Goal: Task Accomplishment & Management: Manage account settings

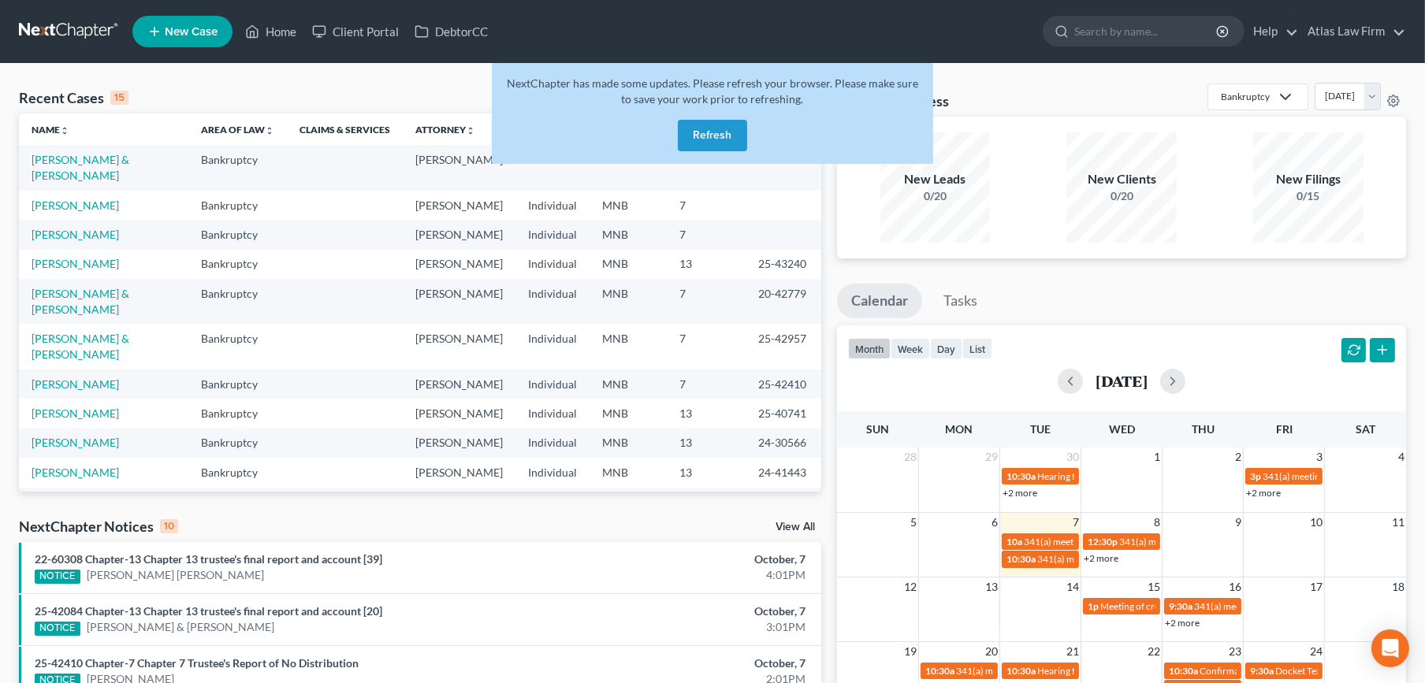
click at [698, 134] on button "Refresh" at bounding box center [712, 136] width 69 height 32
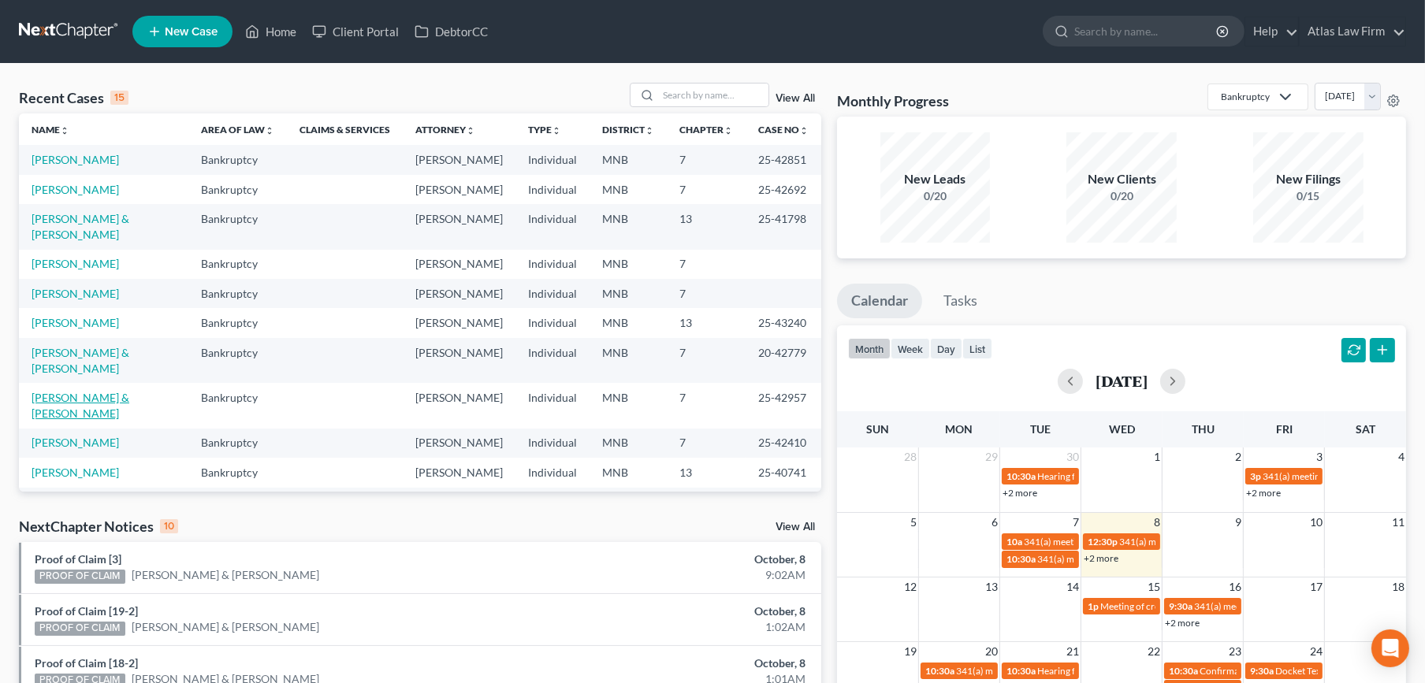
click at [80, 391] on link "[PERSON_NAME] & [PERSON_NAME]" at bounding box center [81, 405] width 98 height 29
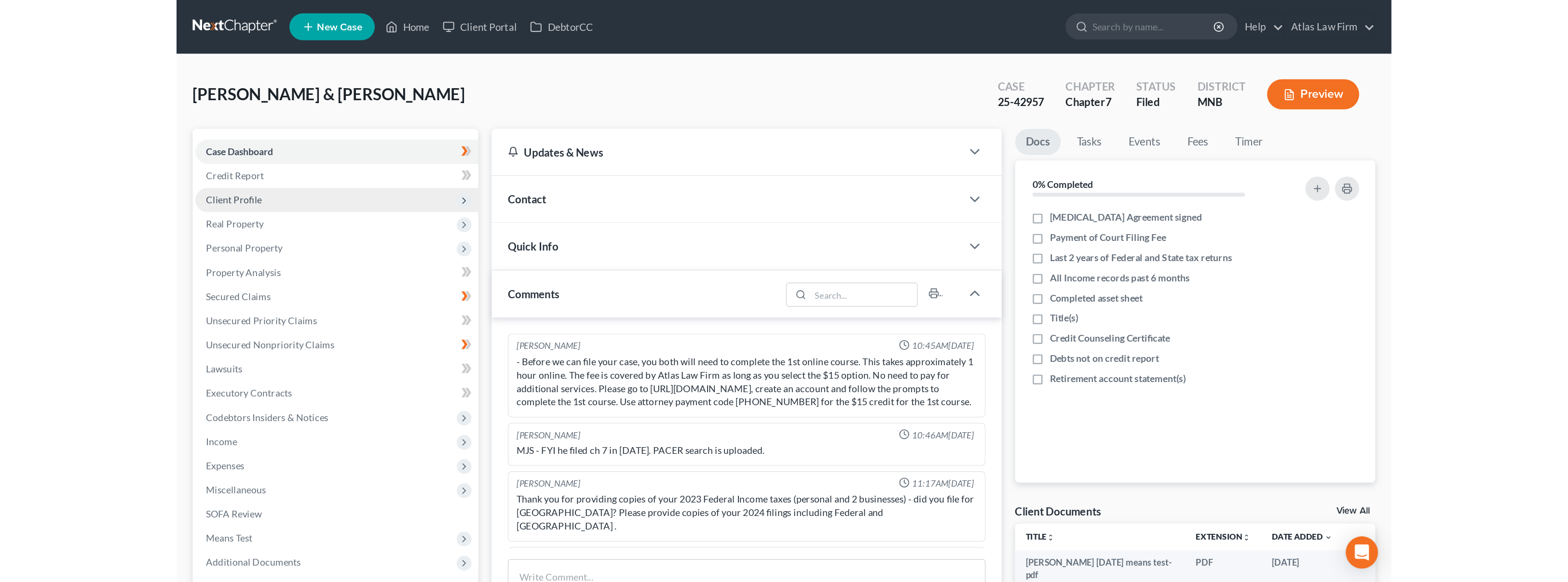
scroll to position [888, 0]
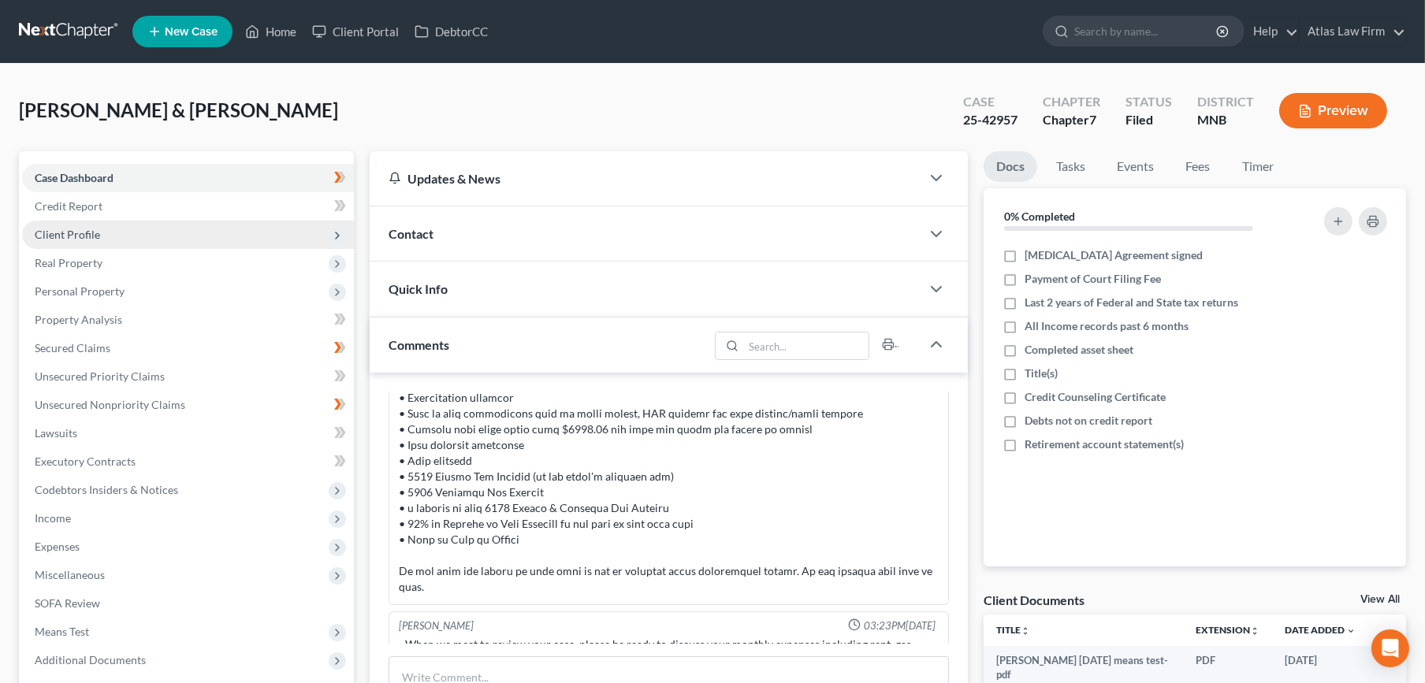
click at [76, 238] on span "Client Profile" at bounding box center [67, 234] width 65 height 13
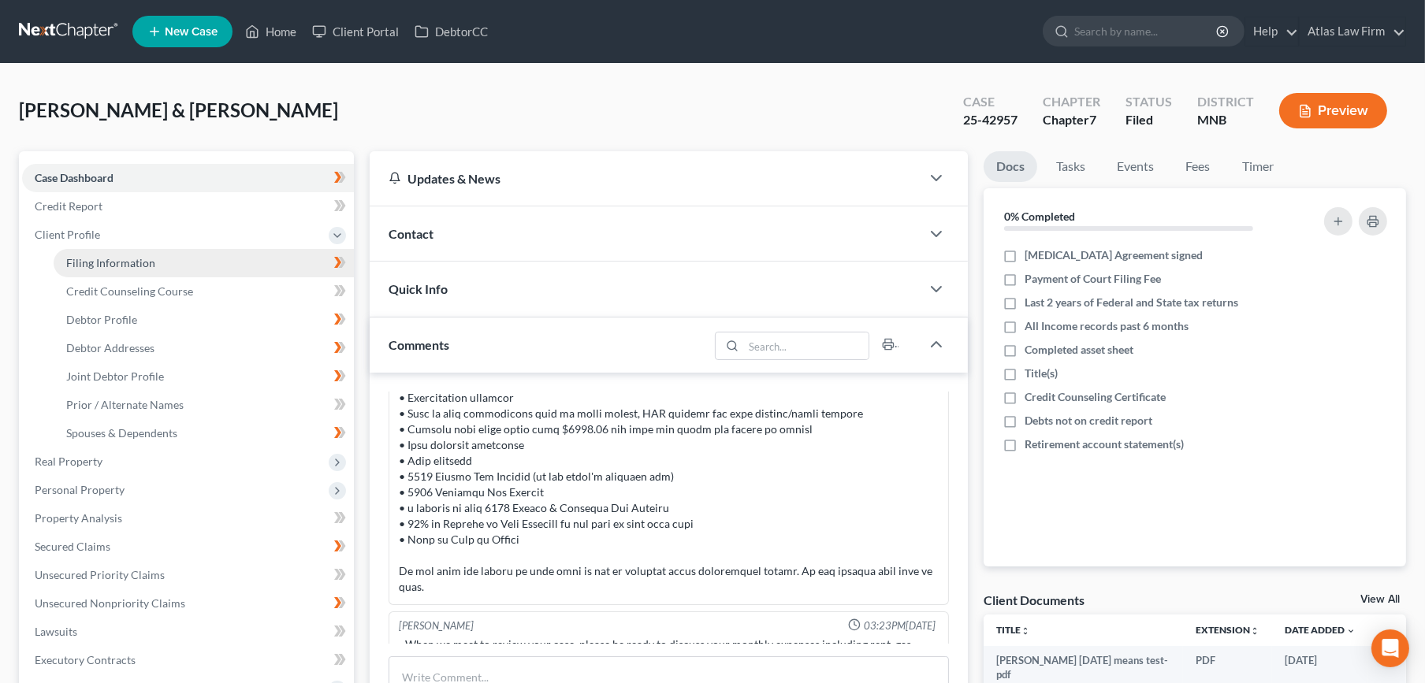
click at [76, 261] on span "Filing Information" at bounding box center [110, 262] width 89 height 13
select select "0"
select select "3"
select select "1"
select select "0"
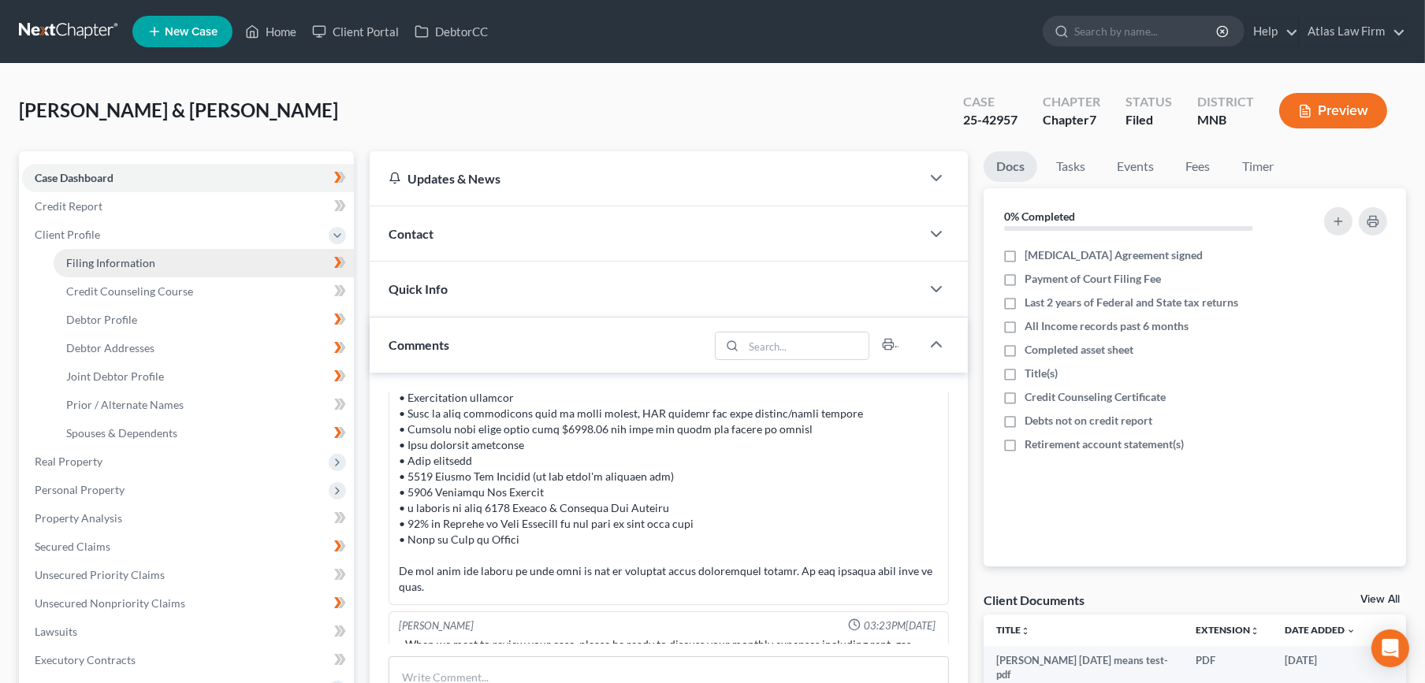
select select "24"
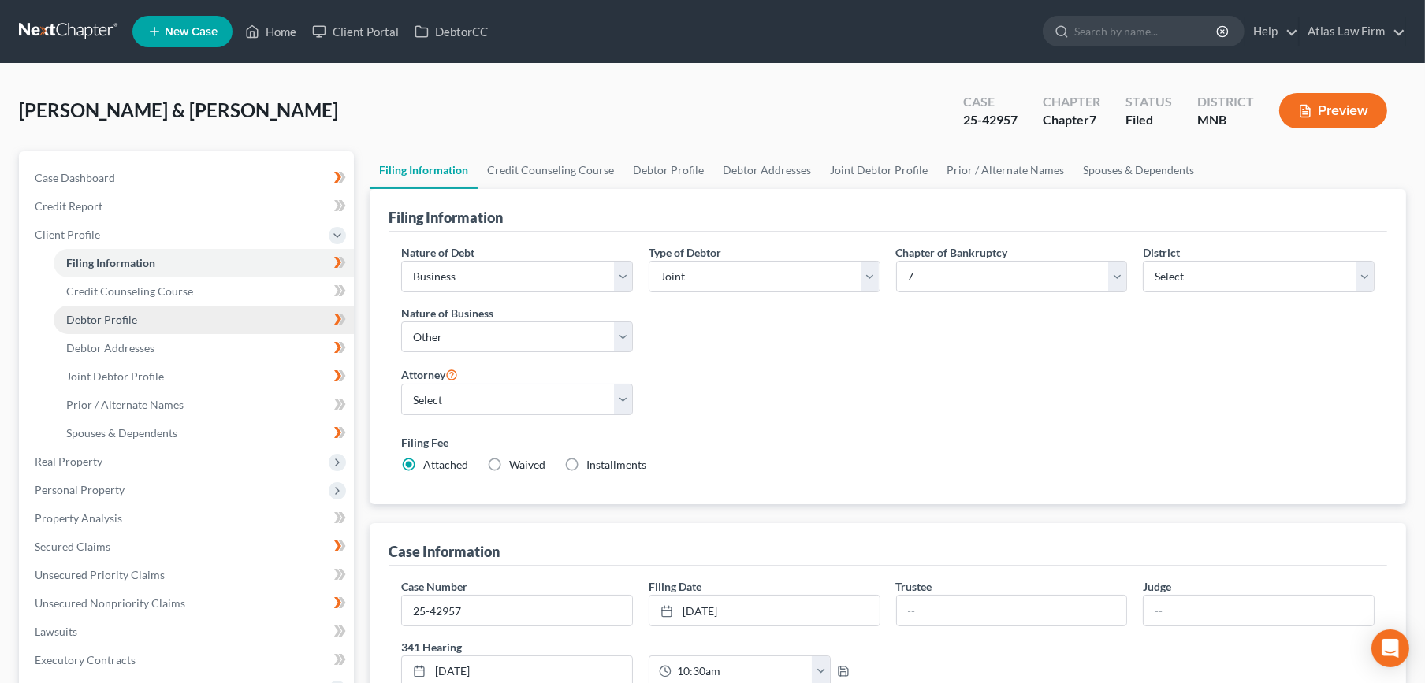
click at [177, 313] on link "Debtor Profile" at bounding box center [204, 320] width 300 height 28
select select "1"
select select "2"
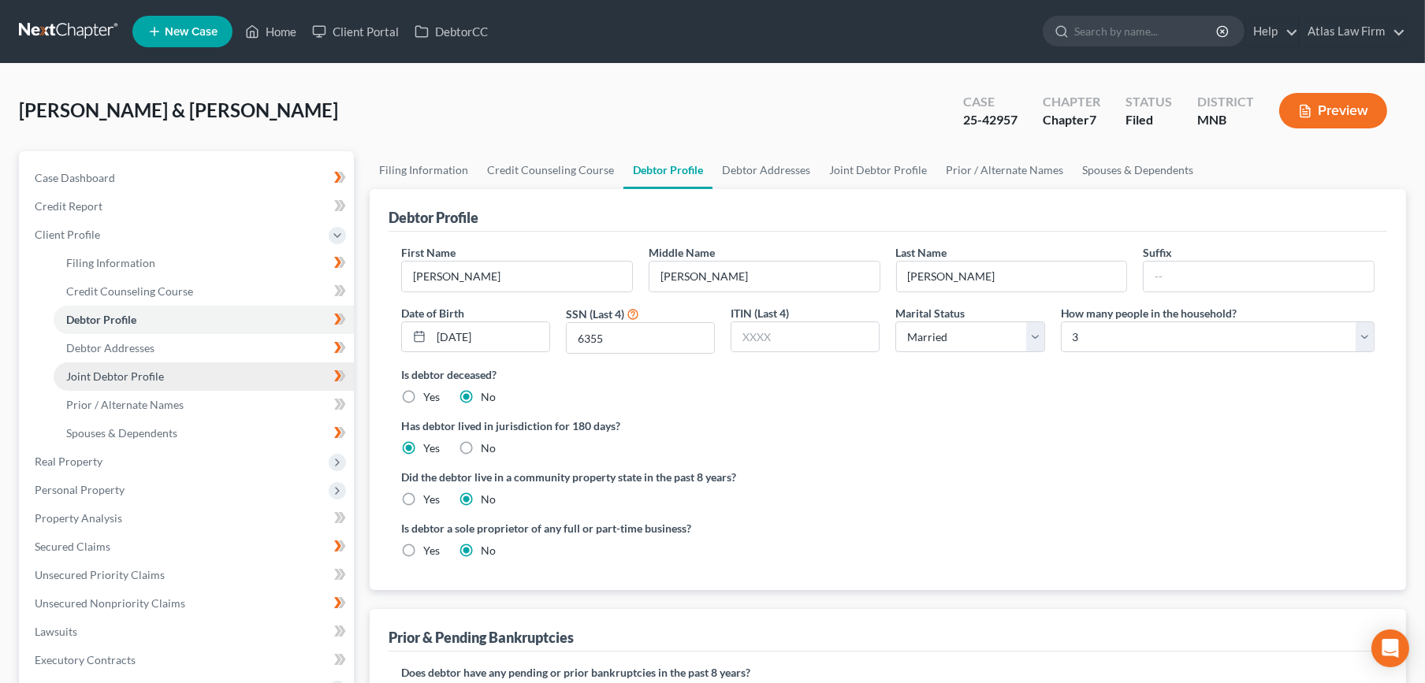
click at [128, 374] on span "Joint Debtor Profile" at bounding box center [115, 376] width 98 height 13
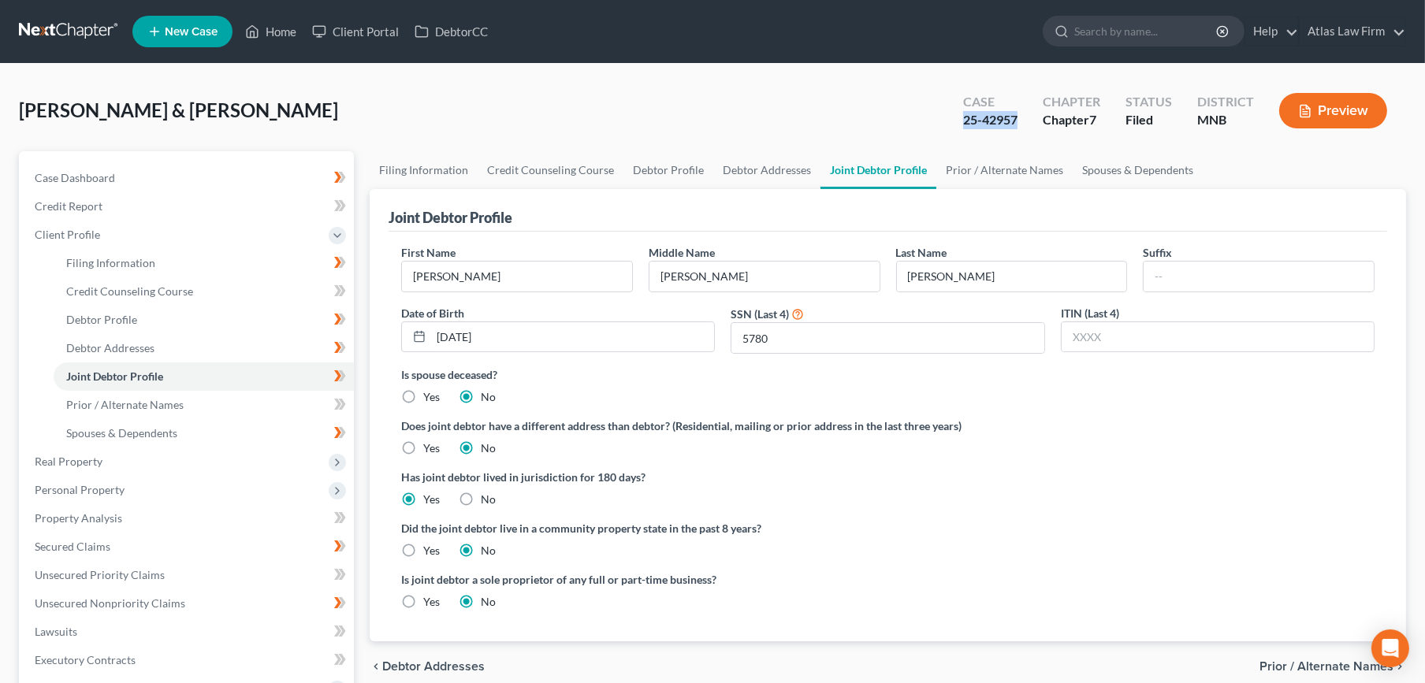
drag, startPoint x: 1024, startPoint y: 126, endPoint x: 964, endPoint y: 119, distance: 60.3
click at [966, 118] on div "Case 25-42957" at bounding box center [991, 112] width 80 height 47
click at [1346, 102] on button "Preview" at bounding box center [1333, 110] width 108 height 35
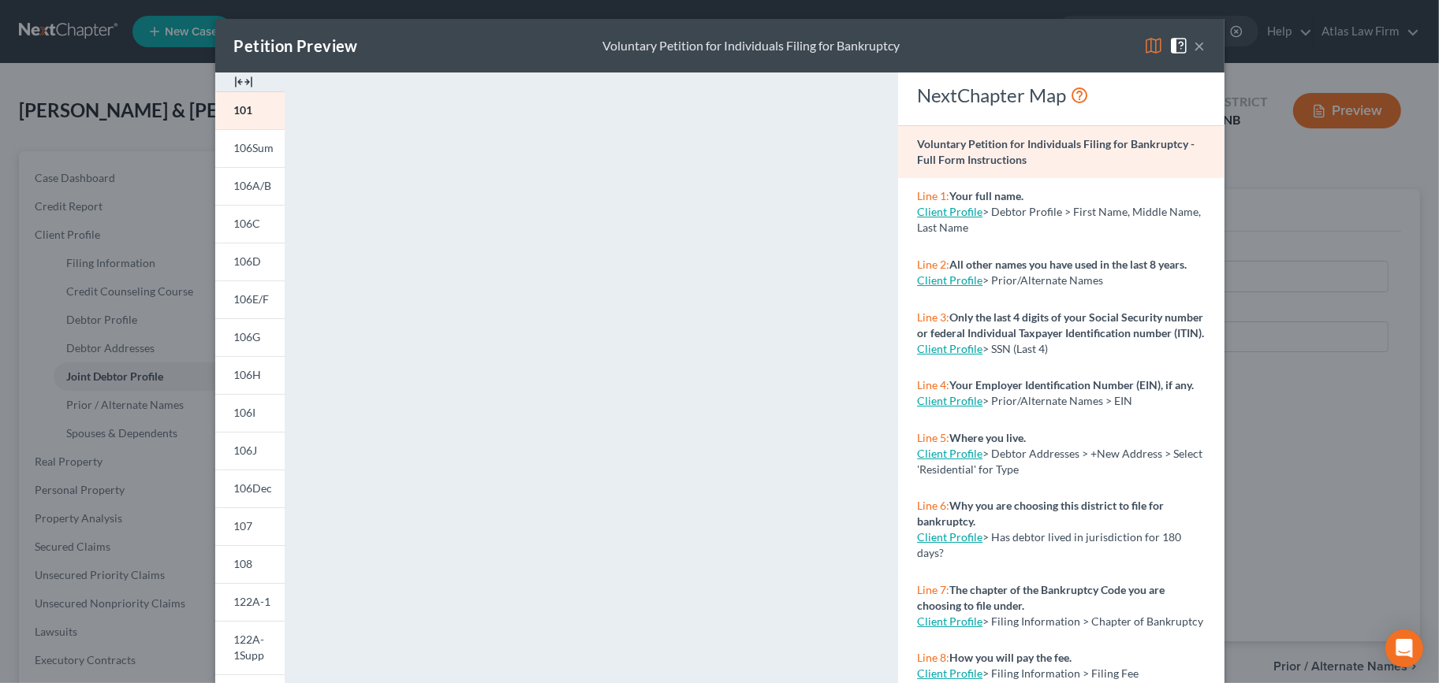
click at [1145, 51] on img at bounding box center [1153, 45] width 19 height 19
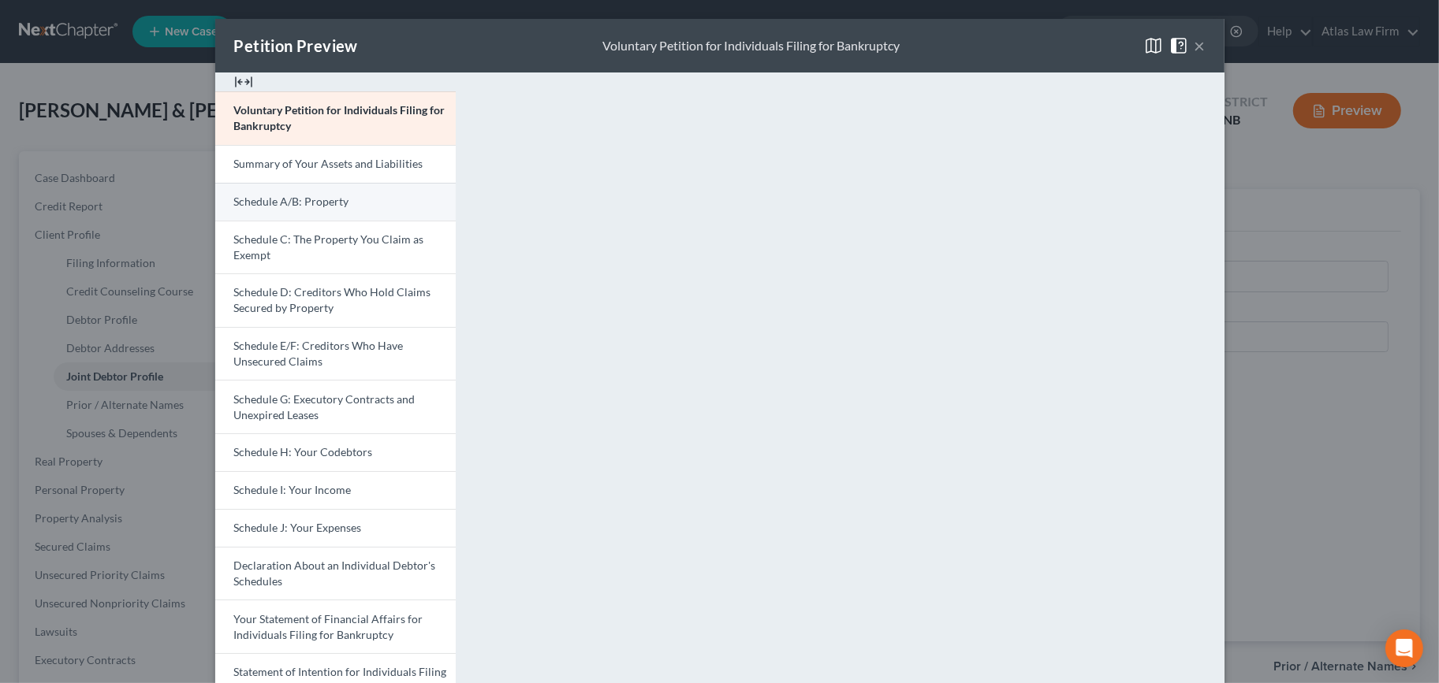
click at [285, 207] on span "Schedule A/B: Property" at bounding box center [291, 201] width 115 height 13
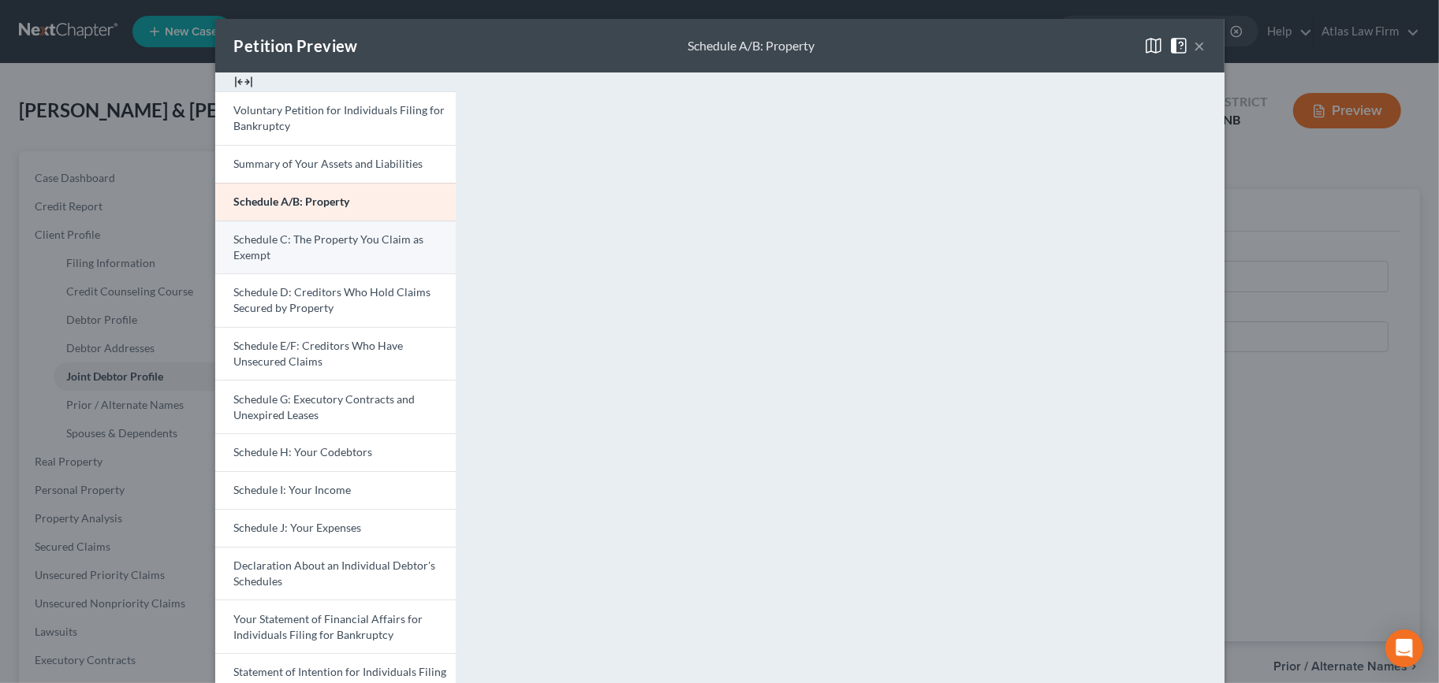
click at [311, 258] on link "Schedule C: The Property You Claim as Exempt" at bounding box center [335, 248] width 240 height 54
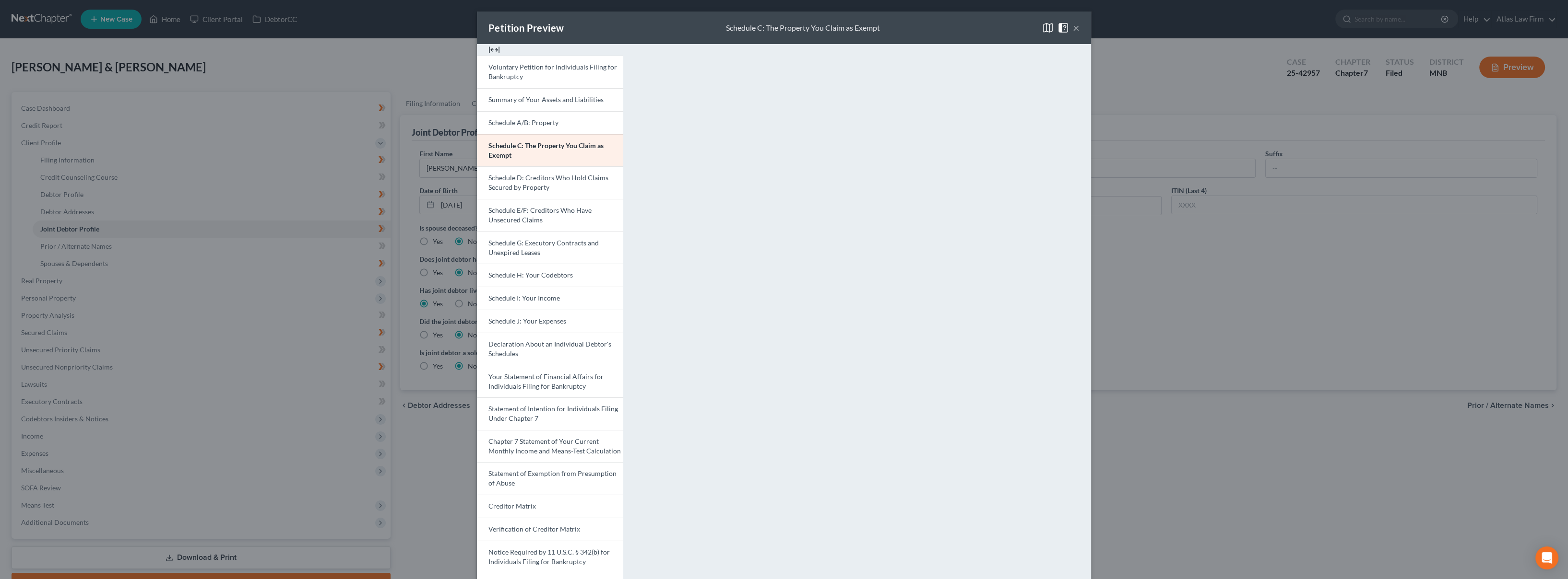
click at [875, 27] on span at bounding box center [1065, 27] width 15 height 8
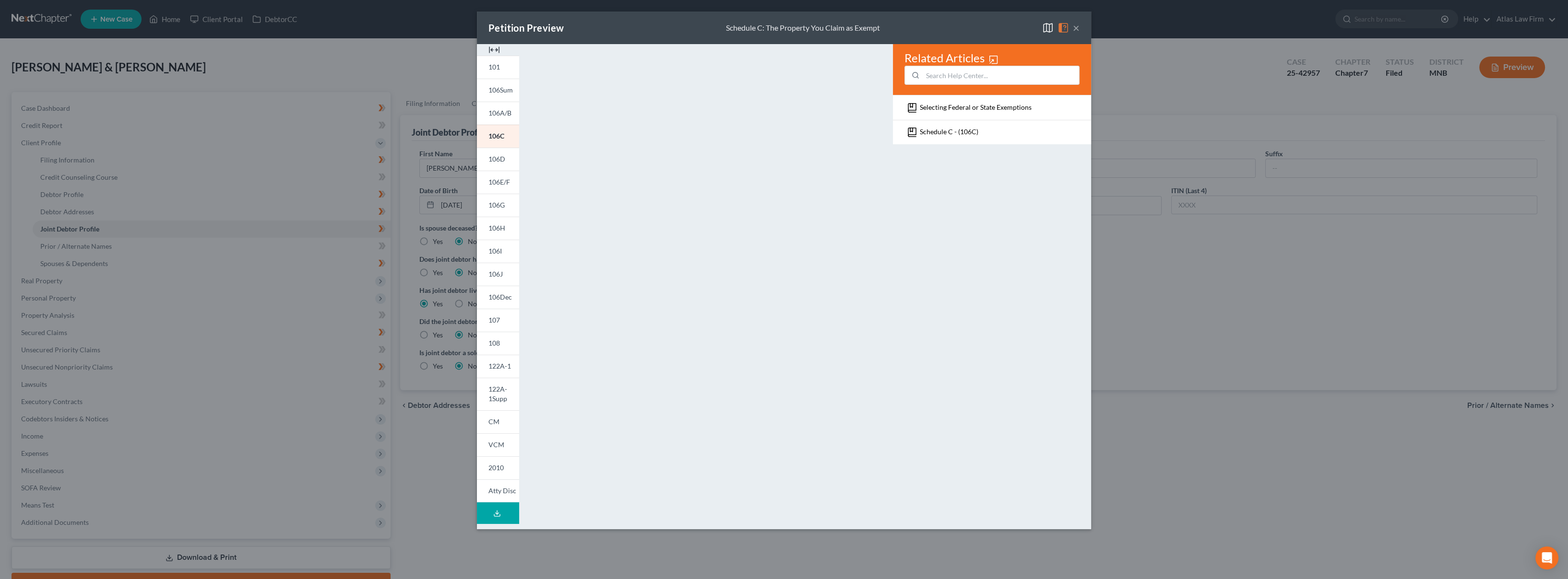
click at [875, 30] on button "×" at bounding box center [1076, 27] width 7 height 12
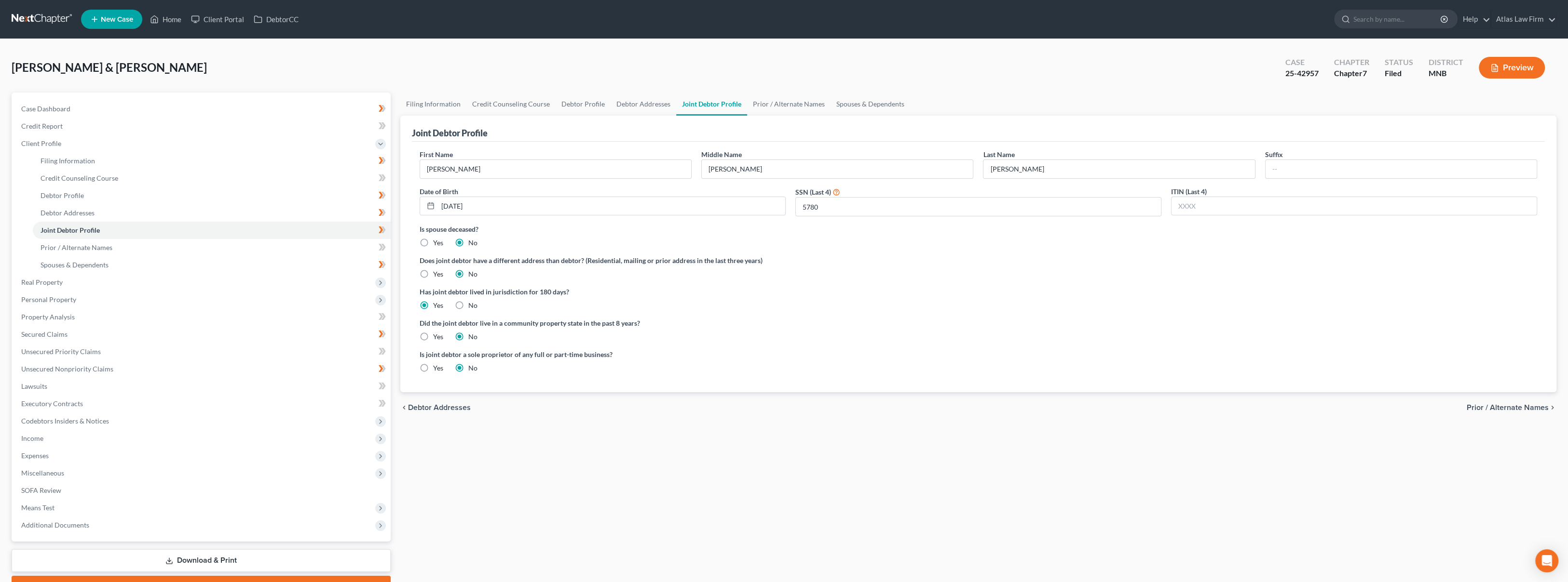
click at [56, 21] on link at bounding box center [42, 19] width 62 height 17
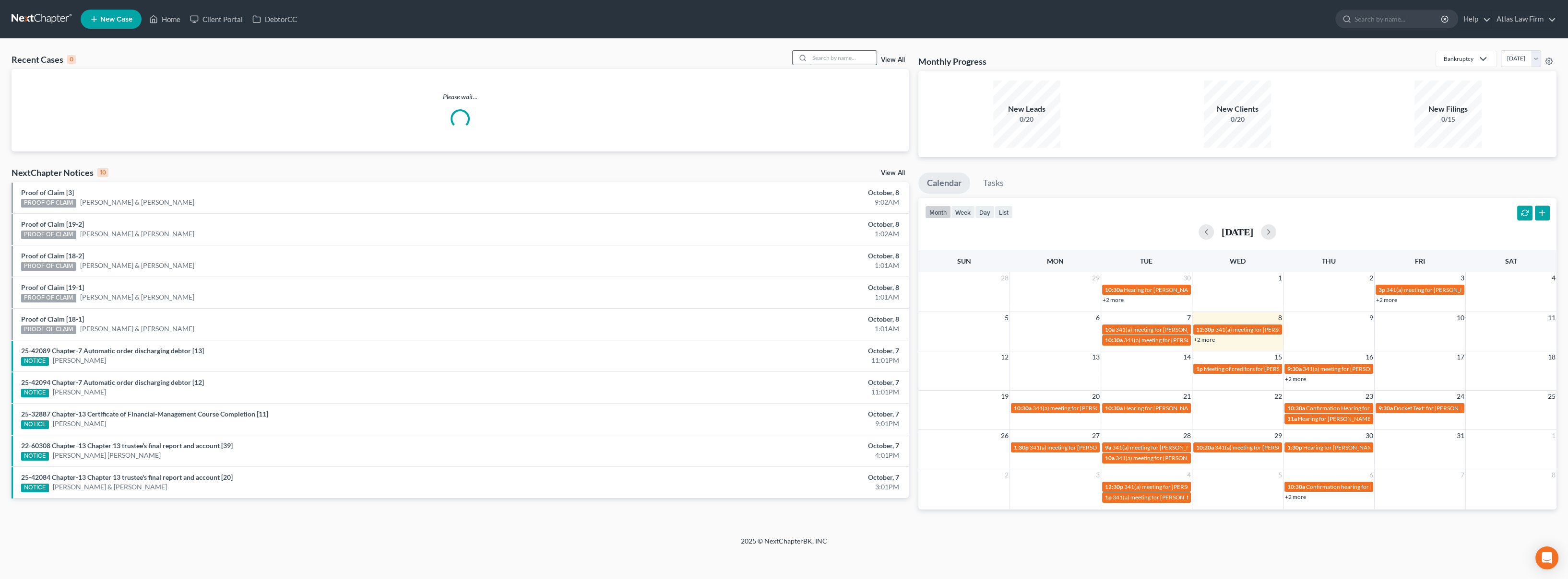
click at [814, 57] on input "search" at bounding box center [843, 58] width 67 height 14
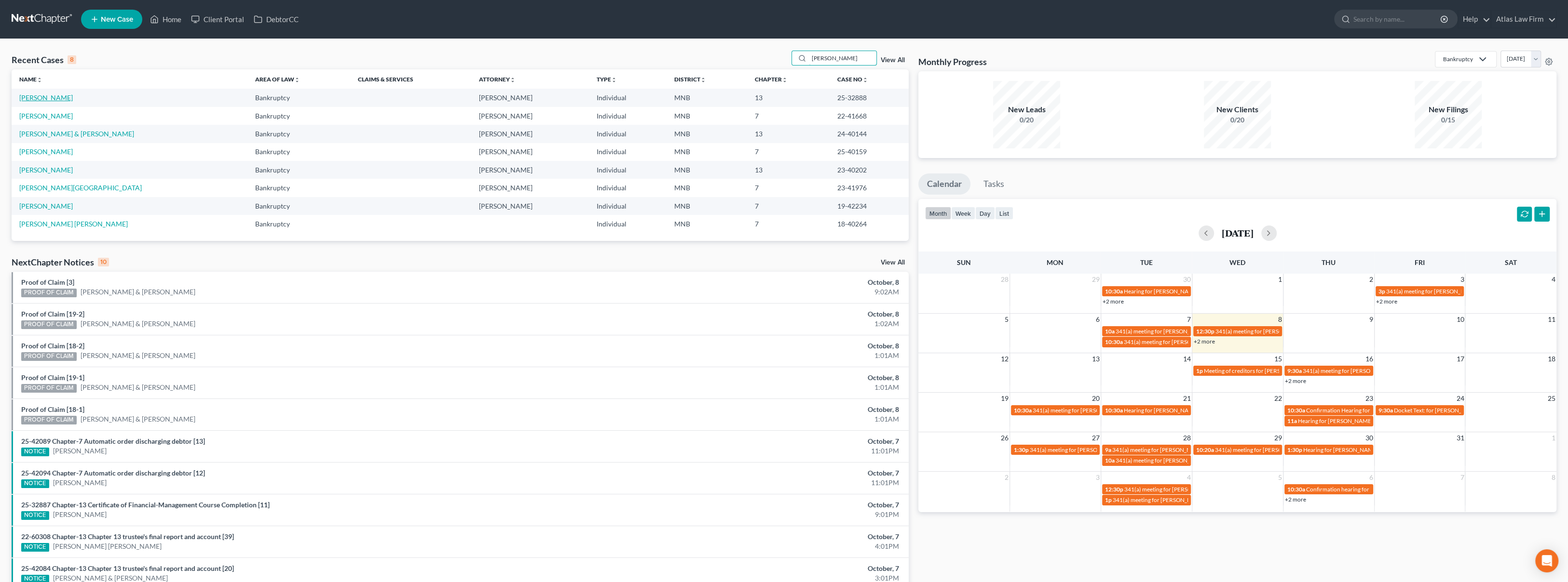
type input "[PERSON_NAME]"
click at [58, 98] on link "[PERSON_NAME]" at bounding box center [46, 97] width 53 height 8
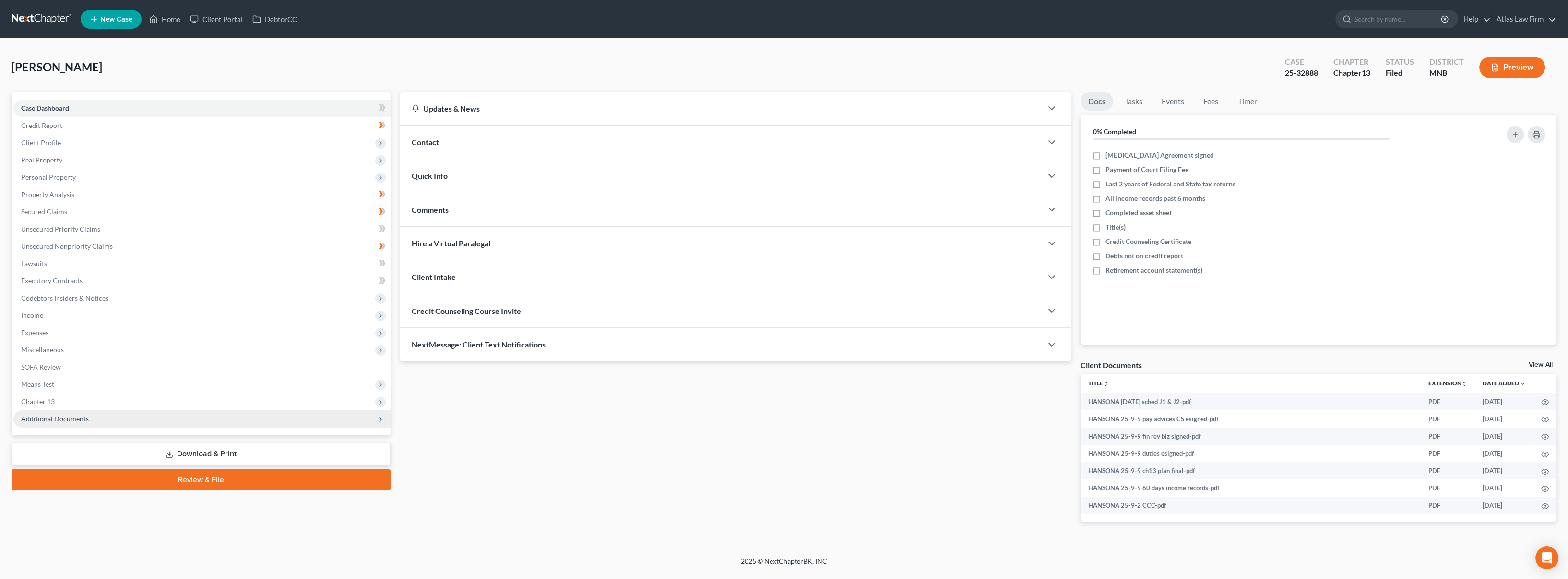
click at [41, 418] on span "Additional Documents" at bounding box center [55, 418] width 68 height 8
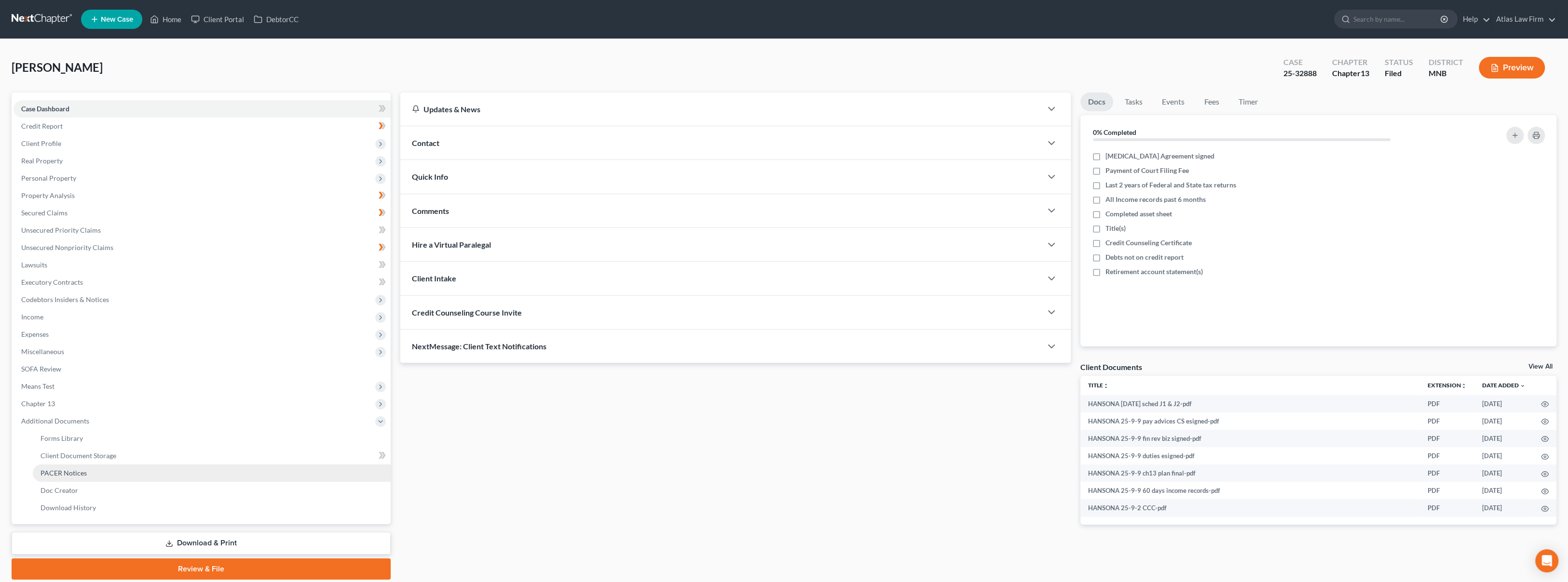
click at [51, 470] on span "PACER Notices" at bounding box center [64, 473] width 46 height 8
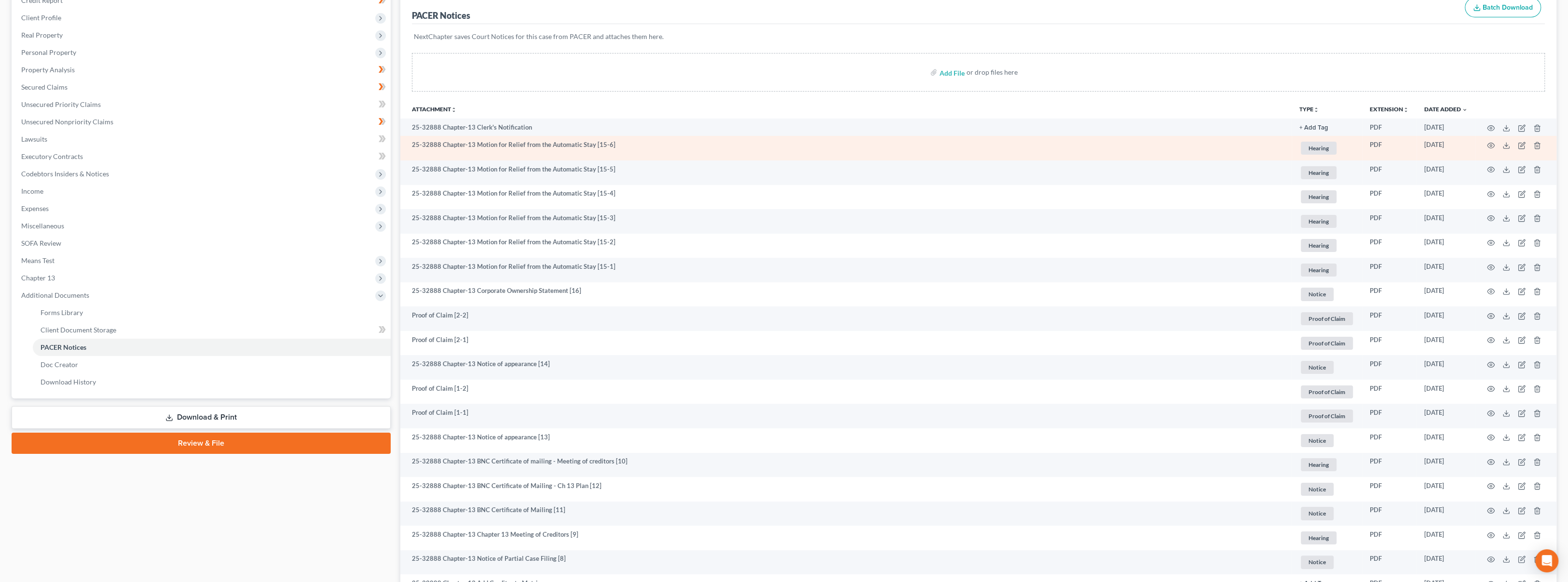
scroll to position [160, 0]
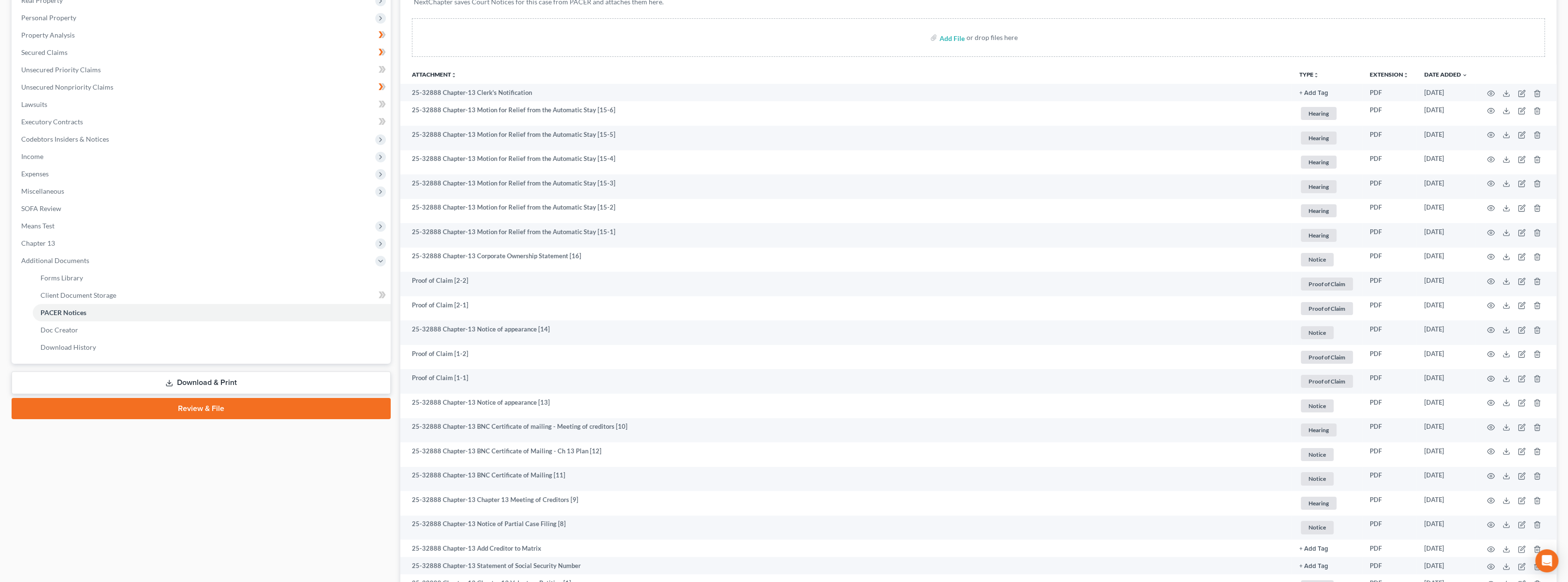
click at [228, 432] on div "Case Dashboard Payments Invoices Payments Payments Credit Report Client Profile" at bounding box center [201, 342] width 388 height 820
click at [140, 235] on span "Chapter 13" at bounding box center [202, 243] width 377 height 17
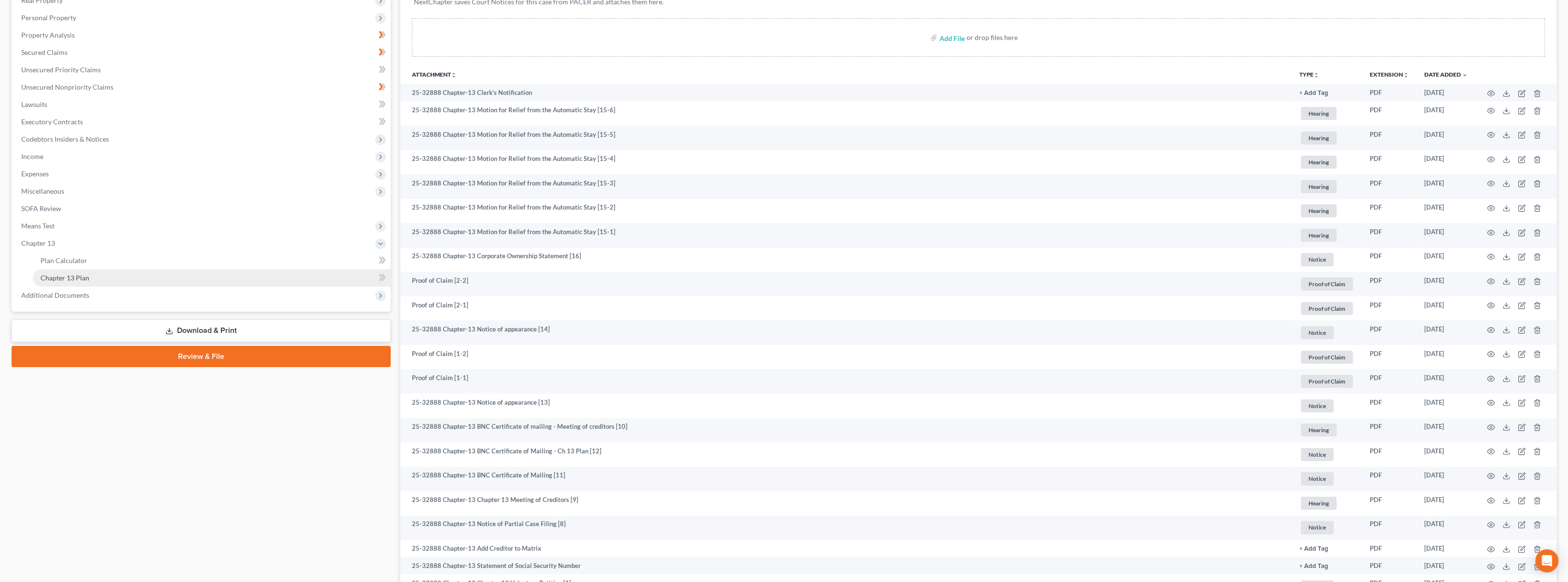
click at [158, 274] on link "Chapter 13 Plan" at bounding box center [212, 278] width 358 height 17
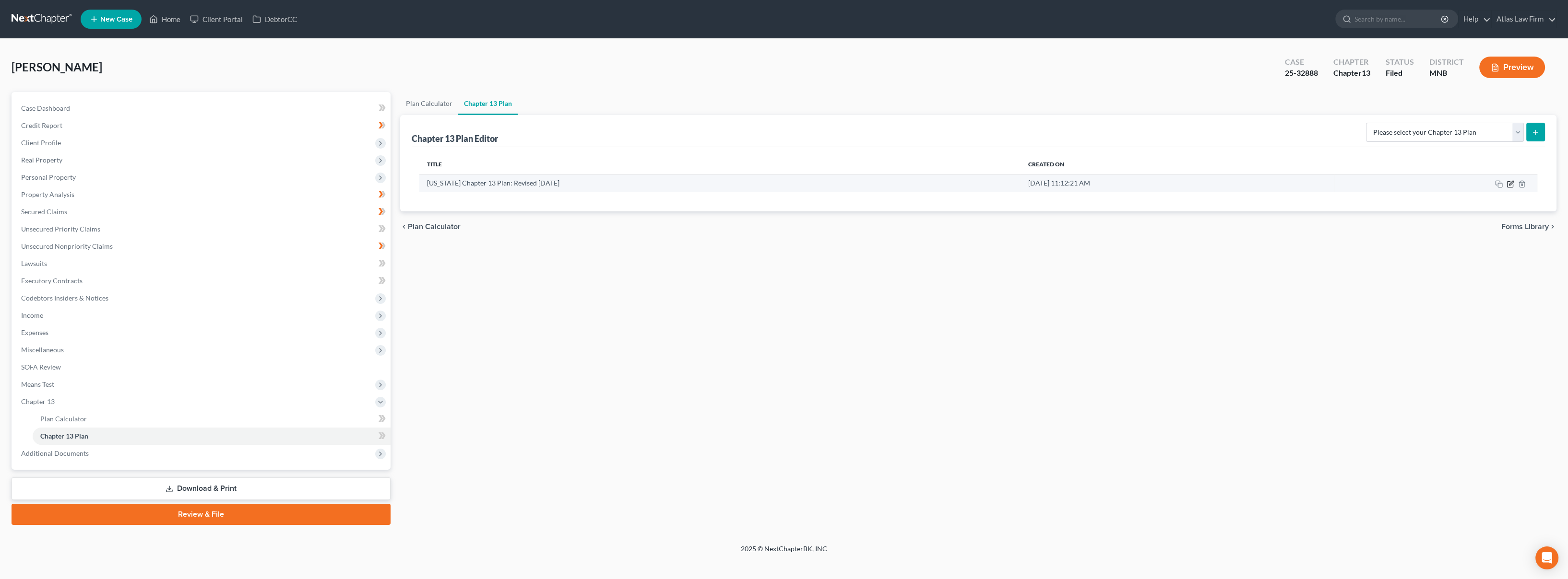
click at [1508, 181] on icon "button" at bounding box center [1510, 184] width 5 height 5
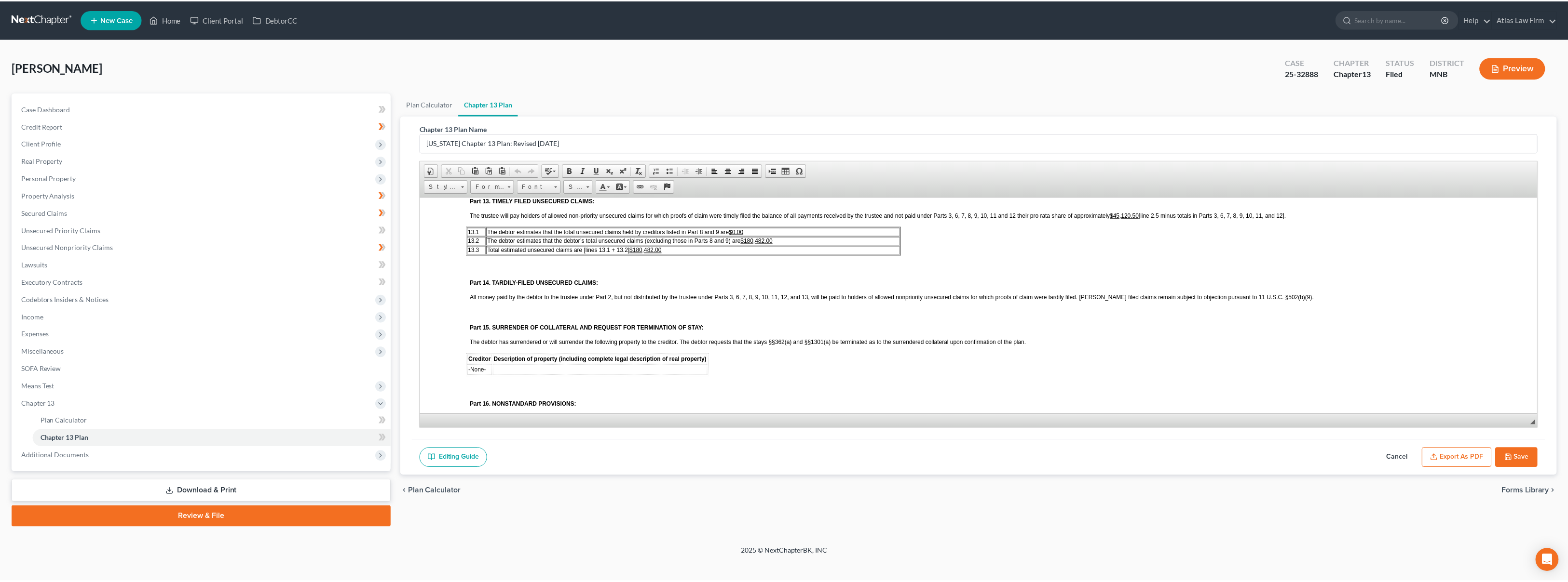
scroll to position [1292, 0]
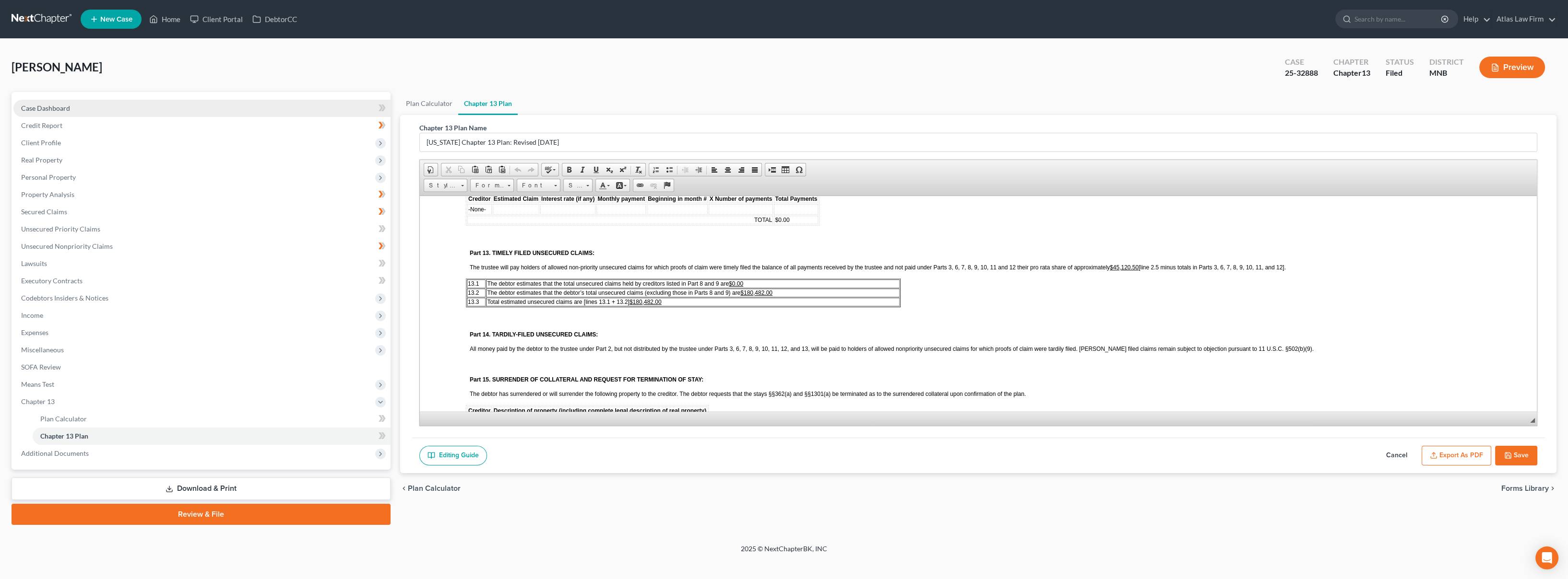
click at [82, 105] on link "Case Dashboard" at bounding box center [202, 108] width 377 height 17
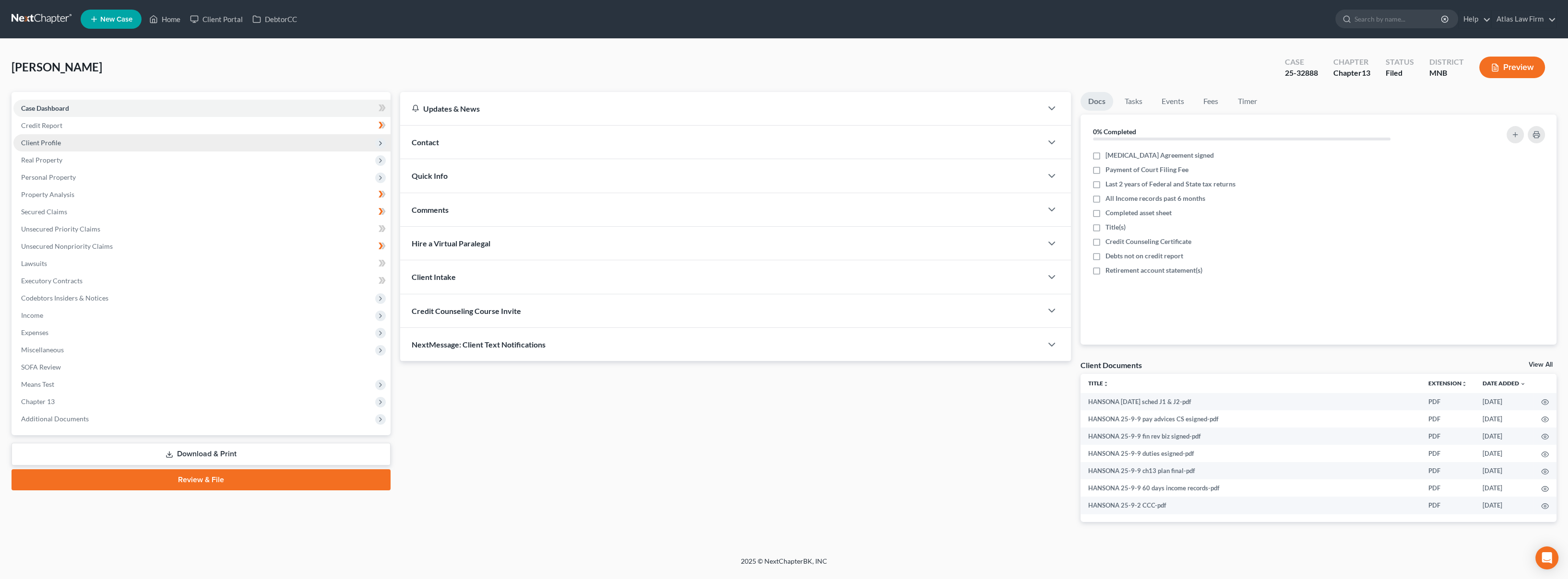
click at [94, 142] on span "Client Profile" at bounding box center [202, 143] width 377 height 17
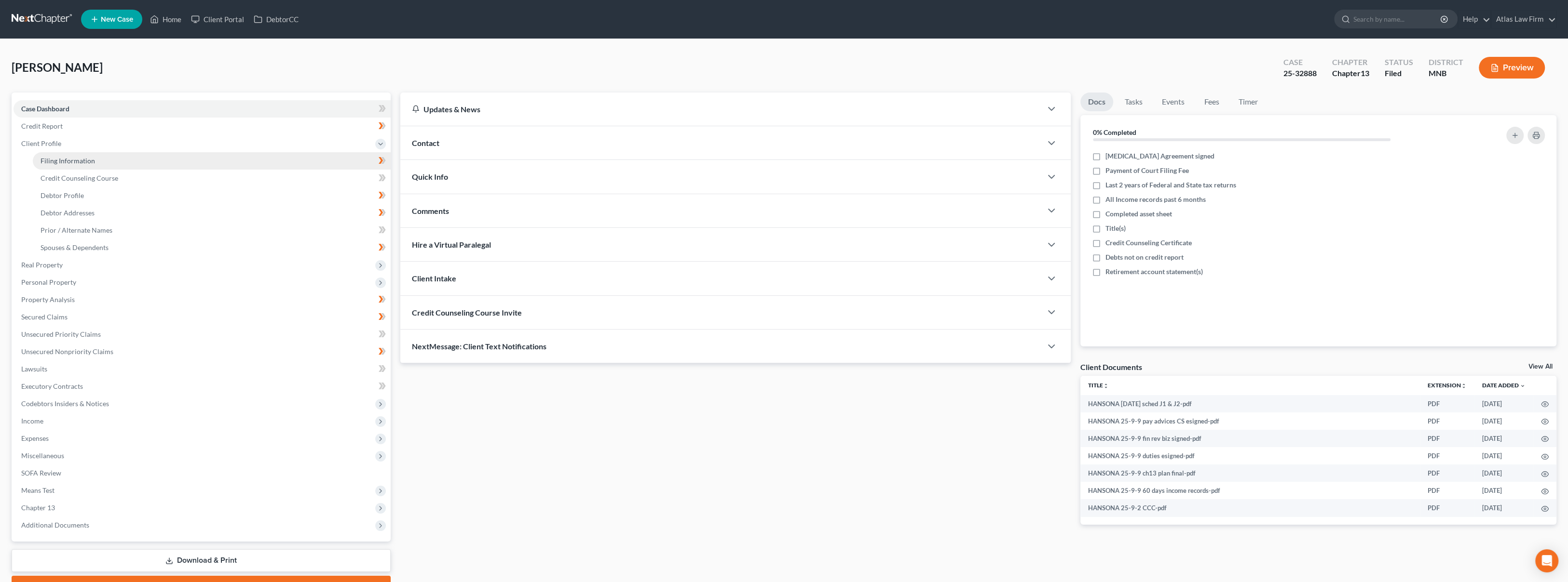
click at [94, 164] on link "Filing Information" at bounding box center [212, 161] width 358 height 17
select select "1"
select select "0"
select select "3"
select select "24"
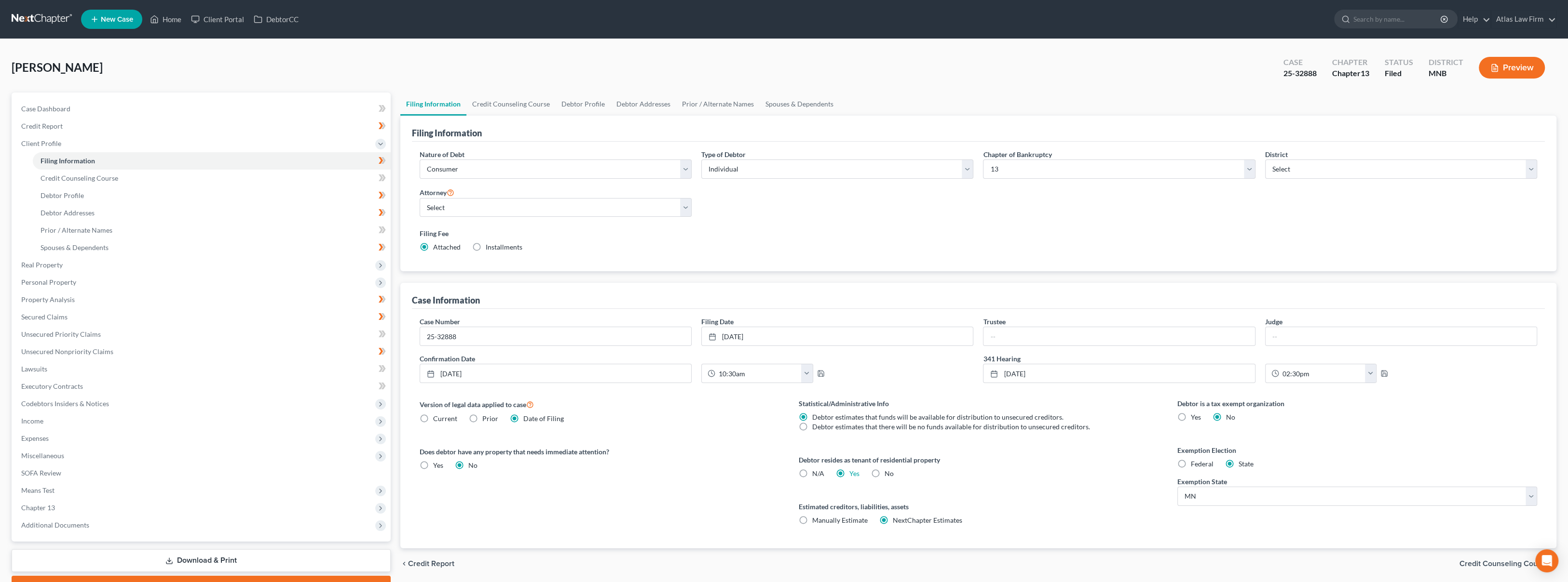
click at [41, 21] on link at bounding box center [42, 19] width 62 height 17
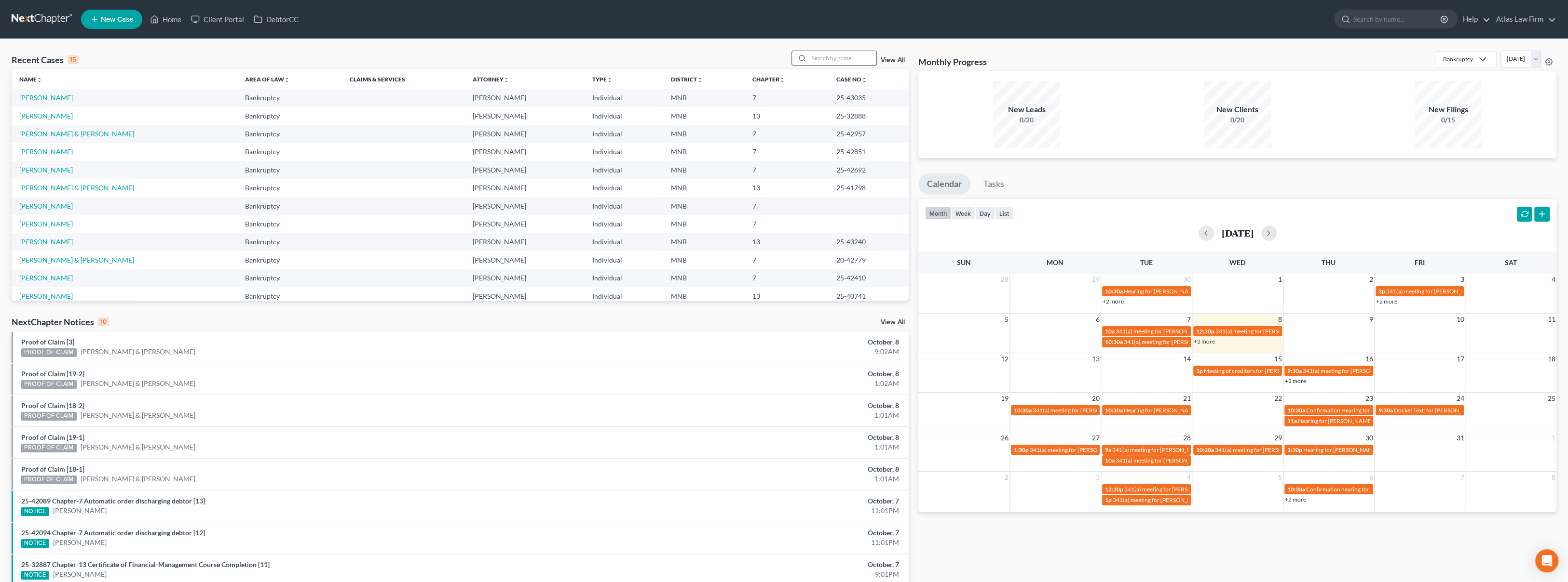
click at [827, 62] on input "search" at bounding box center [842, 58] width 67 height 14
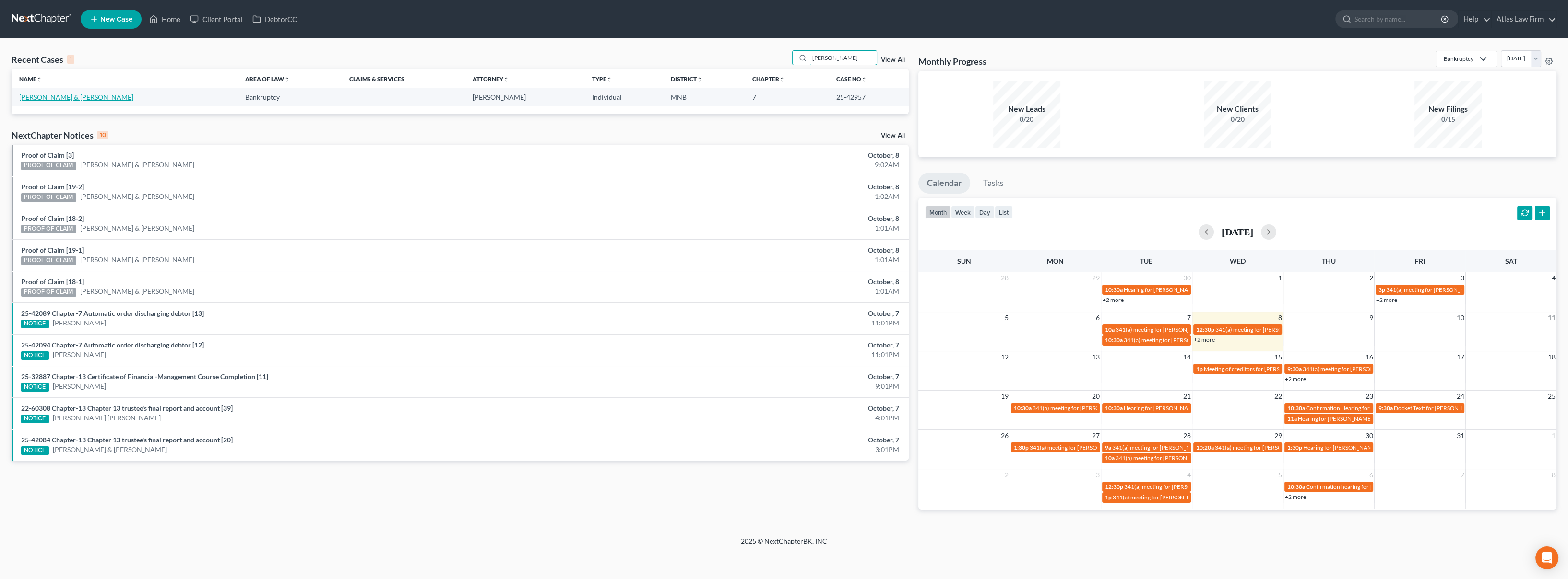
type input "HATTON"
click at [89, 99] on link "[PERSON_NAME] & [PERSON_NAME]" at bounding box center [77, 97] width 114 height 8
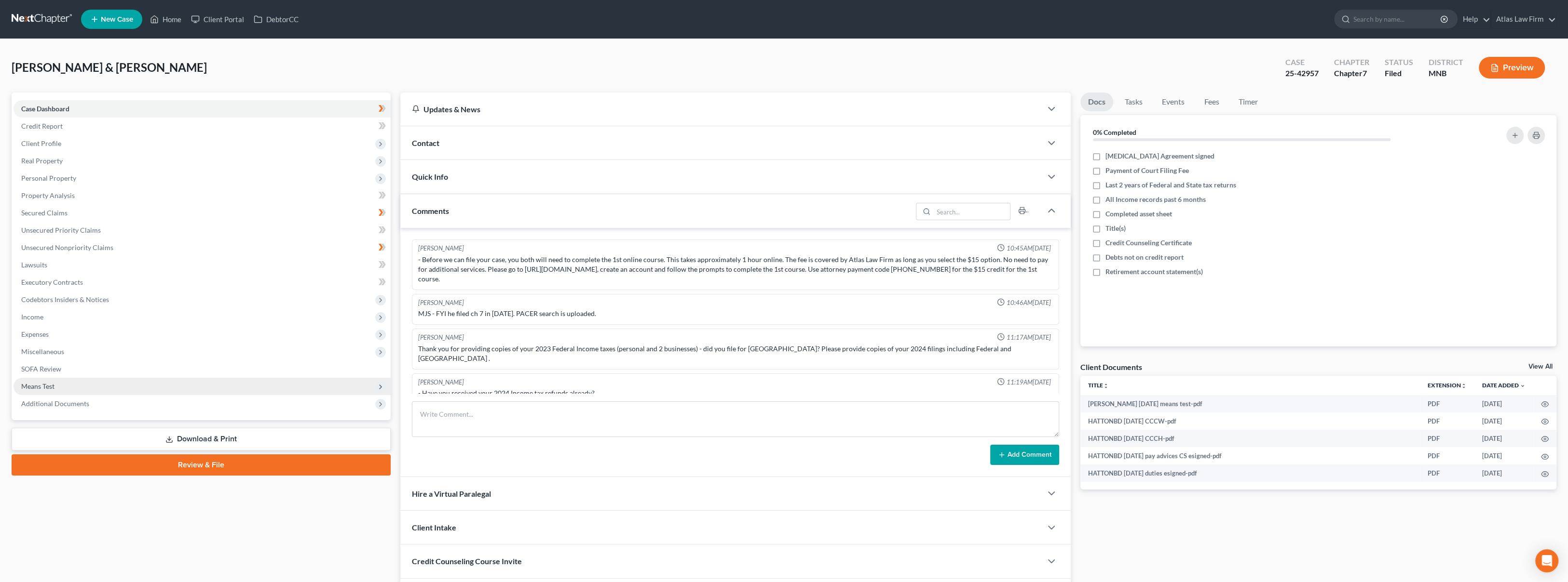
scroll to position [714, 0]
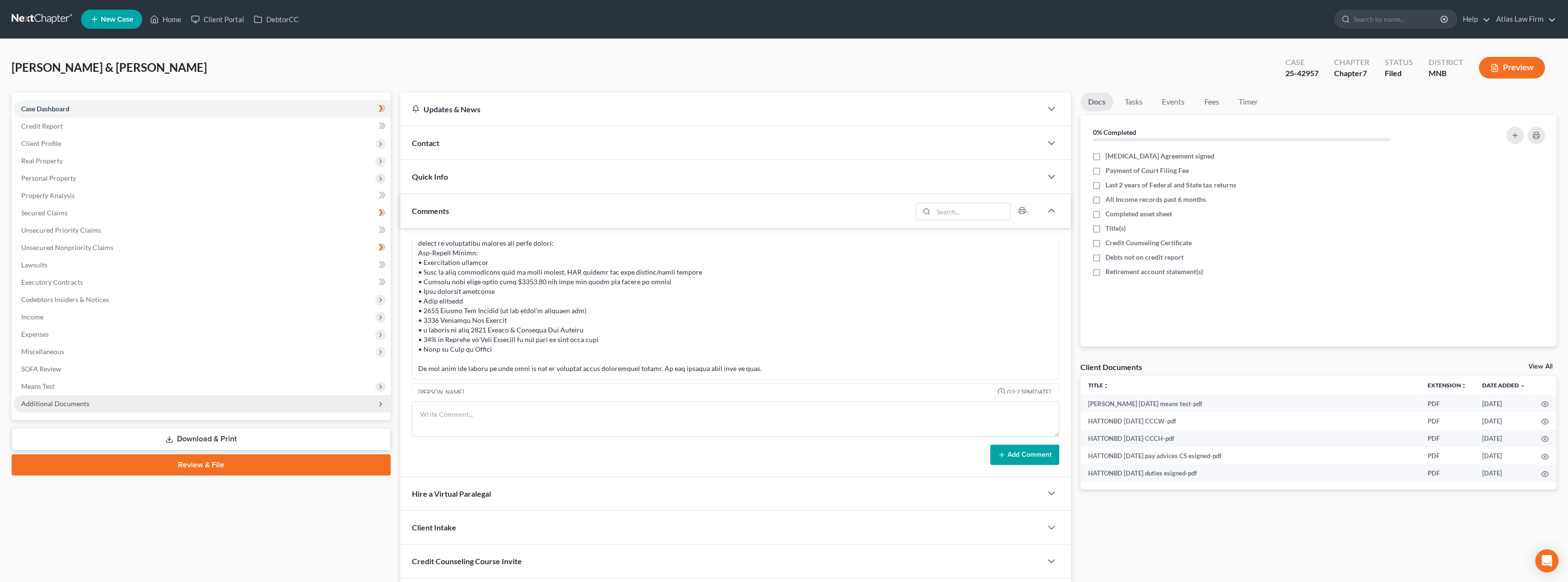
click at [110, 405] on span "Additional Documents" at bounding box center [202, 403] width 377 height 17
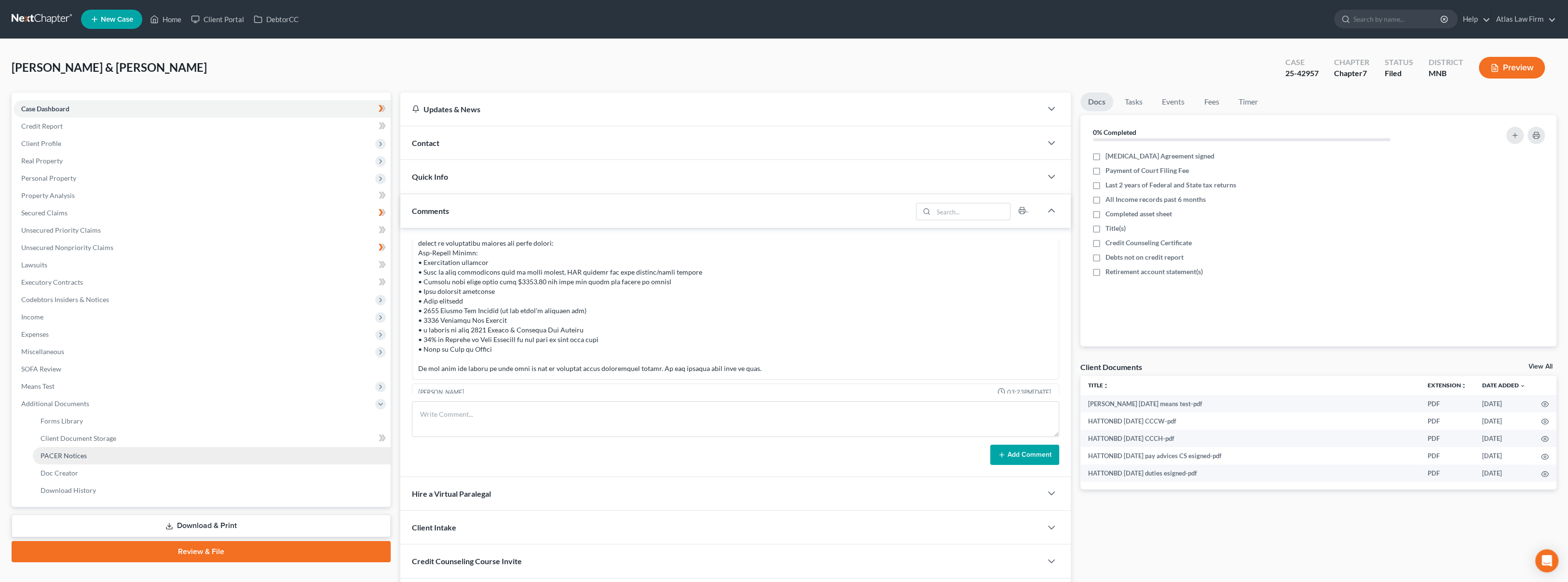
click at [114, 456] on link "PACER Notices" at bounding box center [212, 455] width 358 height 17
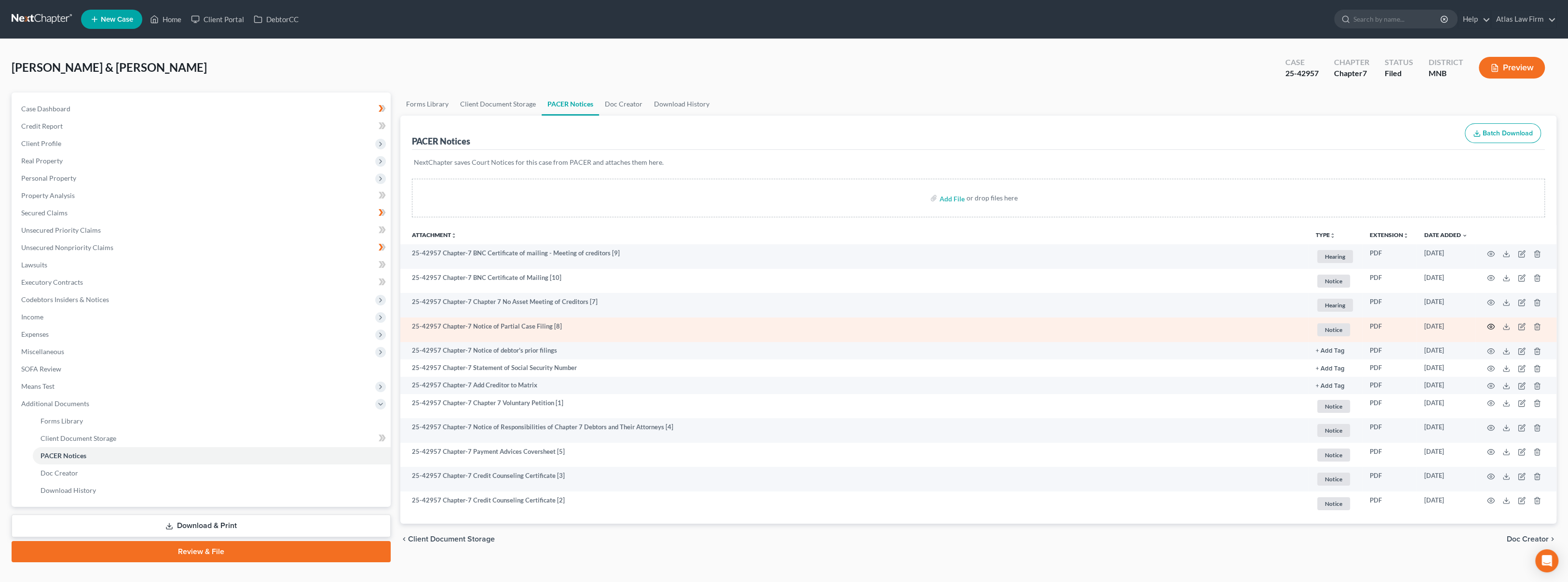
click at [1489, 328] on icon "button" at bounding box center [1490, 326] width 8 height 8
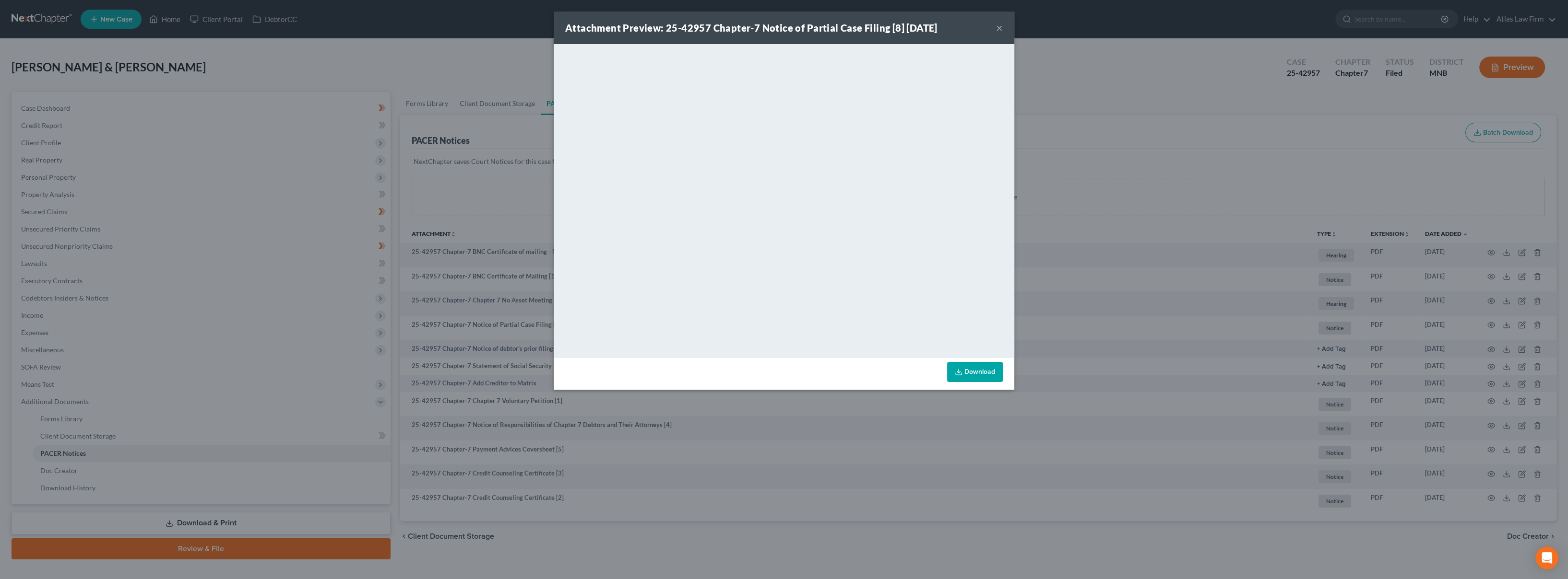
click at [1001, 26] on button "×" at bounding box center [999, 27] width 7 height 12
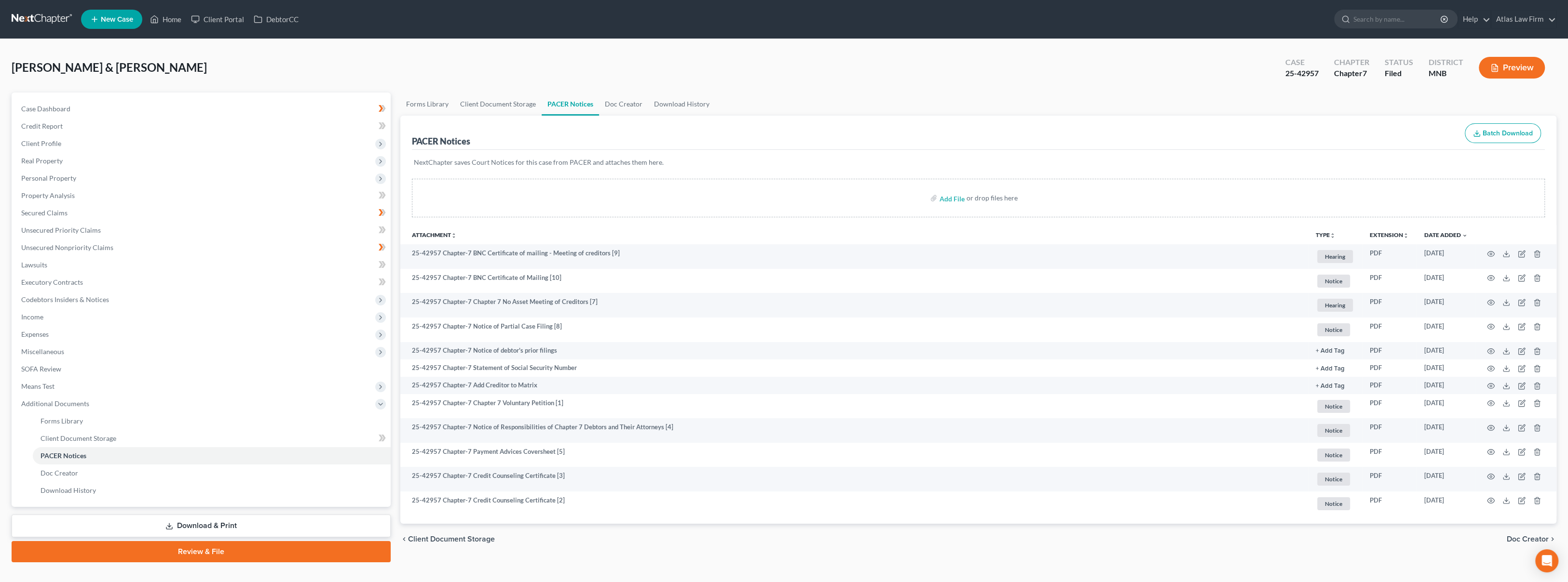
click at [467, 12] on ul "New Case Home Client Portal DebtorCC - No Result - See all results Or Press Ent…" at bounding box center [818, 19] width 1475 height 25
click at [55, 22] on link at bounding box center [42, 19] width 62 height 17
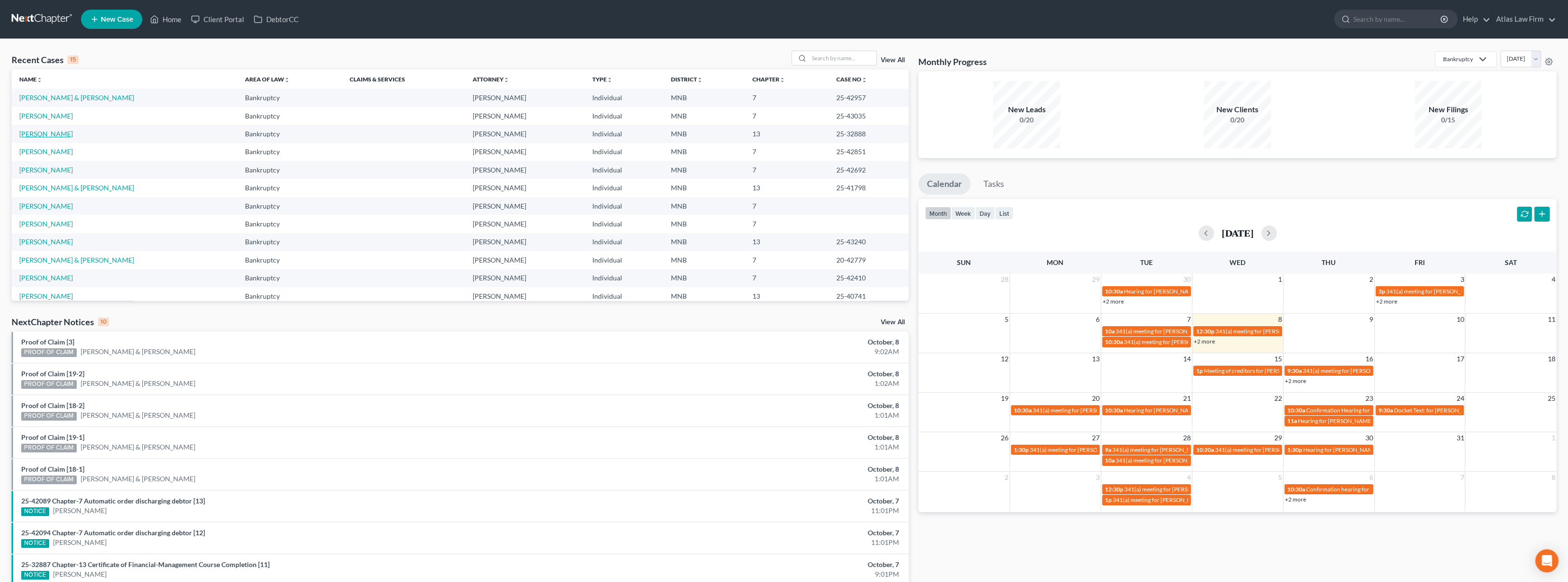
click at [57, 132] on link "[PERSON_NAME]" at bounding box center [46, 133] width 53 height 8
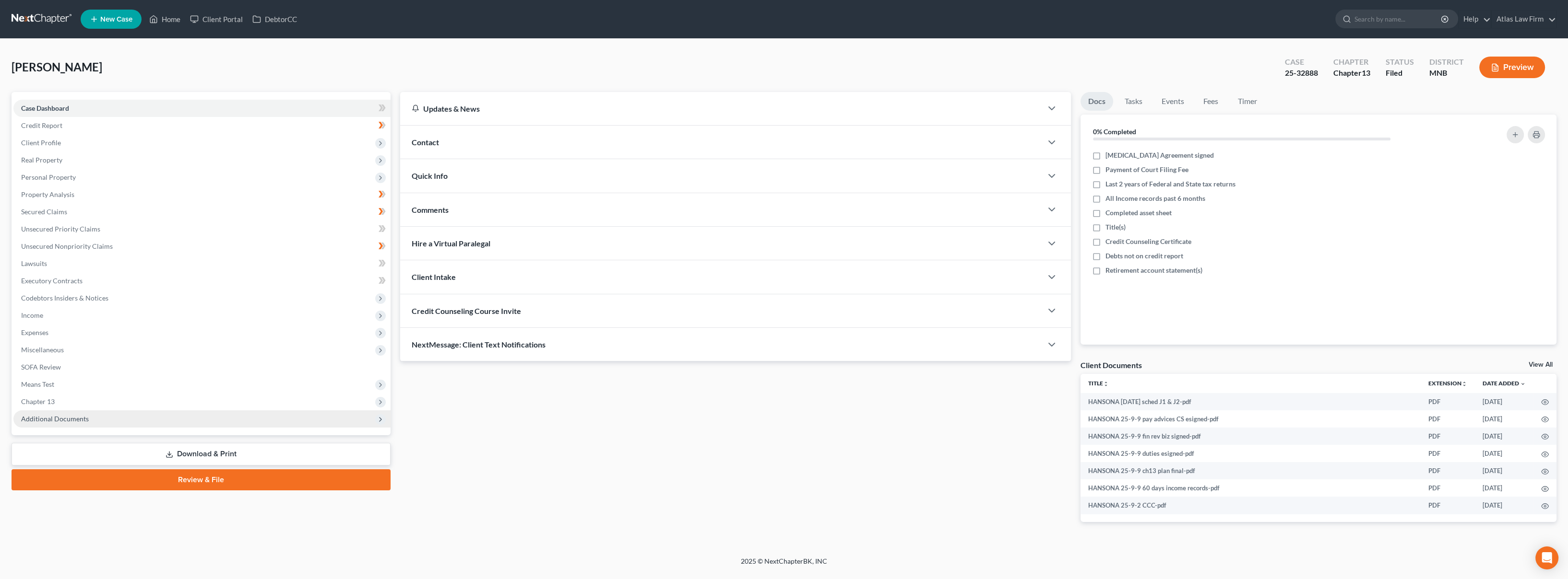
click at [88, 423] on span "Additional Documents" at bounding box center [202, 419] width 377 height 17
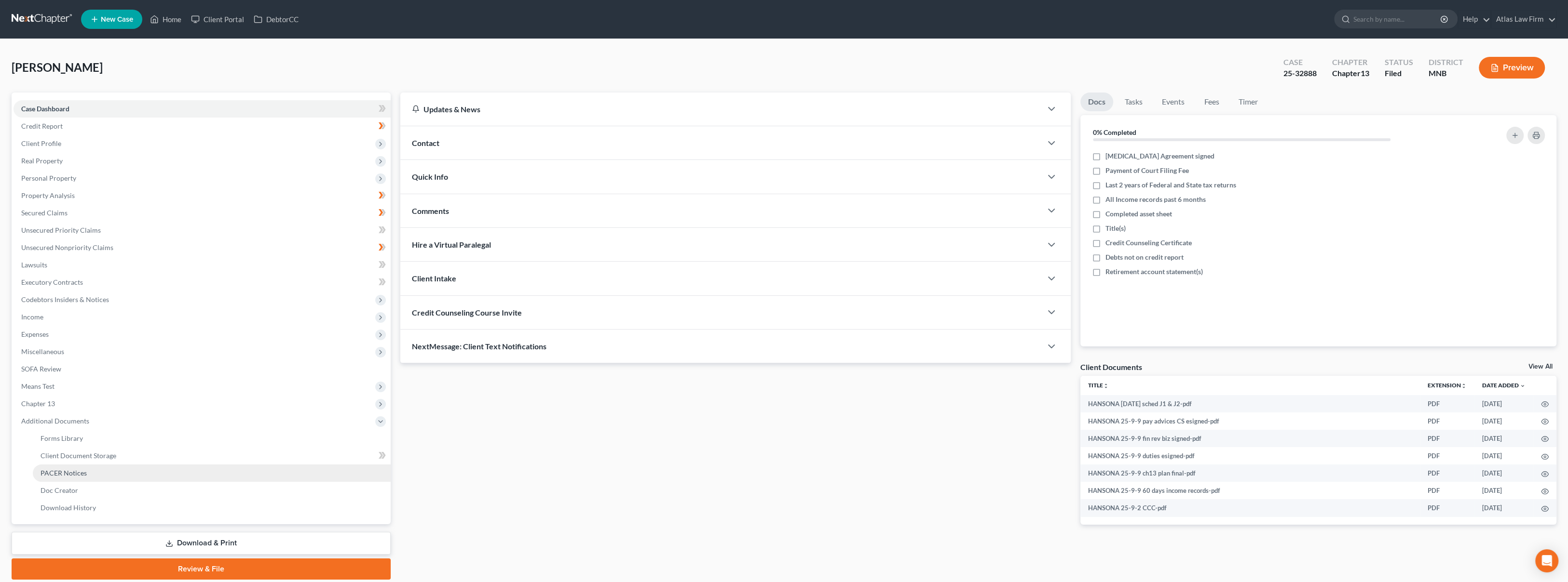
click at [96, 468] on link "PACER Notices" at bounding box center [212, 473] width 358 height 17
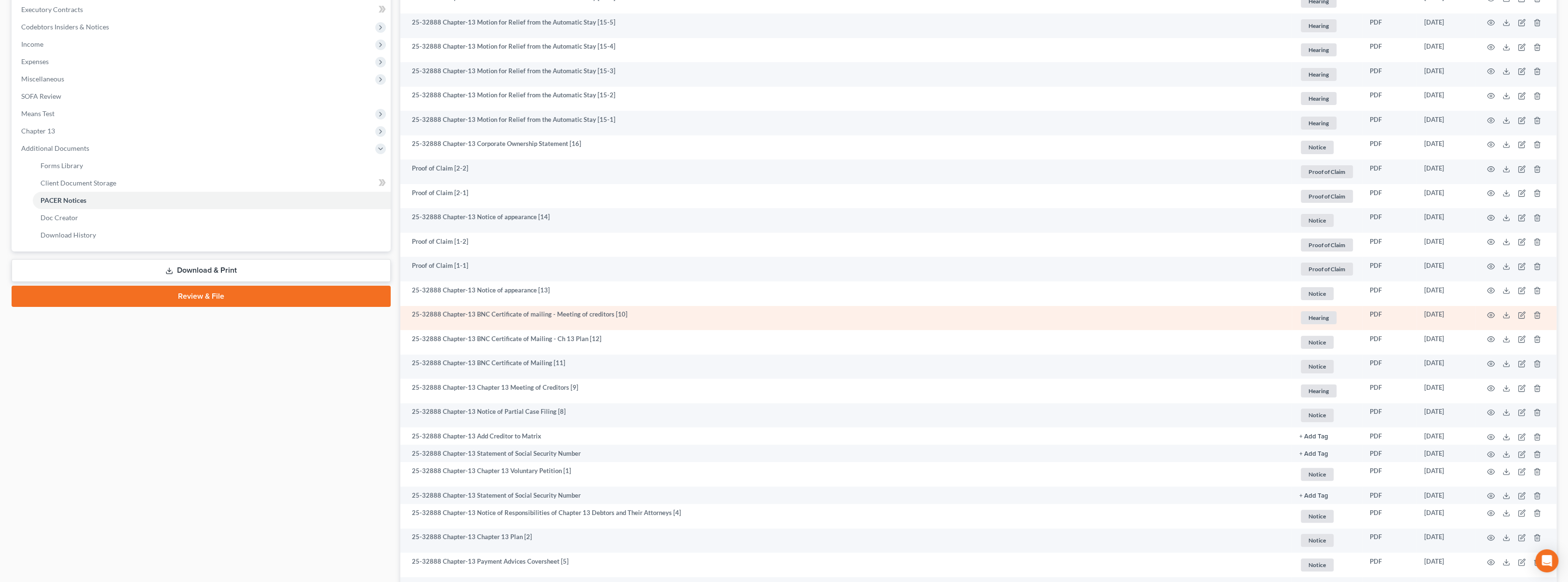
scroll to position [321, 0]
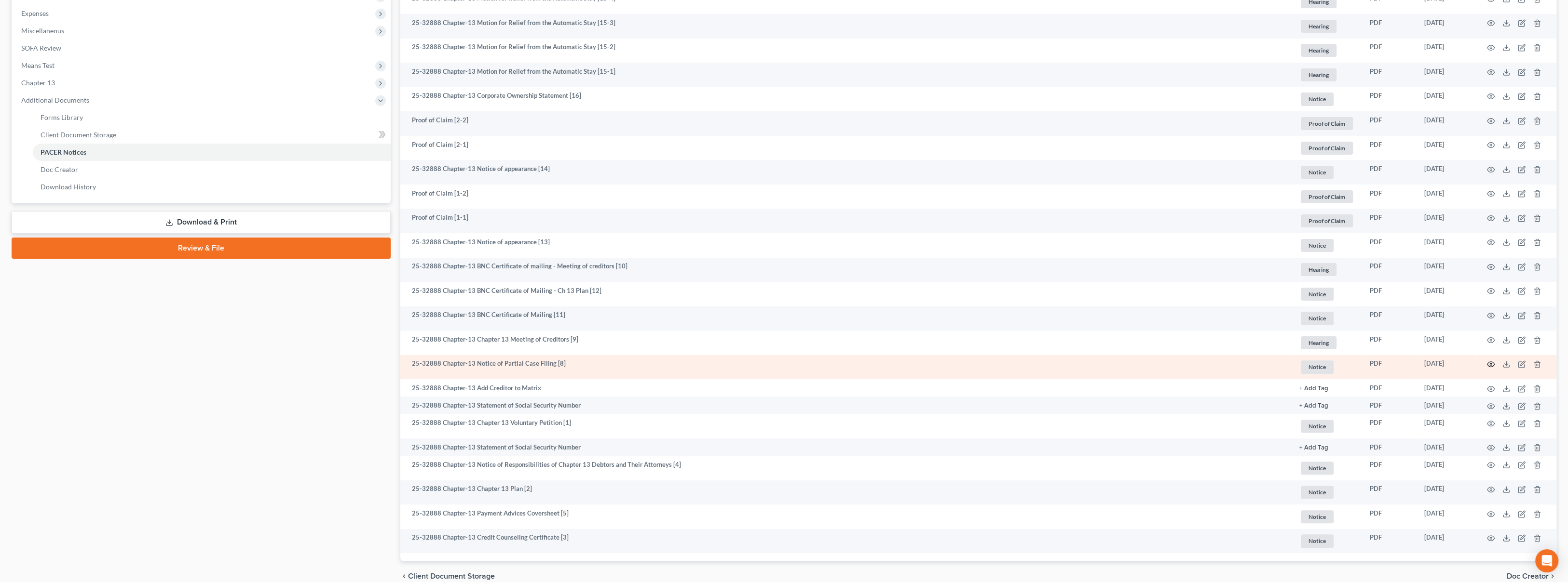
click at [1491, 363] on circle "button" at bounding box center [1490, 364] width 2 height 2
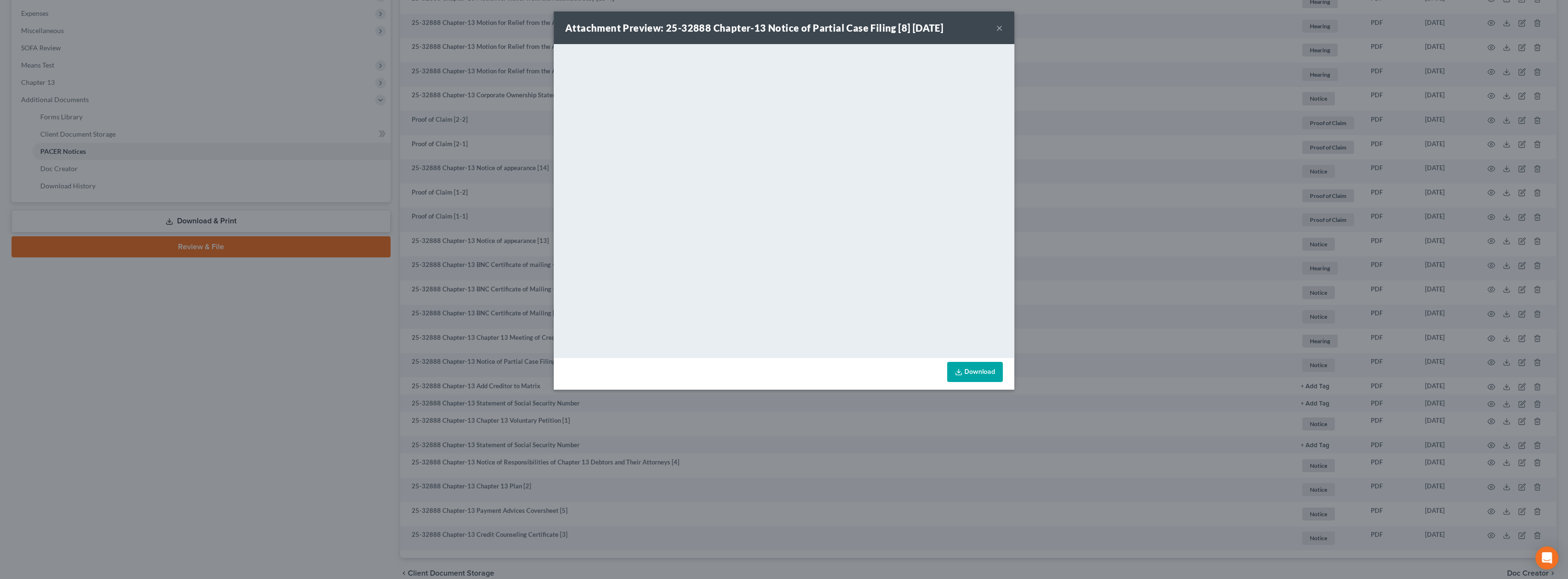
click at [997, 27] on button "×" at bounding box center [999, 27] width 7 height 12
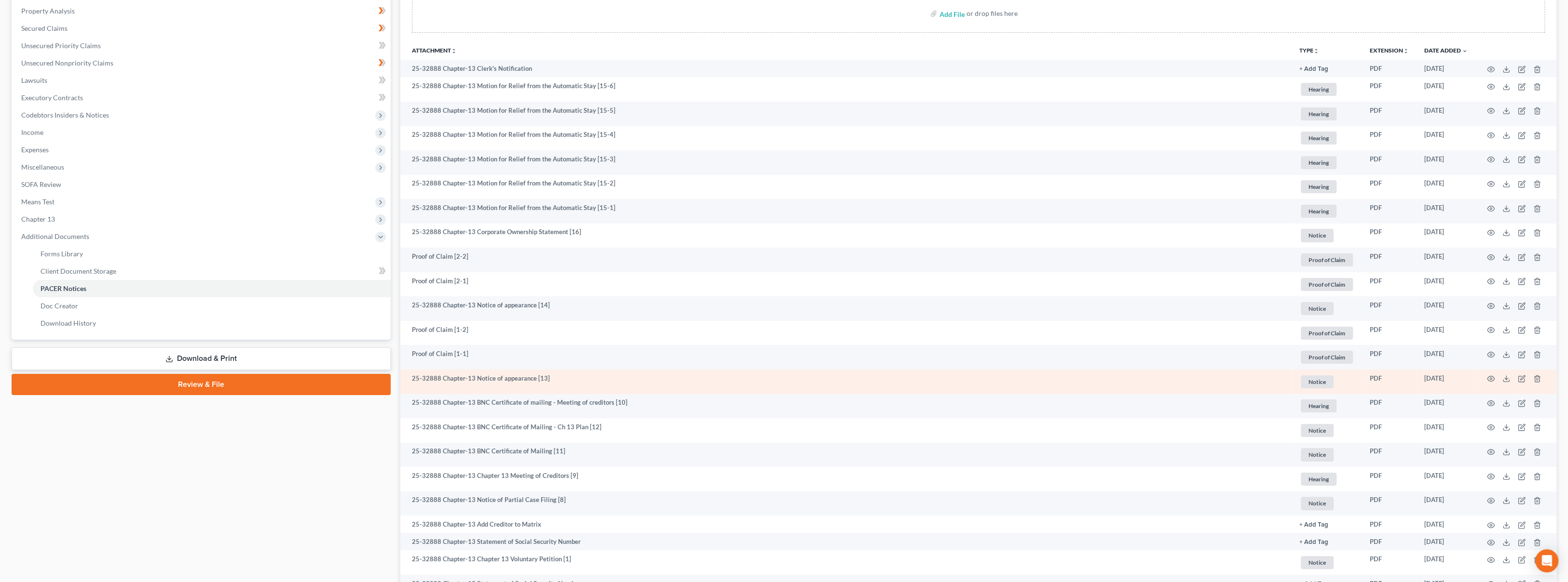
scroll to position [0, 0]
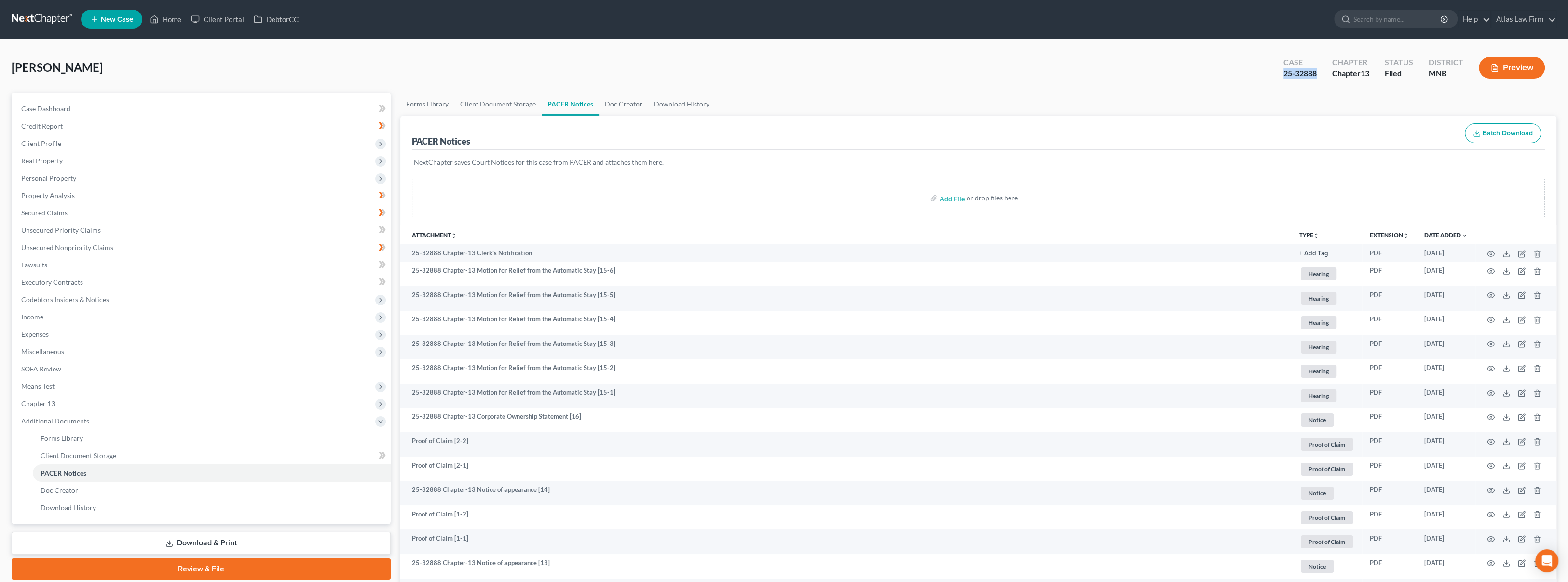
drag, startPoint x: 1321, startPoint y: 78, endPoint x: 1282, endPoint y: 81, distance: 39.1
click at [1282, 81] on div "Case 25-32888" at bounding box center [1300, 68] width 49 height 29
copy div "25-32888"
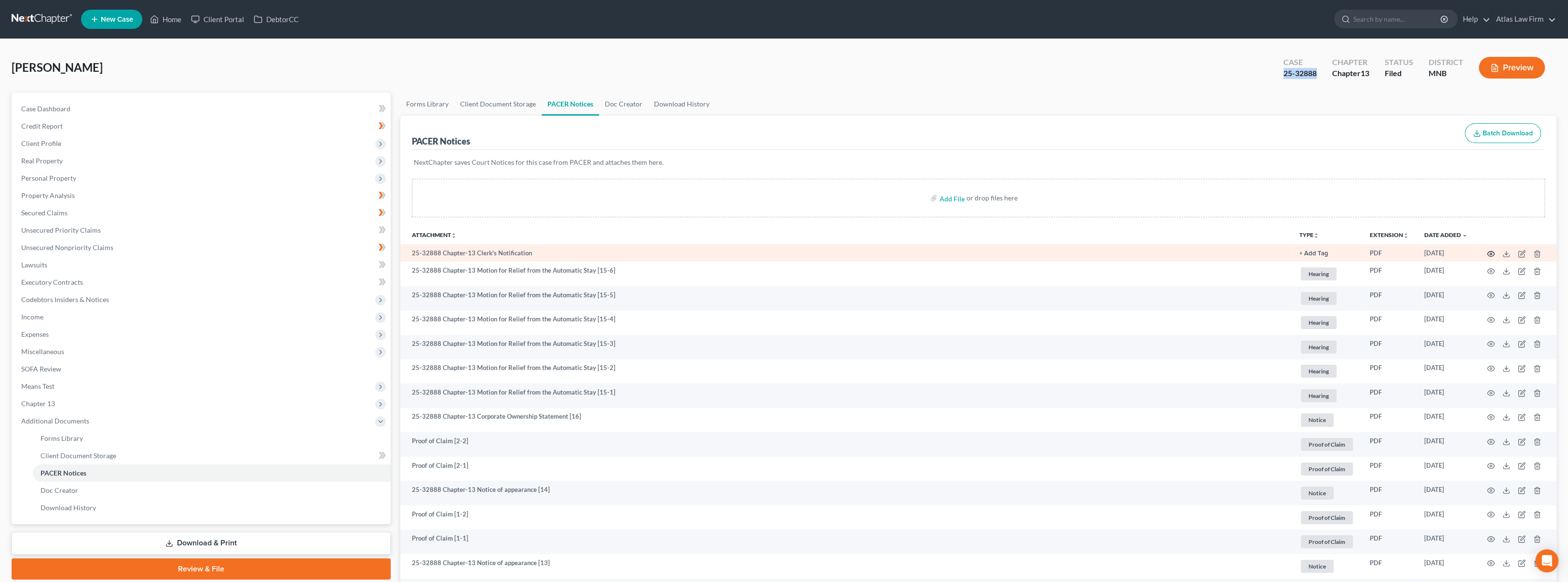
click at [1490, 253] on circle "button" at bounding box center [1490, 254] width 2 height 2
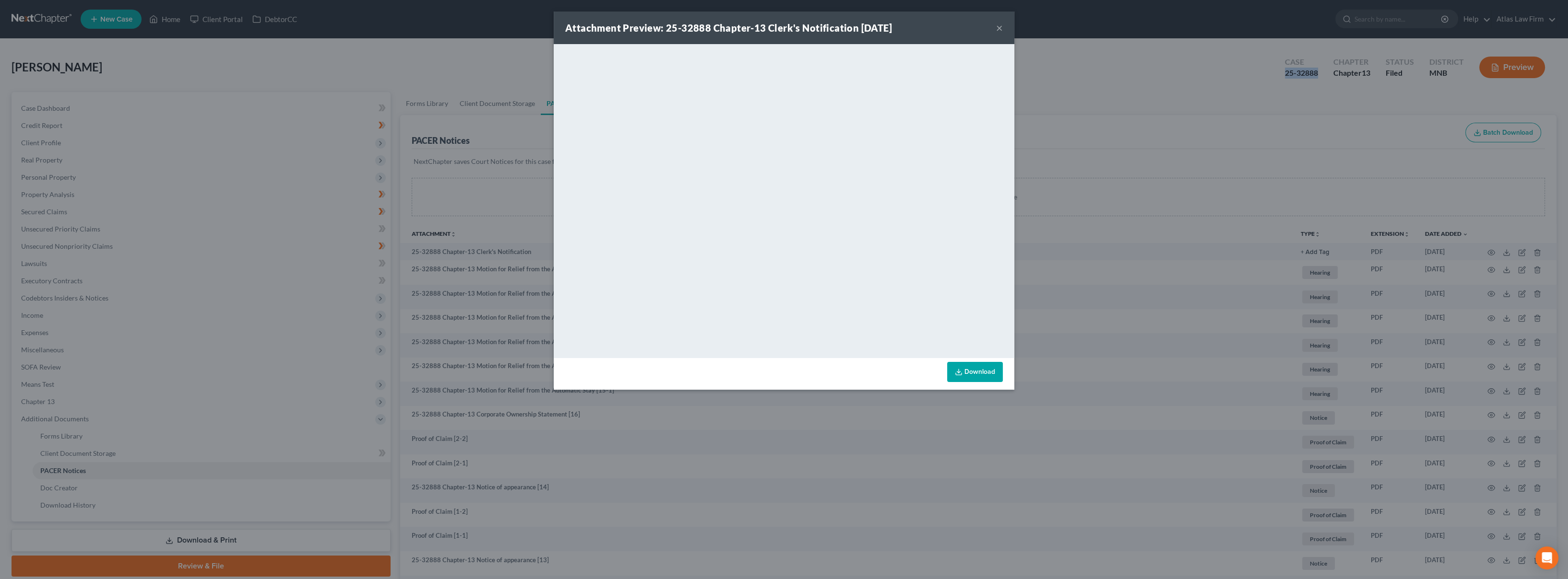
click at [998, 27] on button "×" at bounding box center [999, 27] width 7 height 12
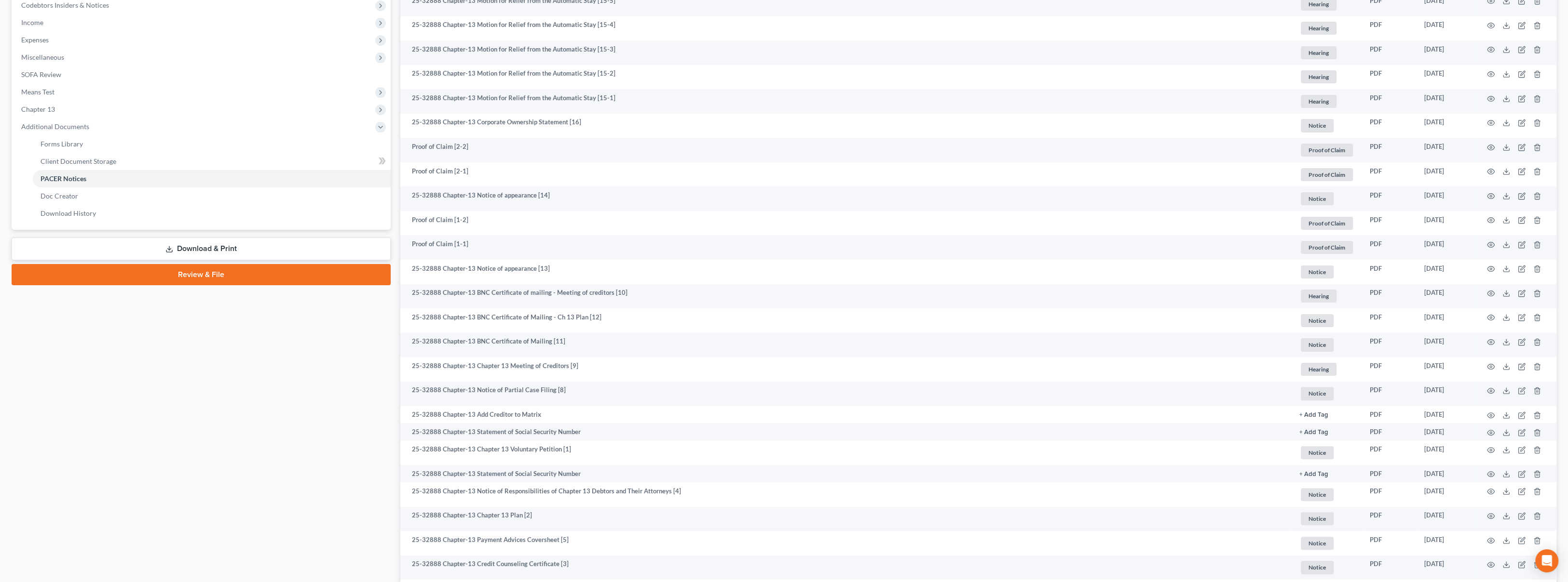
scroll to position [367, 0]
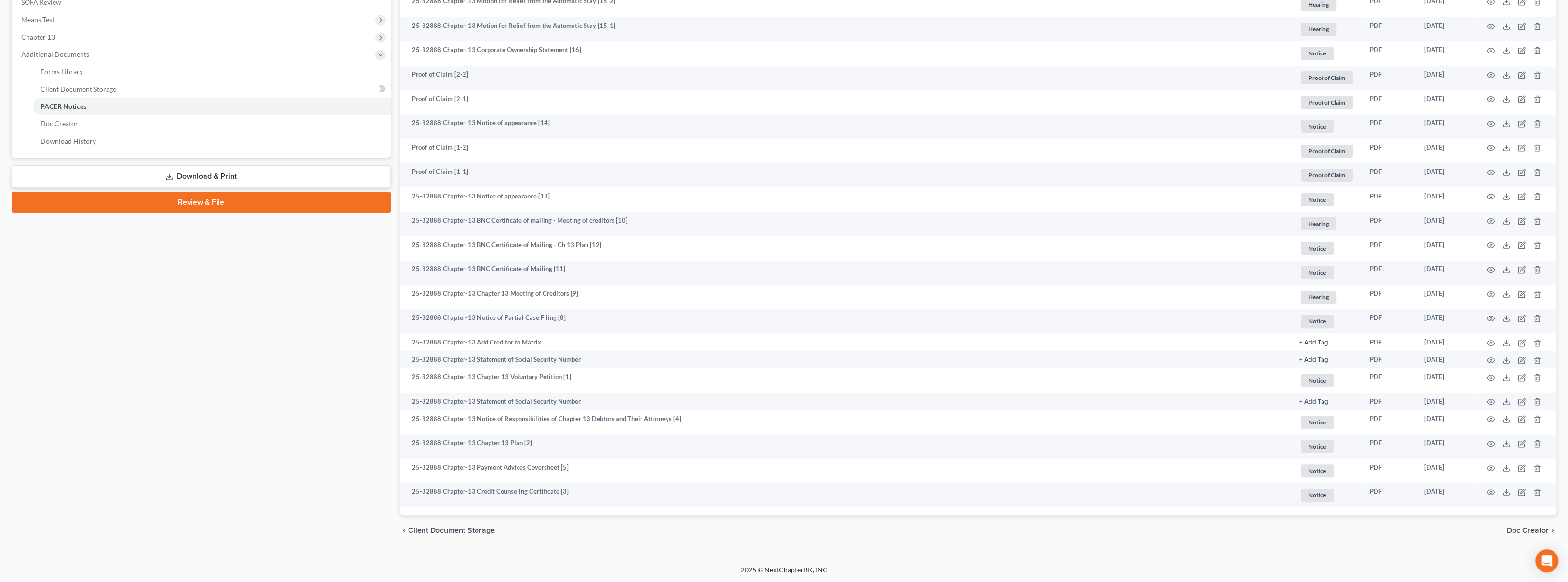
drag, startPoint x: 275, startPoint y: 351, endPoint x: 283, endPoint y: 351, distance: 8.0
click at [275, 351] on div "Case Dashboard Payments Invoices Payments Payments Credit Report Client Profile" at bounding box center [201, 136] width 388 height 820
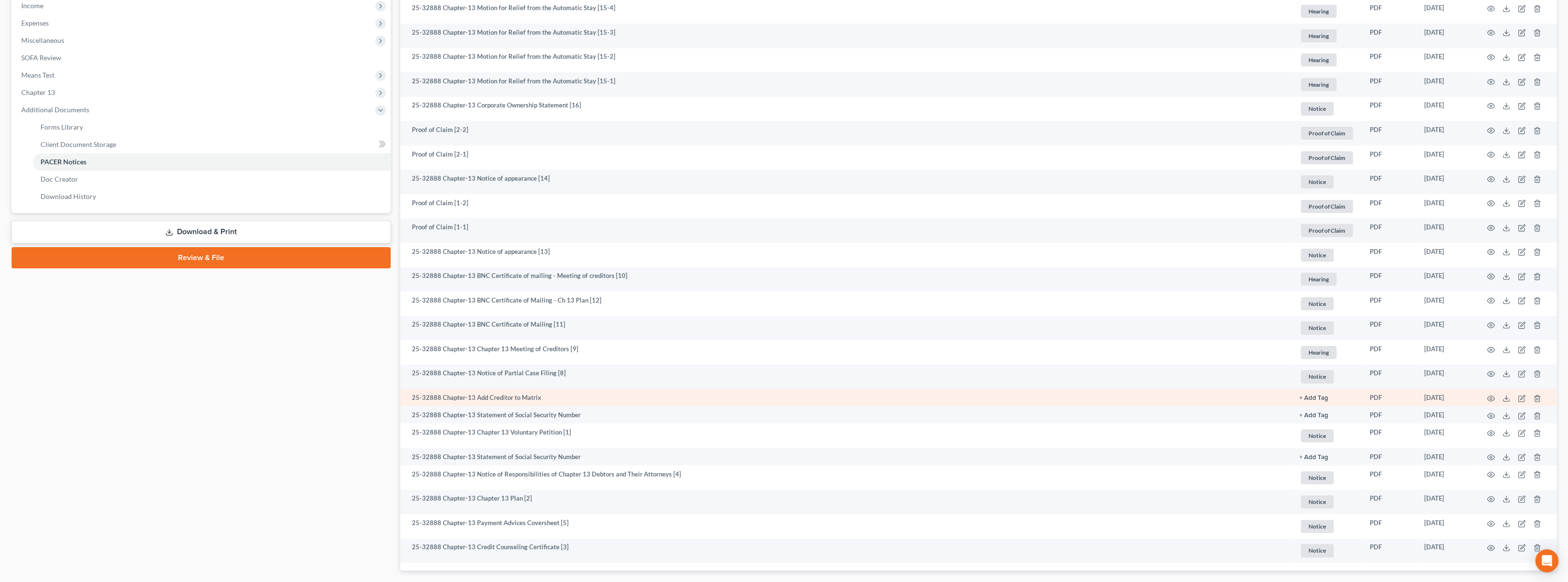
scroll to position [321, 0]
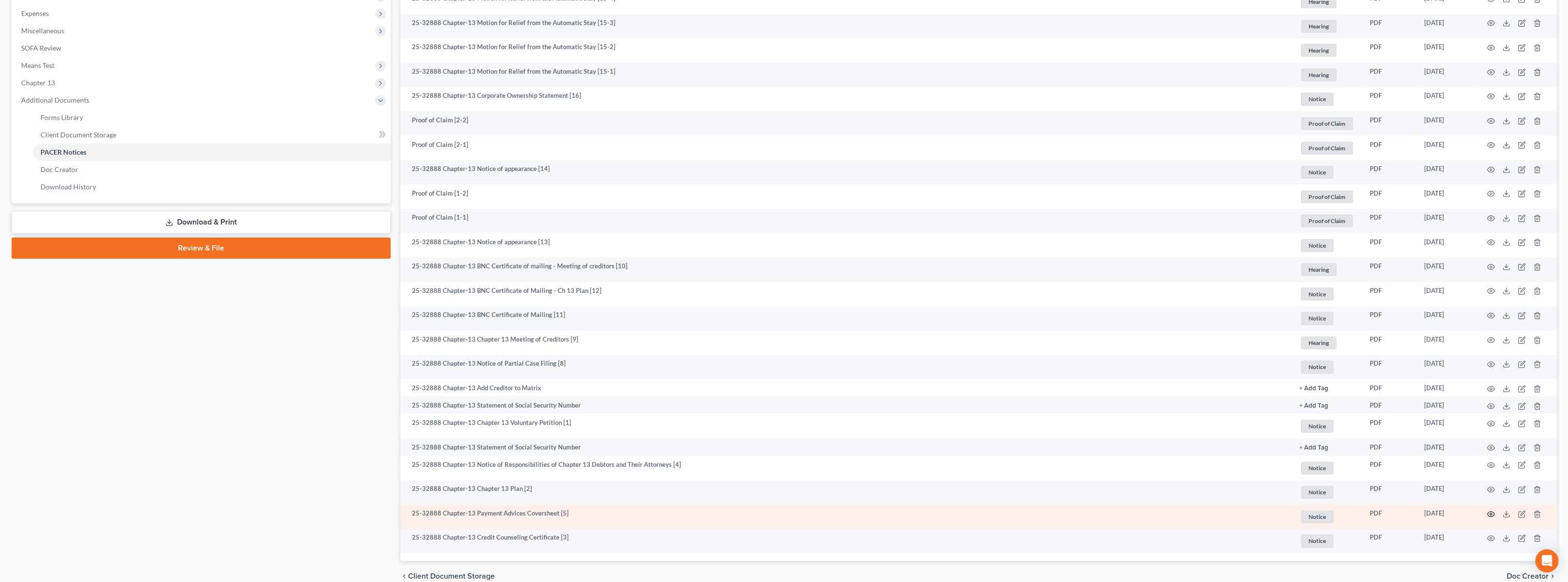
click at [1490, 514] on circle "button" at bounding box center [1490, 514] width 2 height 2
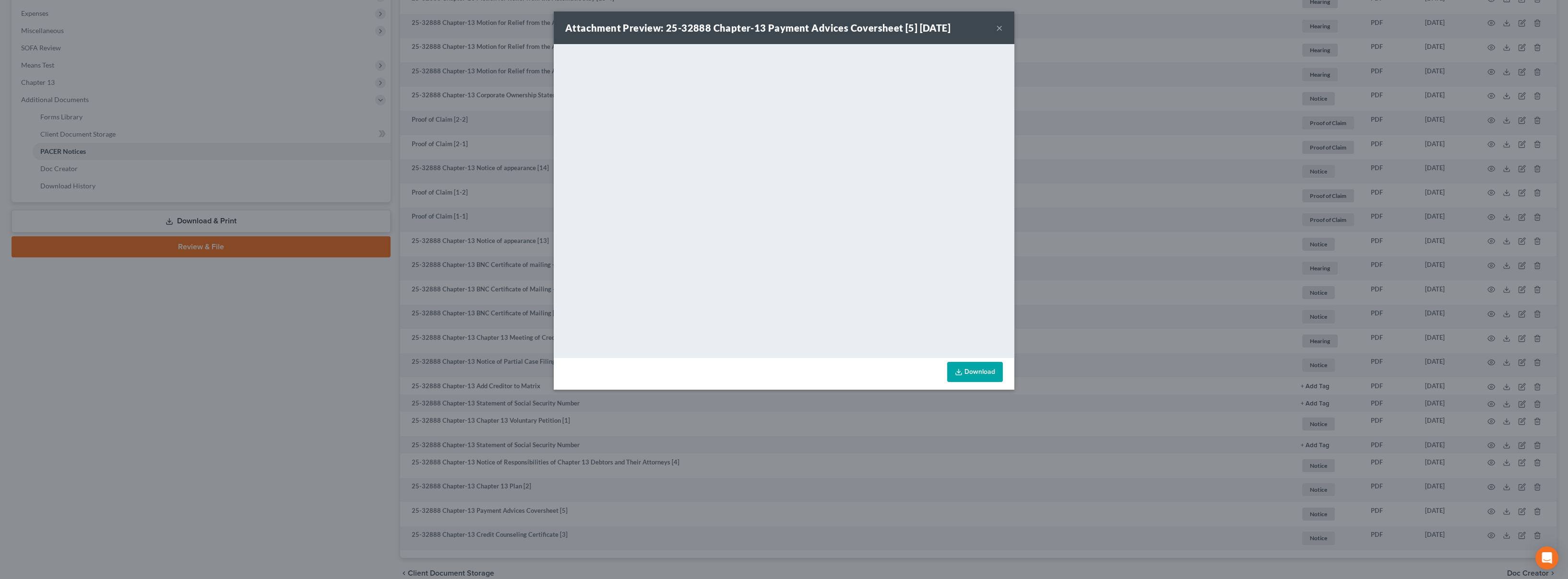
click at [996, 33] on button "×" at bounding box center [999, 27] width 7 height 12
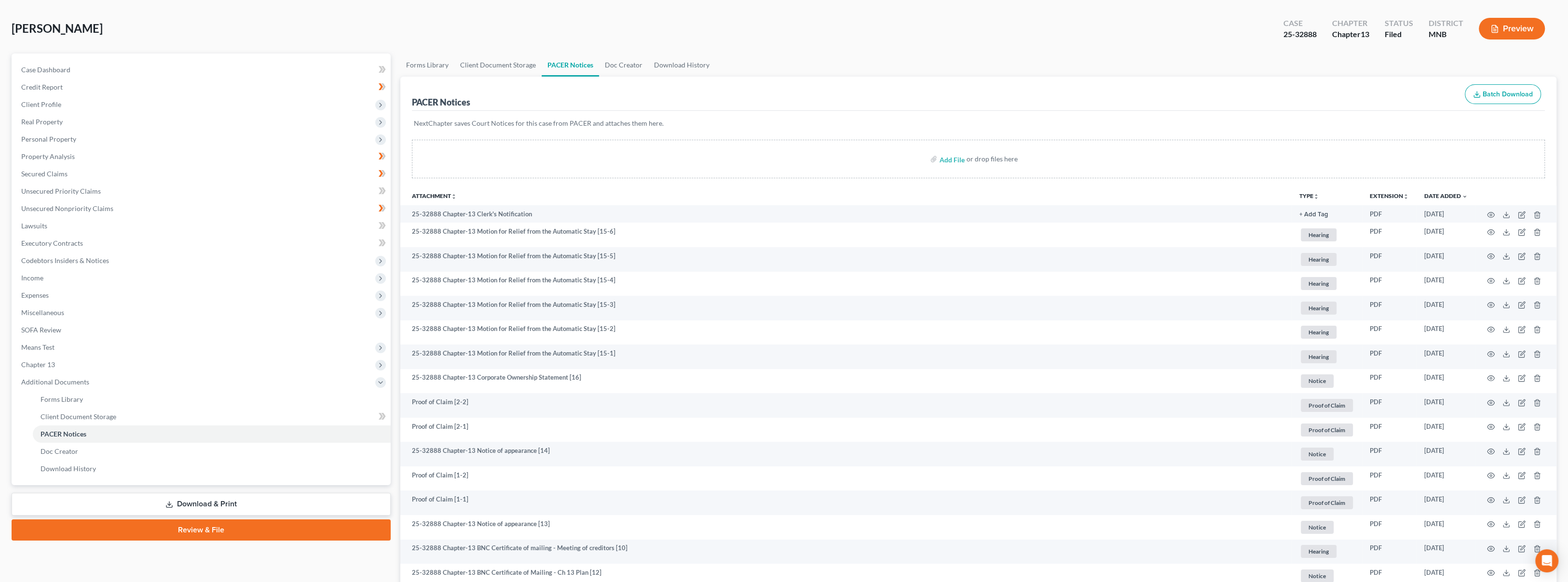
scroll to position [0, 0]
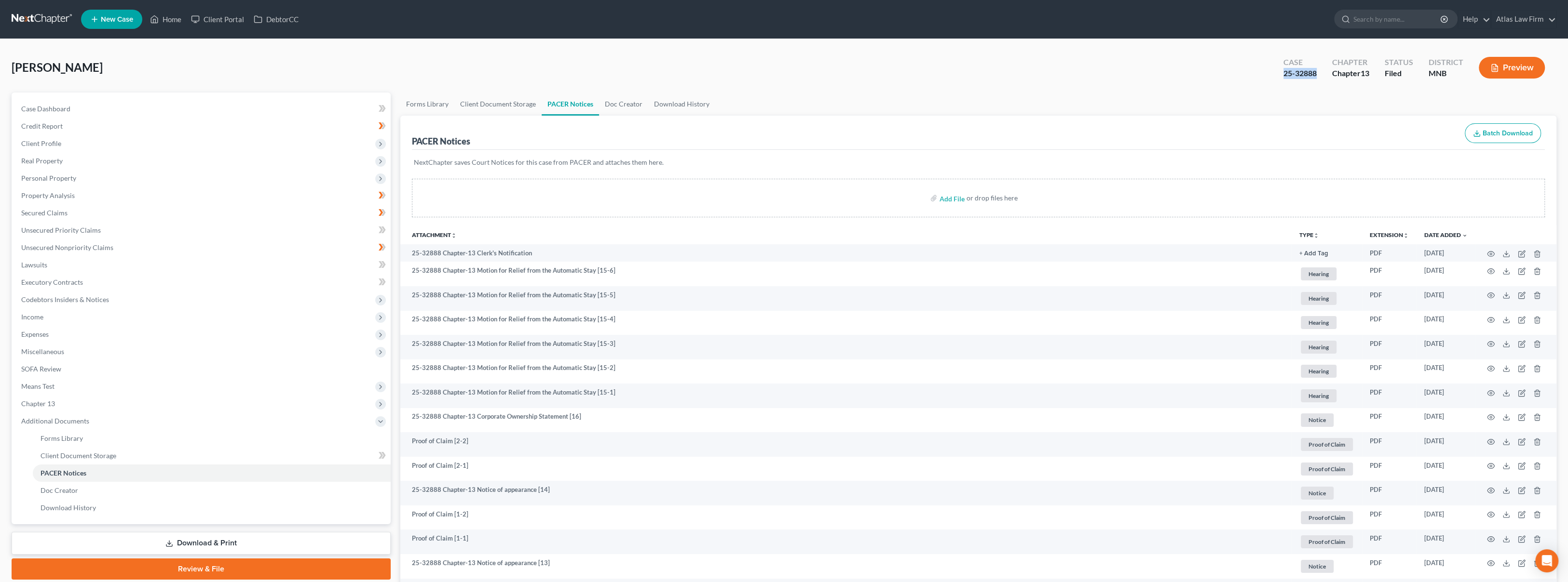
drag, startPoint x: 1319, startPoint y: 72, endPoint x: 1283, endPoint y: 77, distance: 36.3
click at [1283, 77] on div "Case 25-32888" at bounding box center [1300, 68] width 49 height 29
copy div "25-32888"
click at [45, 21] on link at bounding box center [42, 19] width 62 height 17
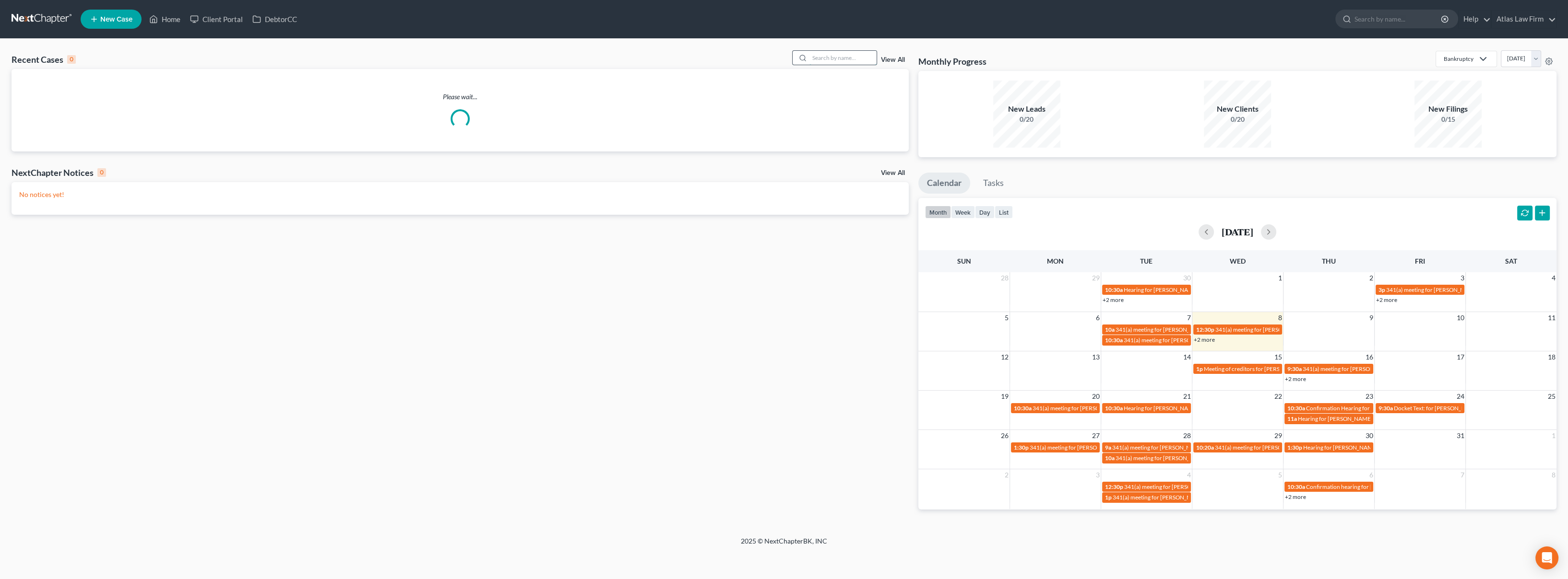
click at [825, 58] on input "search" at bounding box center [843, 58] width 67 height 14
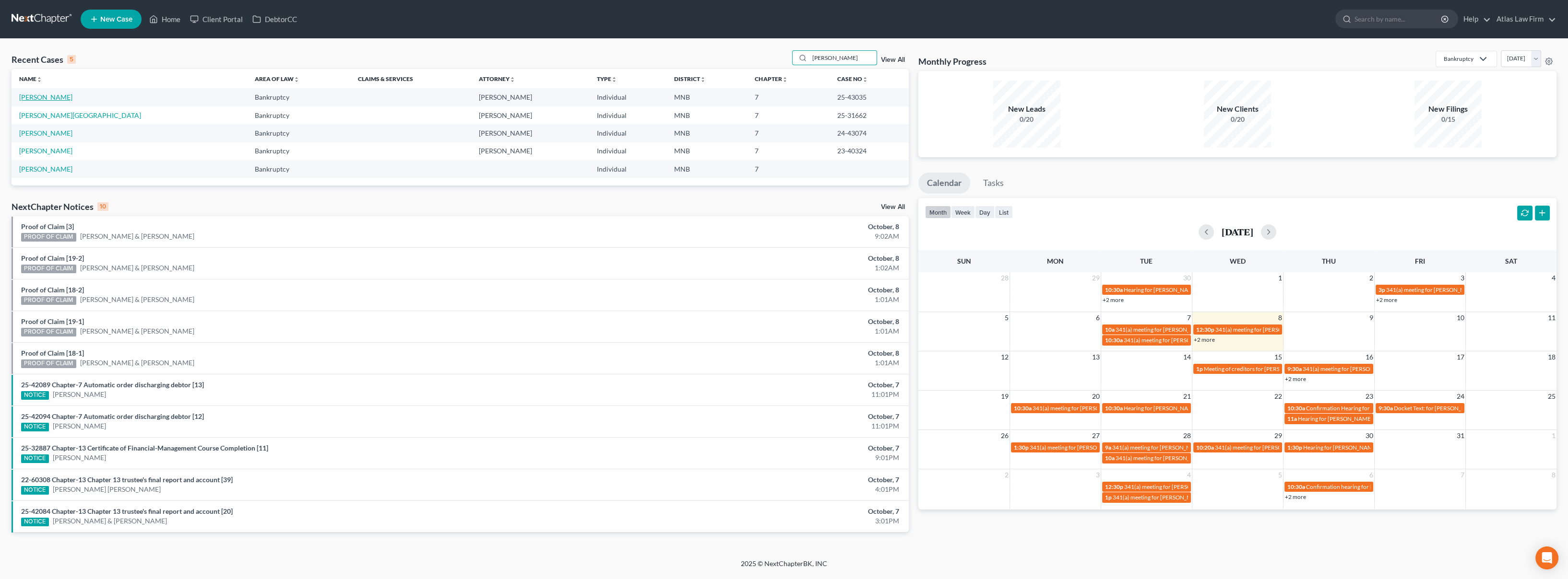
type input "[PERSON_NAME]"
click at [55, 95] on link "[PERSON_NAME]" at bounding box center [46, 97] width 53 height 8
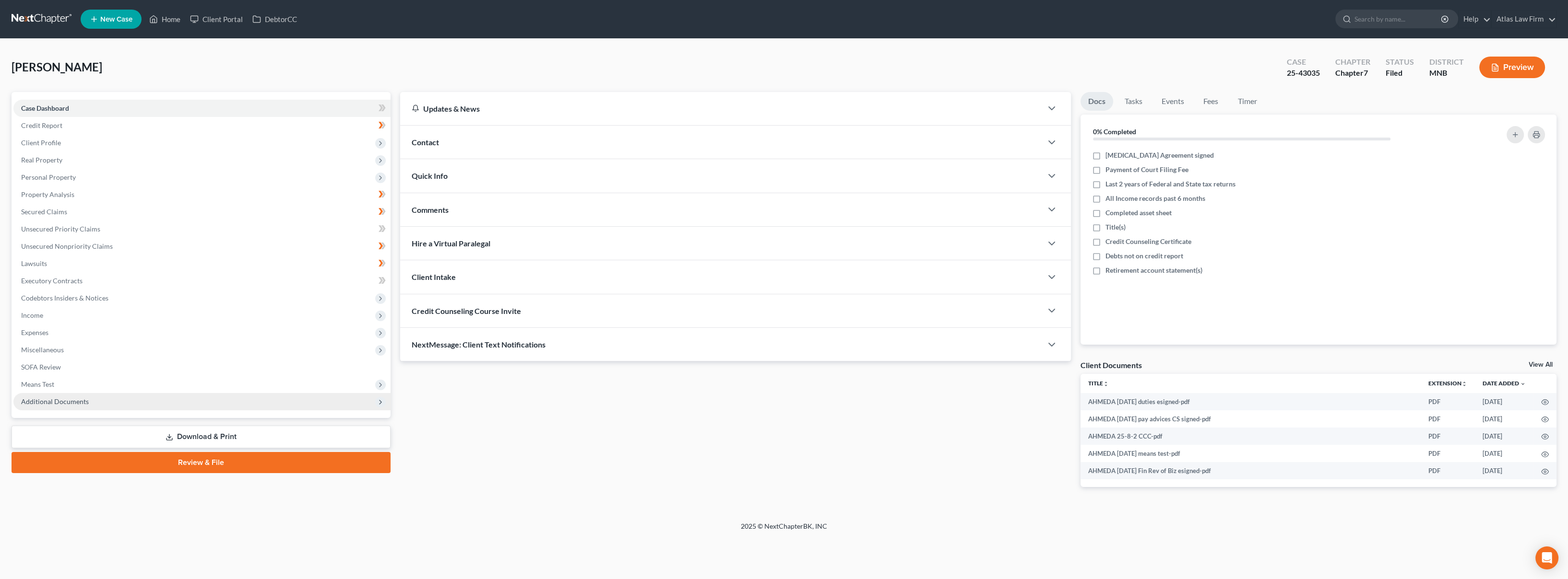
click at [61, 402] on span "Additional Documents" at bounding box center [55, 401] width 68 height 8
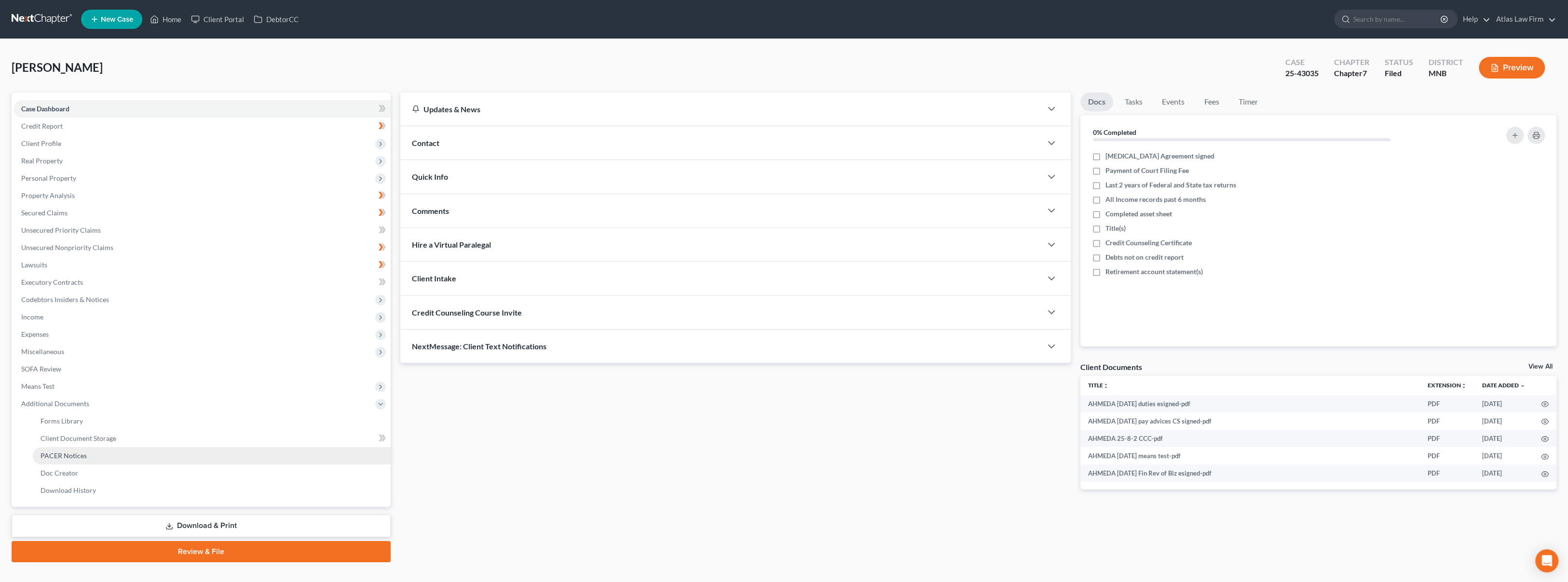
click at [60, 454] on span "PACER Notices" at bounding box center [64, 455] width 46 height 8
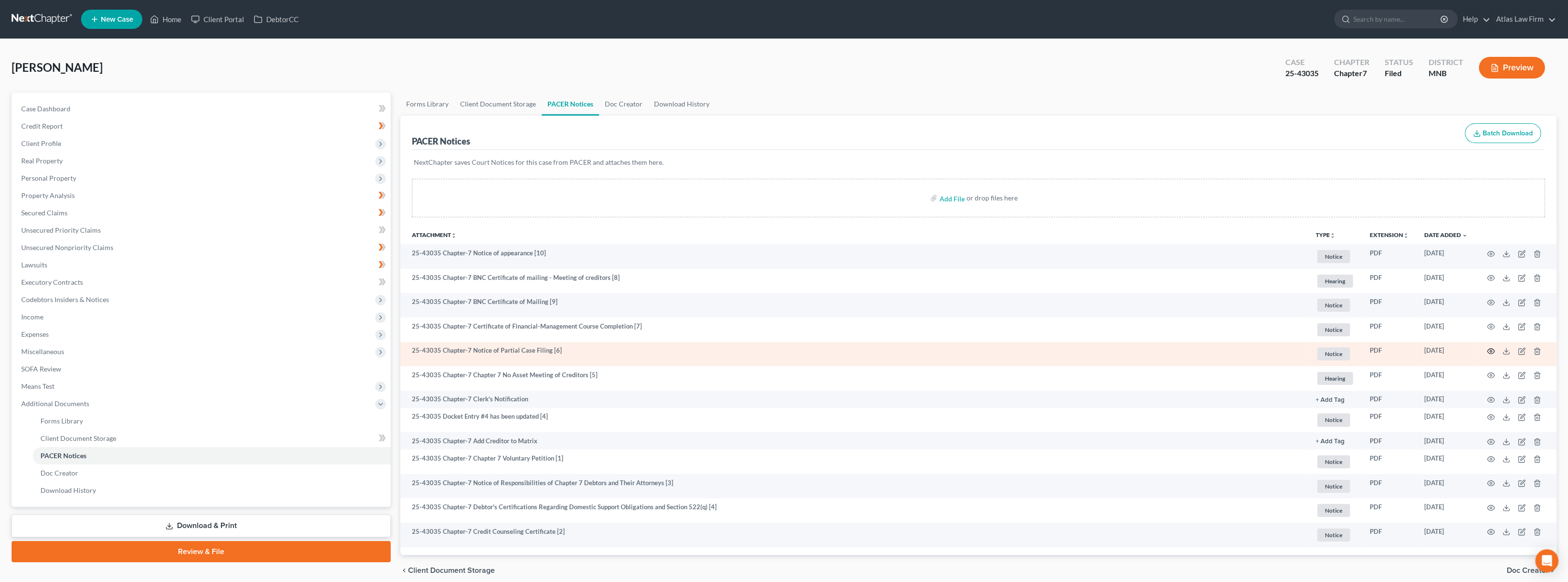
click at [1488, 352] on icon "button" at bounding box center [1491, 352] width 7 height 6
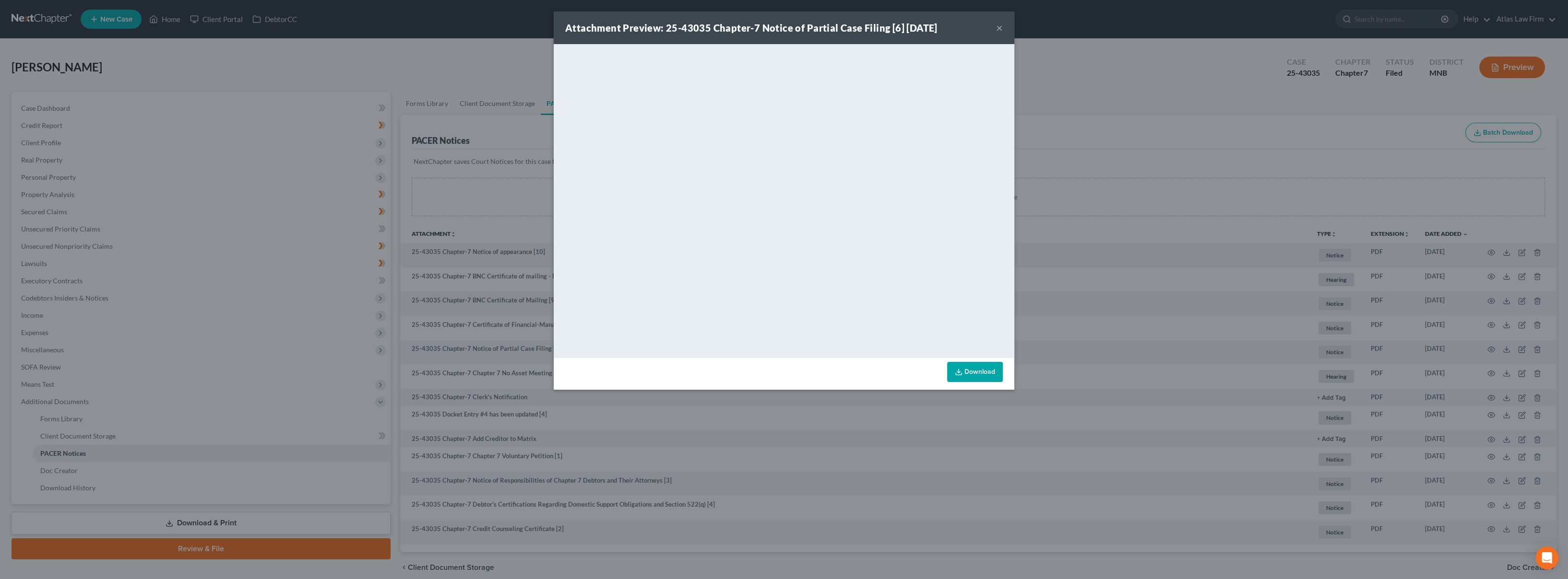
click at [997, 27] on button "×" at bounding box center [999, 27] width 7 height 12
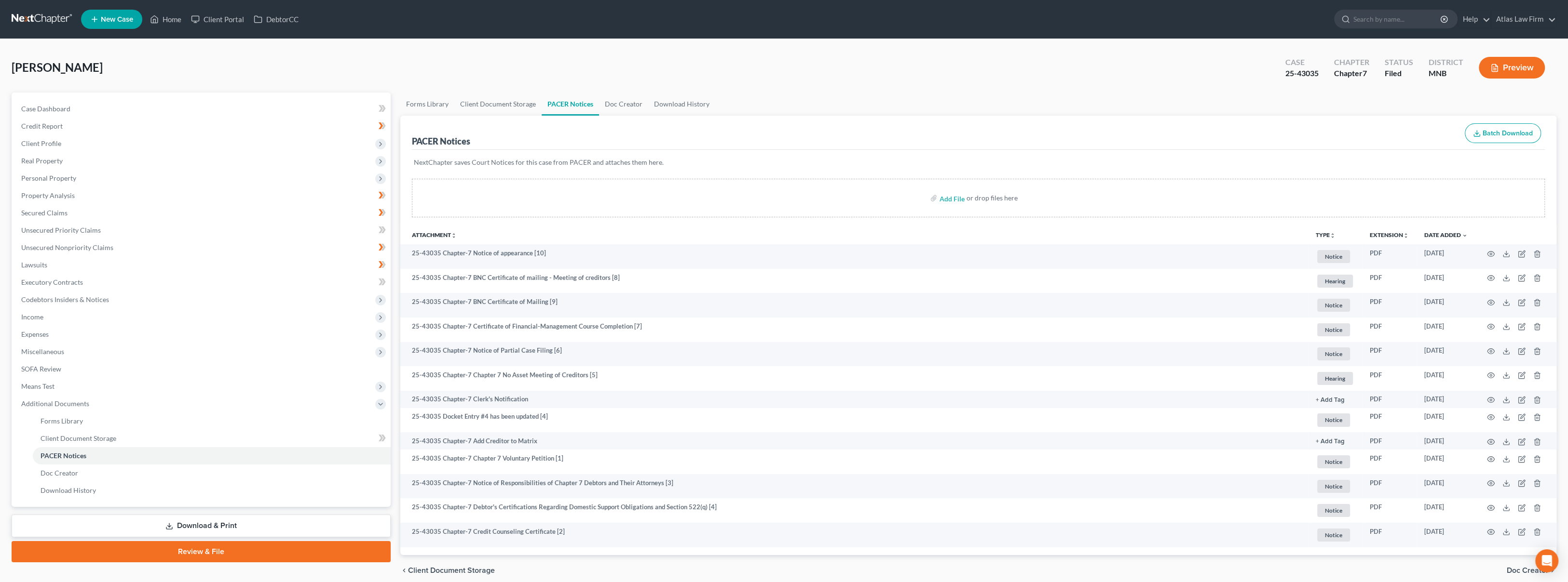
drag, startPoint x: 720, startPoint y: 40, endPoint x: 718, endPoint y: 46, distance: 6.3
click at [720, 40] on div "Ahmed, Abraham Upgraded Case 25-43035 Chapter Chapter 7 Status Filed District M…" at bounding box center [784, 322] width 1568 height 566
click at [935, 77] on div "Ahmed, Abraham Upgraded Case 25-43035 Chapter Chapter 7 Status Filed District M…" at bounding box center [784, 72] width 1545 height 42
drag, startPoint x: 1323, startPoint y: 72, endPoint x: 1287, endPoint y: 78, distance: 36.5
click at [1287, 78] on div "Case 25-43035" at bounding box center [1302, 68] width 49 height 29
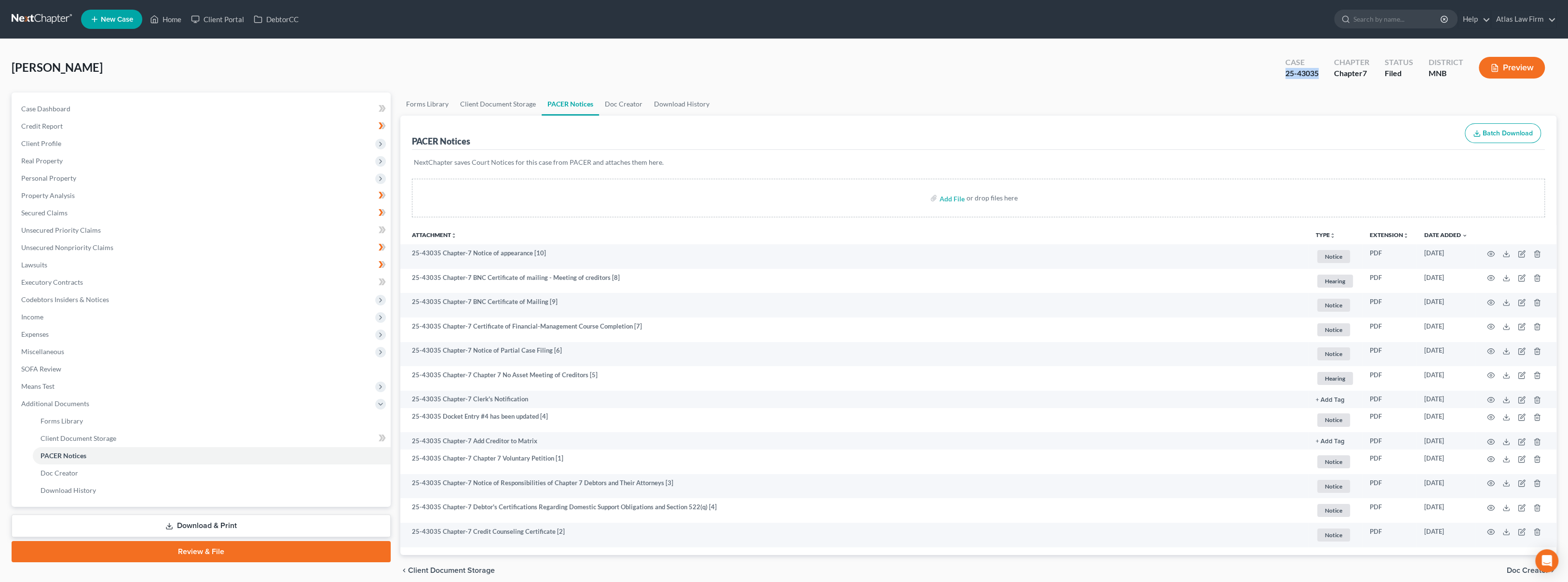
copy div "25-43035"
click at [85, 145] on span "Client Profile" at bounding box center [202, 144] width 377 height 17
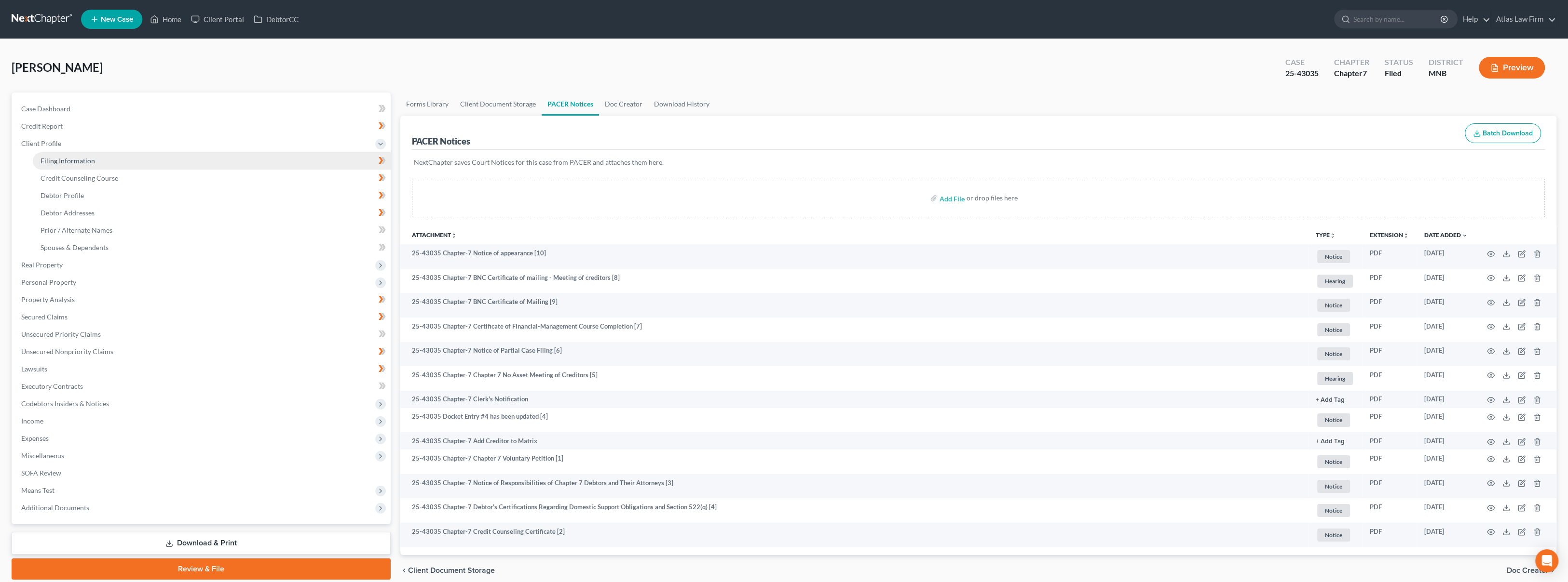
click at [92, 160] on span "Filing Information" at bounding box center [67, 160] width 54 height 8
select select "0"
select select "3"
select select "0"
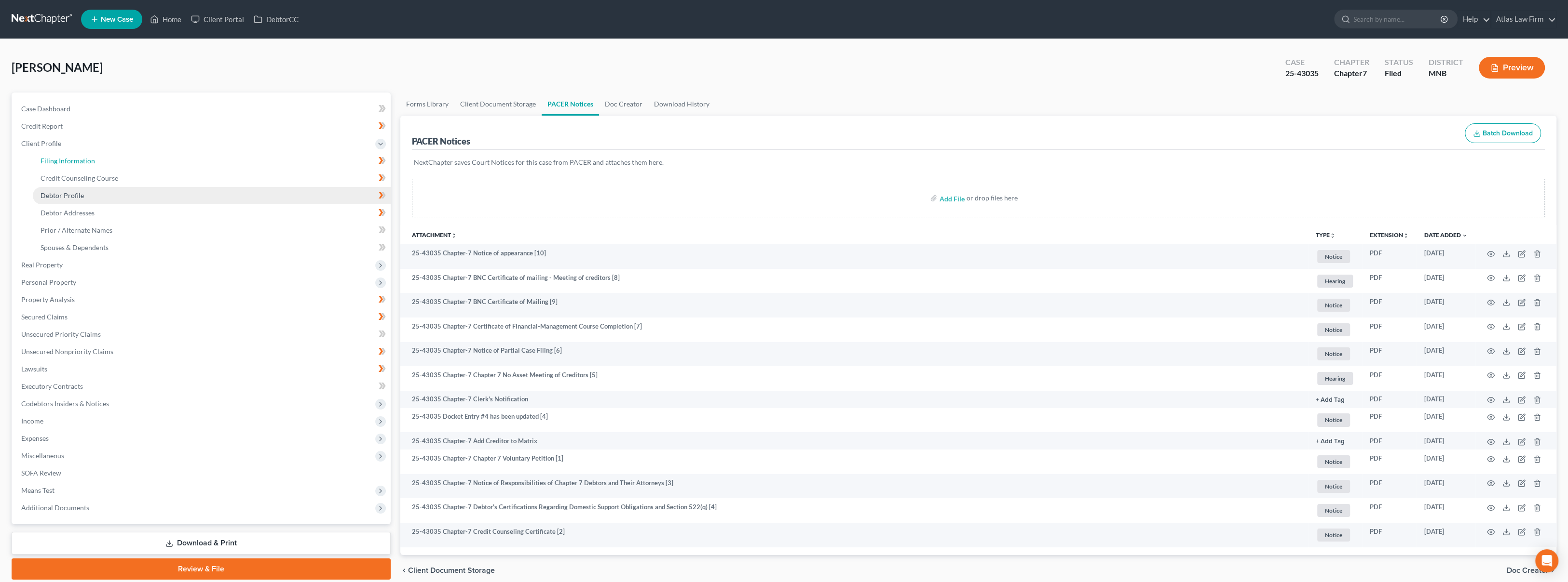
select select "24"
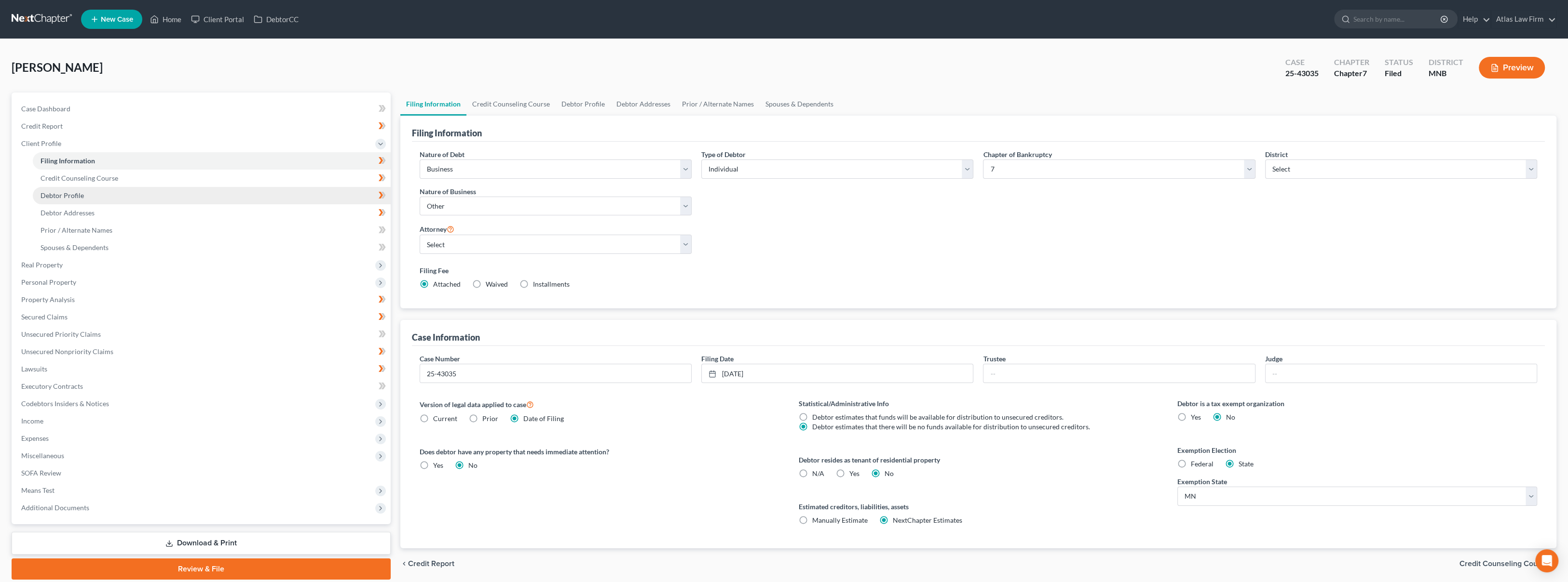
click at [105, 199] on link "Debtor Profile" at bounding box center [212, 196] width 358 height 17
select select "3"
select select "1"
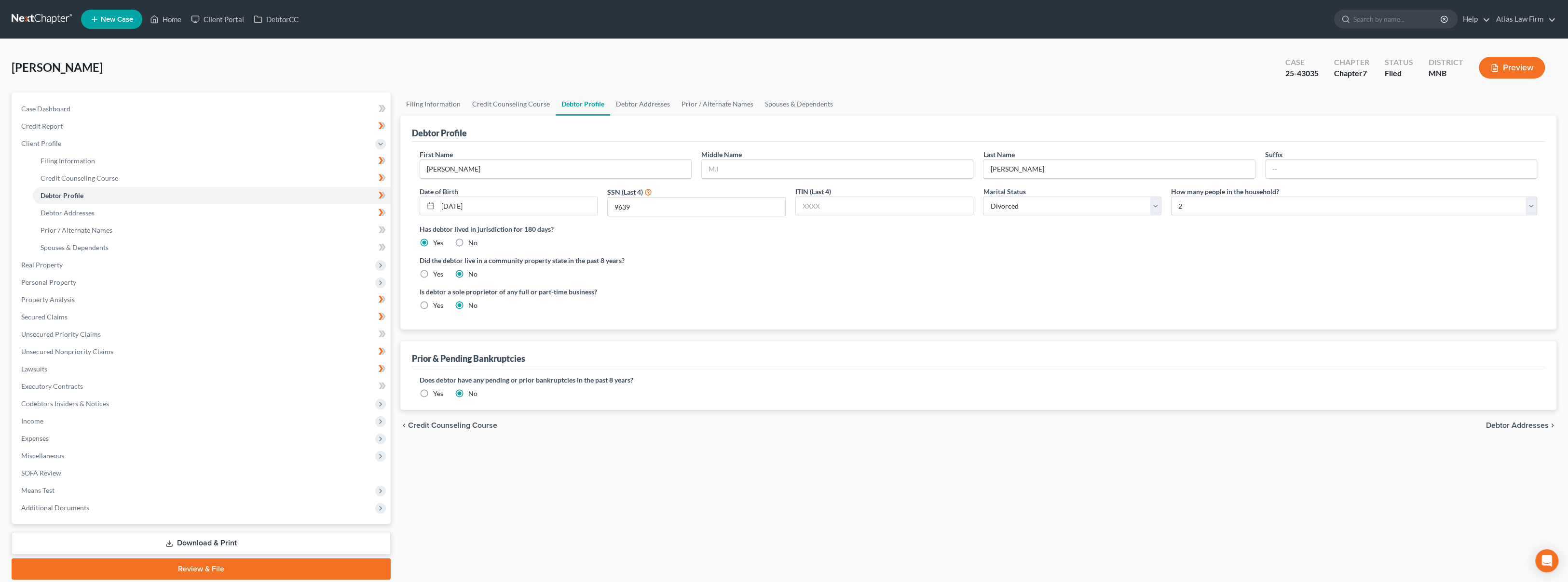
click at [932, 62] on div "Ahmed, Abraham Upgraded Case 25-43035 Chapter Chapter 7 Status Filed District M…" at bounding box center [784, 72] width 1545 height 42
drag, startPoint x: 1031, startPoint y: 278, endPoint x: 969, endPoint y: 279, distance: 62.0
click at [1031, 278] on div "Did the debtor live in a community property state in the past 8 years? Yes No" at bounding box center [978, 267] width 1117 height 24
click at [119, 271] on span "Real Property" at bounding box center [202, 265] width 377 height 17
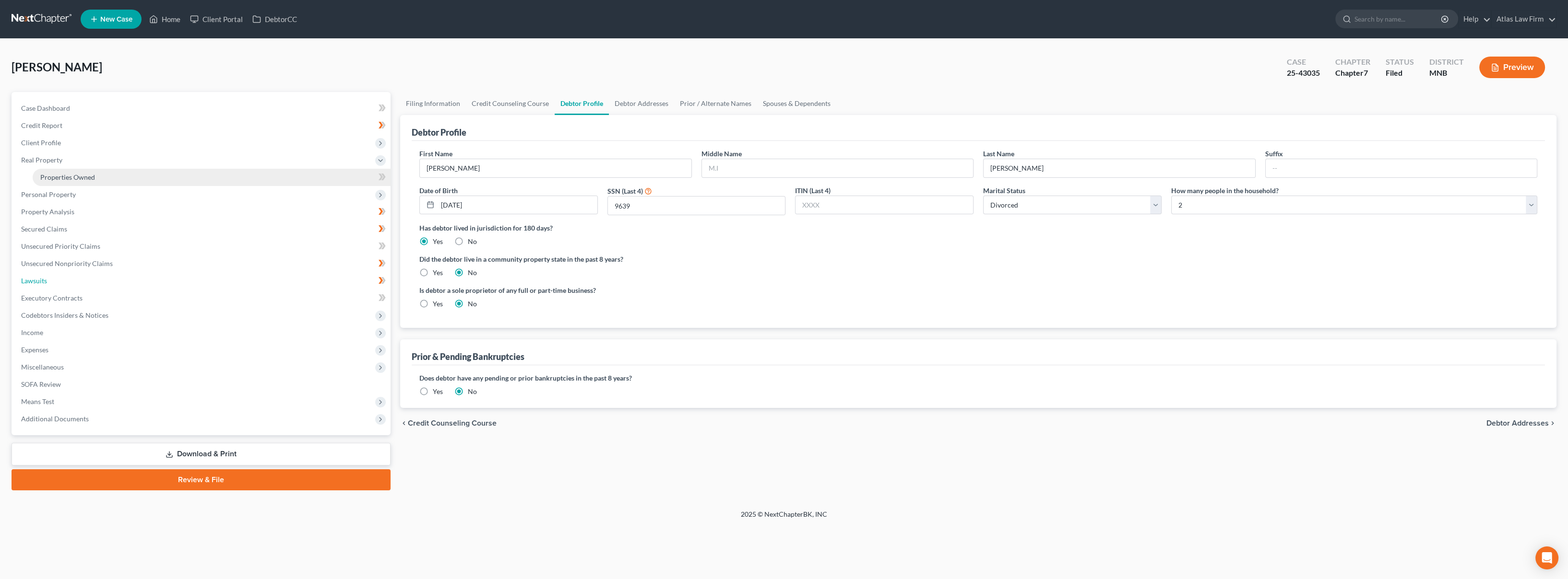
click at [119, 277] on link "Lawsuits" at bounding box center [202, 281] width 377 height 17
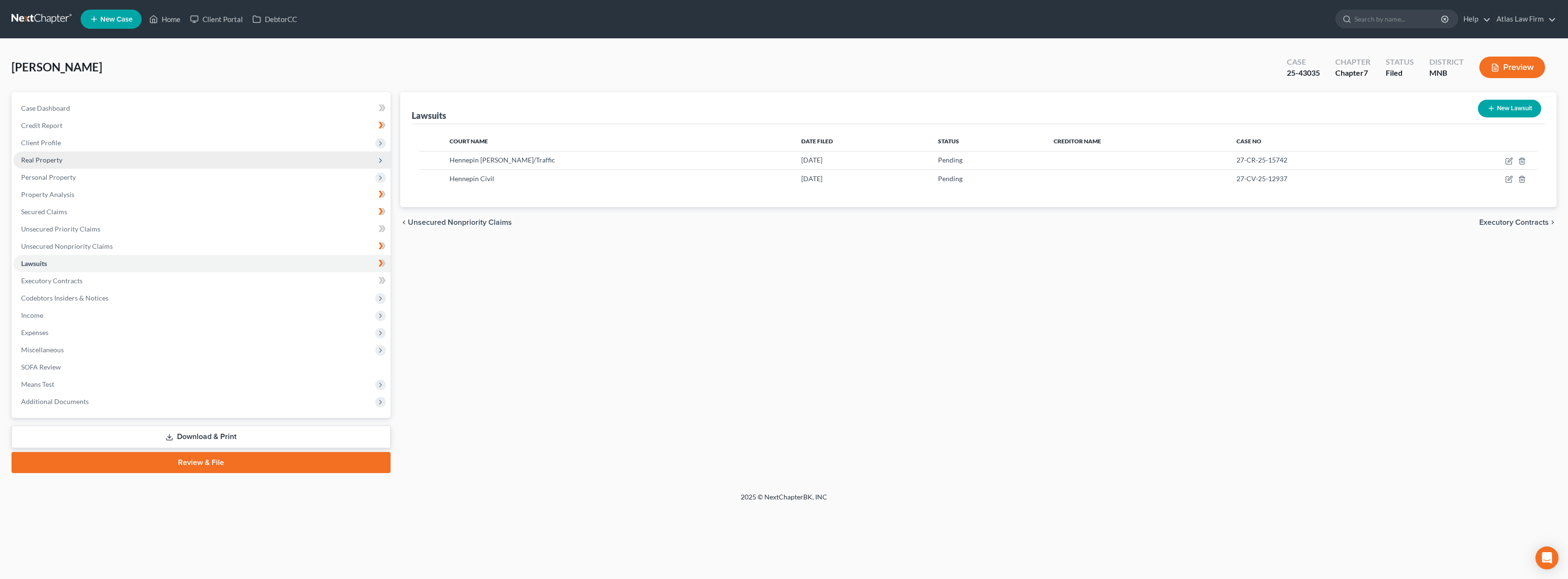
click at [119, 165] on span "Real Property" at bounding box center [202, 160] width 377 height 17
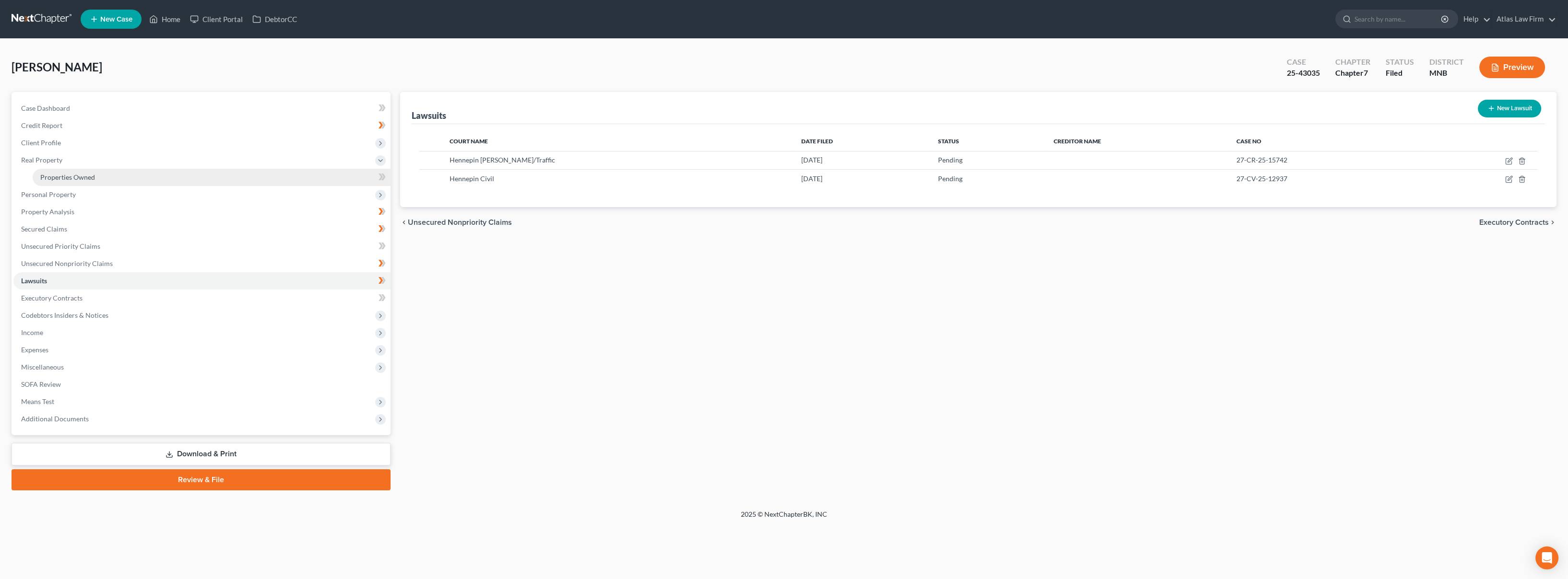
click at [118, 176] on link "Properties Owned" at bounding box center [212, 177] width 358 height 17
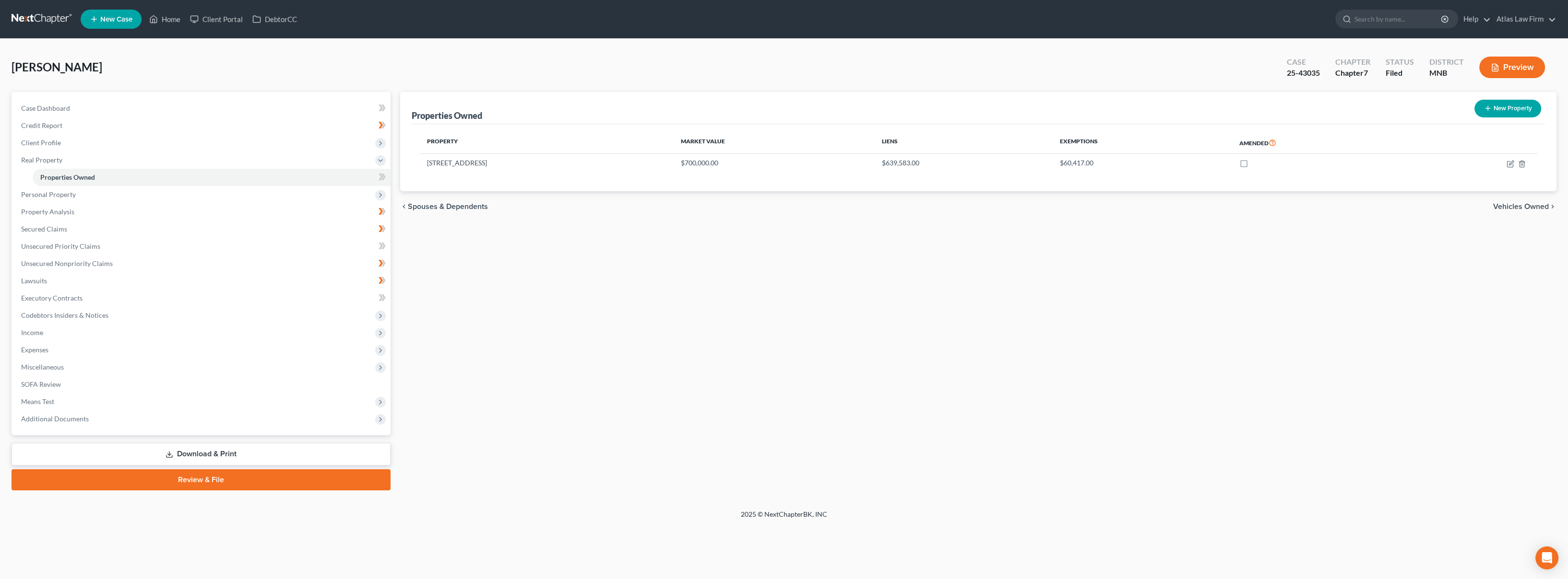
click at [30, 15] on link at bounding box center [42, 19] width 61 height 17
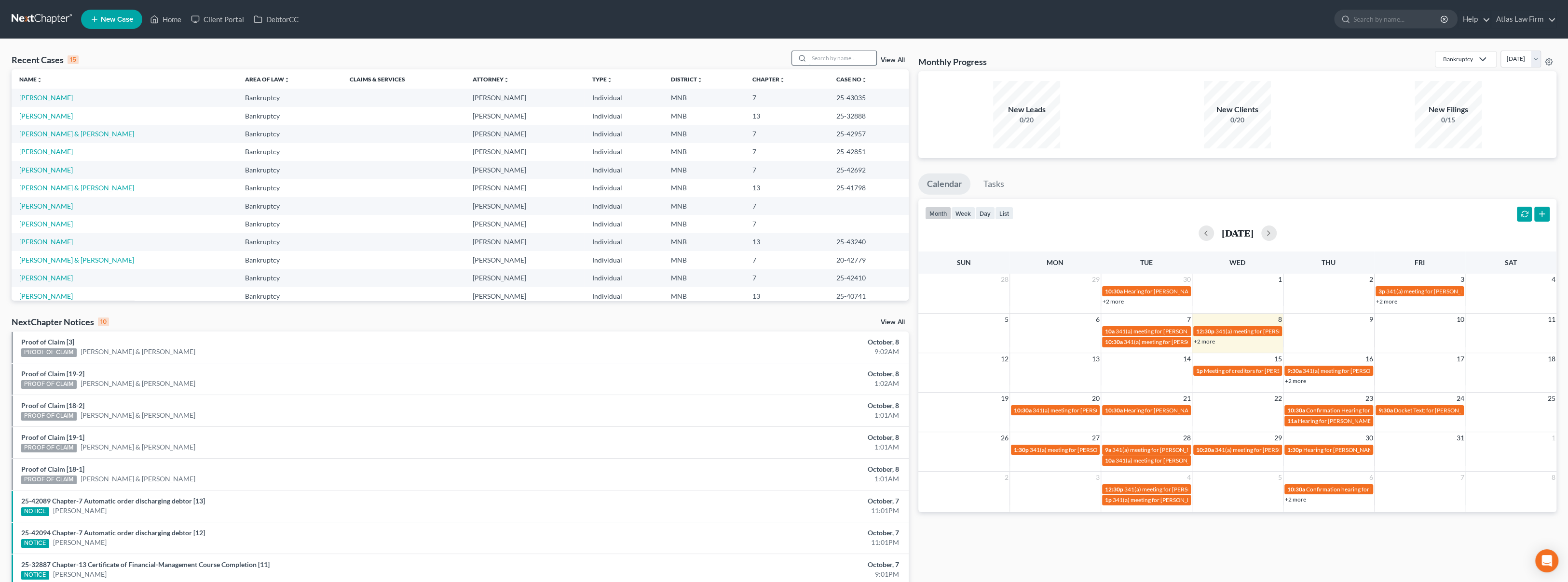
click at [838, 52] on input "search" at bounding box center [842, 58] width 67 height 14
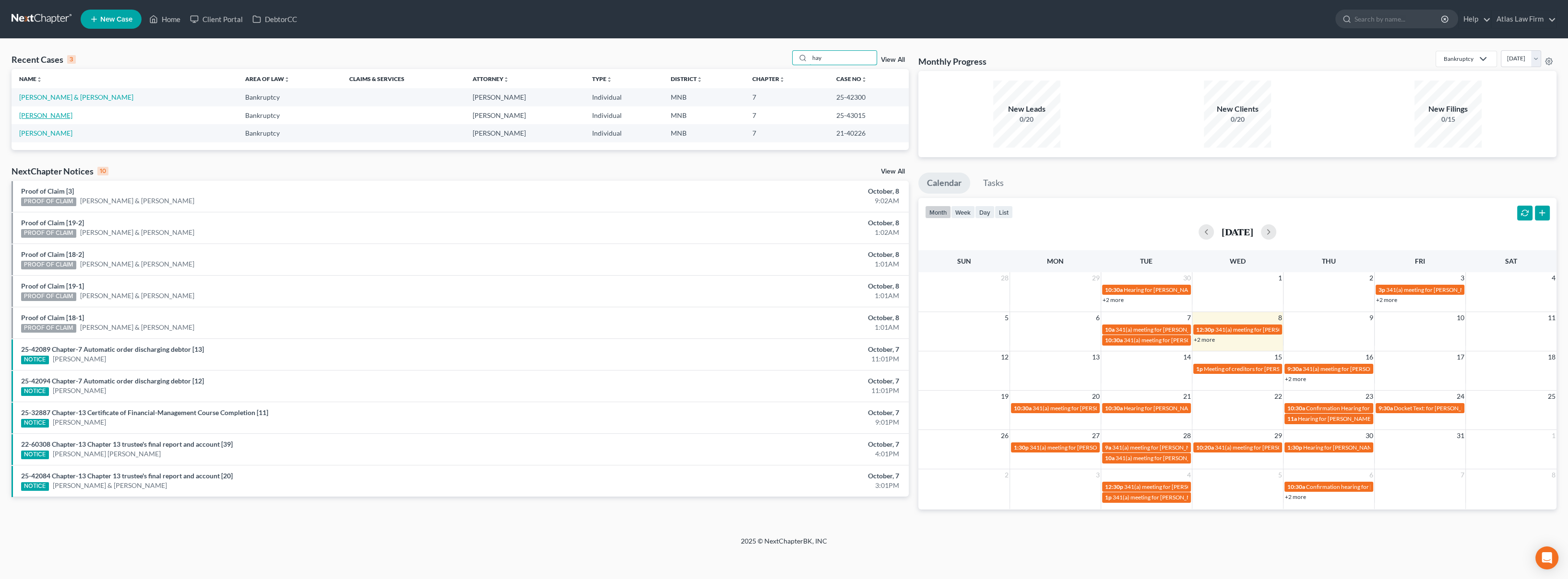
type input "hay"
click at [37, 117] on link "[PERSON_NAME]" at bounding box center [46, 115] width 53 height 8
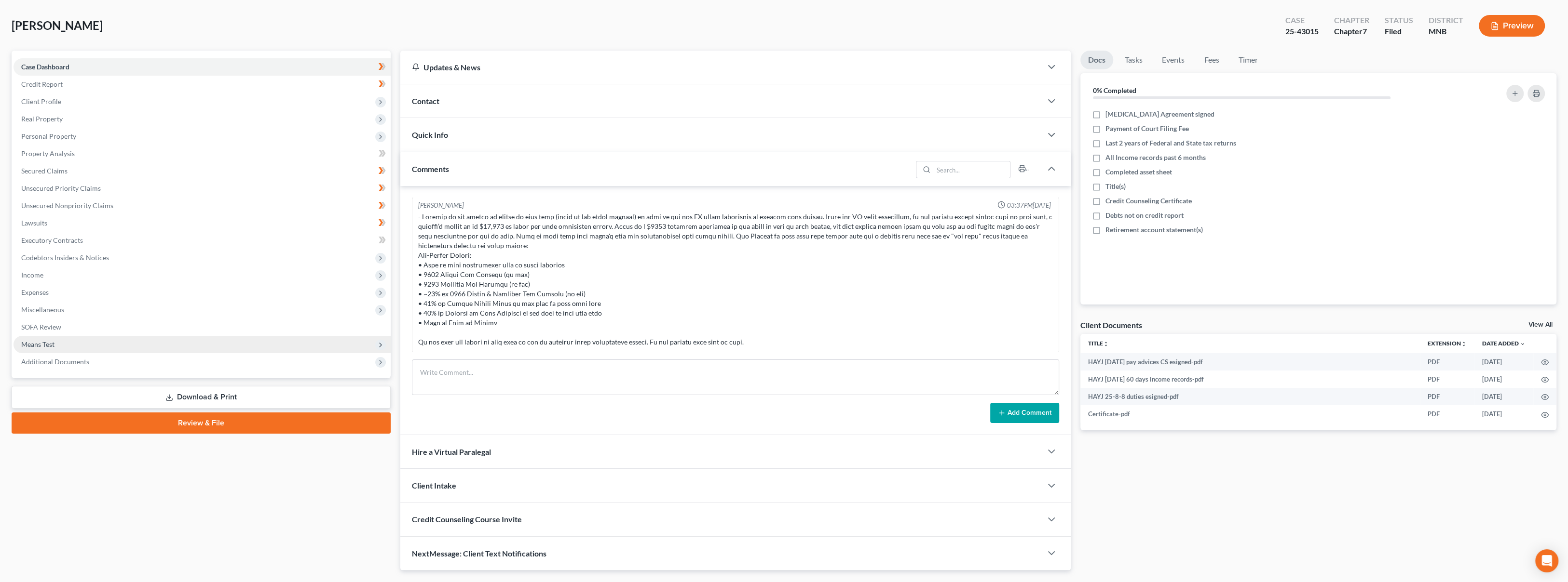
scroll to position [66, 0]
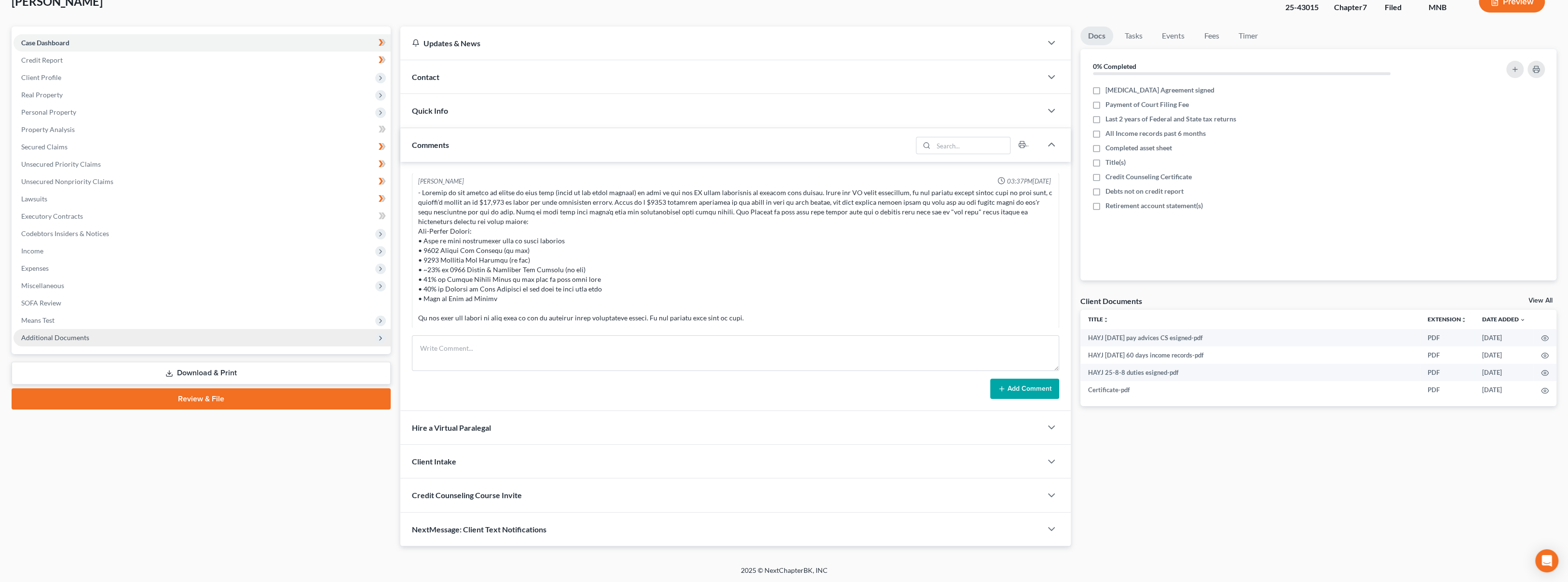
click at [146, 333] on span "Additional Documents" at bounding box center [202, 337] width 377 height 17
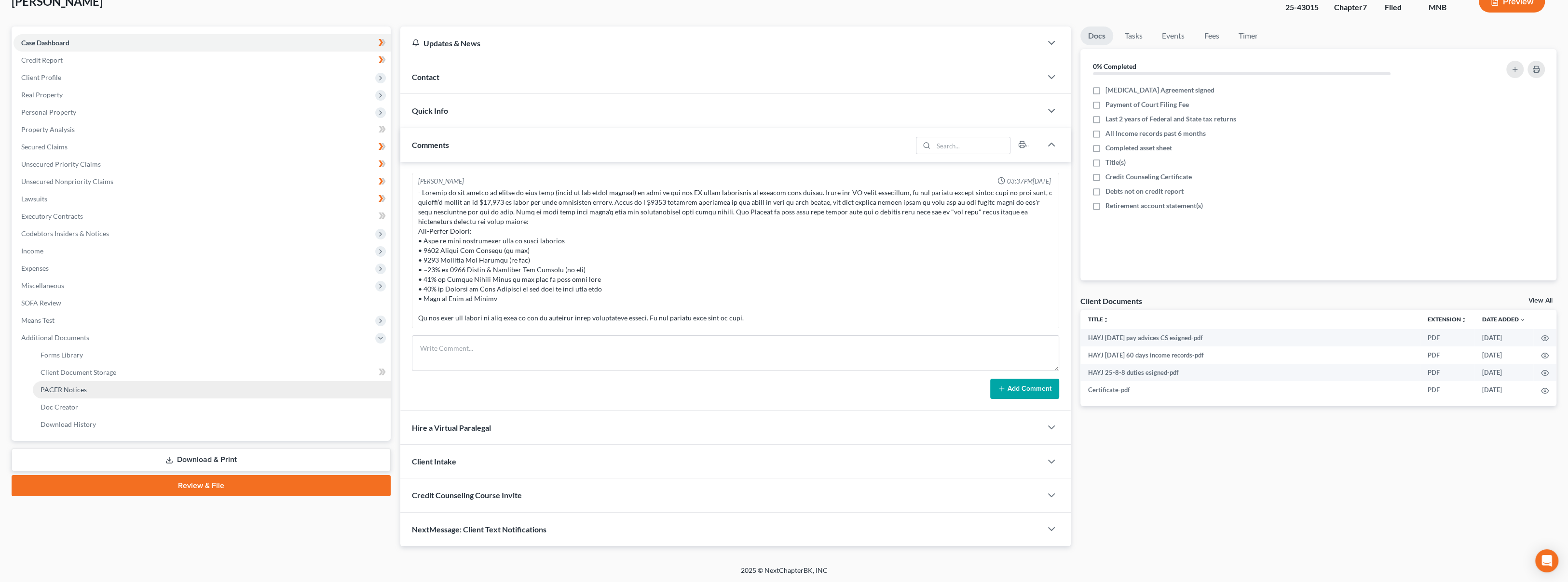
click at [142, 383] on link "PACER Notices" at bounding box center [212, 390] width 358 height 17
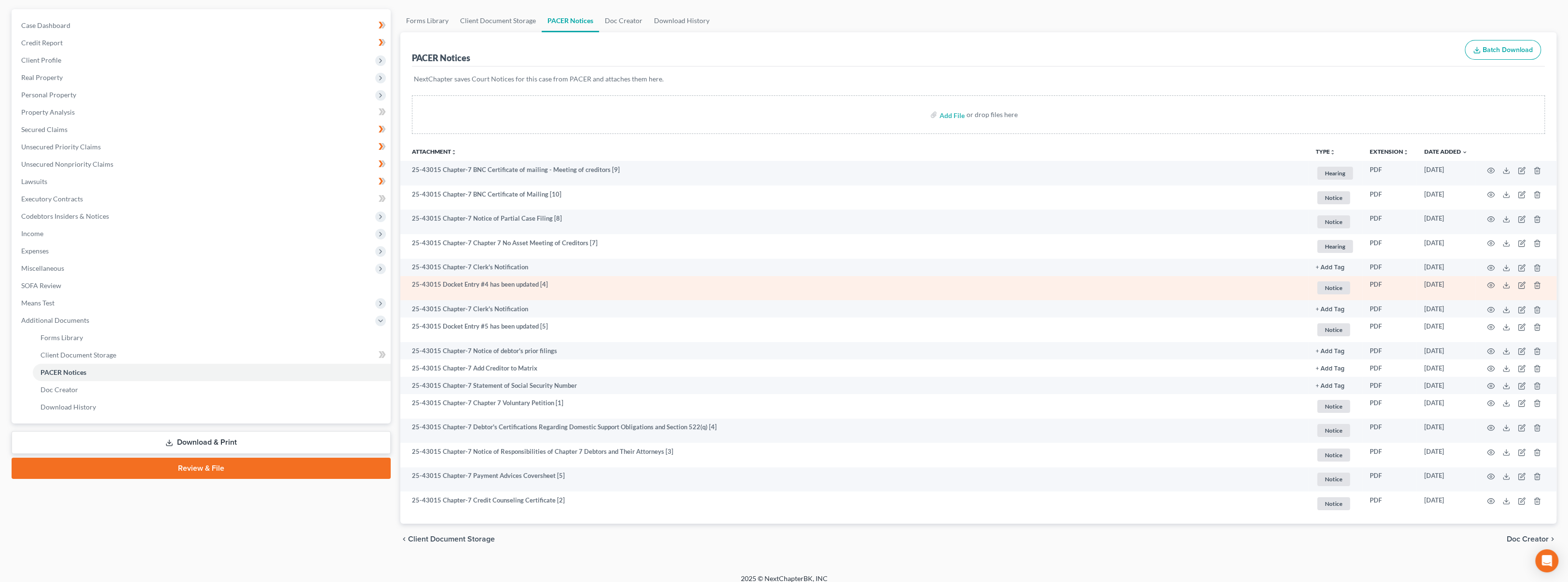
scroll to position [92, 0]
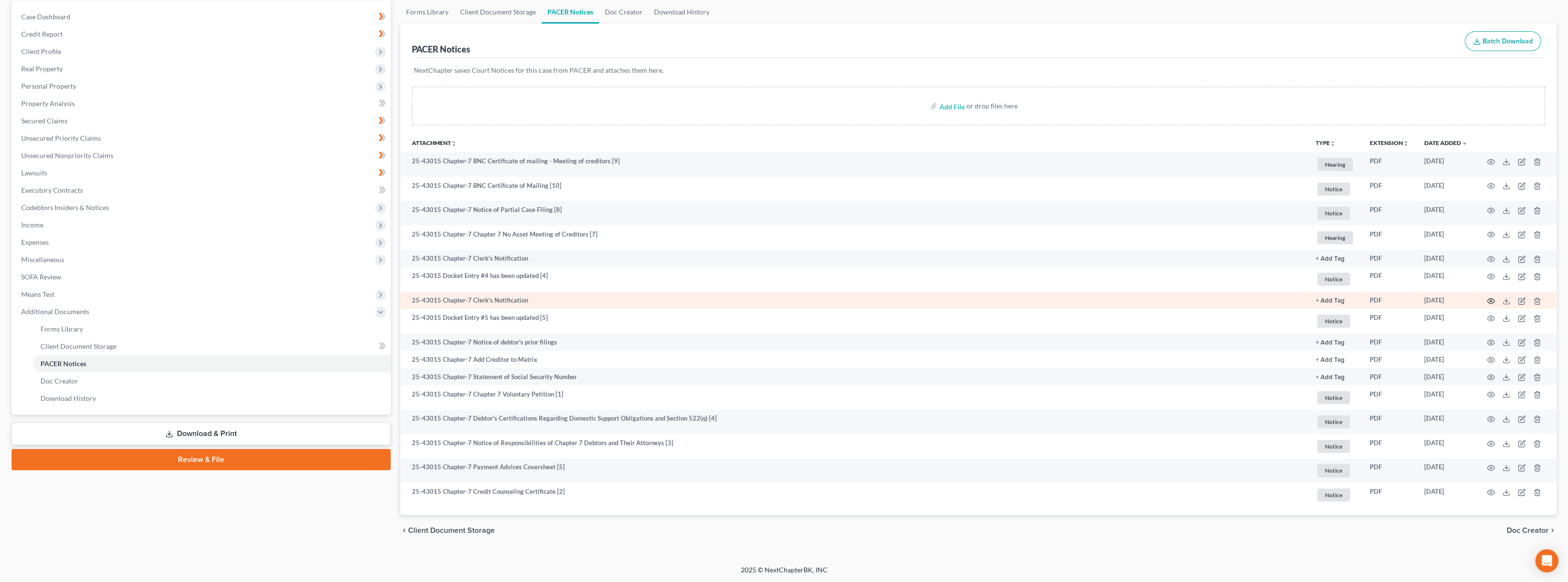
click at [1490, 300] on circle "button" at bounding box center [1490, 301] width 2 height 2
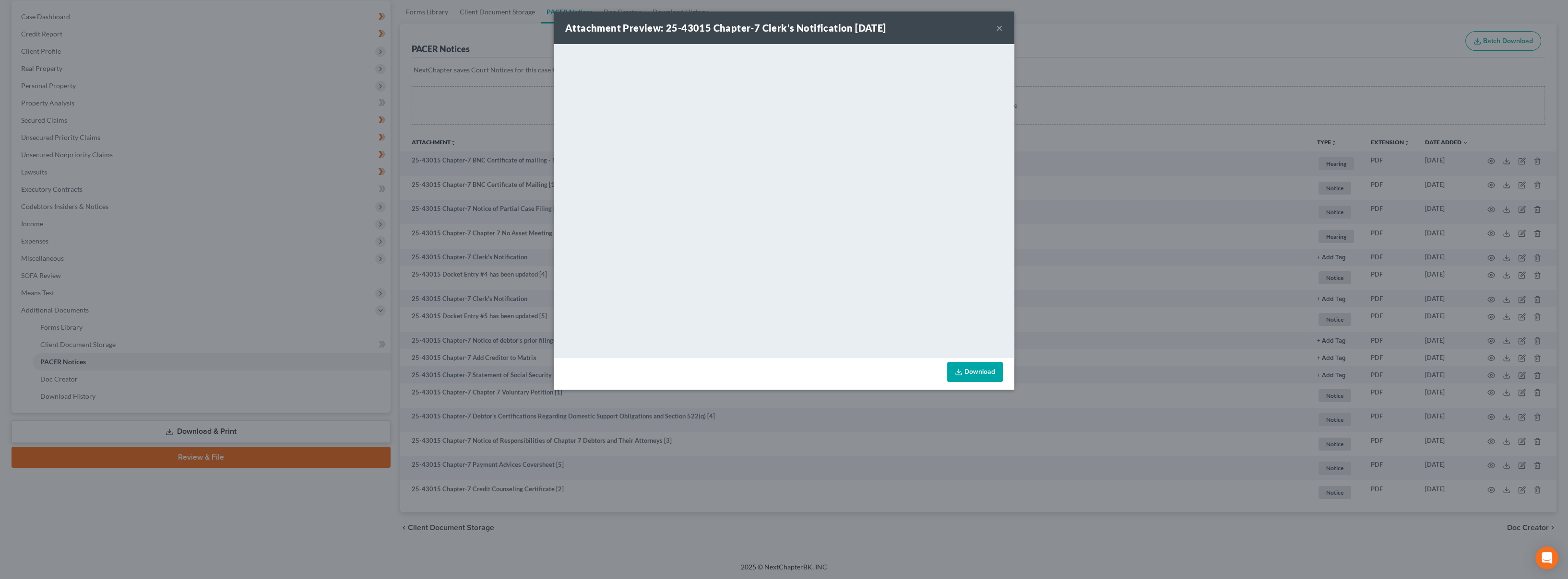
click at [1001, 26] on button "×" at bounding box center [999, 27] width 7 height 12
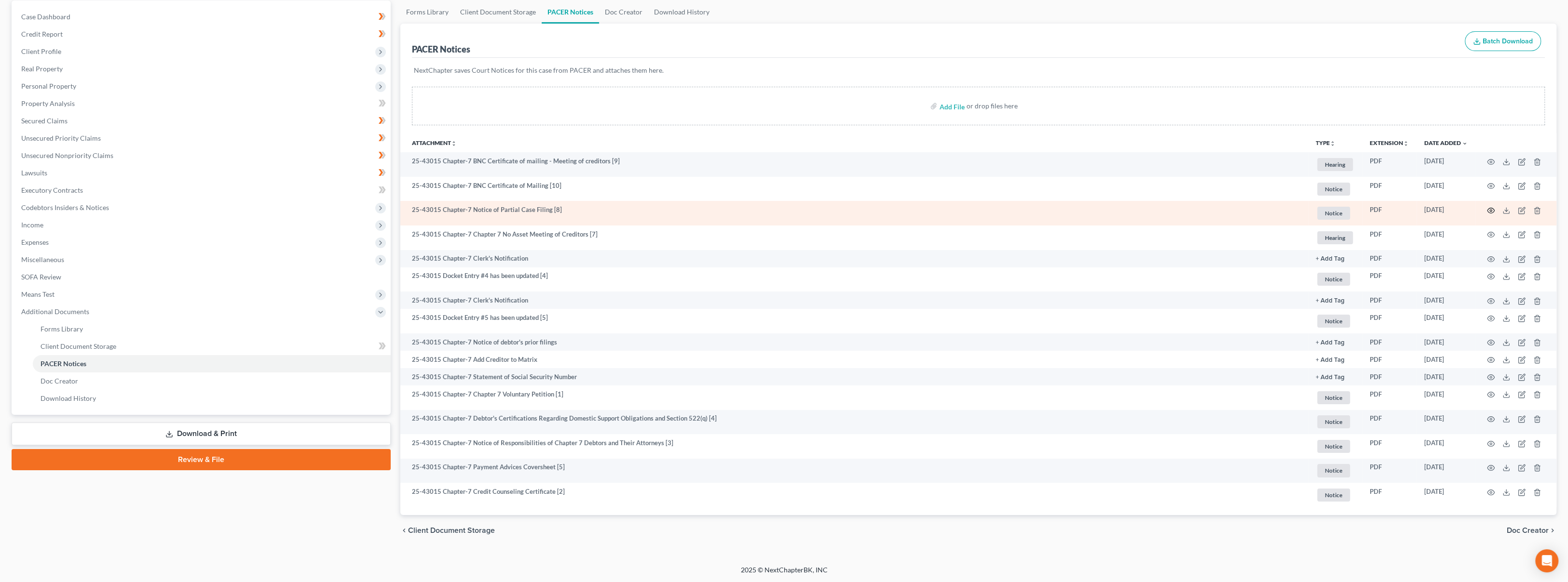
click at [1488, 208] on icon "button" at bounding box center [1490, 210] width 8 height 8
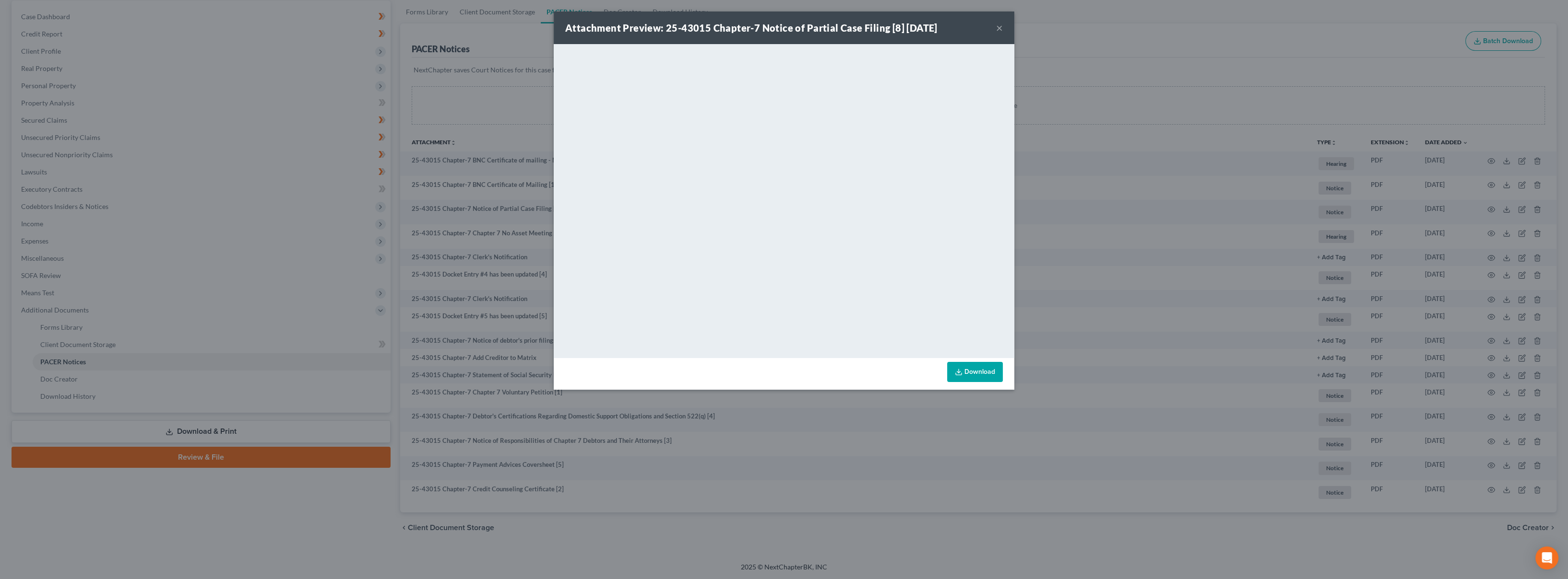
click at [1000, 27] on button "×" at bounding box center [999, 27] width 7 height 12
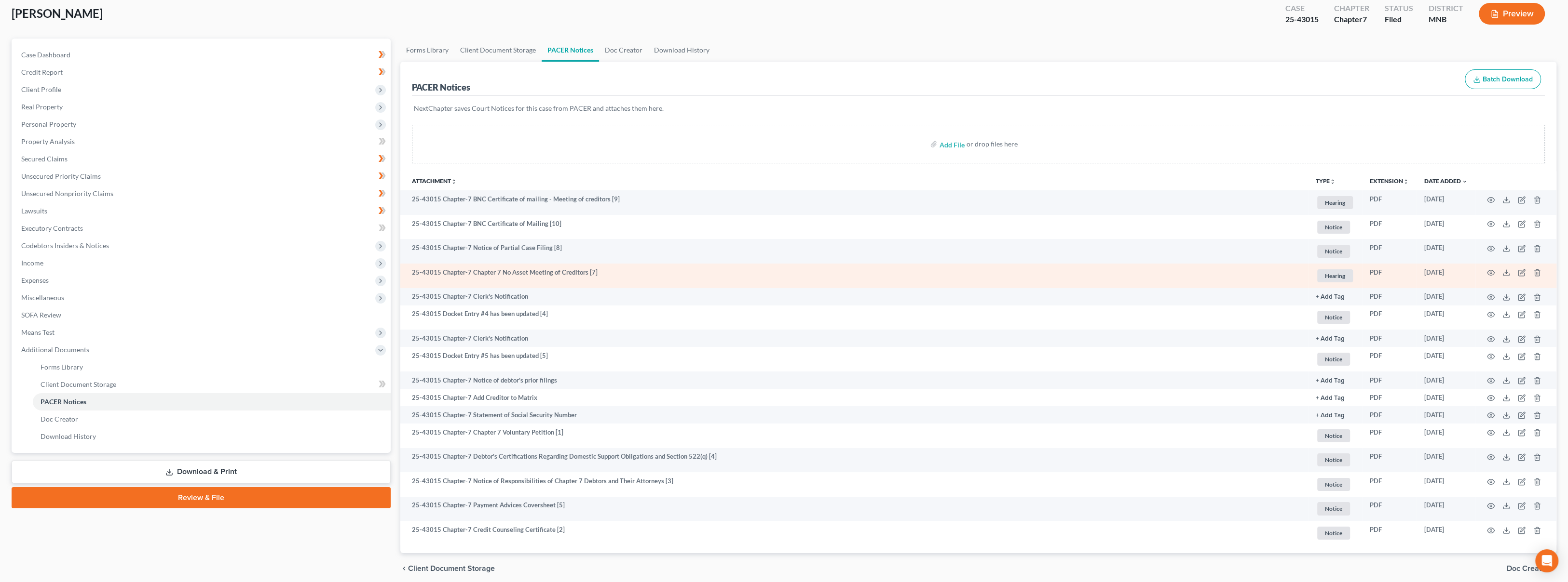
scroll to position [0, 0]
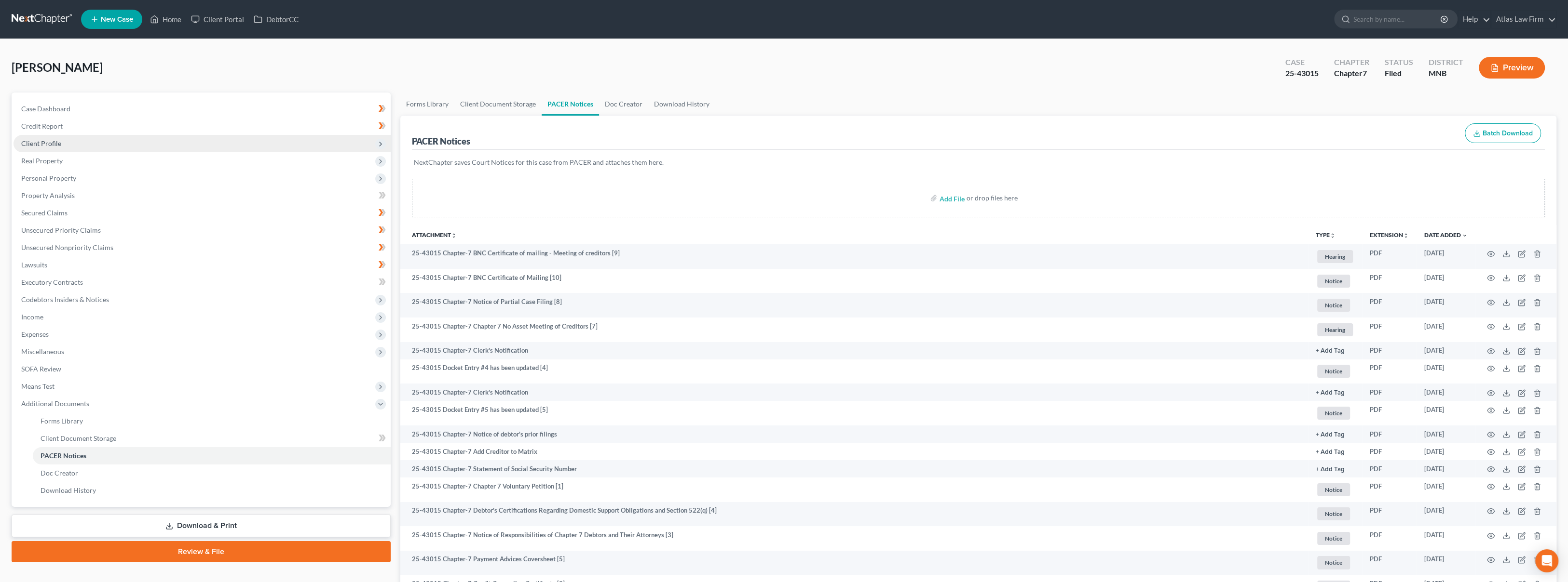
click at [109, 142] on span "Client Profile" at bounding box center [202, 144] width 377 height 17
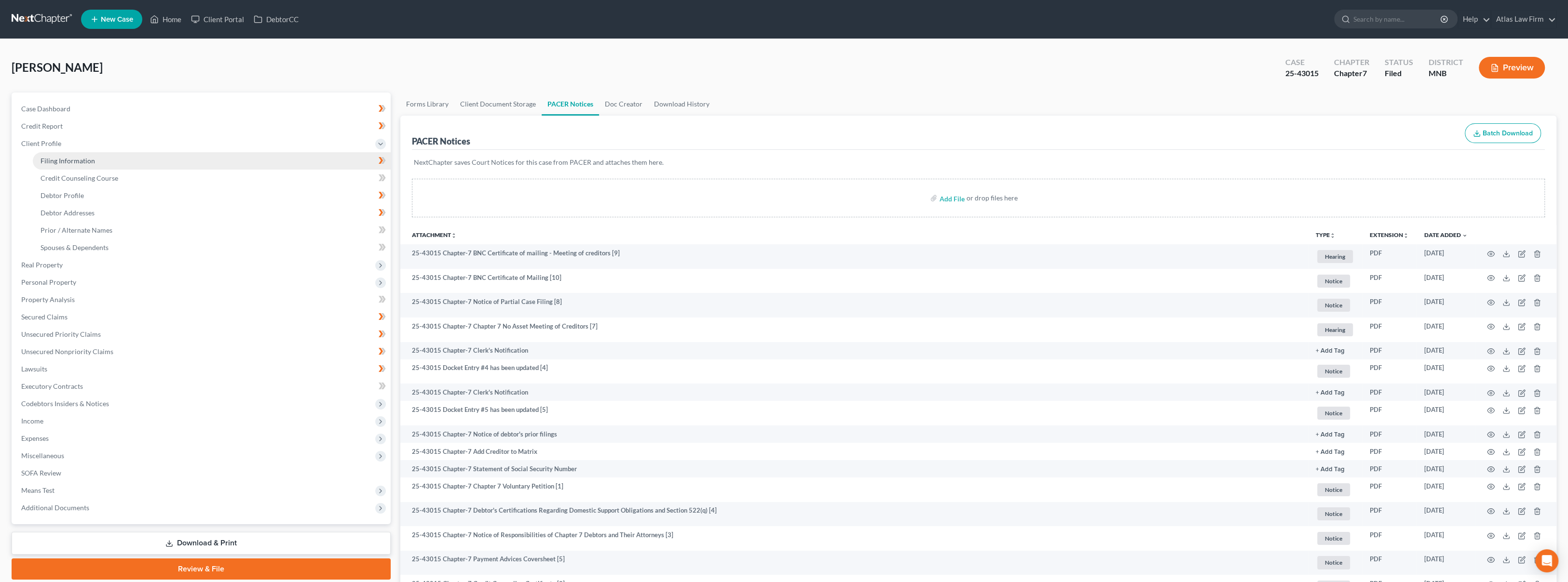
click at [111, 159] on link "Filing Information" at bounding box center [212, 161] width 358 height 17
select select "1"
select select "0"
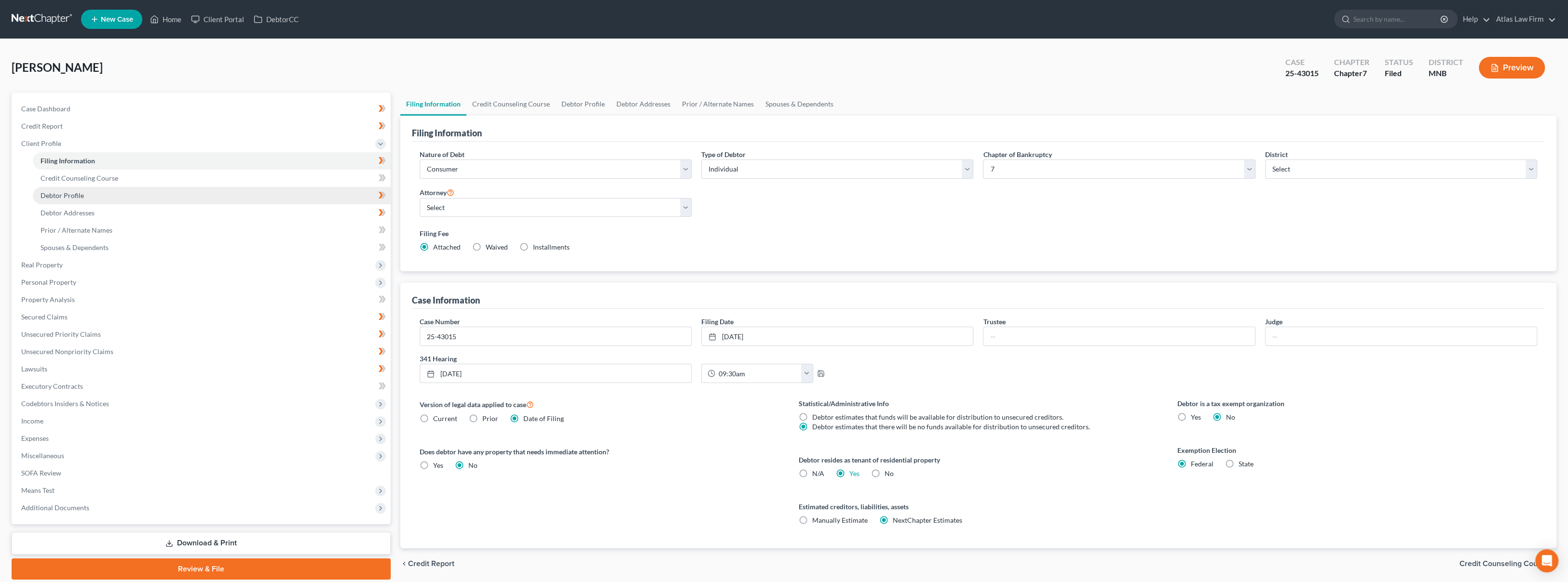
click at [152, 196] on link "Debtor Profile" at bounding box center [212, 196] width 358 height 17
select select "3"
select select "0"
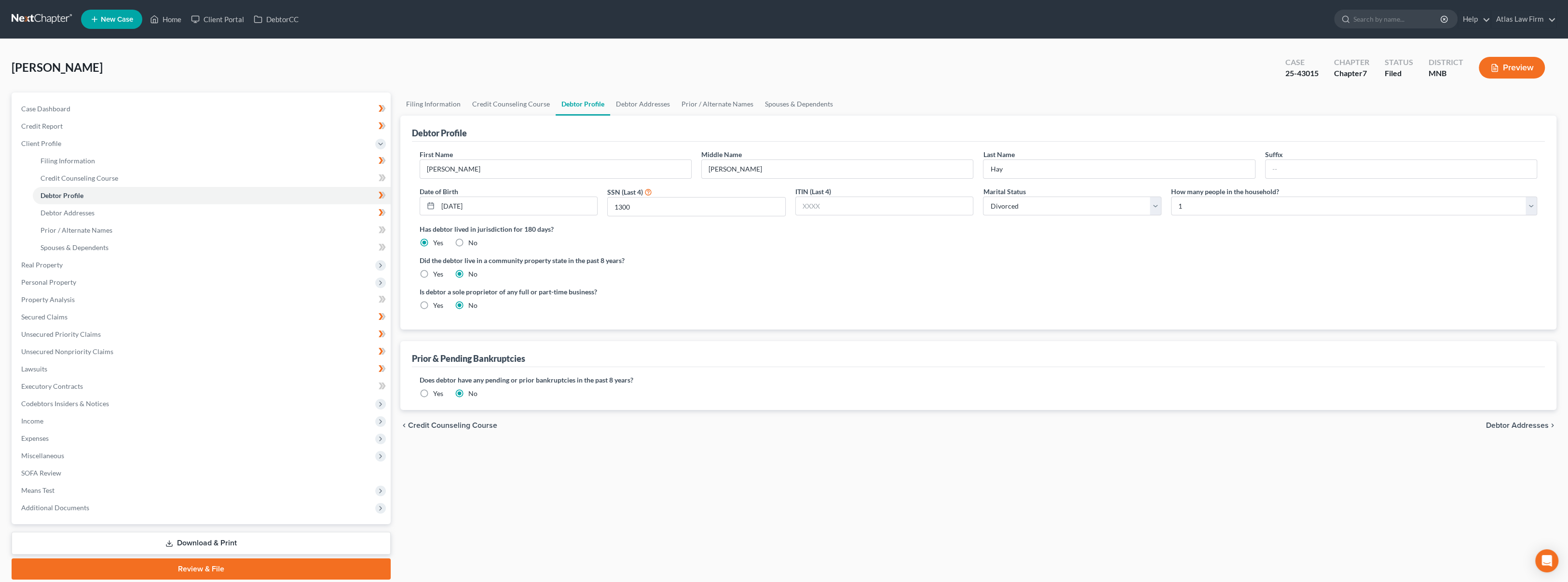
click at [541, 66] on div "[PERSON_NAME] Upgraded Case 25-43015 Chapter Chapter 7 Status [GEOGRAPHIC_DATA]…" at bounding box center [784, 72] width 1545 height 42
drag, startPoint x: 1320, startPoint y: 73, endPoint x: 1284, endPoint y: 72, distance: 36.0
click at [1284, 72] on div "Case 25-43015" at bounding box center [1302, 68] width 49 height 29
copy div "25-43015"
click at [477, 53] on div "[PERSON_NAME] Upgraded Case 25-43015 Chapter Chapter 7 Status [GEOGRAPHIC_DATA]…" at bounding box center [784, 72] width 1545 height 42
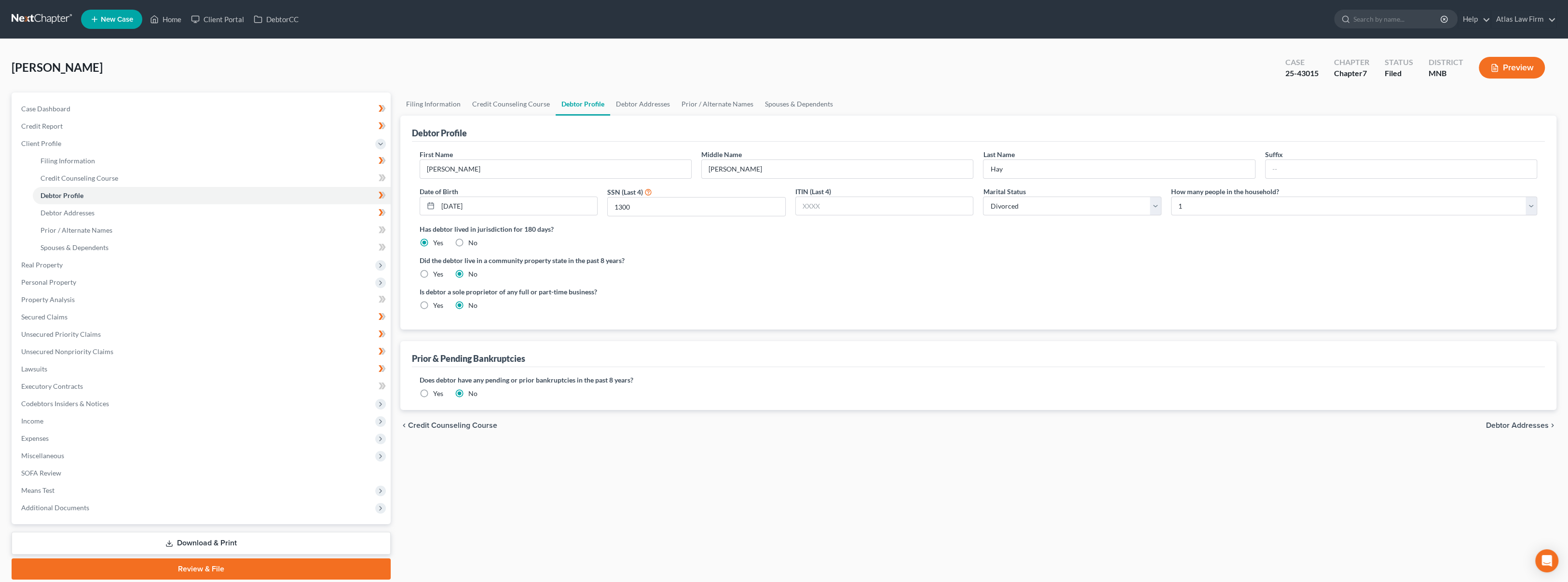
click at [1483, 69] on button "Preview" at bounding box center [1512, 67] width 66 height 21
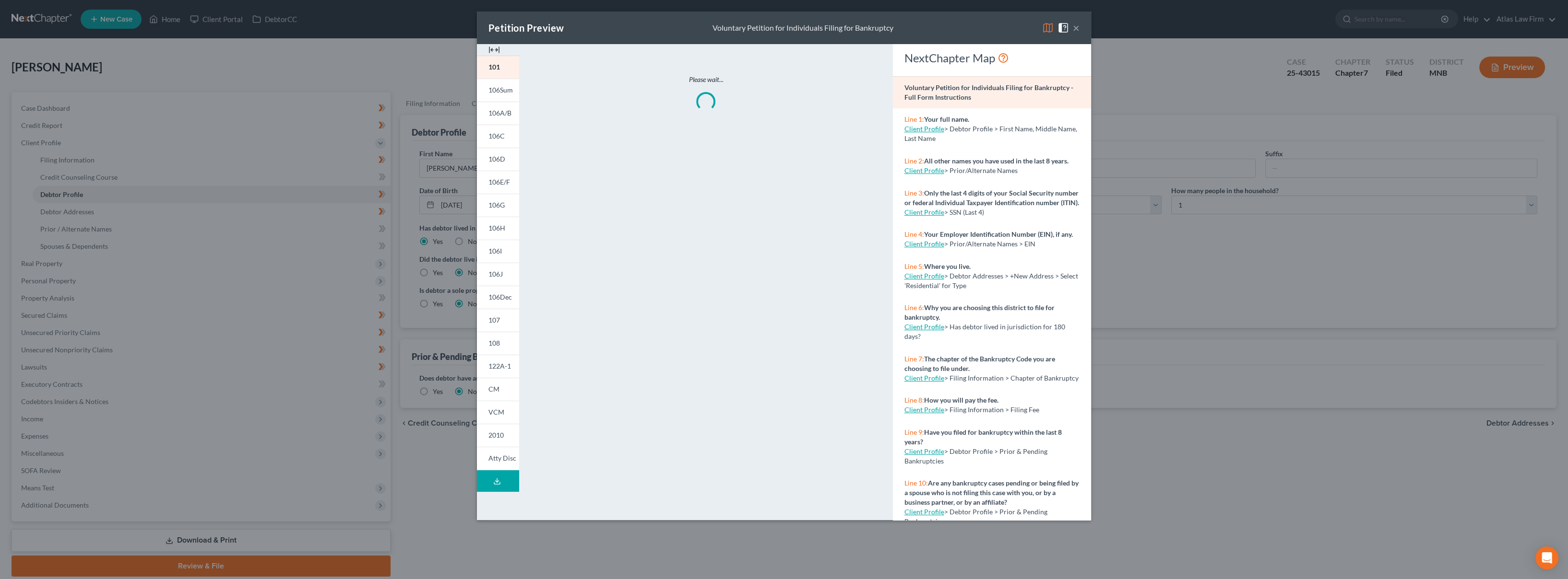
click at [1047, 32] on img at bounding box center [1048, 27] width 12 height 12
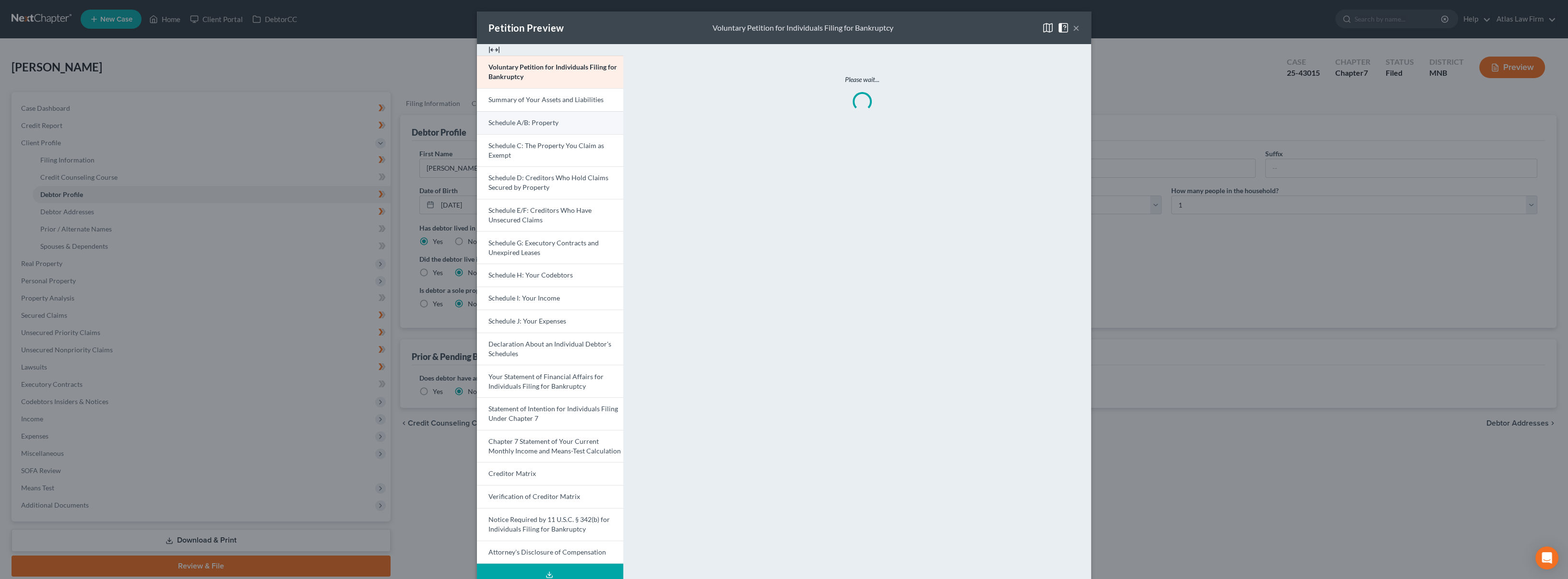
click at [536, 117] on link "Schedule A/B: Property" at bounding box center [550, 123] width 146 height 23
drag, startPoint x: 346, startPoint y: 41, endPoint x: 488, endPoint y: 76, distance: 146.2
click at [346, 40] on div "Petition Preview Schedule A/B: Property × Voluntary Petition for Individuals Fi…" at bounding box center [784, 290] width 1568 height 579
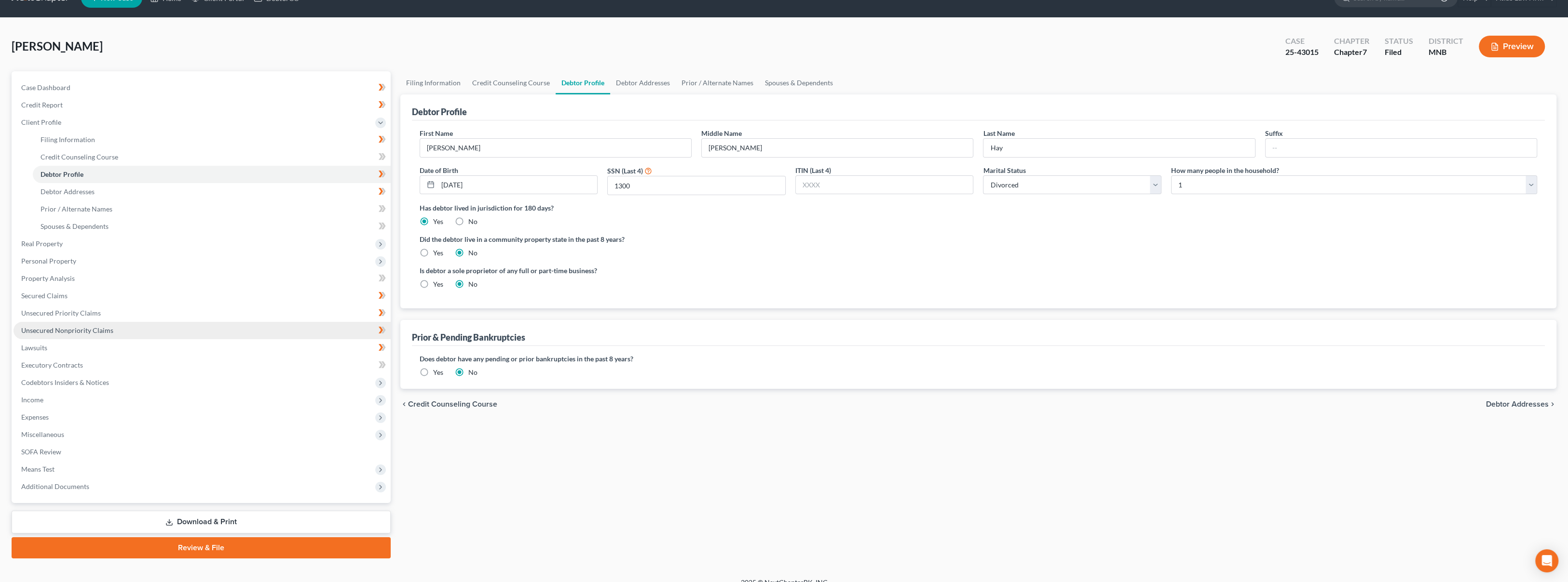
scroll to position [33, 0]
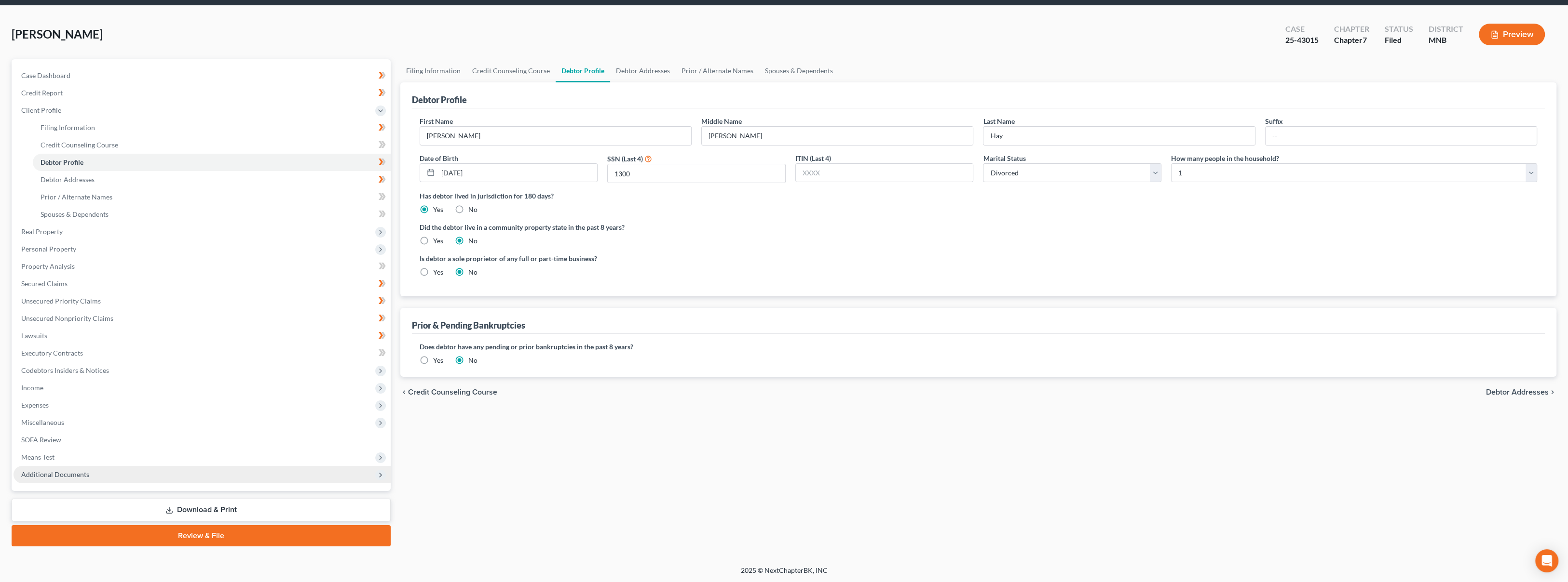
click at [103, 474] on span "Additional Documents" at bounding box center [202, 474] width 377 height 17
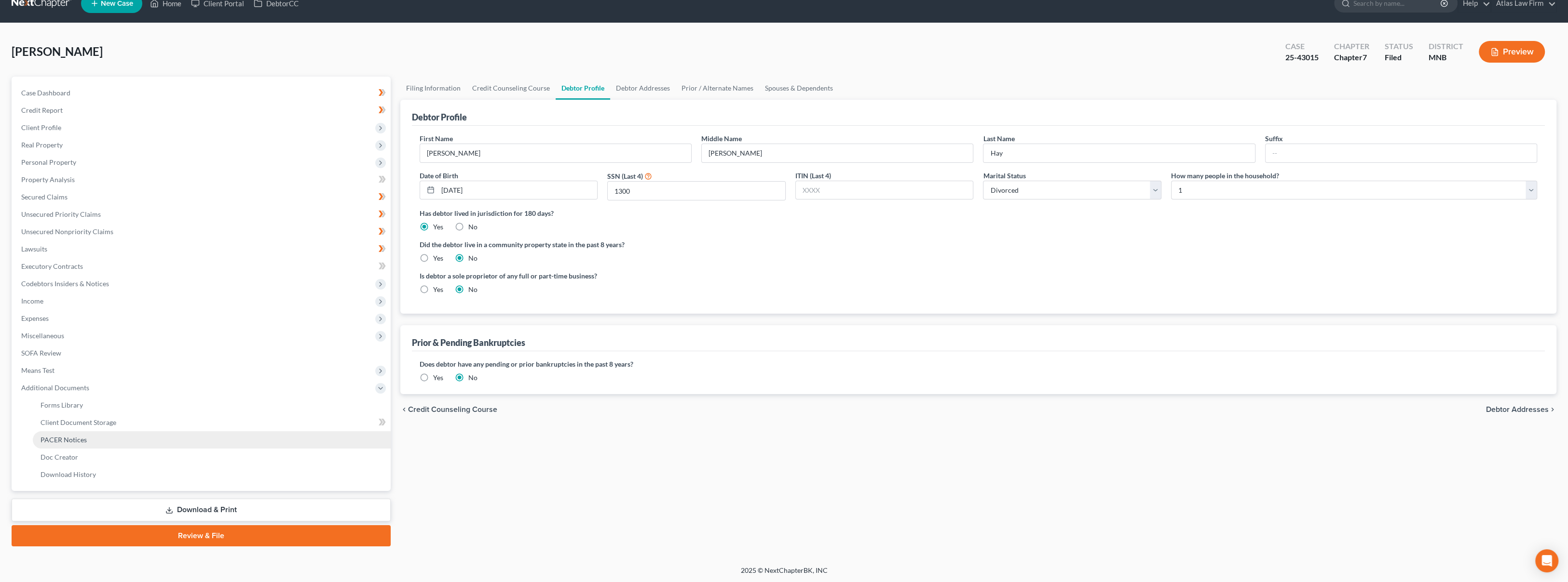
click at [111, 438] on link "PACER Notices" at bounding box center [212, 440] width 358 height 17
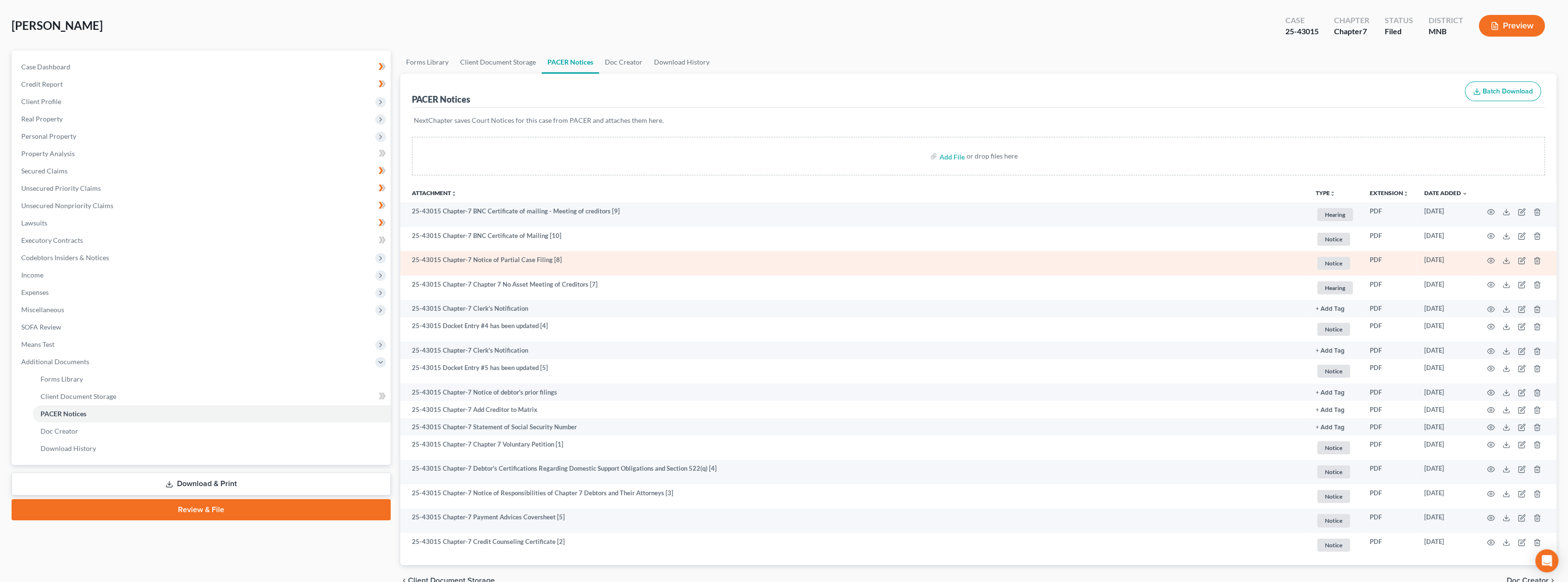
scroll to position [92, 0]
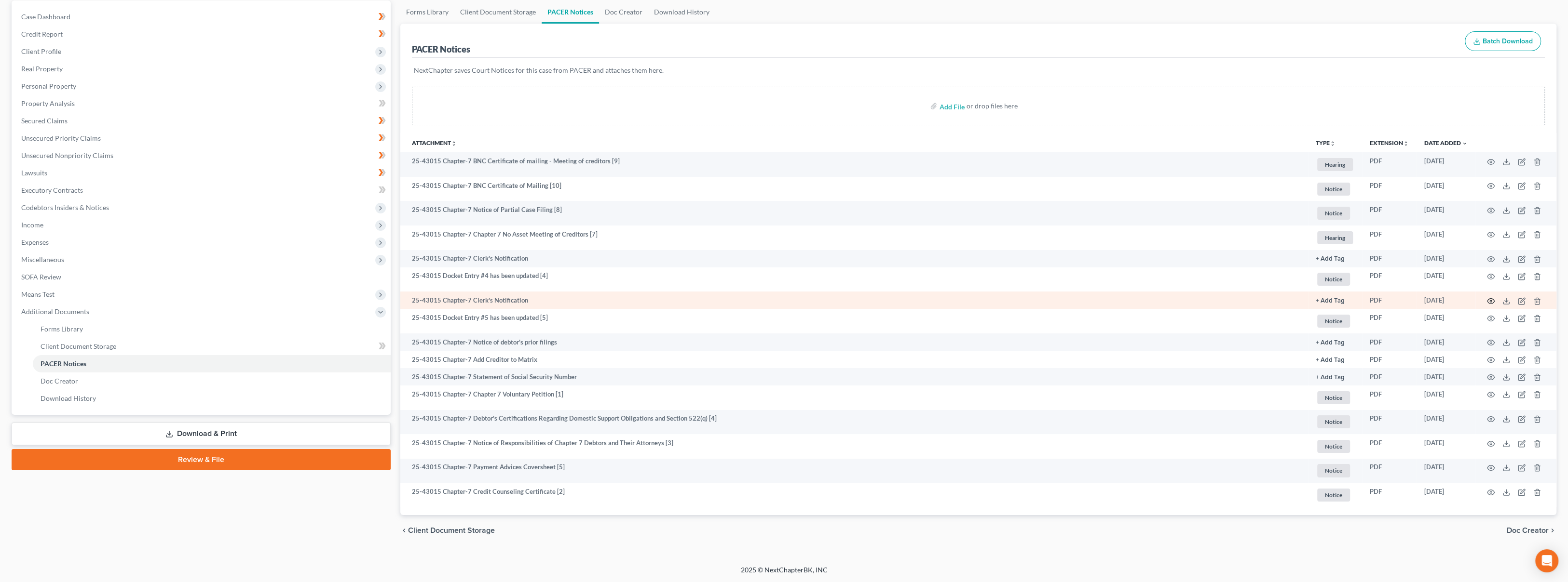
click at [1488, 301] on icon "button" at bounding box center [1490, 301] width 8 height 8
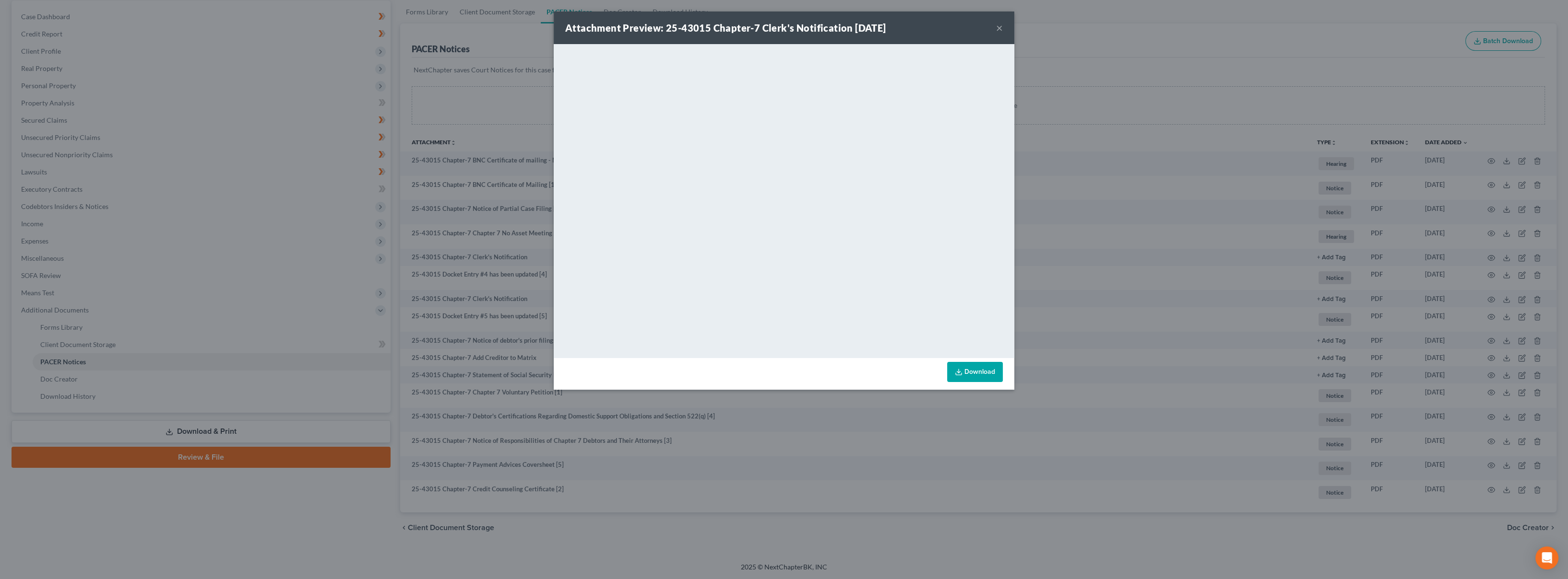
click at [998, 31] on button "×" at bounding box center [999, 27] width 7 height 12
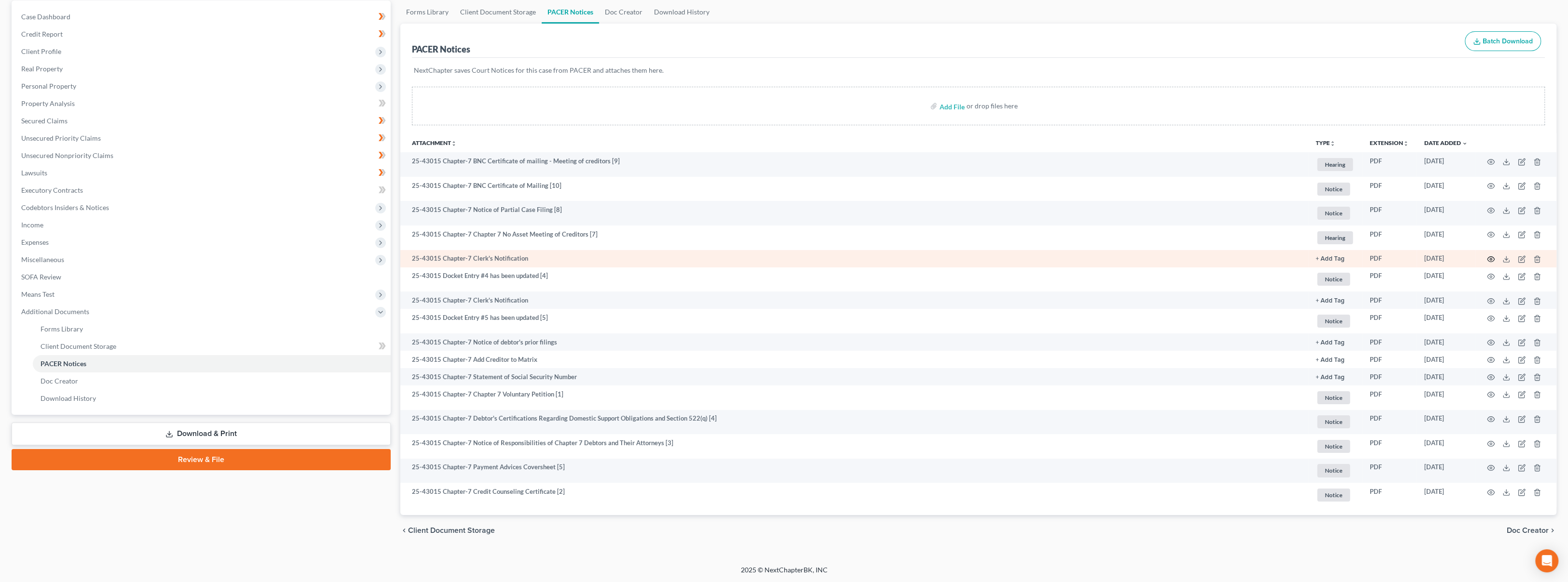
click at [1490, 256] on icon "button" at bounding box center [1490, 259] width 8 height 8
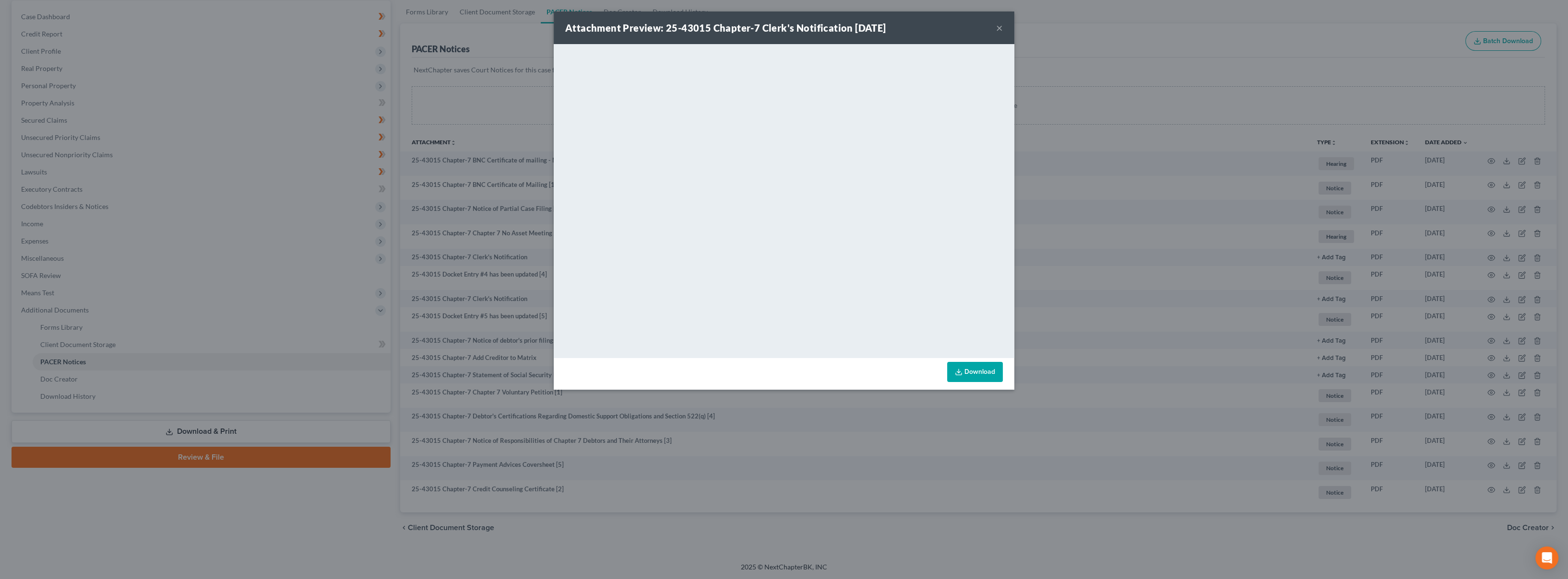
click at [998, 29] on button "×" at bounding box center [999, 27] width 7 height 12
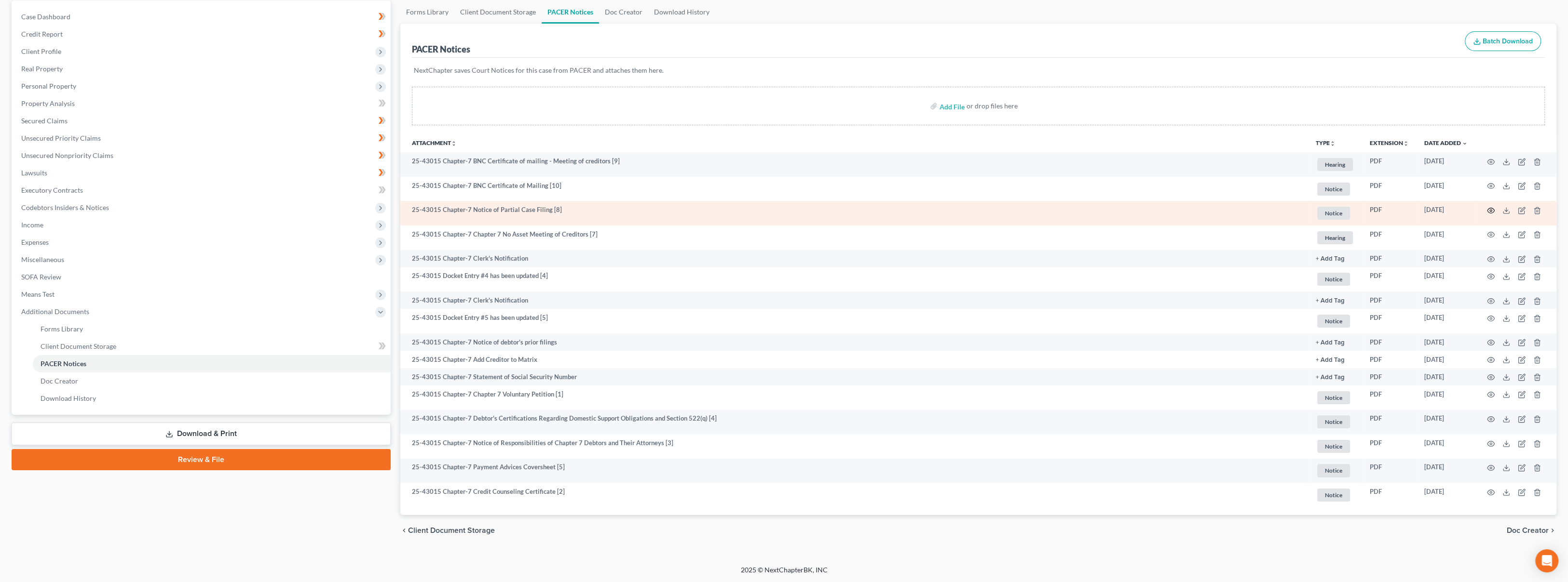
click at [1487, 210] on icon "button" at bounding box center [1491, 211] width 7 height 6
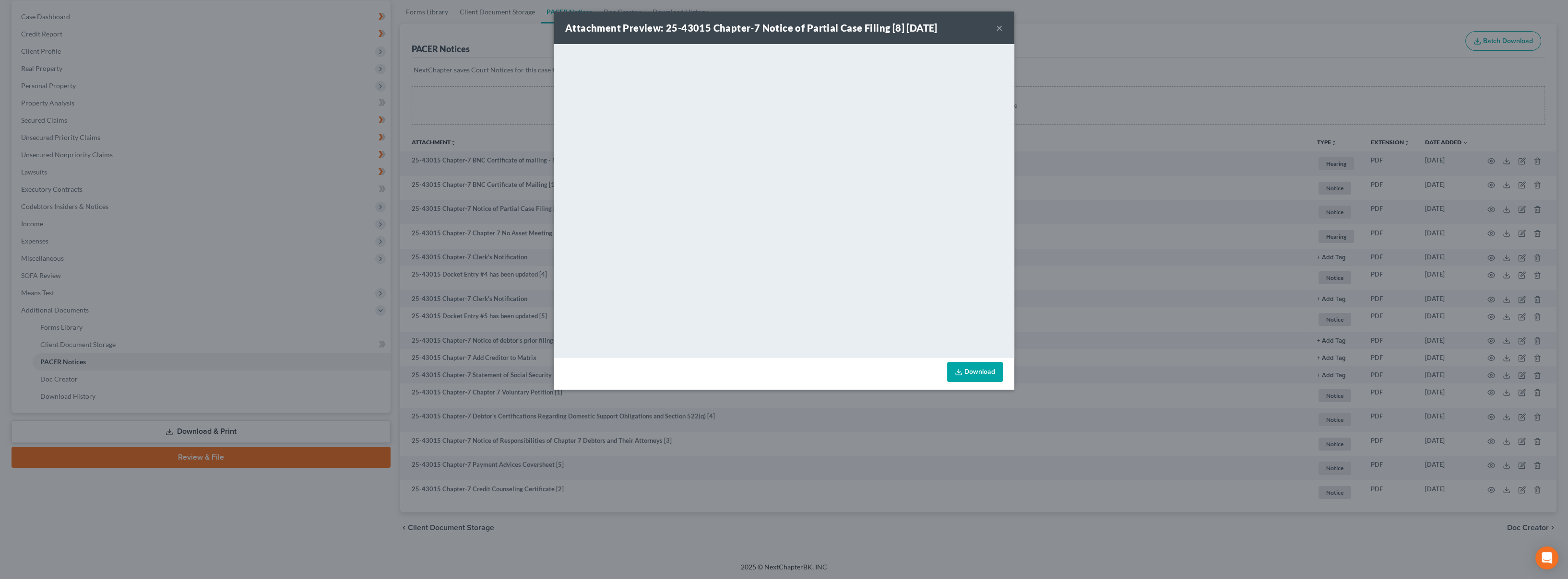
click at [998, 26] on button "×" at bounding box center [999, 27] width 7 height 12
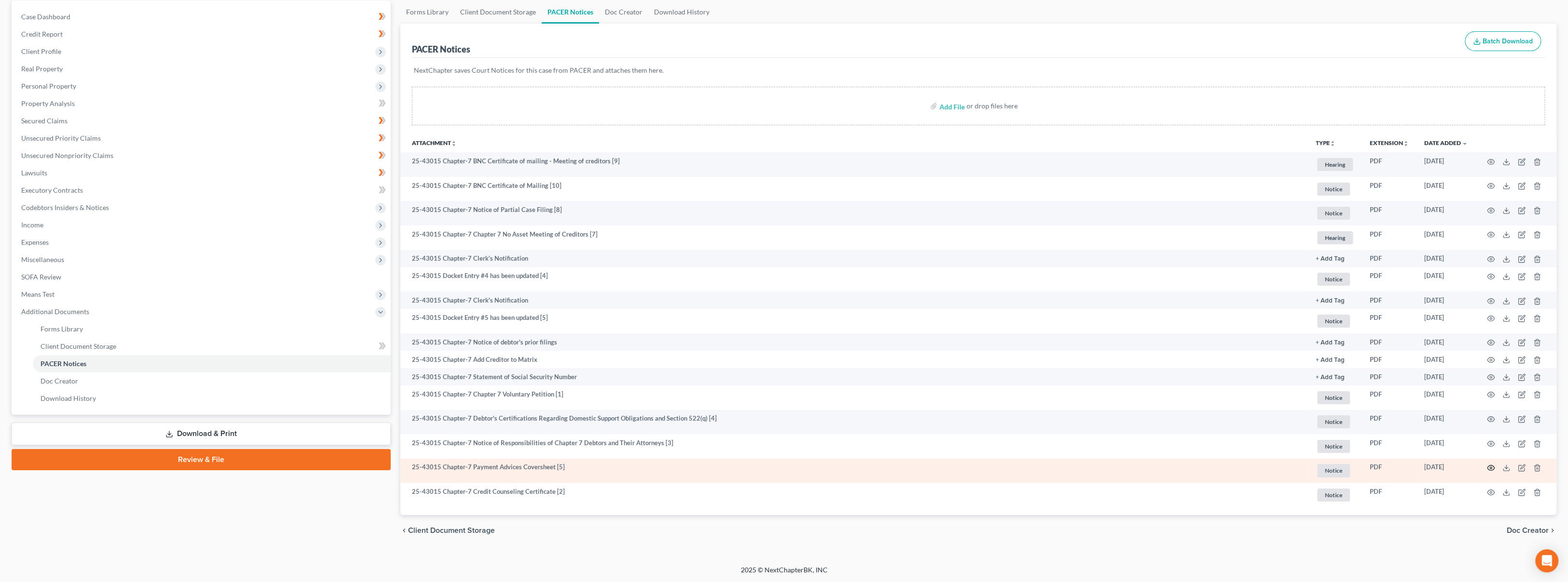
click at [1489, 467] on icon "button" at bounding box center [1490, 468] width 8 height 8
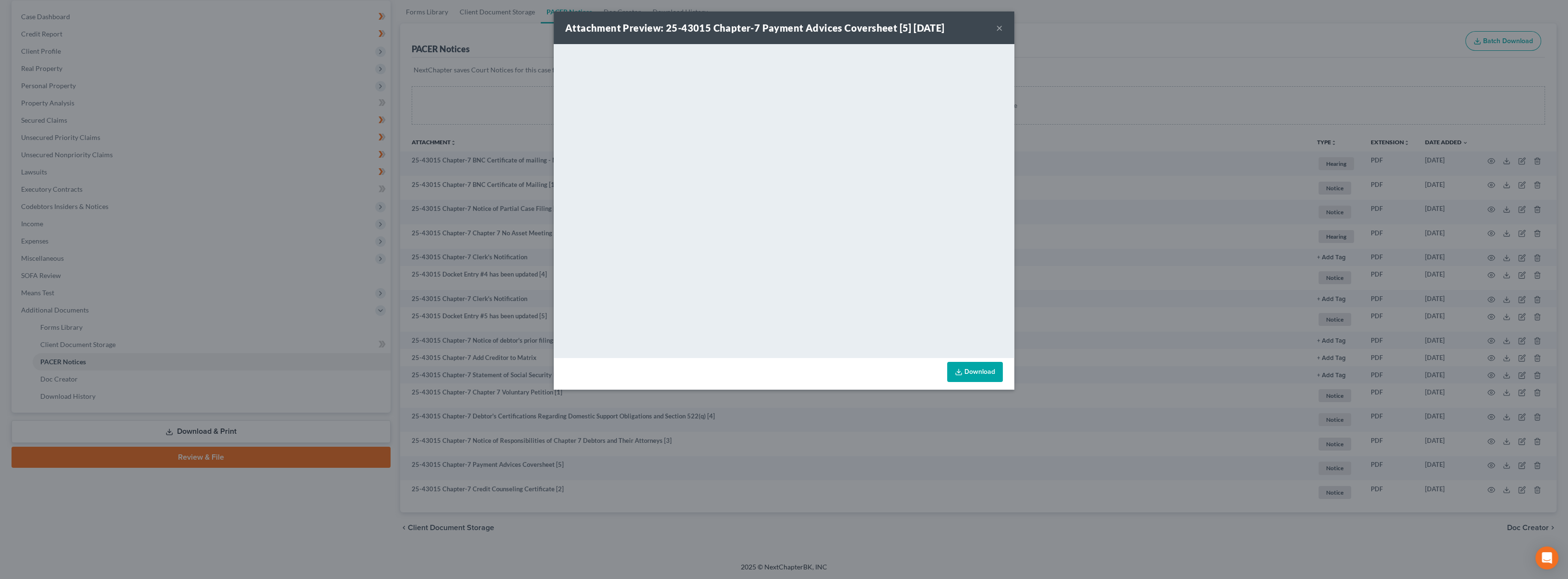
click at [999, 30] on button "×" at bounding box center [999, 27] width 7 height 12
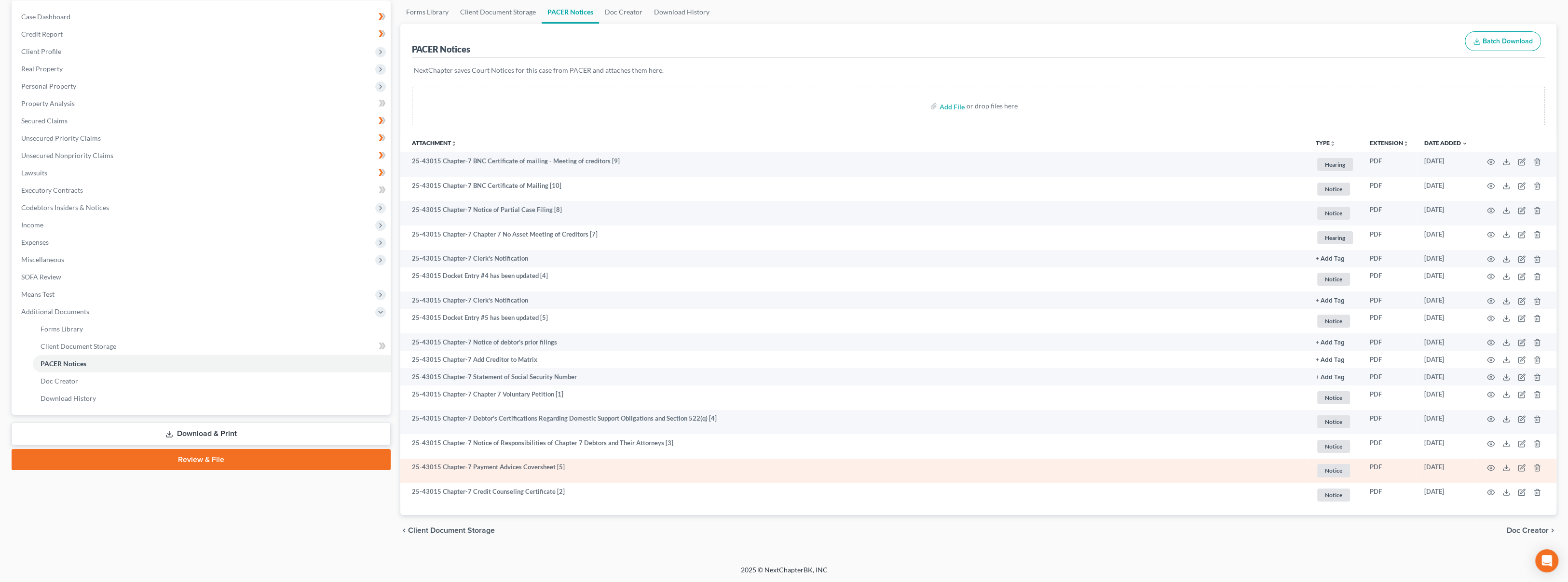
scroll to position [0, 0]
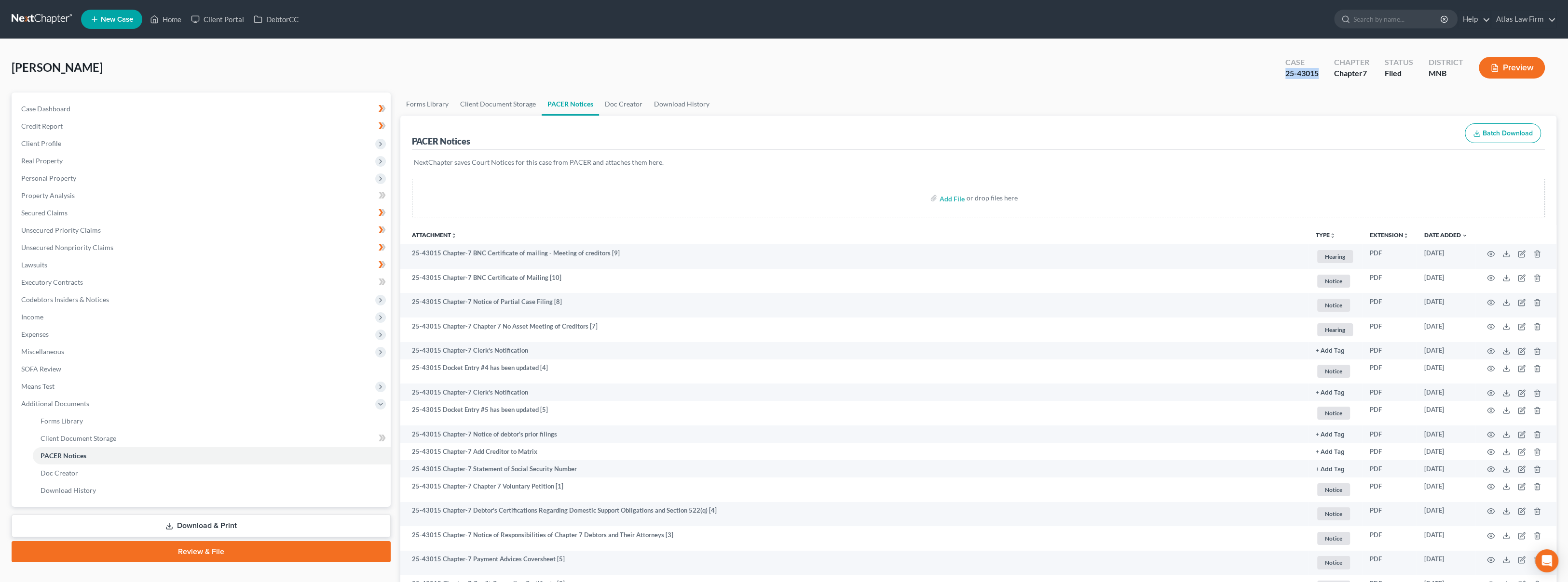
drag, startPoint x: 1322, startPoint y: 77, endPoint x: 1285, endPoint y: 74, distance: 37.1
click at [1285, 74] on div "Case 25-43015" at bounding box center [1302, 68] width 49 height 29
click at [749, 172] on div "NextChapter saves Court Notices for this case from PACER and attaches them here." at bounding box center [978, 168] width 1133 height 37
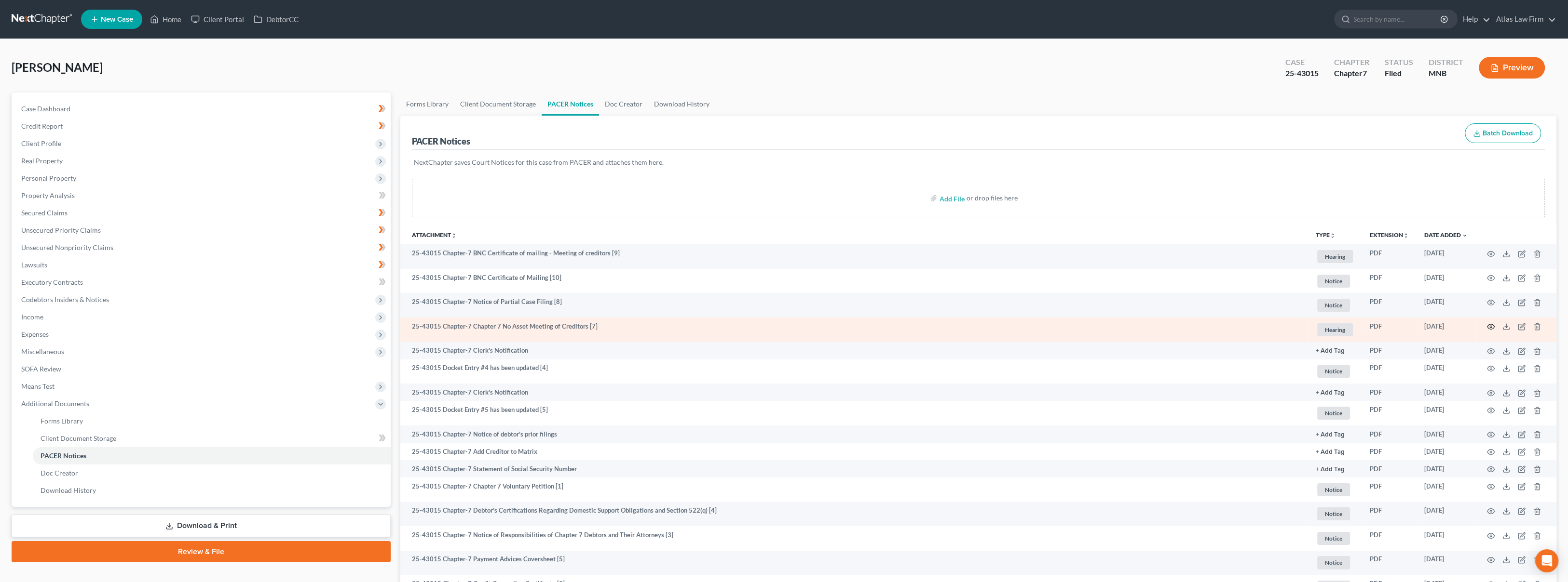
click at [1490, 326] on icon "button" at bounding box center [1490, 326] width 8 height 8
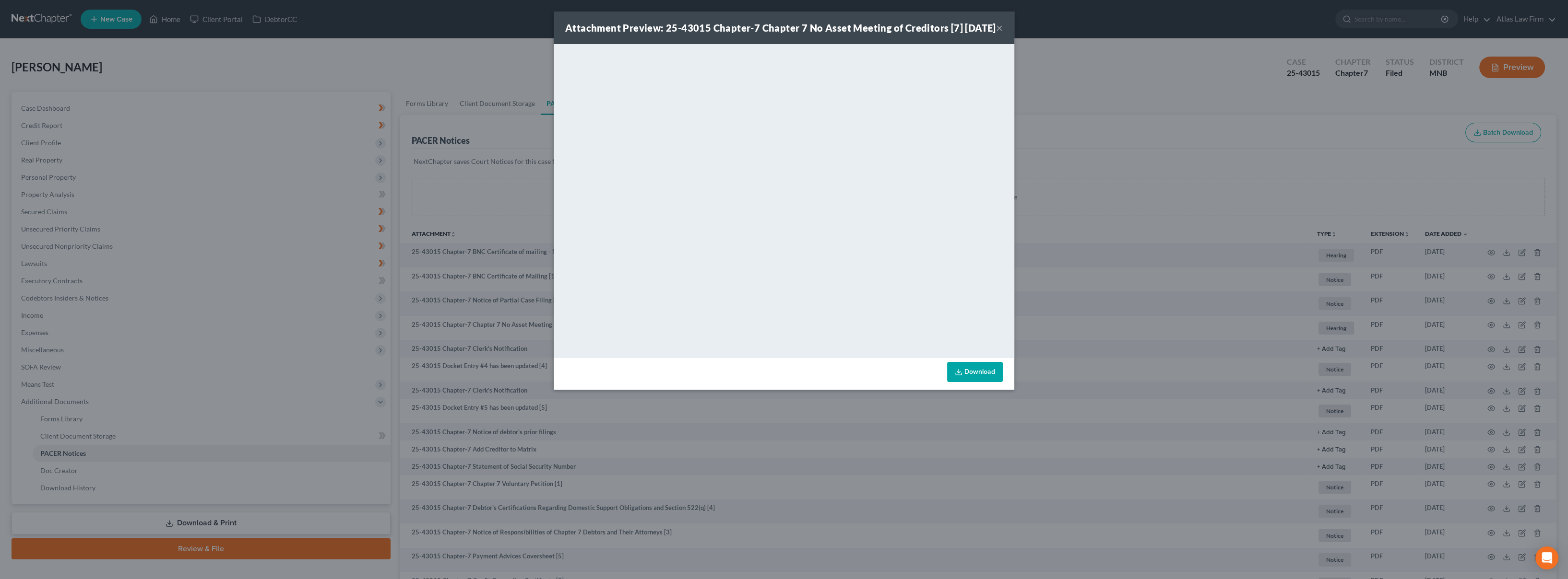
click at [999, 33] on button "×" at bounding box center [999, 27] width 7 height 12
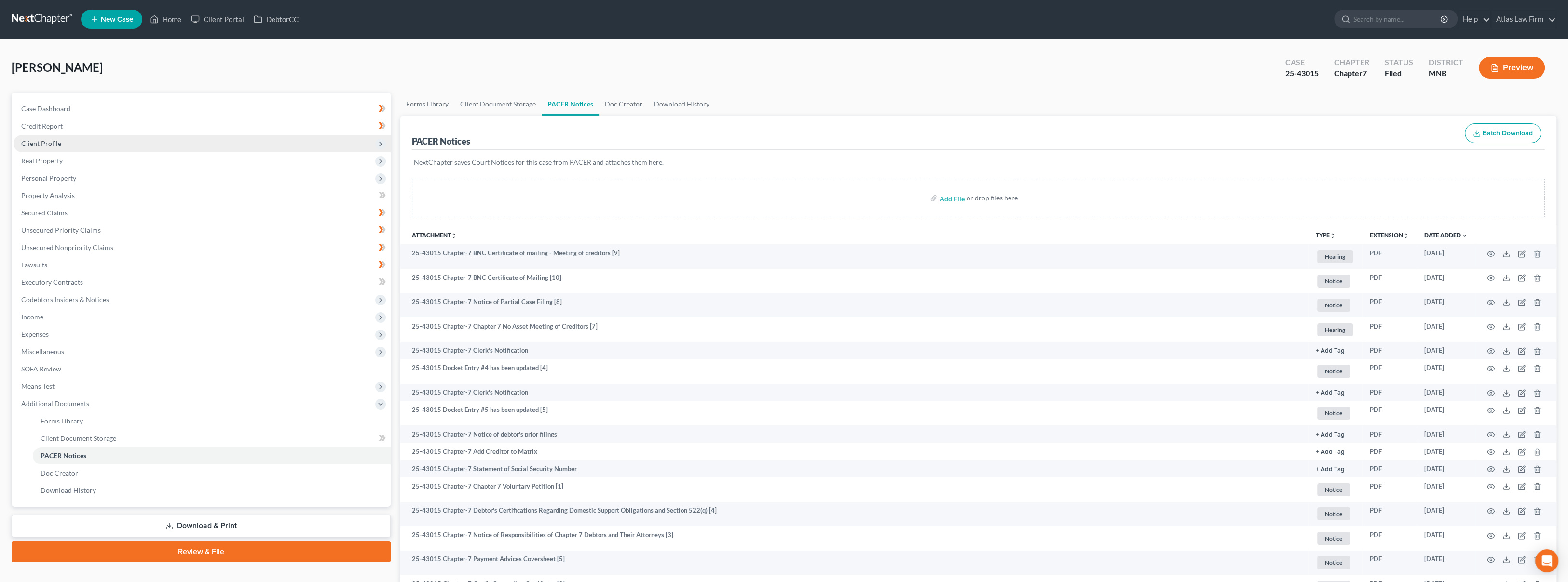
click at [73, 141] on span "Client Profile" at bounding box center [202, 144] width 377 height 17
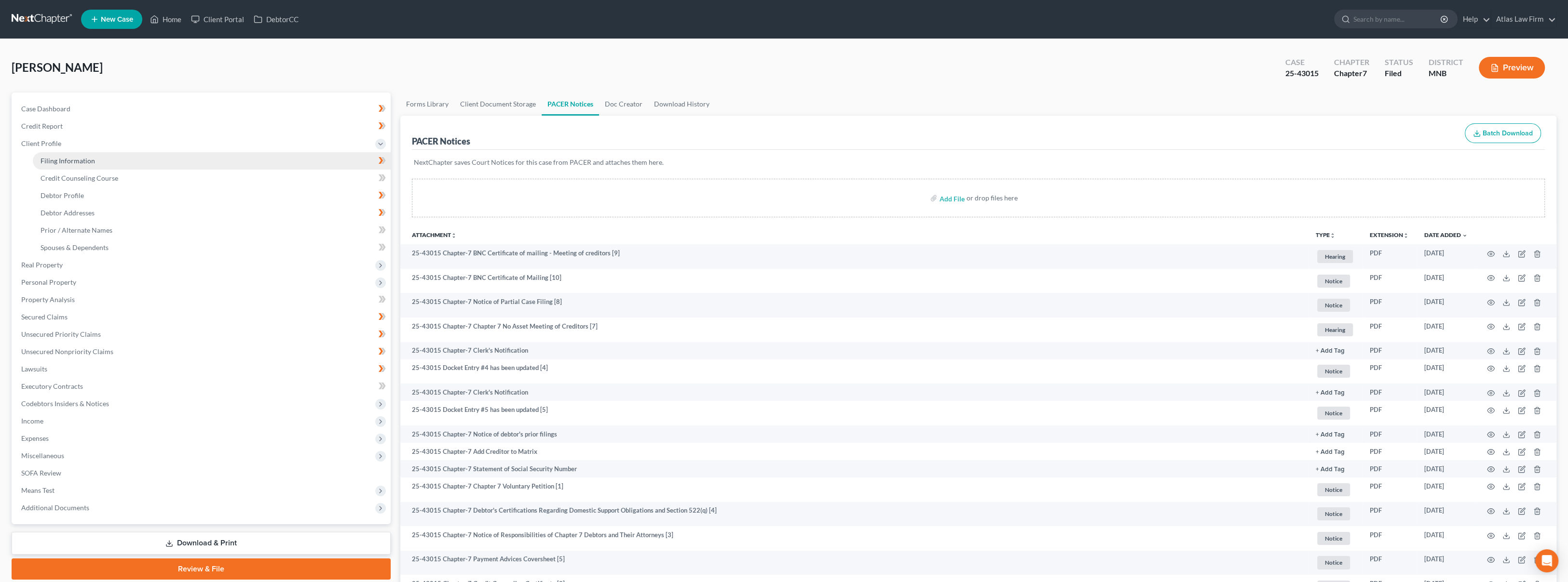
click at [84, 160] on span "Filing Information" at bounding box center [67, 160] width 54 height 8
select select "1"
select select "0"
select select "42"
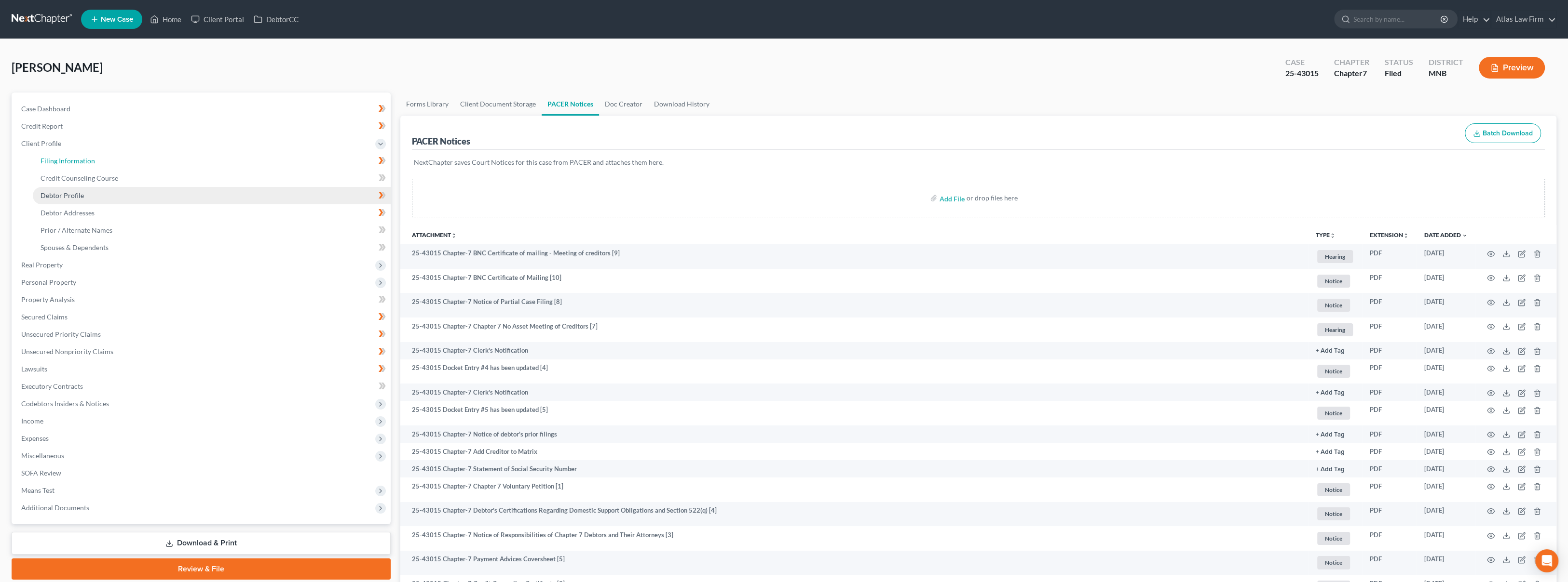
select select "0"
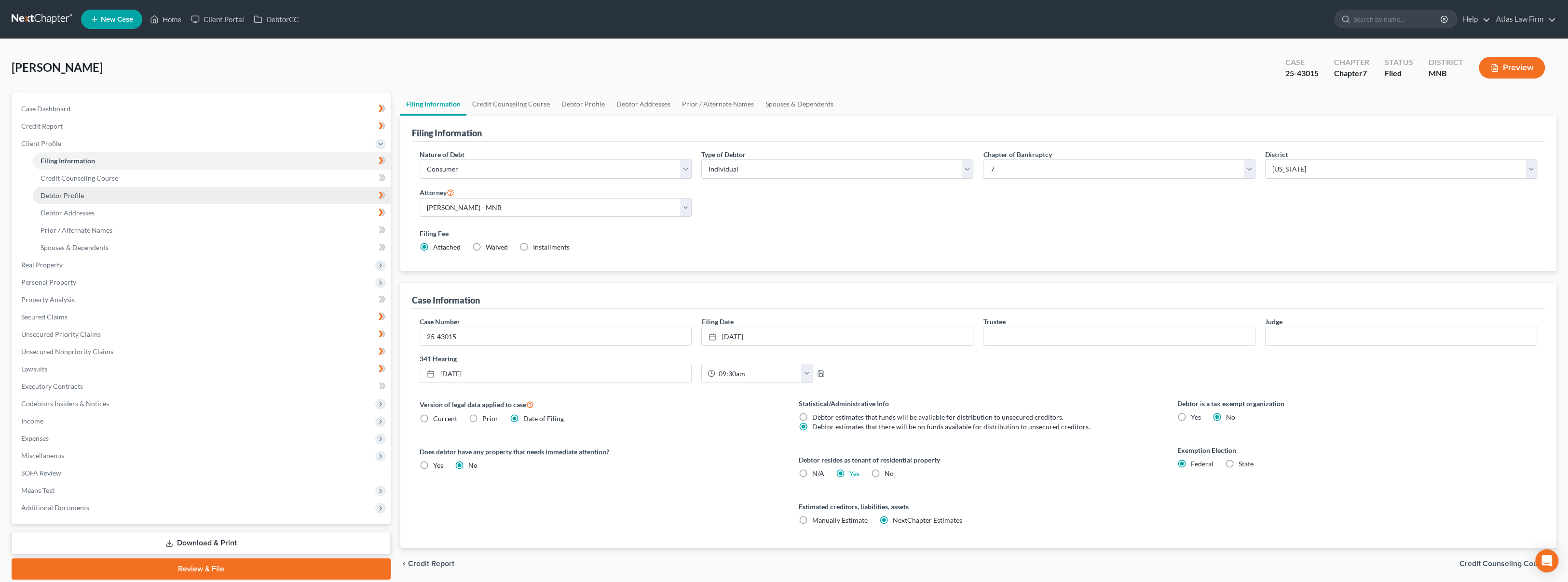
click at [94, 199] on link "Debtor Profile" at bounding box center [212, 196] width 358 height 17
select select "3"
select select "0"
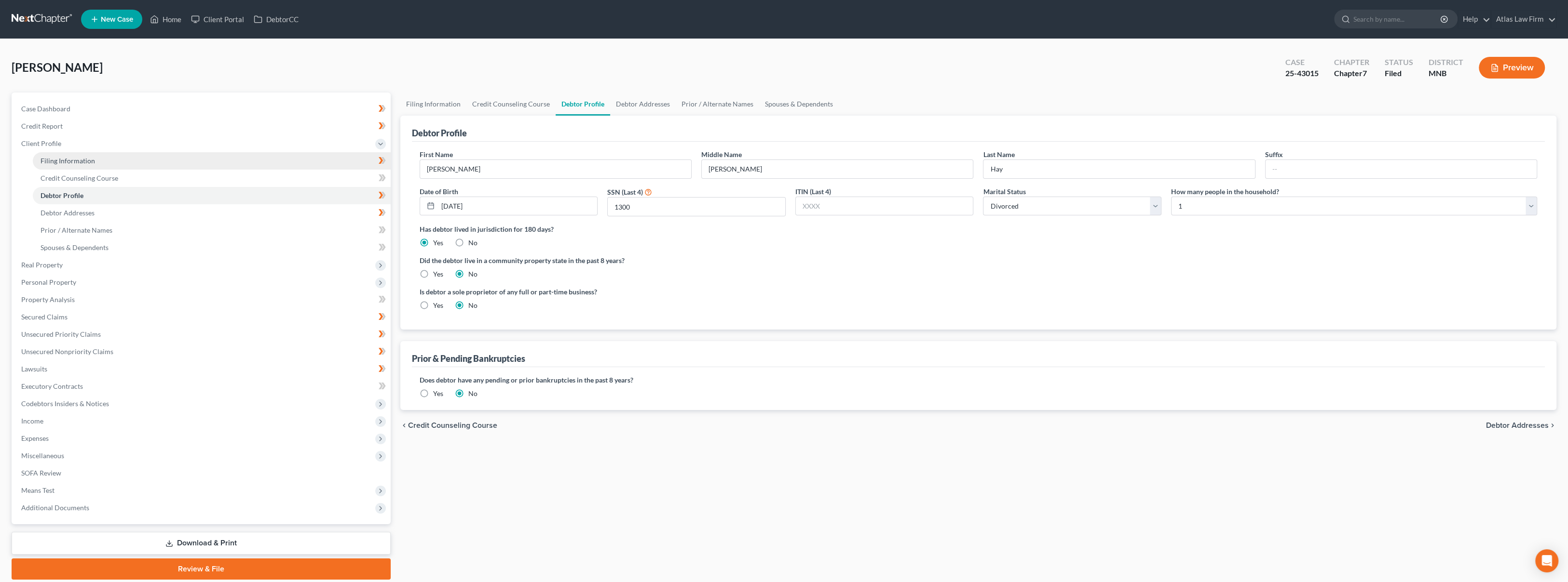
click at [98, 159] on link "Filing Information" at bounding box center [212, 161] width 358 height 17
select select "1"
select select "0"
select select "42"
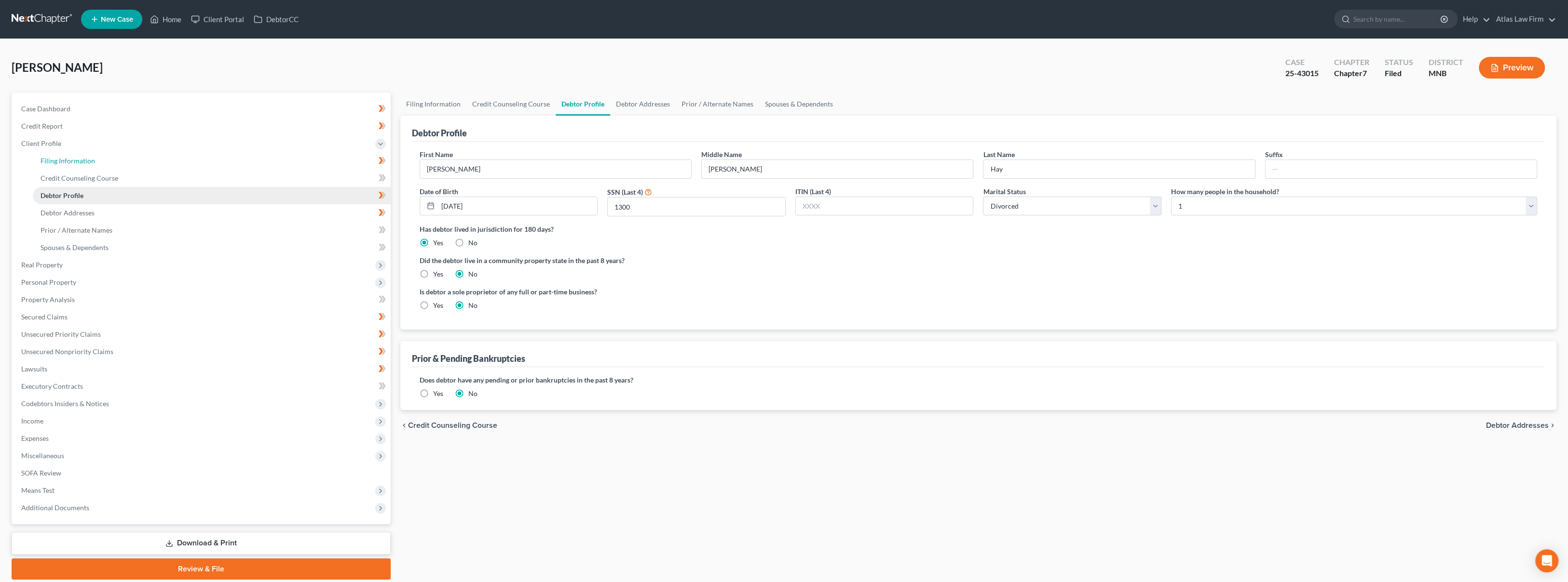
select select "0"
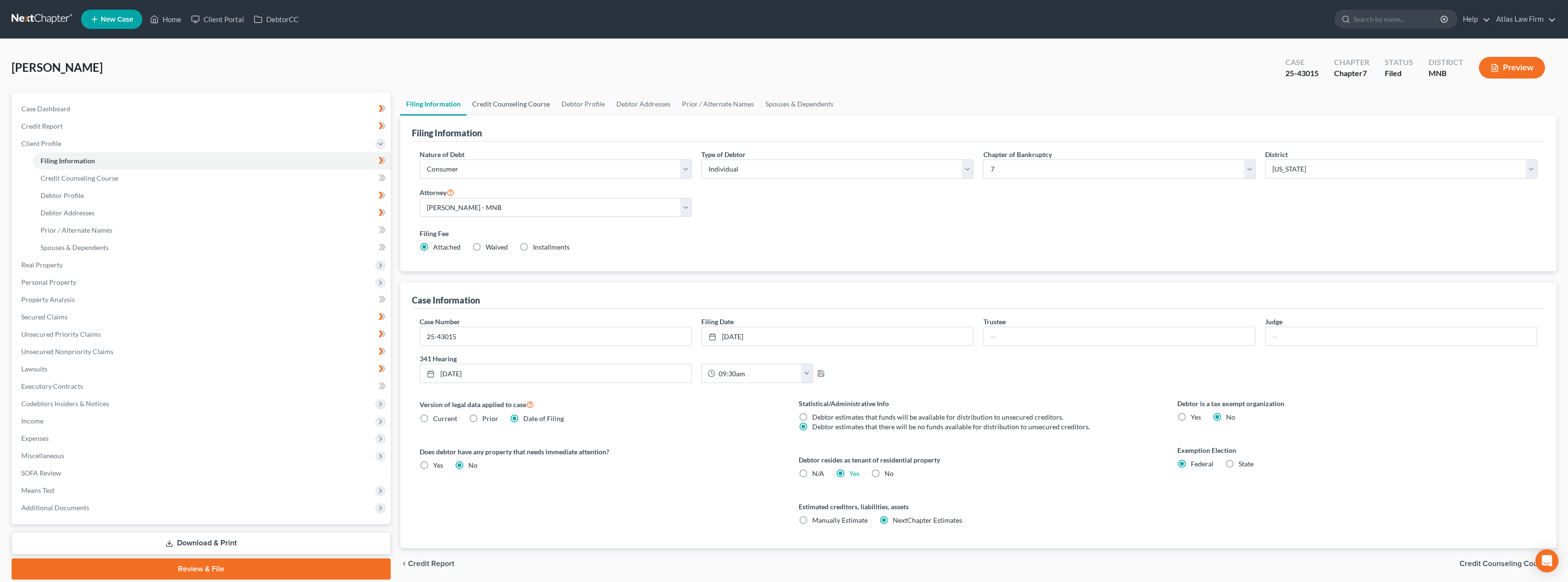
drag, startPoint x: 436, startPoint y: 45, endPoint x: 546, endPoint y: 97, distance: 121.7
click at [436, 45] on div "Hay, Joshua Upgraded Case 25-43015 Chapter Chapter 7 Status Filed District MNB …" at bounding box center [784, 319] width 1568 height 560
click at [1505, 68] on button "Preview" at bounding box center [1512, 67] width 66 height 21
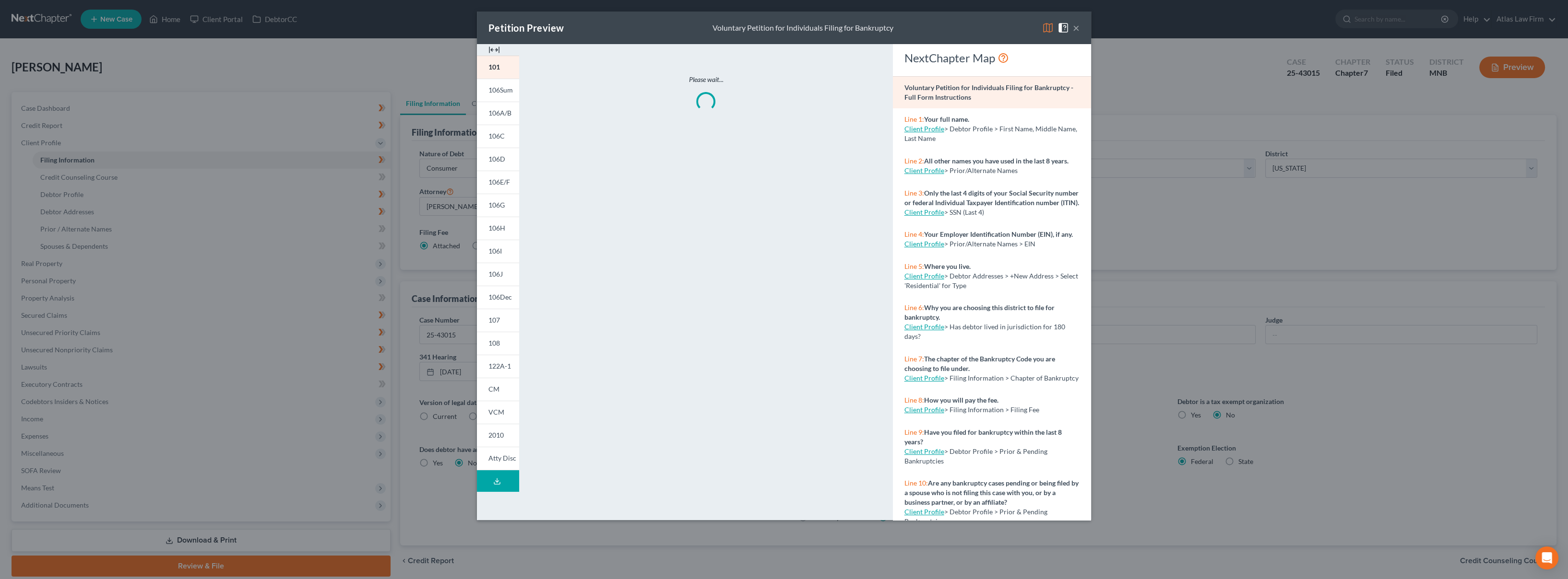
click at [1044, 29] on img at bounding box center [1048, 27] width 12 height 12
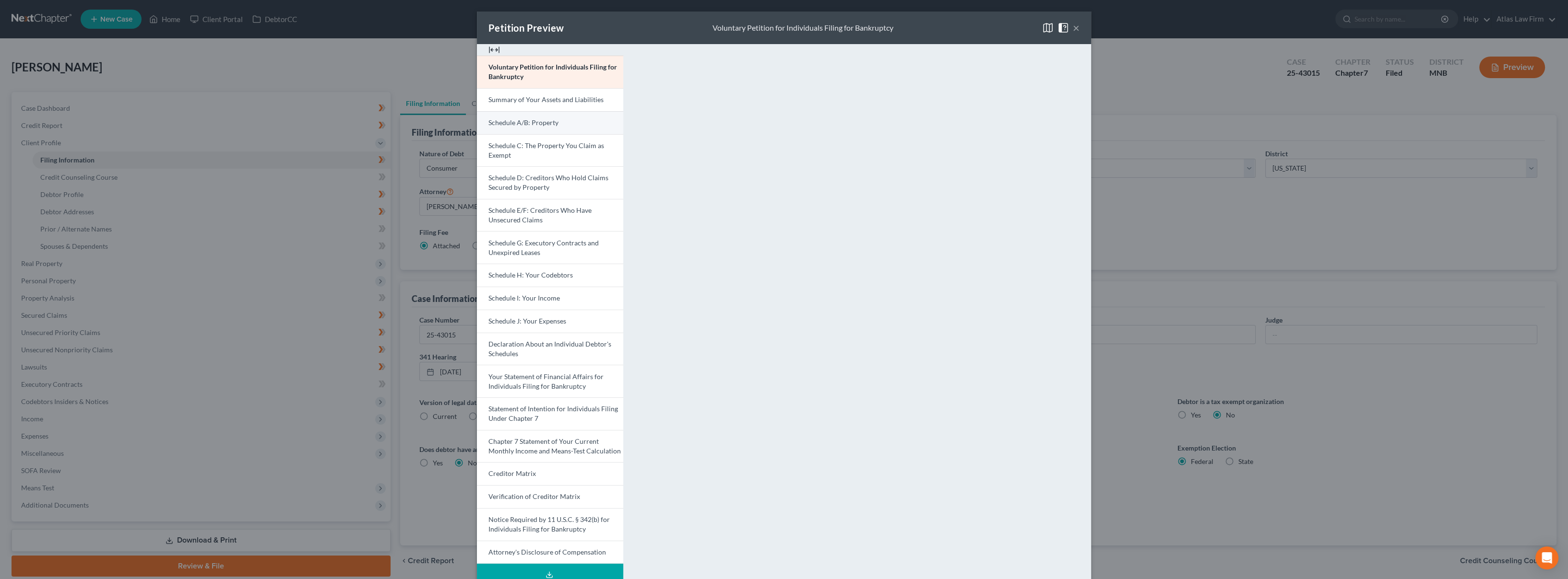
click at [527, 117] on link "Schedule A/B: Property" at bounding box center [550, 123] width 146 height 23
drag, startPoint x: 1071, startPoint y: 30, endPoint x: 1010, endPoint y: 37, distance: 61.4
click at [1073, 30] on button "×" at bounding box center [1076, 27] width 7 height 12
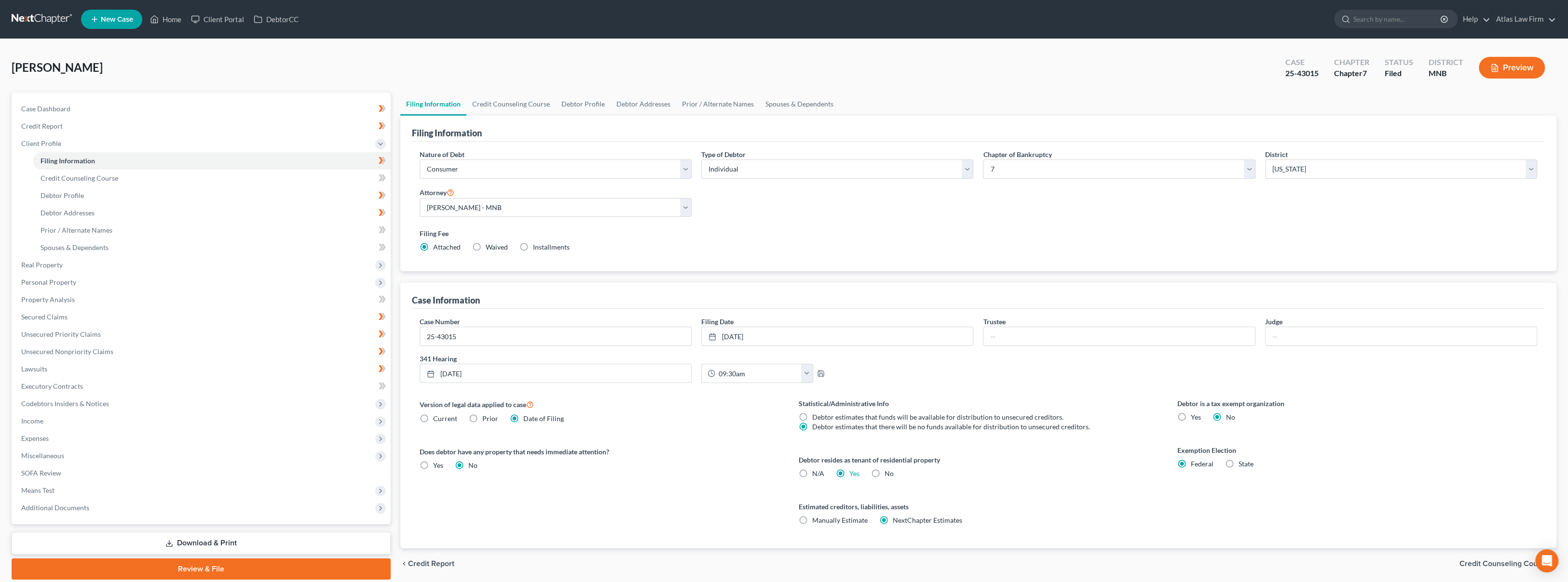
click at [1515, 70] on button "Preview" at bounding box center [1512, 67] width 66 height 21
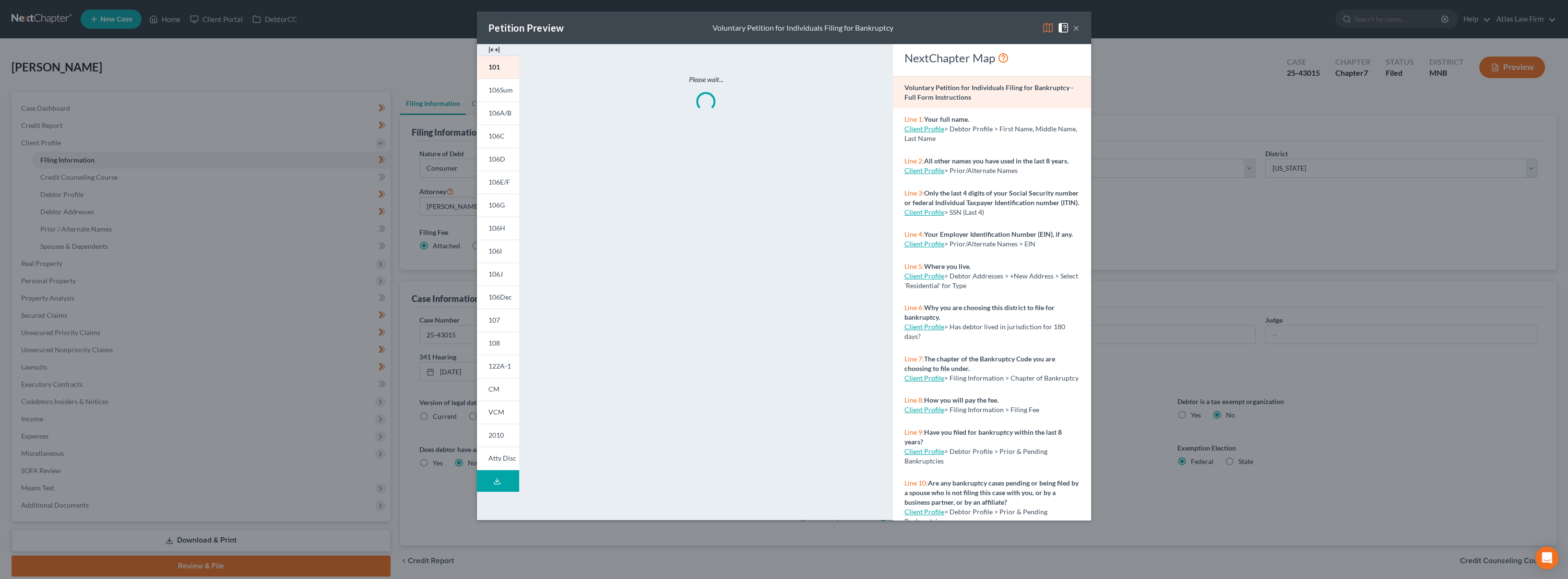
click at [1048, 25] on img at bounding box center [1048, 27] width 12 height 12
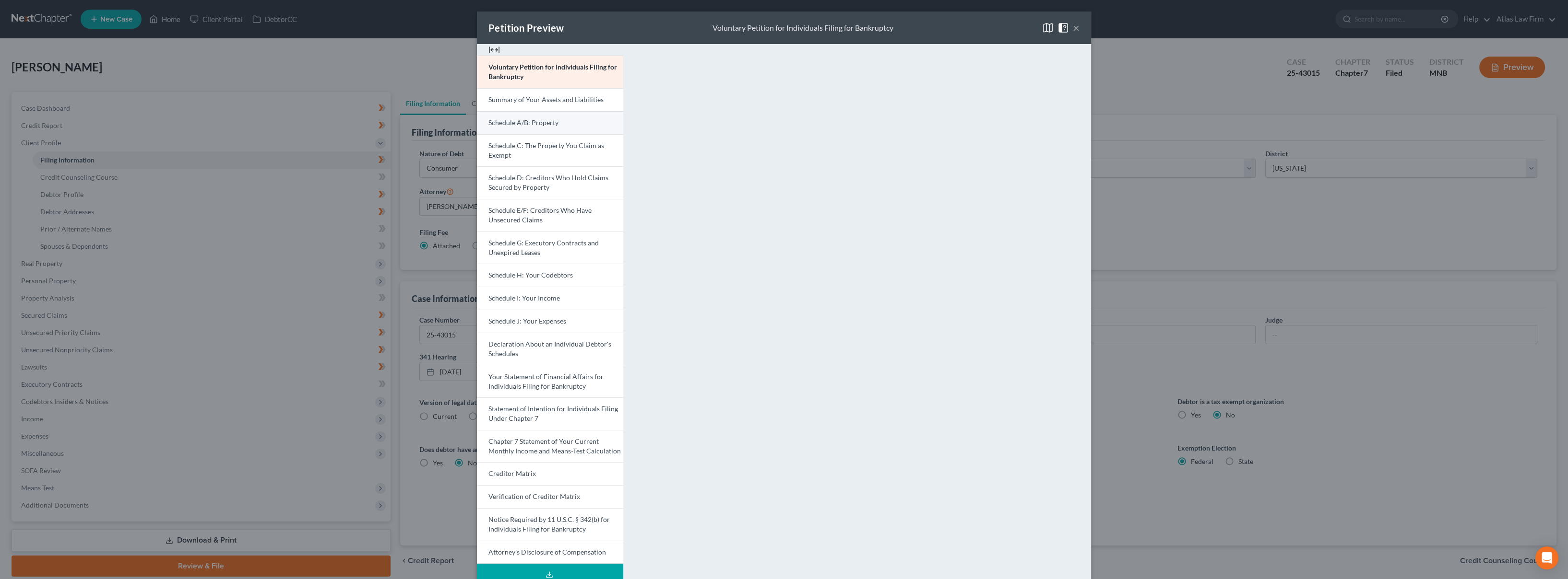
click at [543, 120] on span "Schedule A/B: Property" at bounding box center [523, 122] width 70 height 8
drag, startPoint x: 542, startPoint y: 294, endPoint x: 579, endPoint y: 303, distance: 38.1
click at [542, 294] on span "Schedule I: Your Income" at bounding box center [523, 297] width 71 height 8
drag, startPoint x: 1071, startPoint y: 26, endPoint x: 1067, endPoint y: 29, distance: 5.0
click at [1073, 26] on button "×" at bounding box center [1076, 27] width 7 height 12
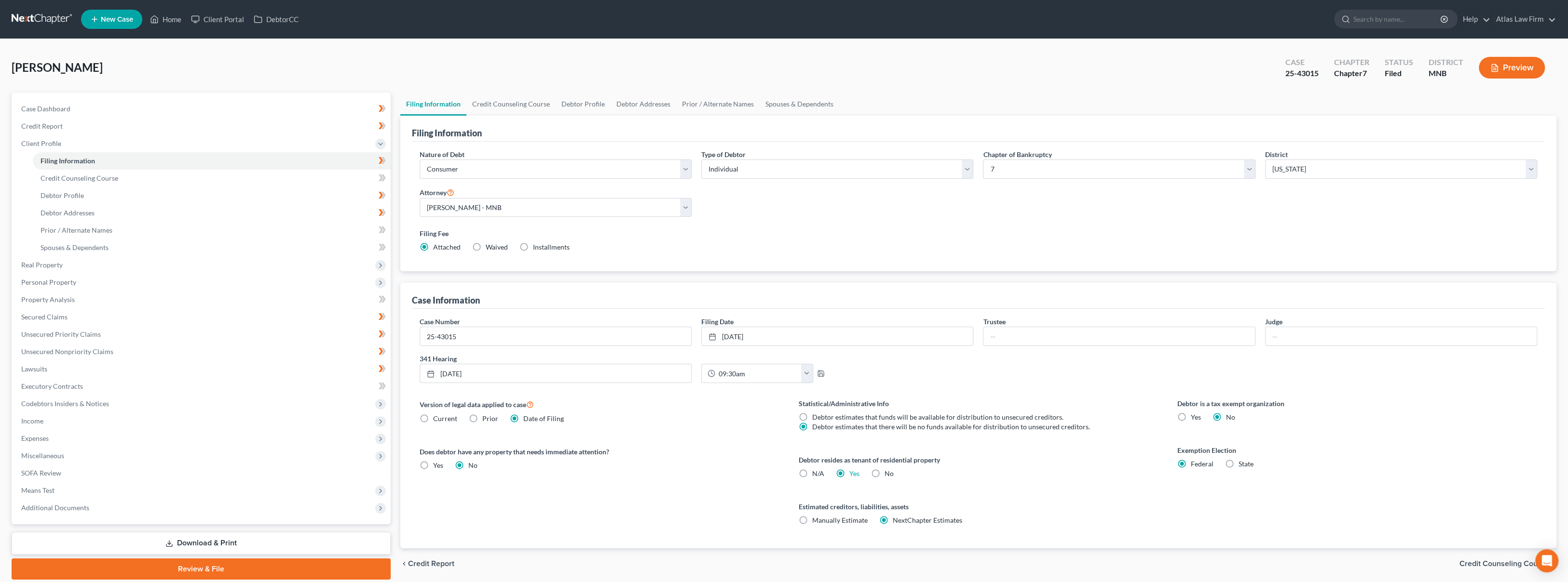
click at [51, 20] on link at bounding box center [42, 19] width 62 height 17
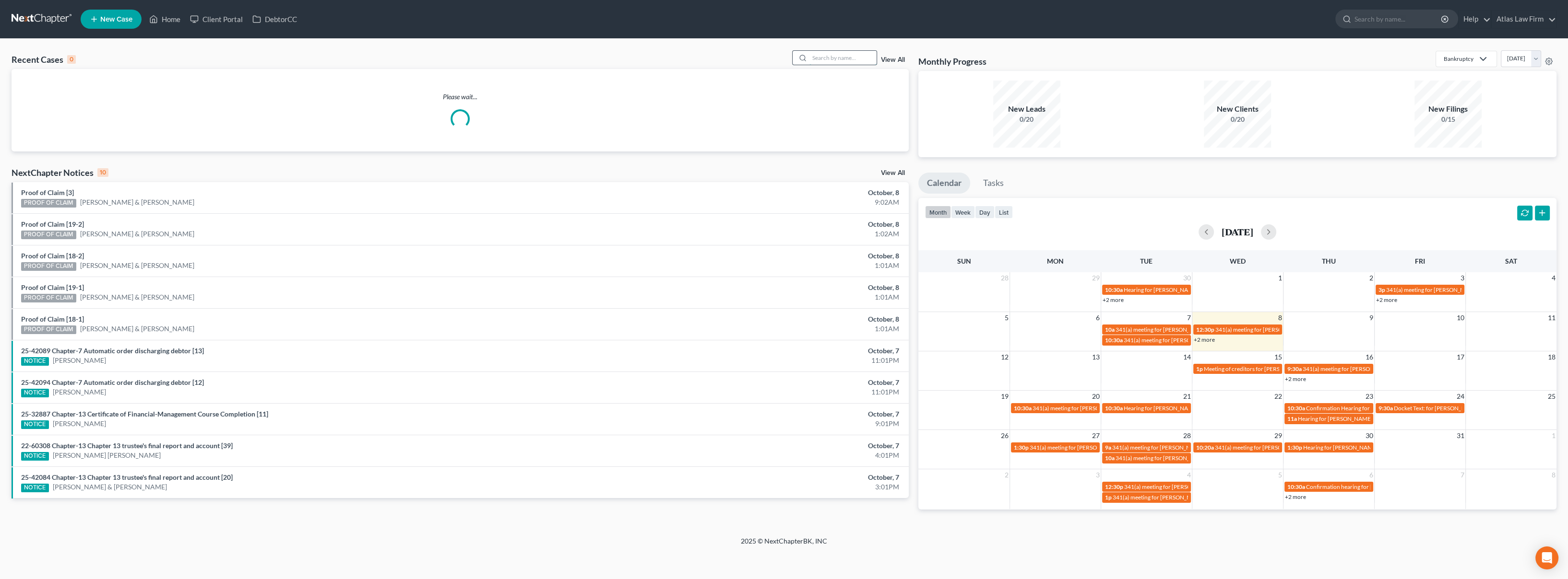
click at [832, 60] on input "search" at bounding box center [843, 58] width 67 height 14
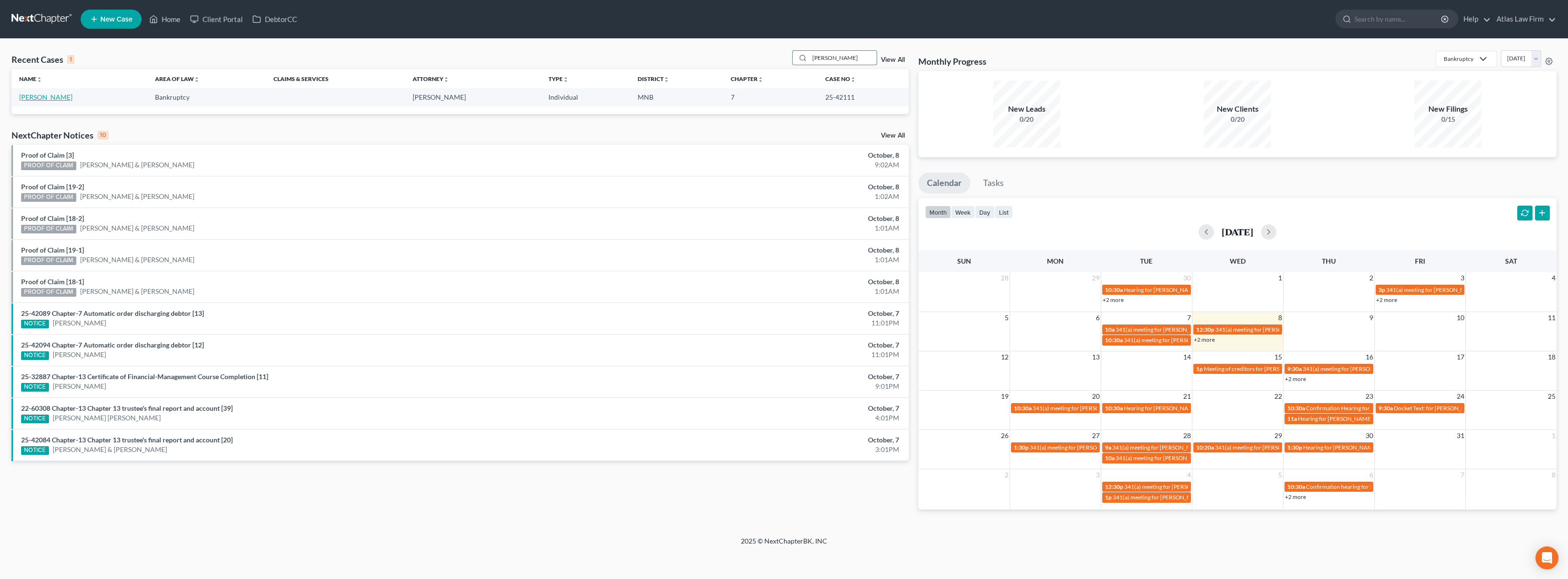
type input "[PERSON_NAME]"
click at [53, 98] on link "[PERSON_NAME]" at bounding box center [46, 97] width 53 height 8
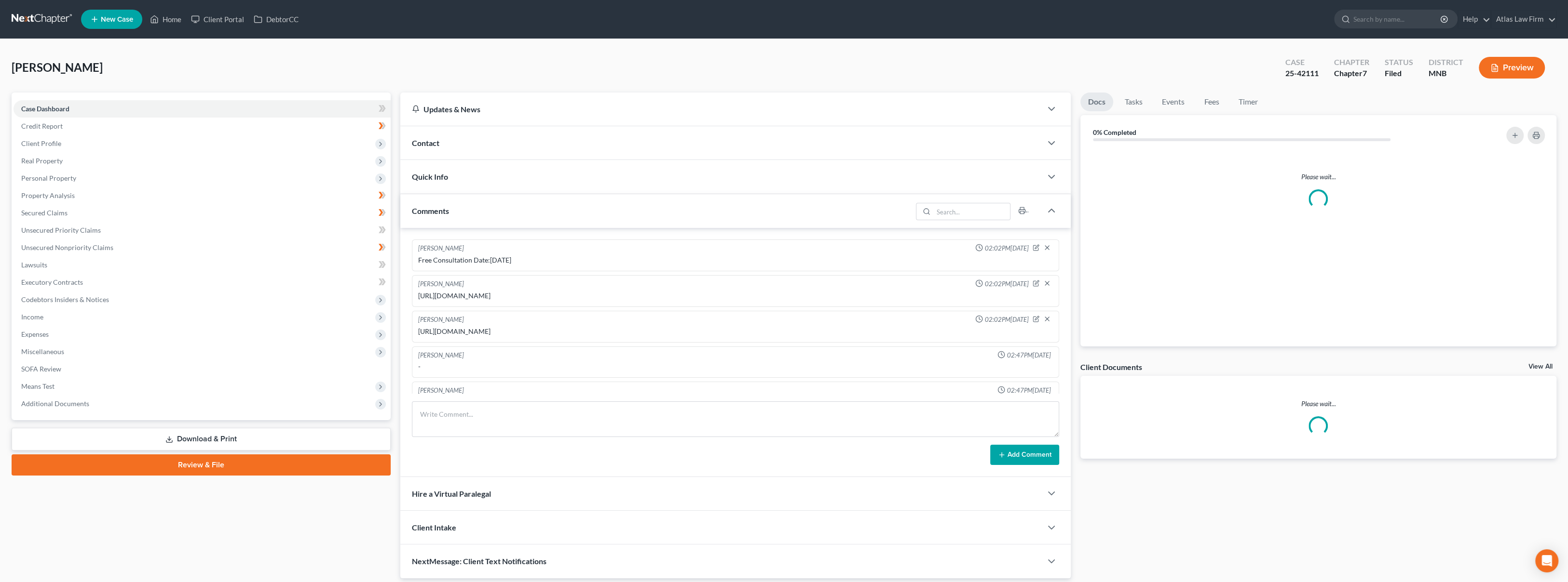
scroll to position [830, 0]
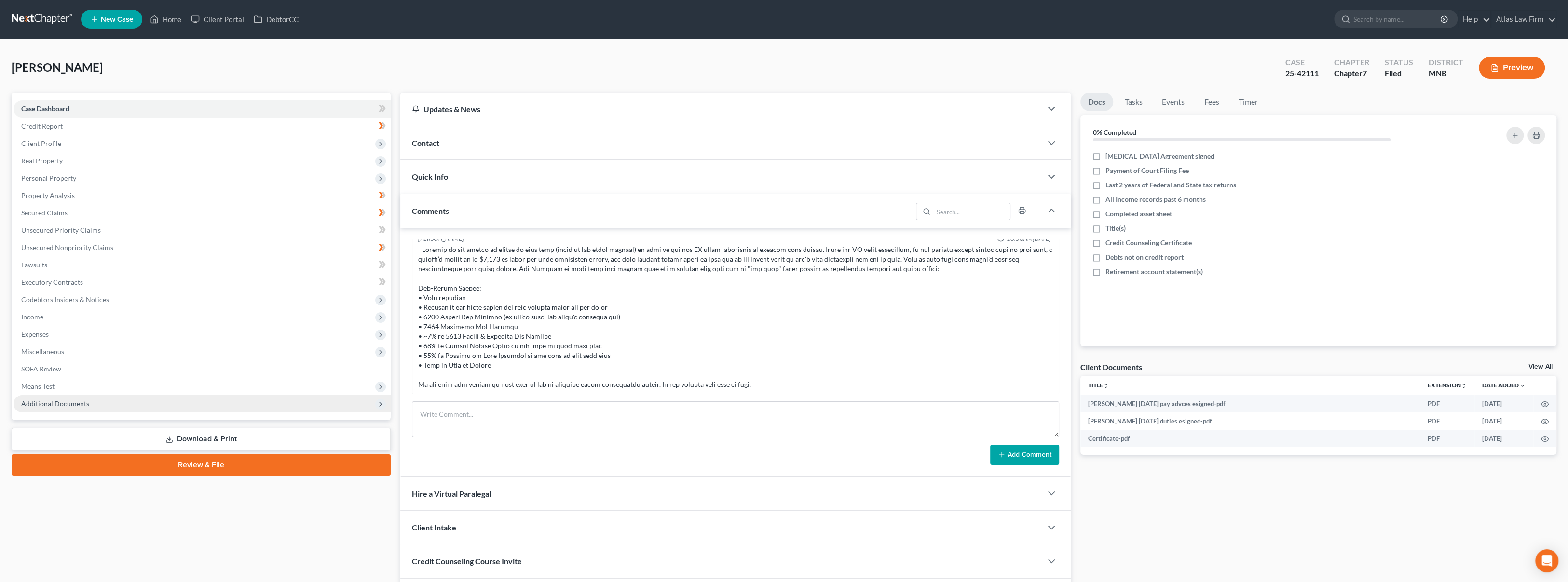
click at [103, 408] on span "Additional Documents" at bounding box center [202, 403] width 377 height 17
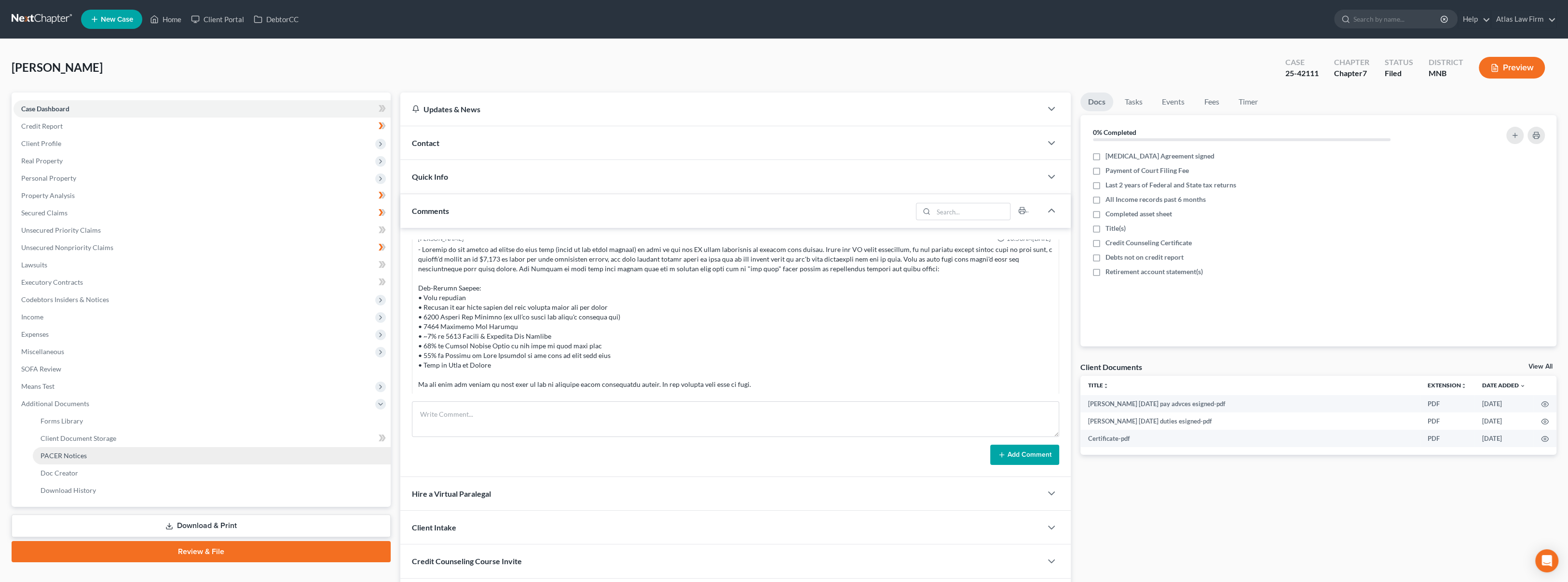
click at [100, 452] on link "PACER Notices" at bounding box center [212, 455] width 358 height 17
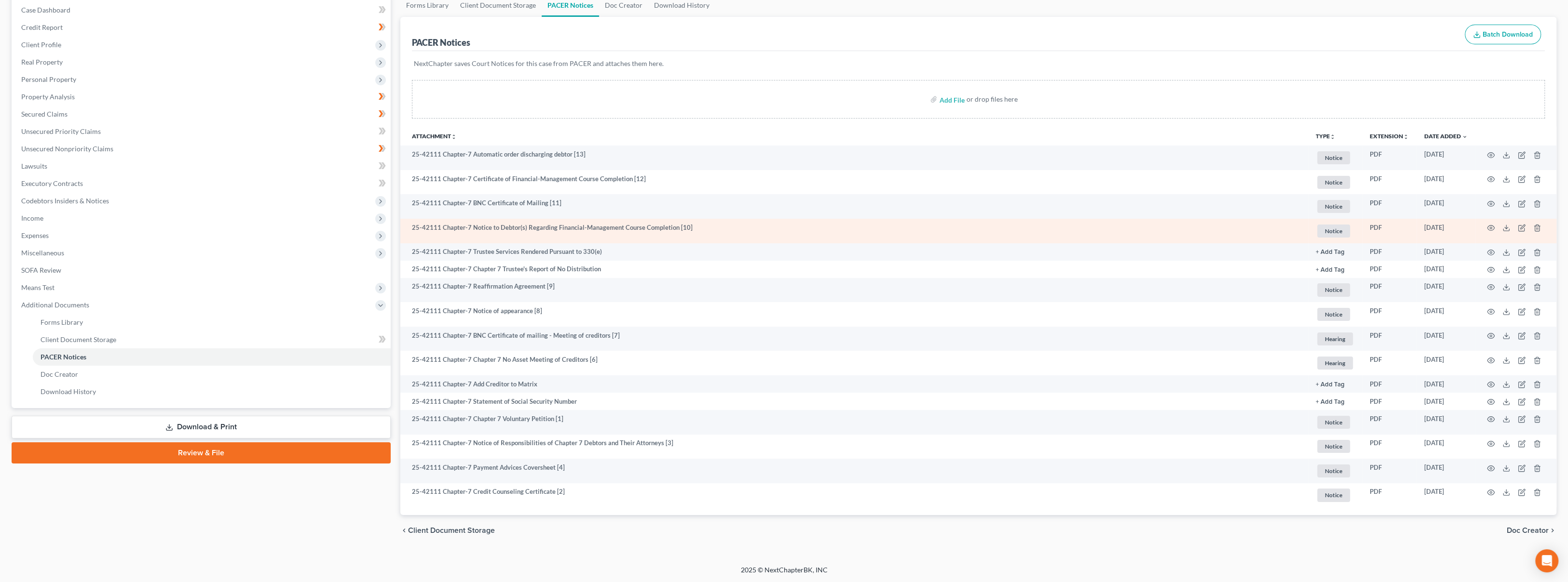
scroll to position [99, 0]
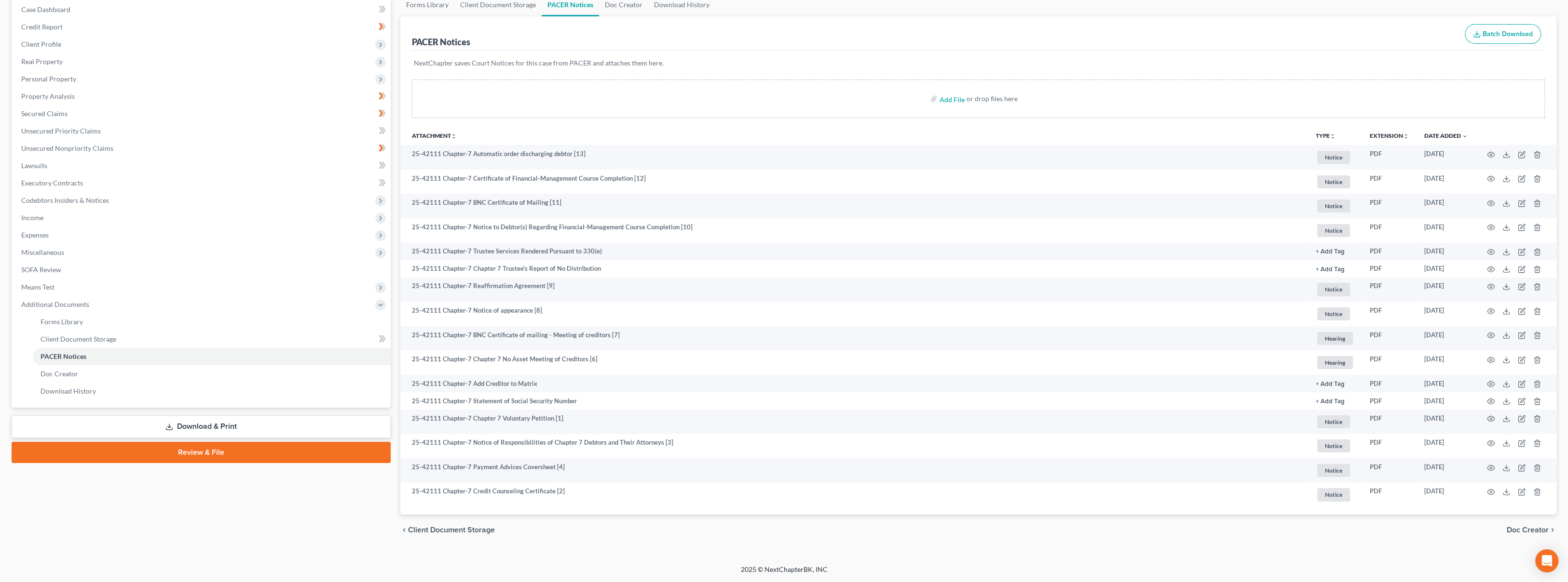
drag, startPoint x: 626, startPoint y: 36, endPoint x: 612, endPoint y: 52, distance: 21.3
click at [626, 35] on div "PACER Notices Batch Download" at bounding box center [978, 34] width 1133 height 35
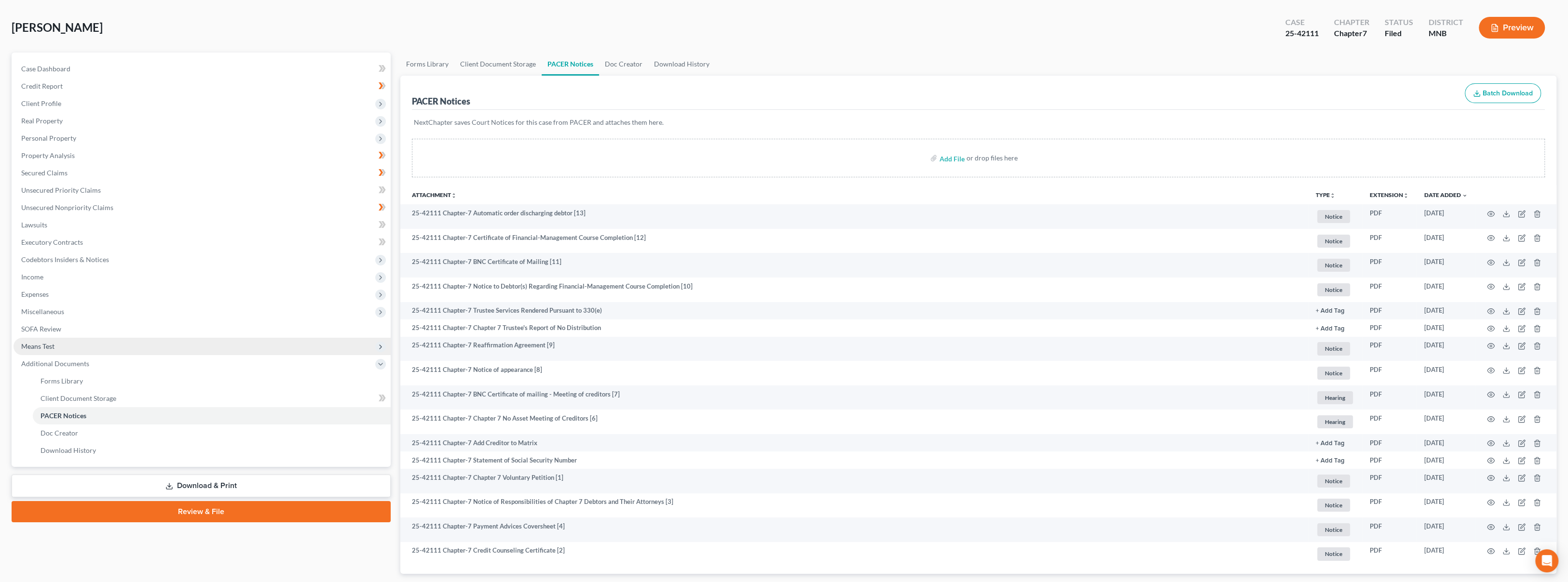
scroll to position [0, 0]
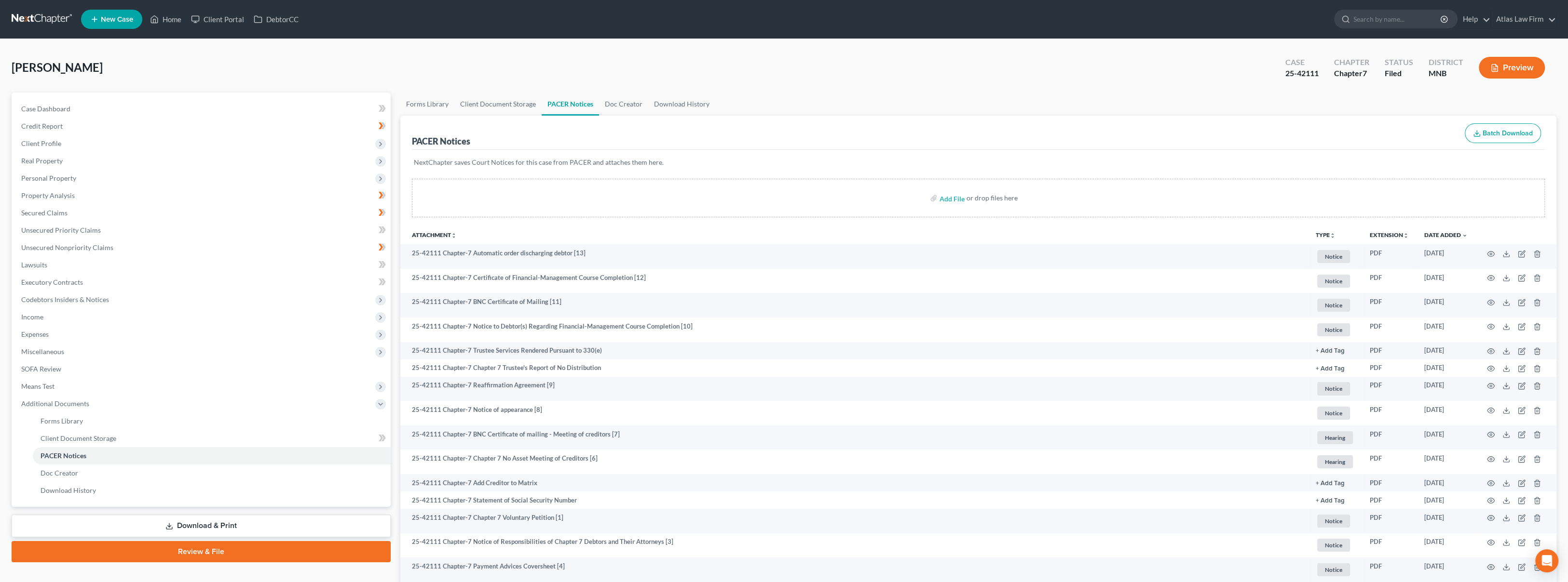
click at [37, 17] on link at bounding box center [42, 19] width 62 height 17
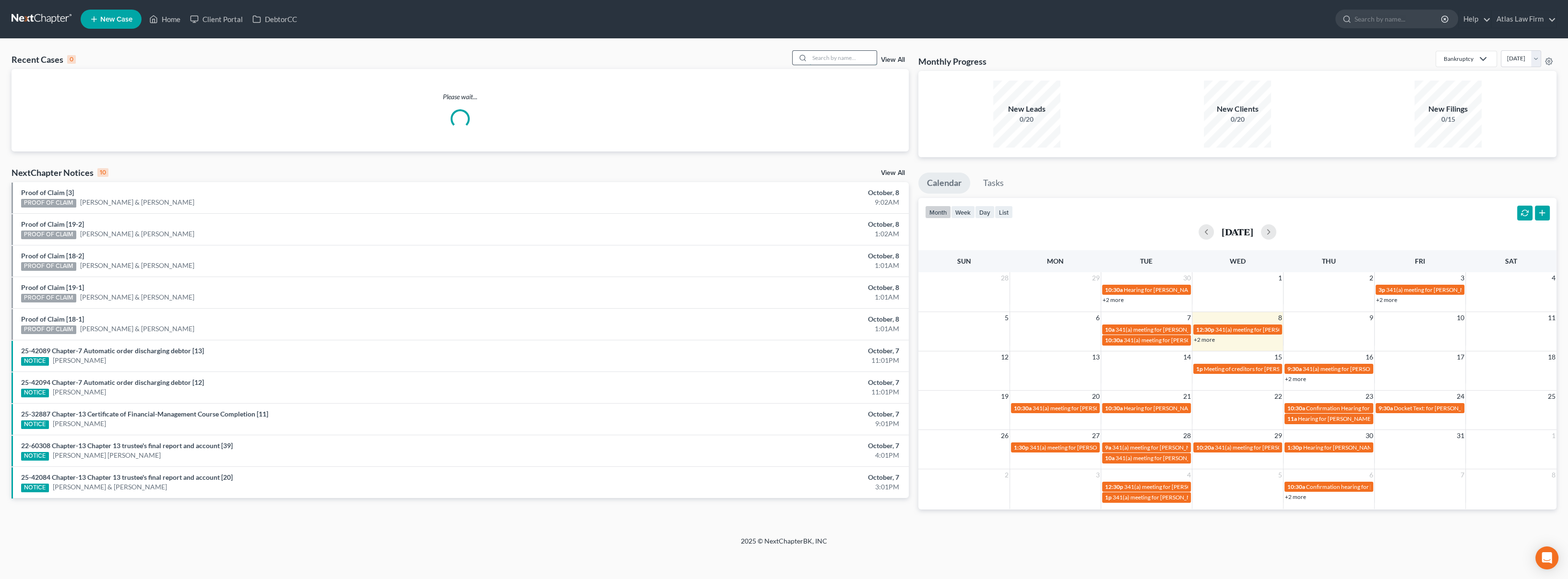
click at [862, 61] on input "search" at bounding box center [843, 58] width 67 height 14
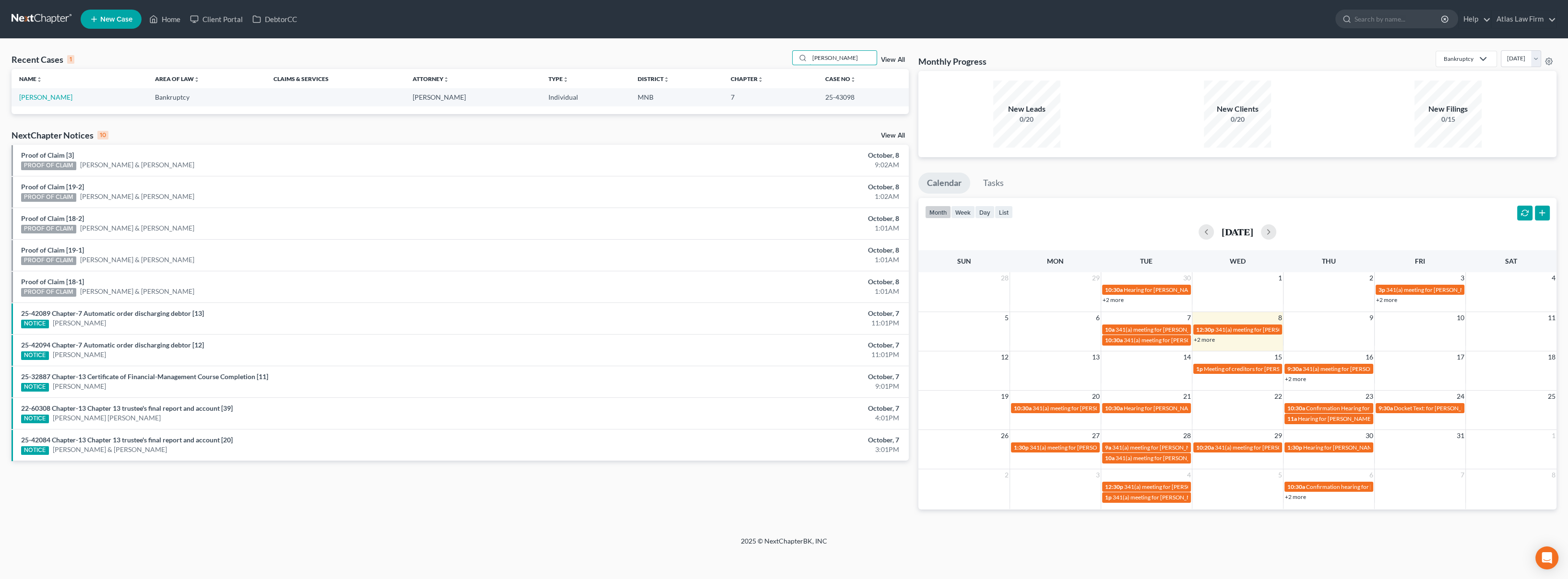
type input "[PERSON_NAME]"
click at [35, 103] on td "[PERSON_NAME]" at bounding box center [79, 97] width 136 height 18
click at [37, 99] on link "[PERSON_NAME]" at bounding box center [46, 97] width 53 height 8
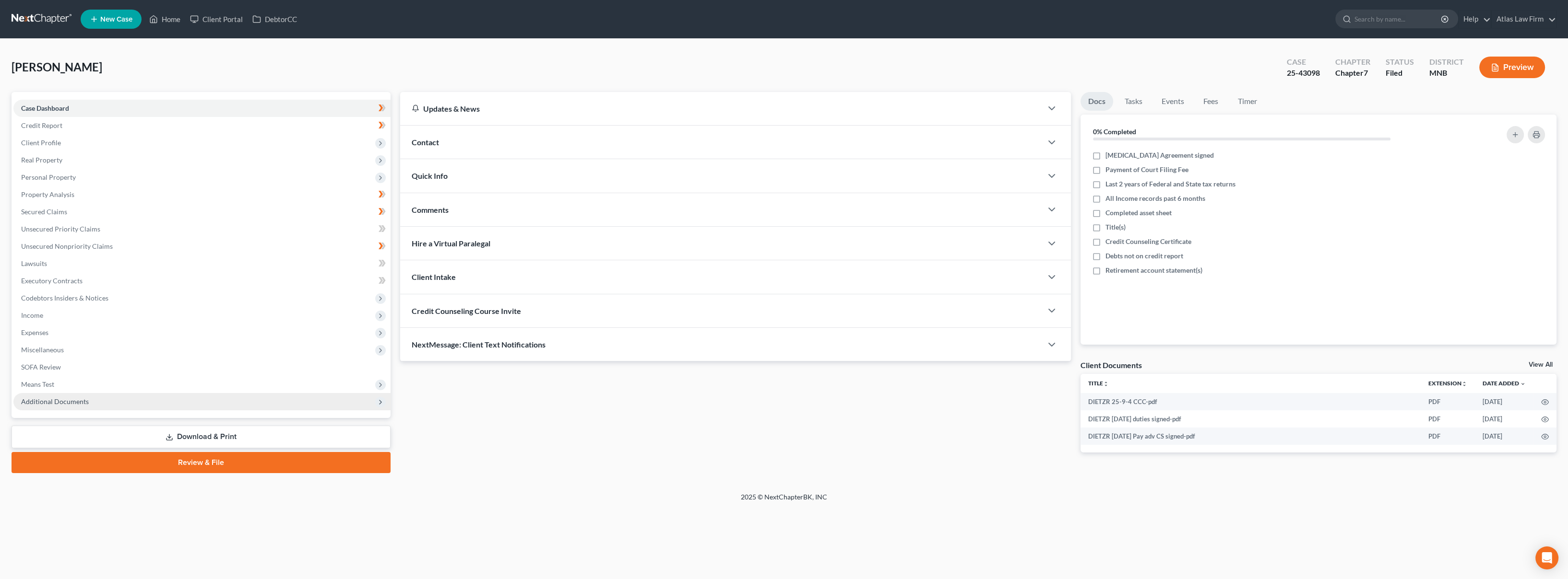
click at [104, 400] on span "Additional Documents" at bounding box center [202, 401] width 377 height 17
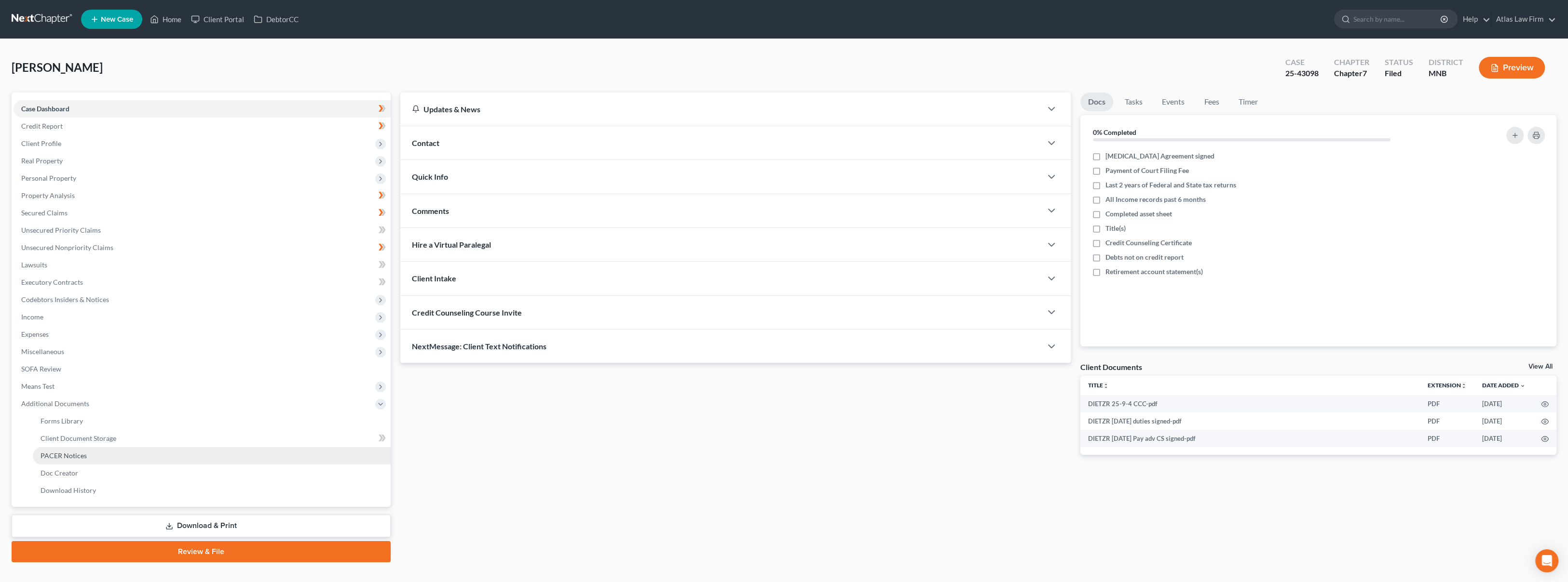
click at [103, 452] on link "PACER Notices" at bounding box center [212, 455] width 358 height 17
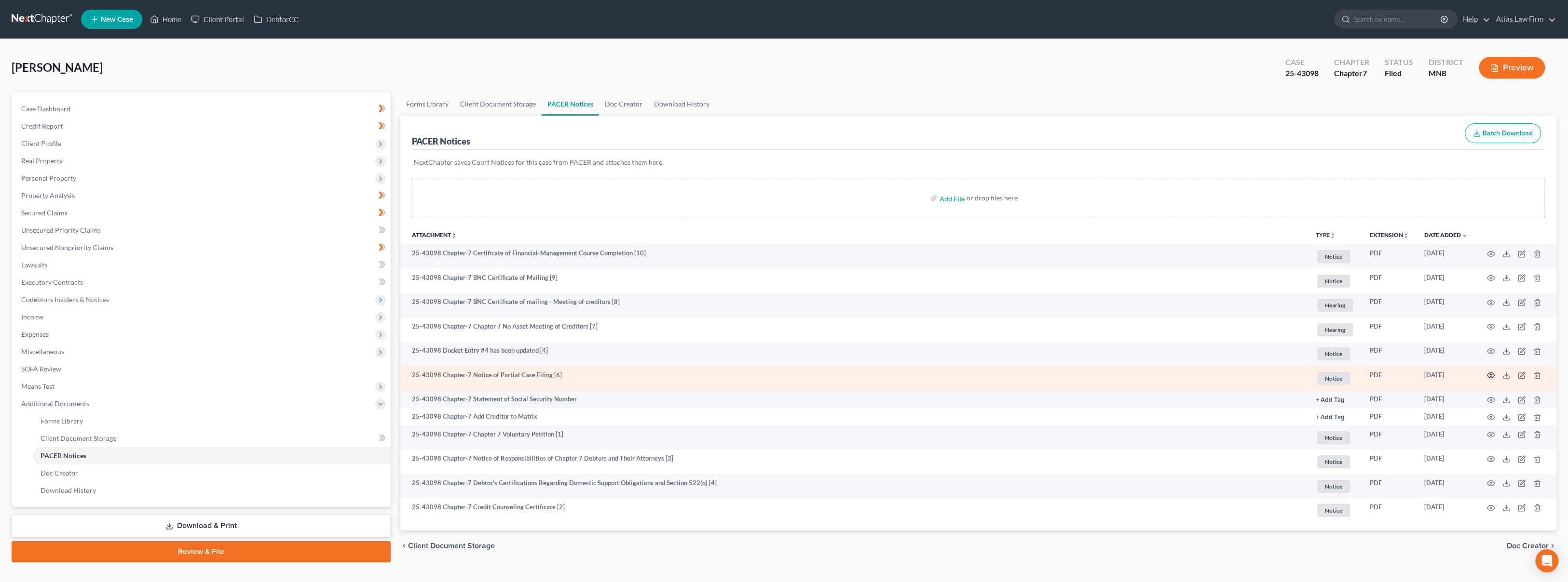
click at [1489, 376] on icon "button" at bounding box center [1490, 375] width 8 height 8
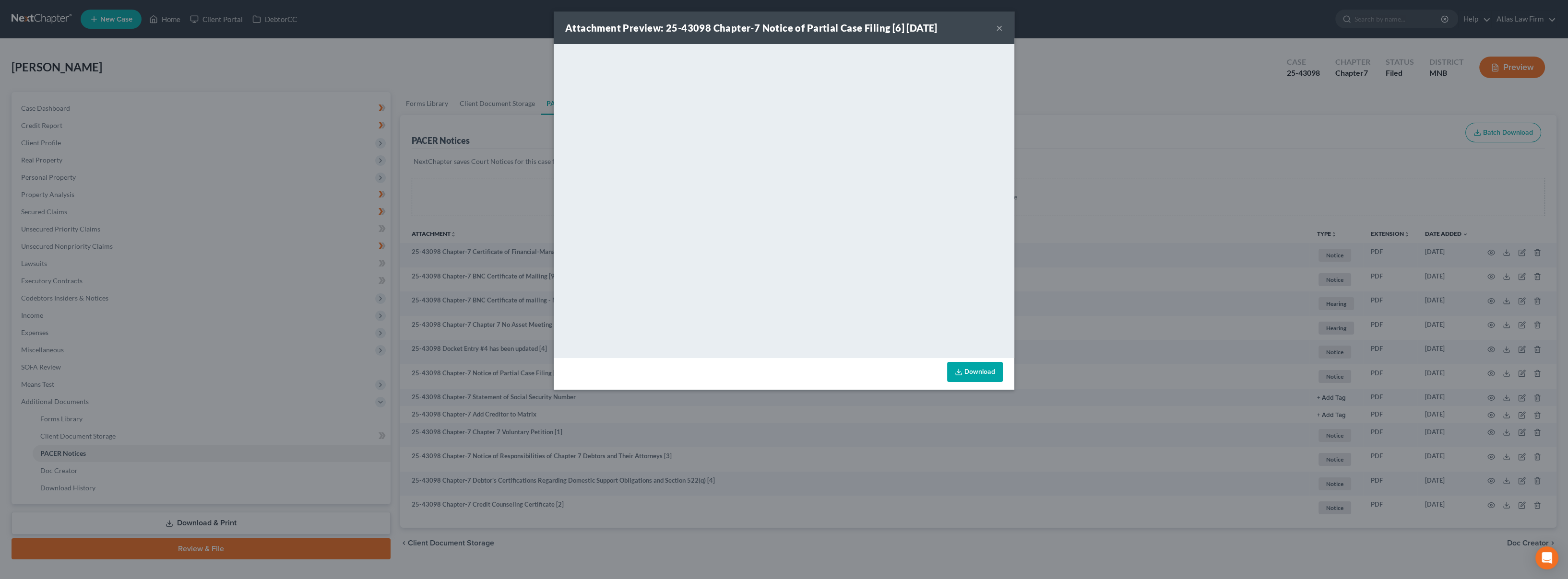
click at [999, 28] on button "×" at bounding box center [999, 27] width 7 height 12
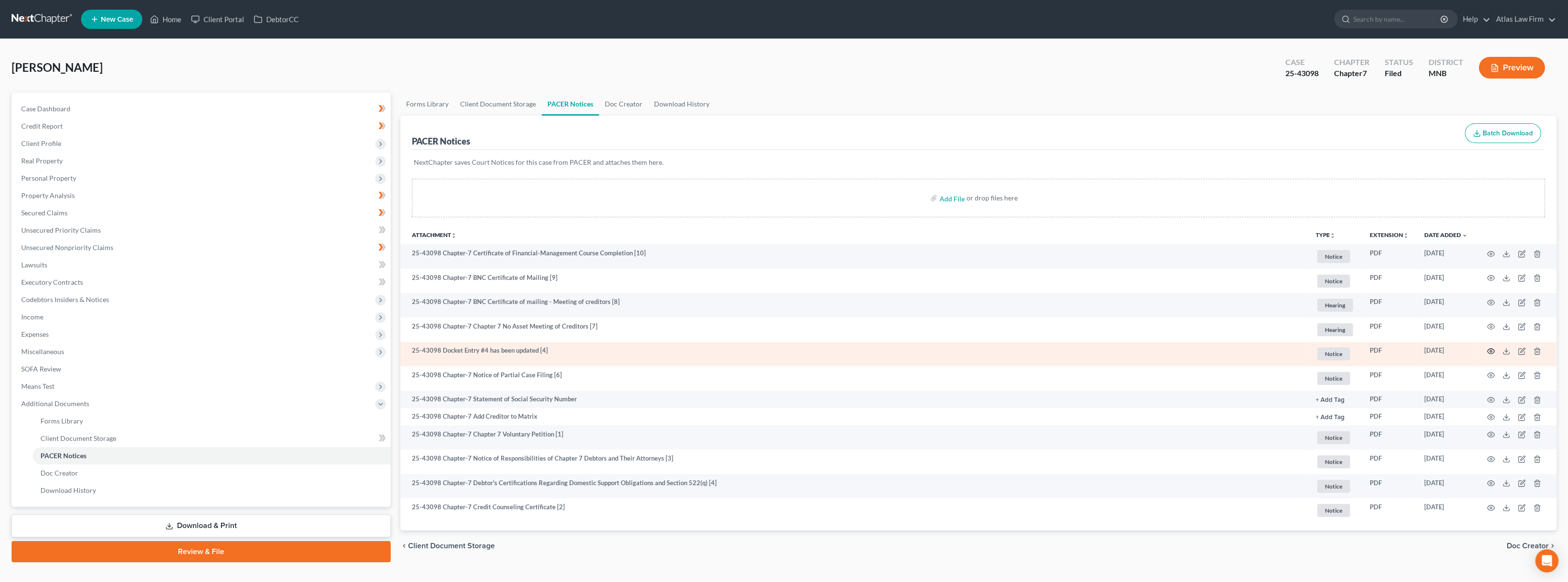
click at [1488, 349] on icon "button" at bounding box center [1490, 351] width 8 height 8
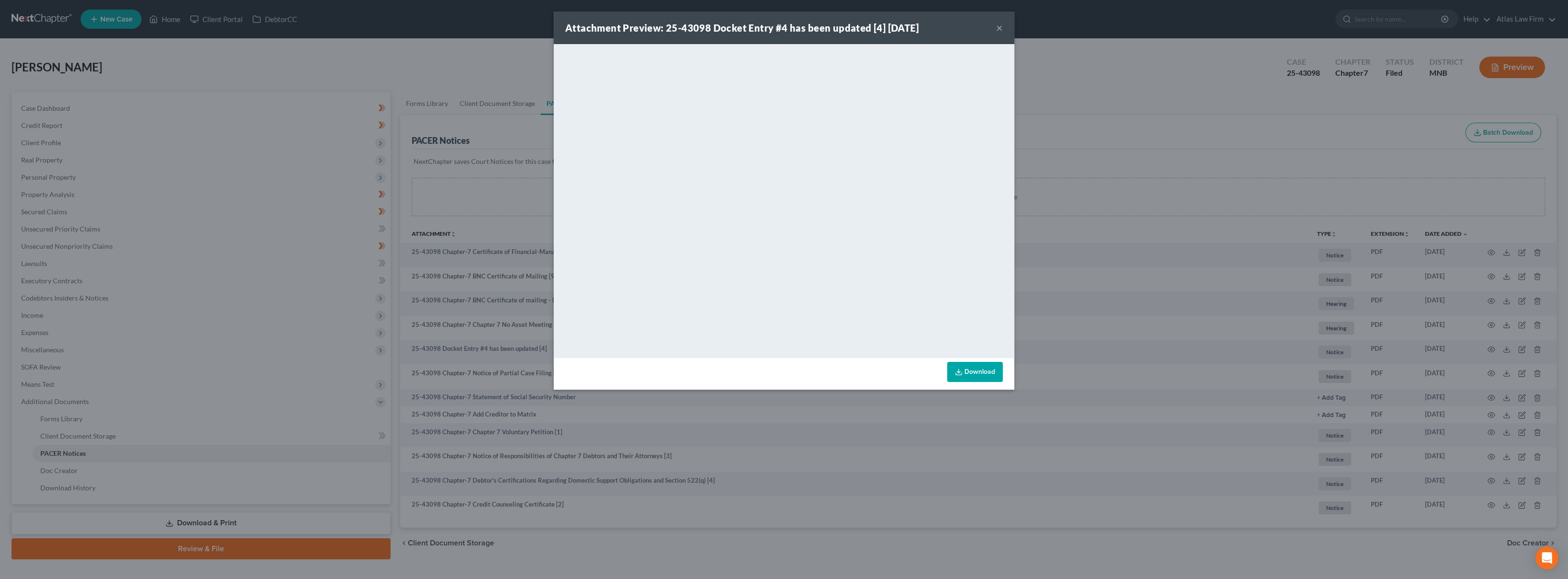
click at [1001, 29] on button "×" at bounding box center [999, 27] width 7 height 12
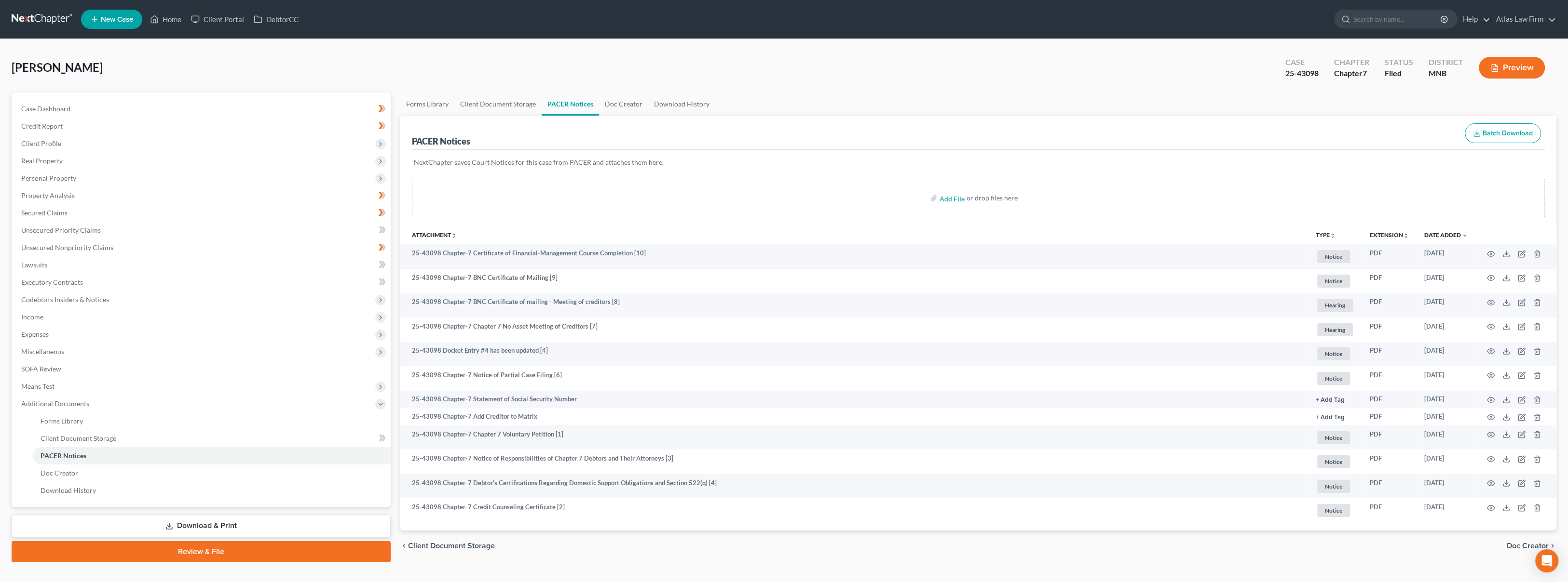
click at [46, 17] on link at bounding box center [42, 19] width 62 height 17
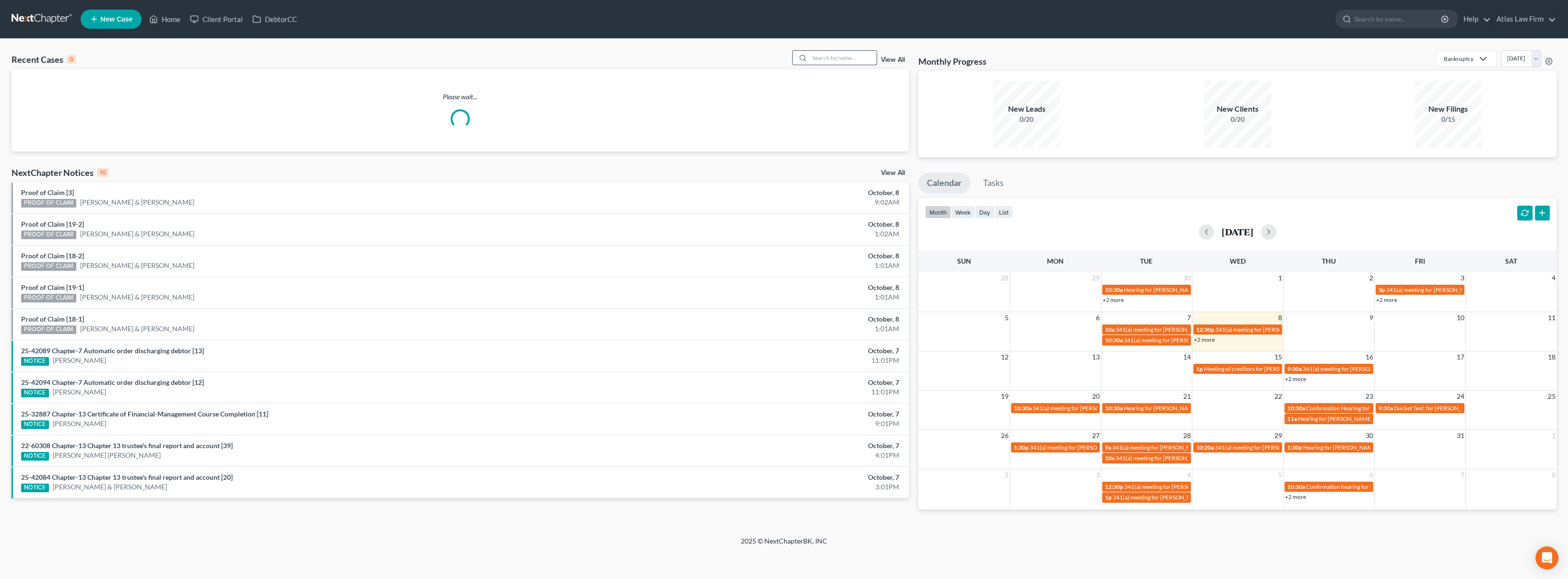
click at [824, 60] on input "search" at bounding box center [843, 58] width 67 height 14
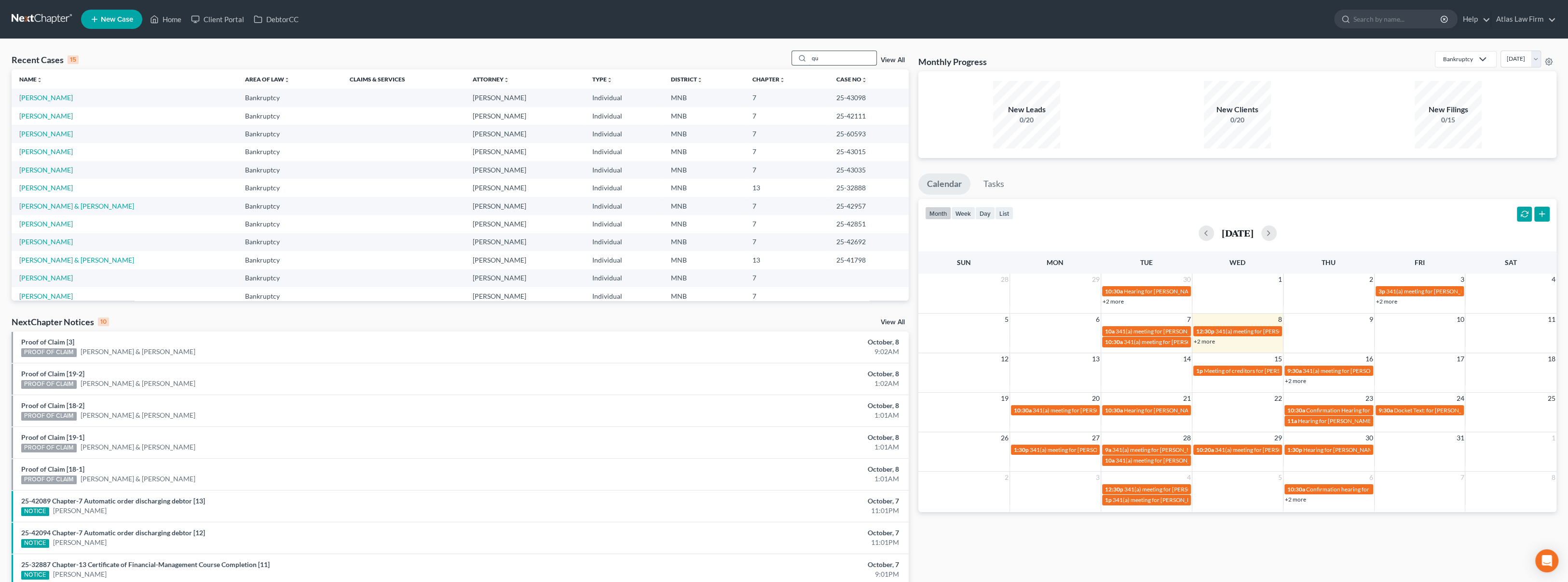
type input "q"
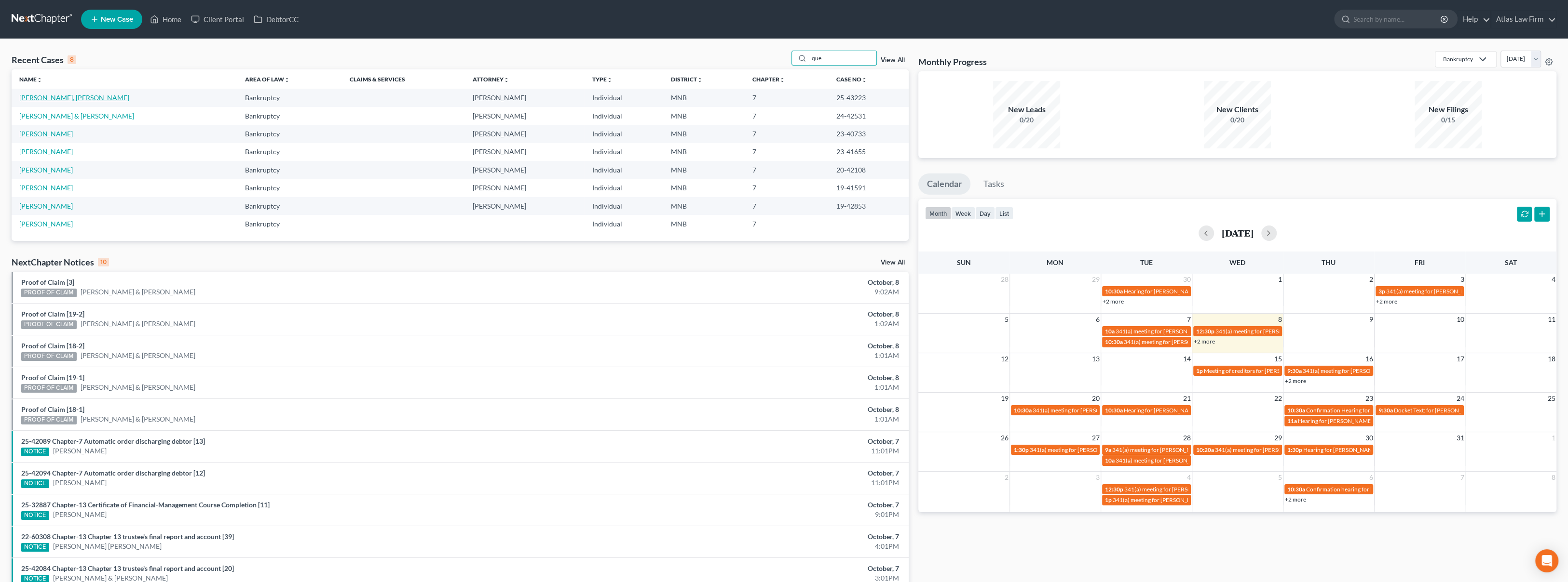
type input "que"
click at [53, 99] on link "[PERSON_NAME], [PERSON_NAME]" at bounding box center [75, 97] width 110 height 8
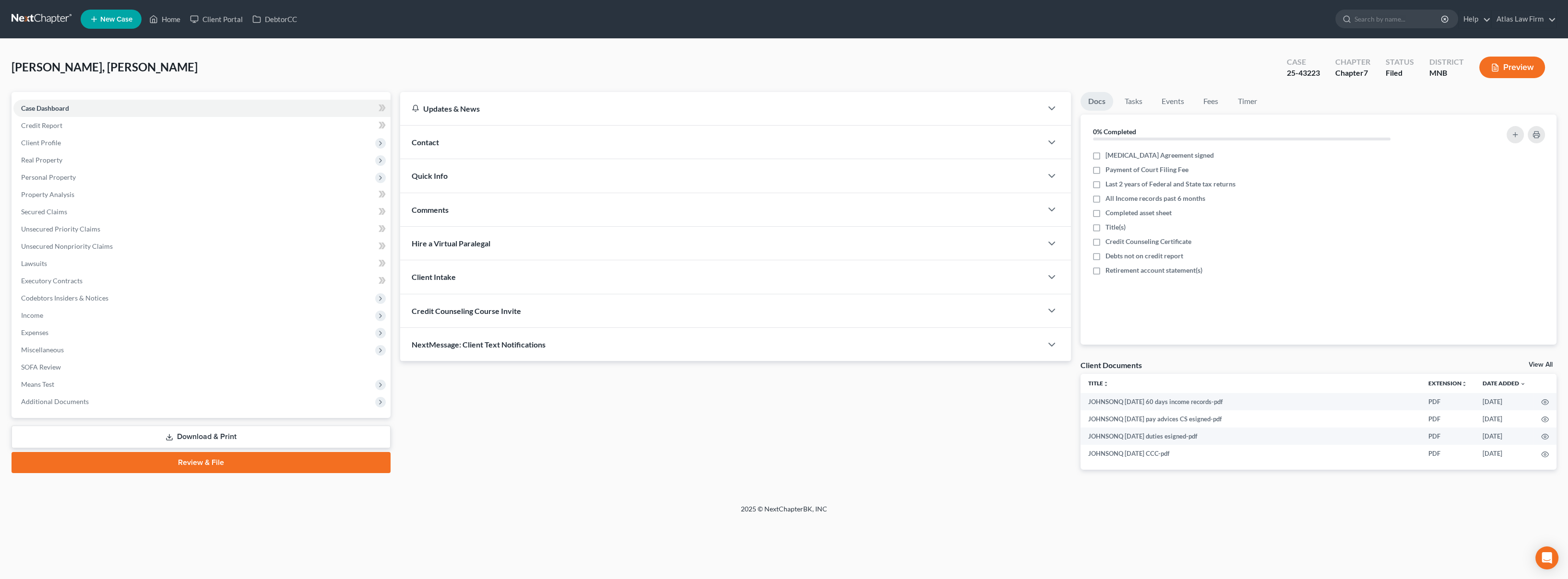
click at [1513, 63] on button "Preview" at bounding box center [1512, 67] width 66 height 21
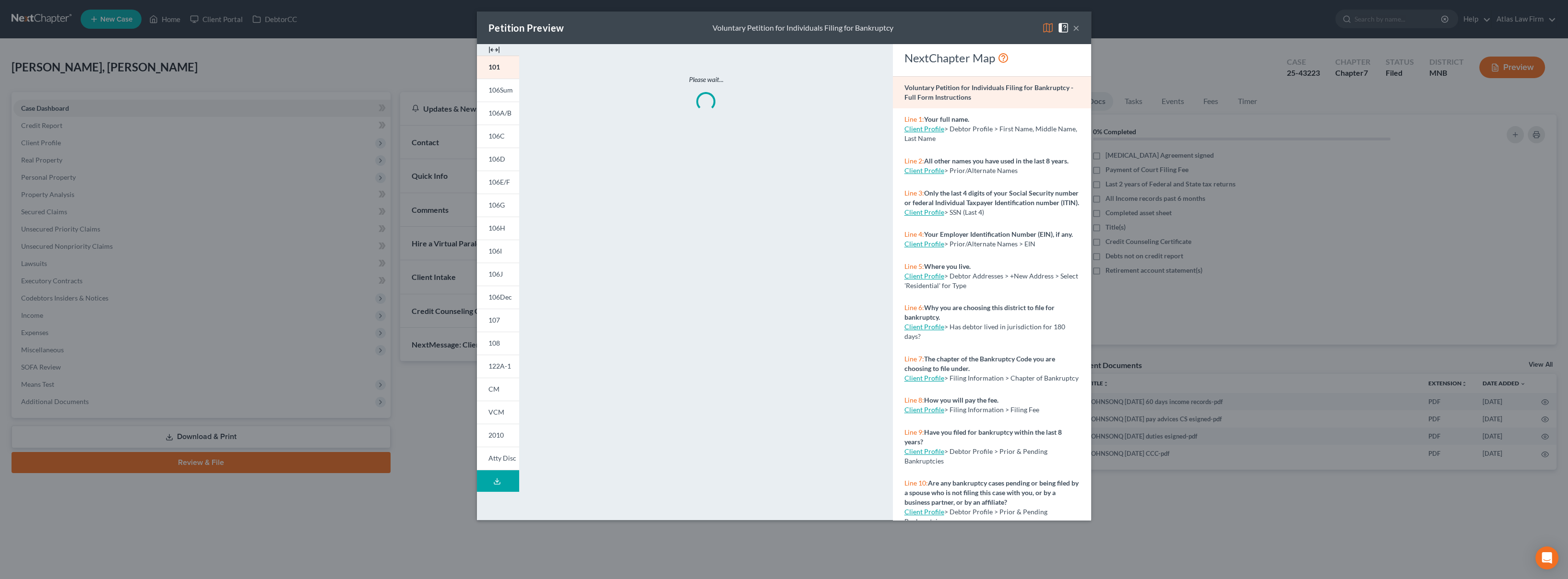
click at [1042, 30] on img at bounding box center [1048, 27] width 12 height 12
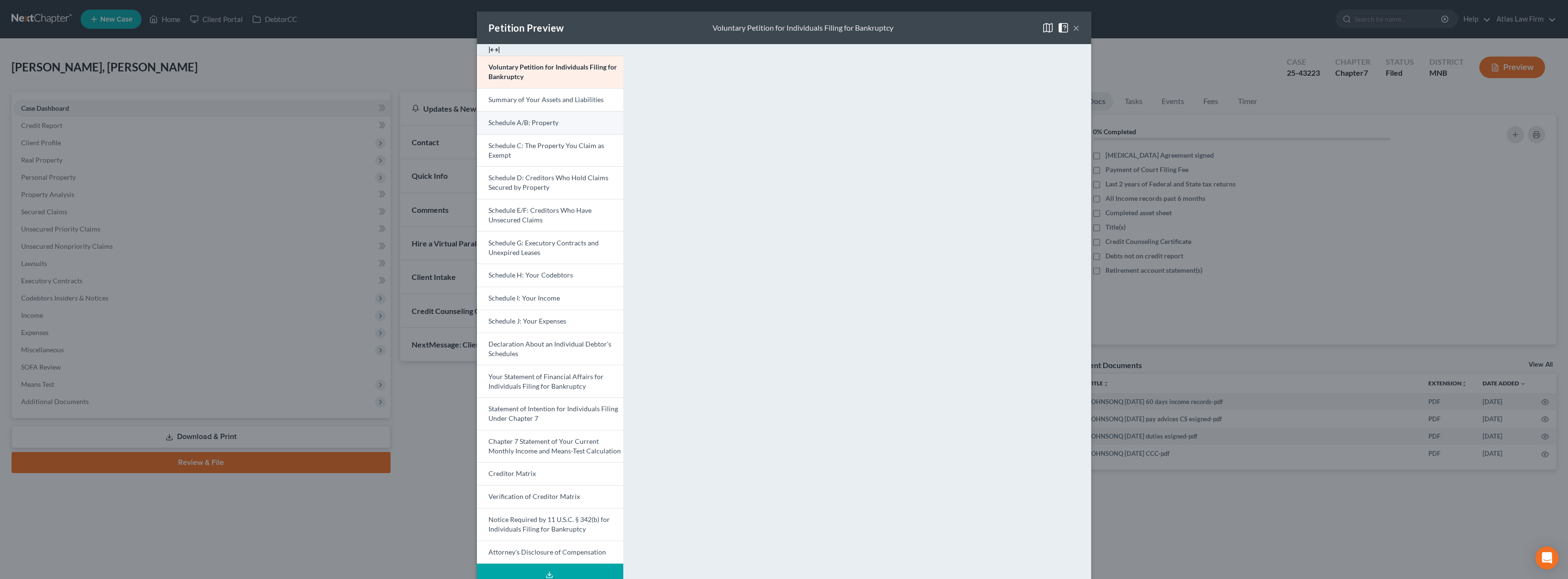
click at [536, 127] on link "Schedule A/B: Property" at bounding box center [550, 123] width 146 height 23
click at [1075, 27] on button "×" at bounding box center [1076, 27] width 7 height 12
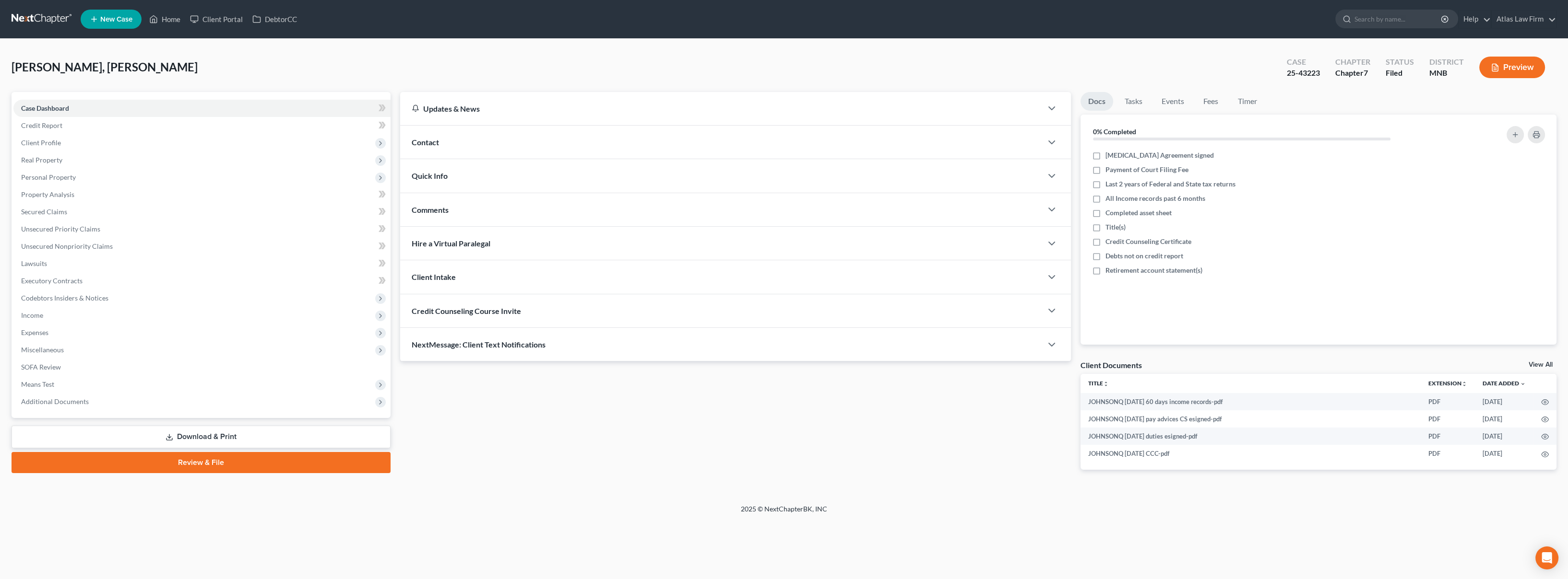
click at [298, 71] on div "Davies-Johnson, Quetelie Upgraded Case 25-43223 Chapter Chapter 7 Status Filed …" at bounding box center [784, 71] width 1545 height 42
click at [48, 19] on link at bounding box center [42, 19] width 61 height 17
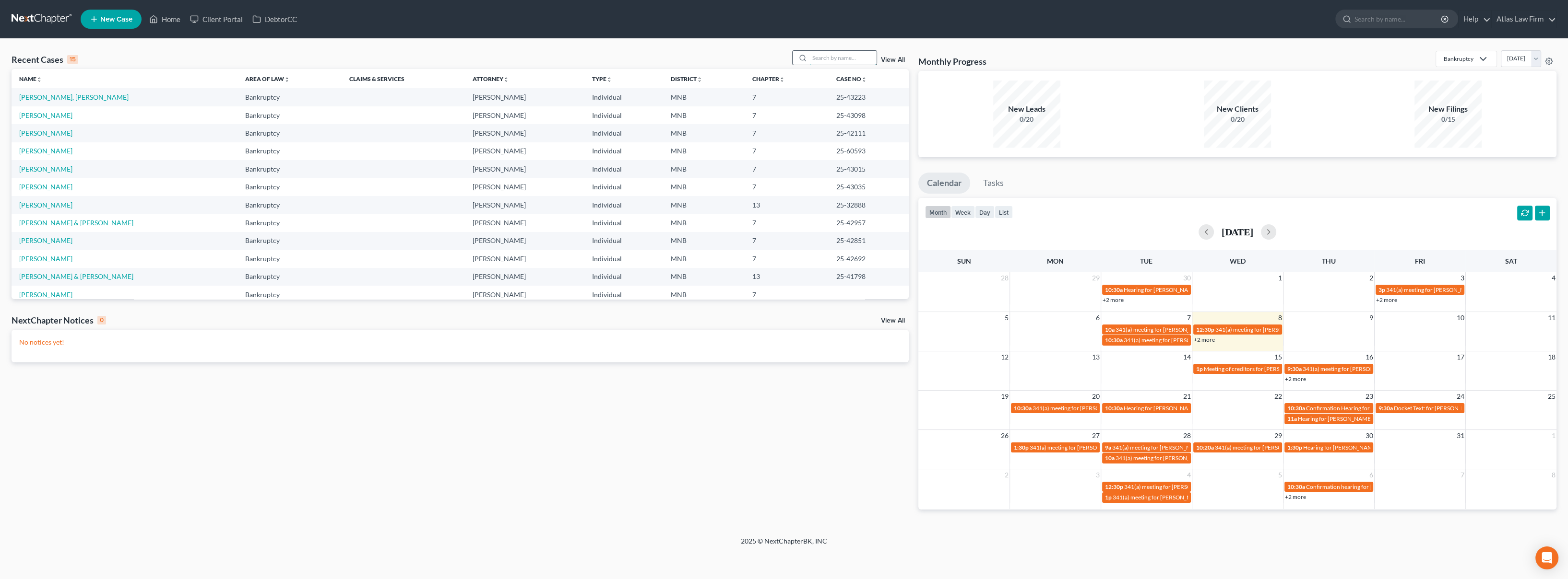
click at [815, 57] on input "search" at bounding box center [843, 58] width 67 height 14
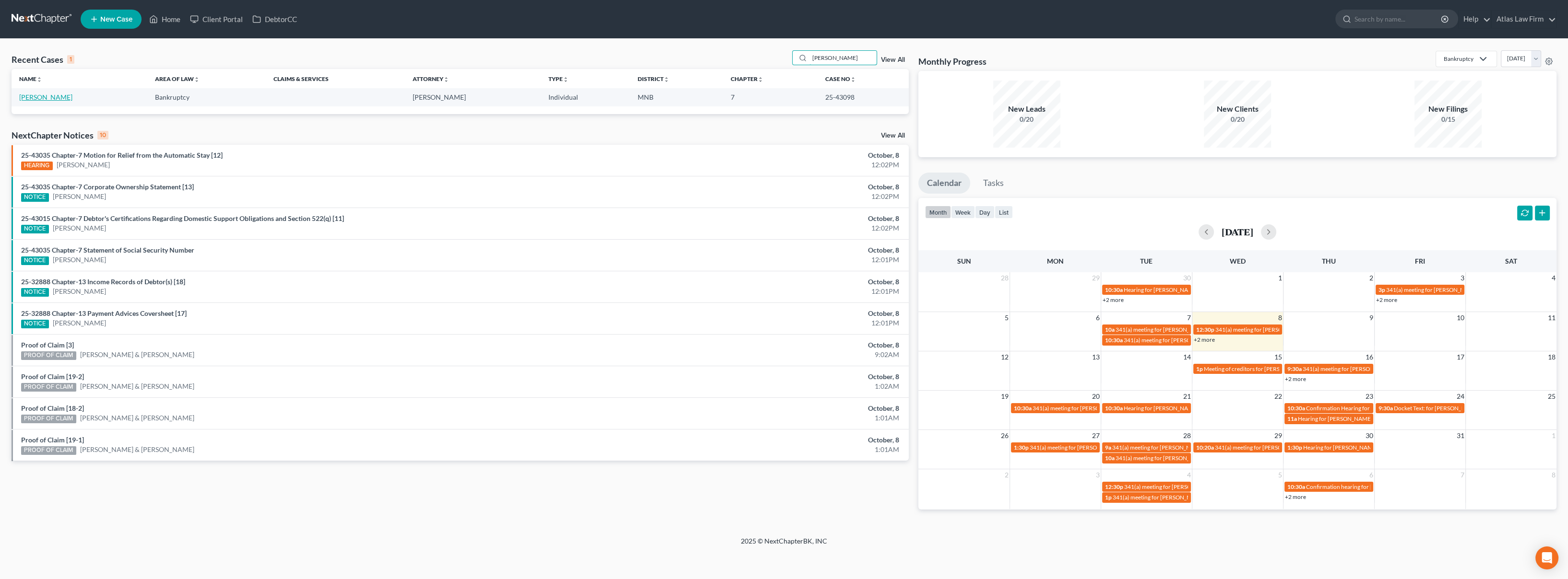
type input "[PERSON_NAME]"
click at [37, 97] on link "[PERSON_NAME]" at bounding box center [46, 97] width 53 height 8
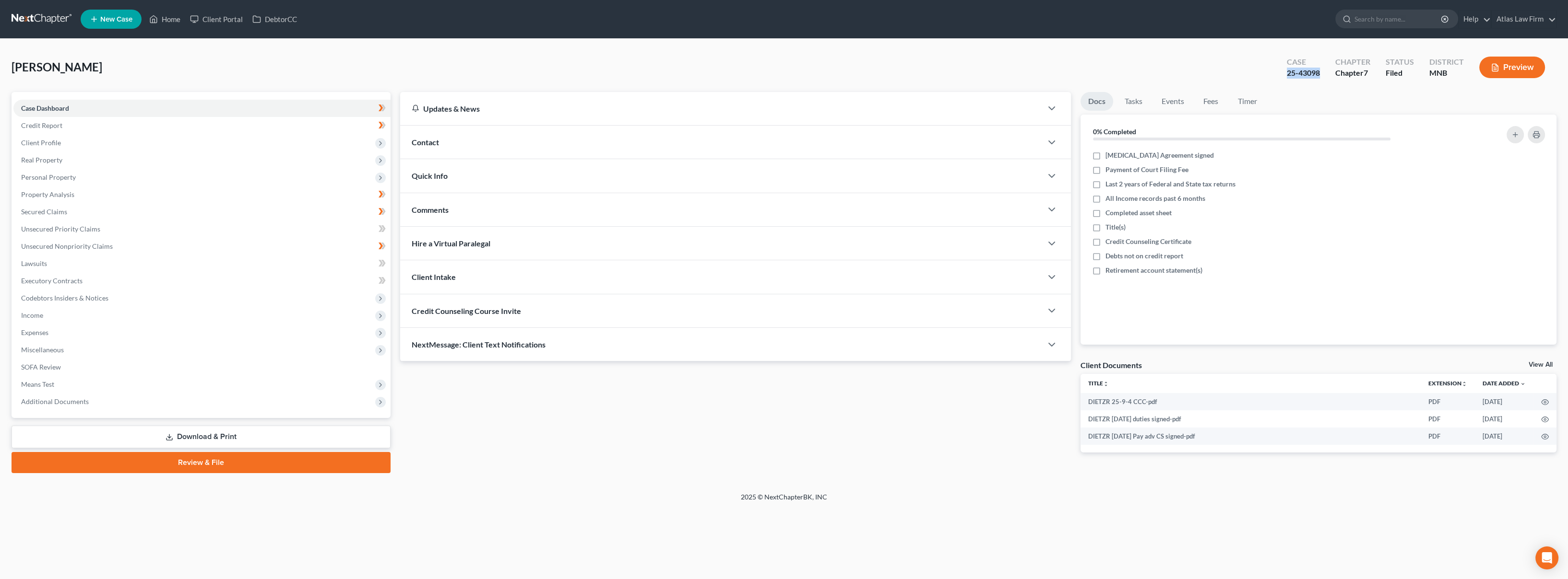
drag, startPoint x: 1321, startPoint y: 74, endPoint x: 1288, endPoint y: 74, distance: 33.0
click at [1288, 74] on div "Case 25-43098" at bounding box center [1303, 68] width 49 height 29
copy div "25-43098"
click at [108, 142] on span "Client Profile" at bounding box center [202, 143] width 377 height 17
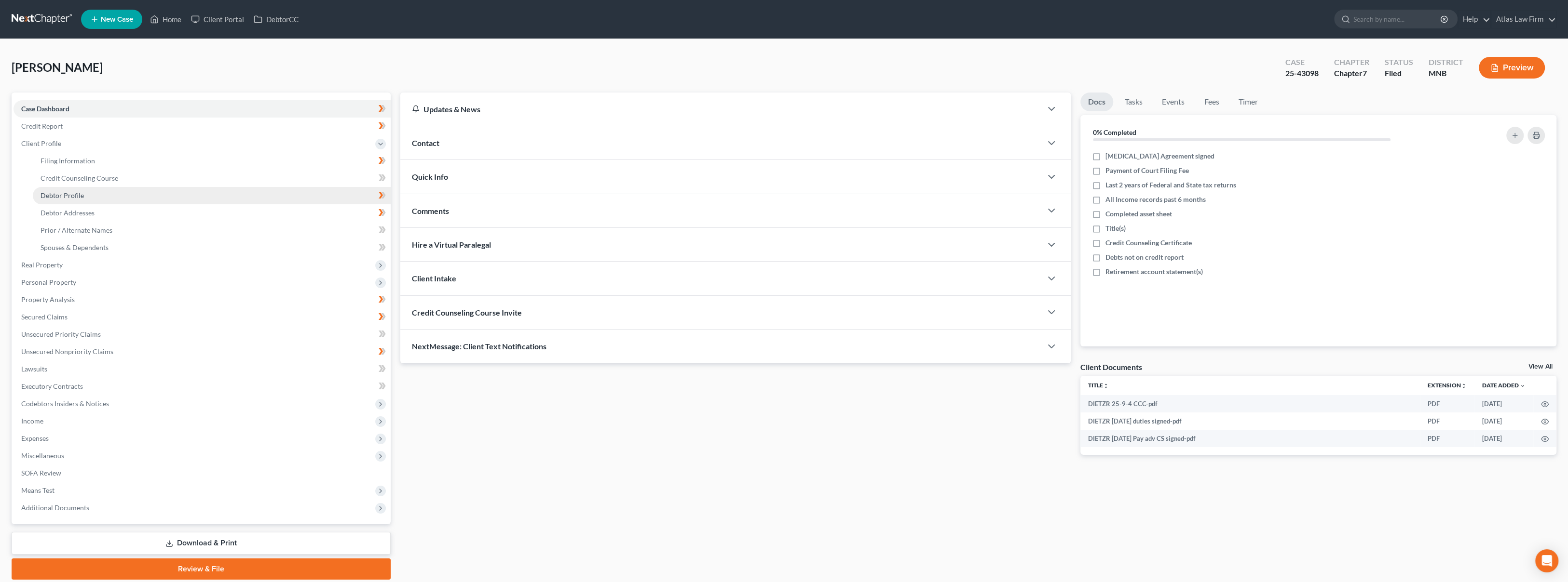
click at [121, 196] on link "Debtor Profile" at bounding box center [212, 196] width 358 height 17
select select "0"
select select "1"
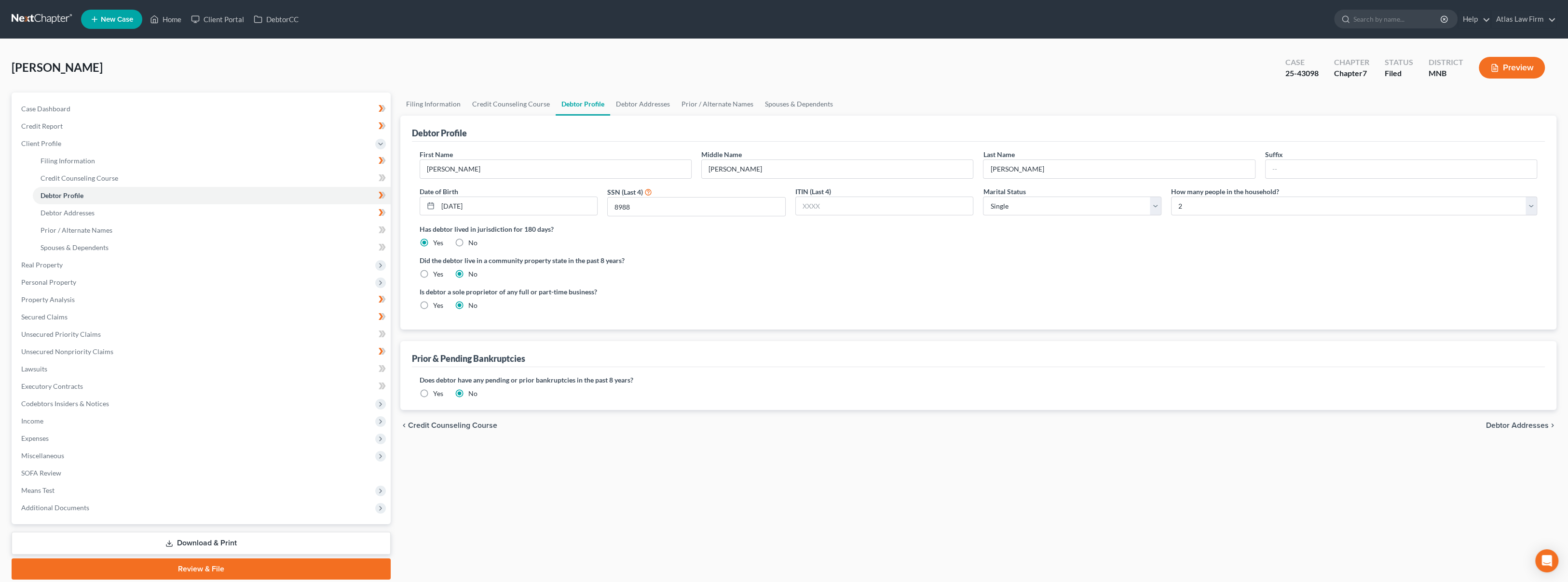
drag, startPoint x: 566, startPoint y: 65, endPoint x: 718, endPoint y: 83, distance: 153.1
click at [566, 65] on div "Dietz, Roberta Upgraded Case 25-43098 Chapter Chapter 7 Status Filed District M…" at bounding box center [784, 72] width 1545 height 42
drag, startPoint x: 1321, startPoint y: 76, endPoint x: 1281, endPoint y: 74, distance: 40.0
click at [1281, 74] on div "Case 25-43098" at bounding box center [1302, 68] width 49 height 29
copy div "25-43098"
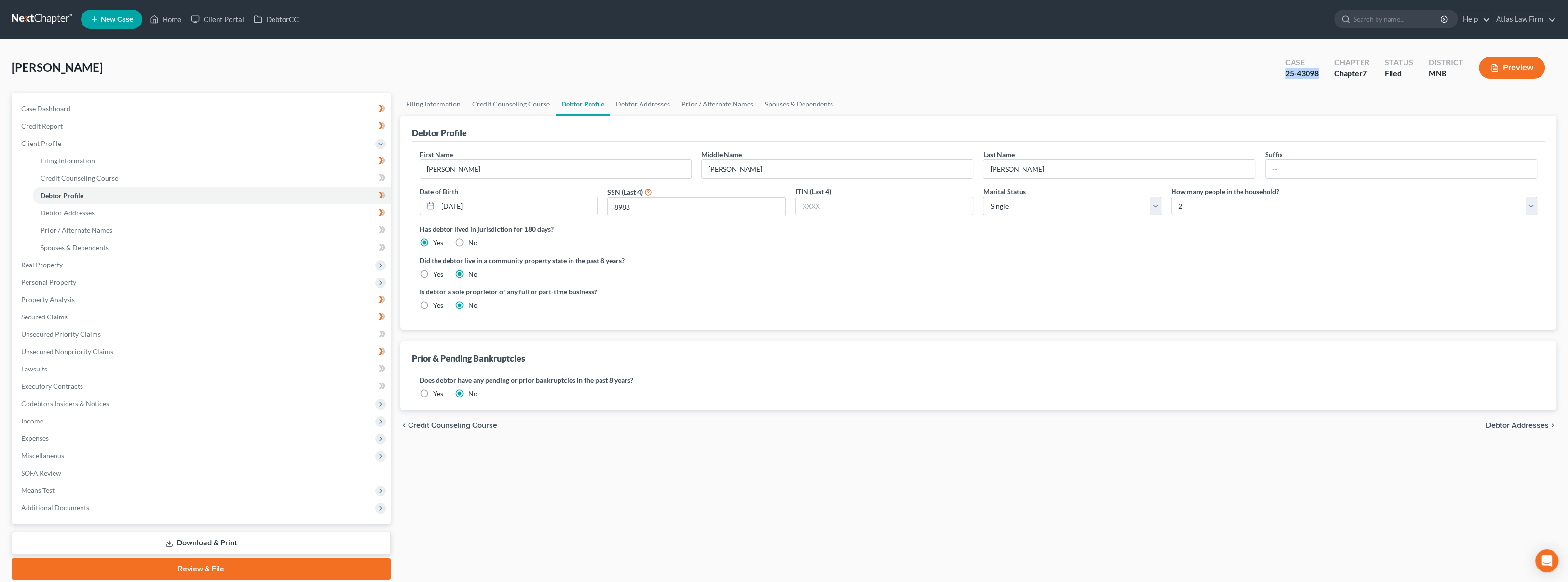
click at [1498, 64] on icon "button" at bounding box center [1495, 68] width 9 height 9
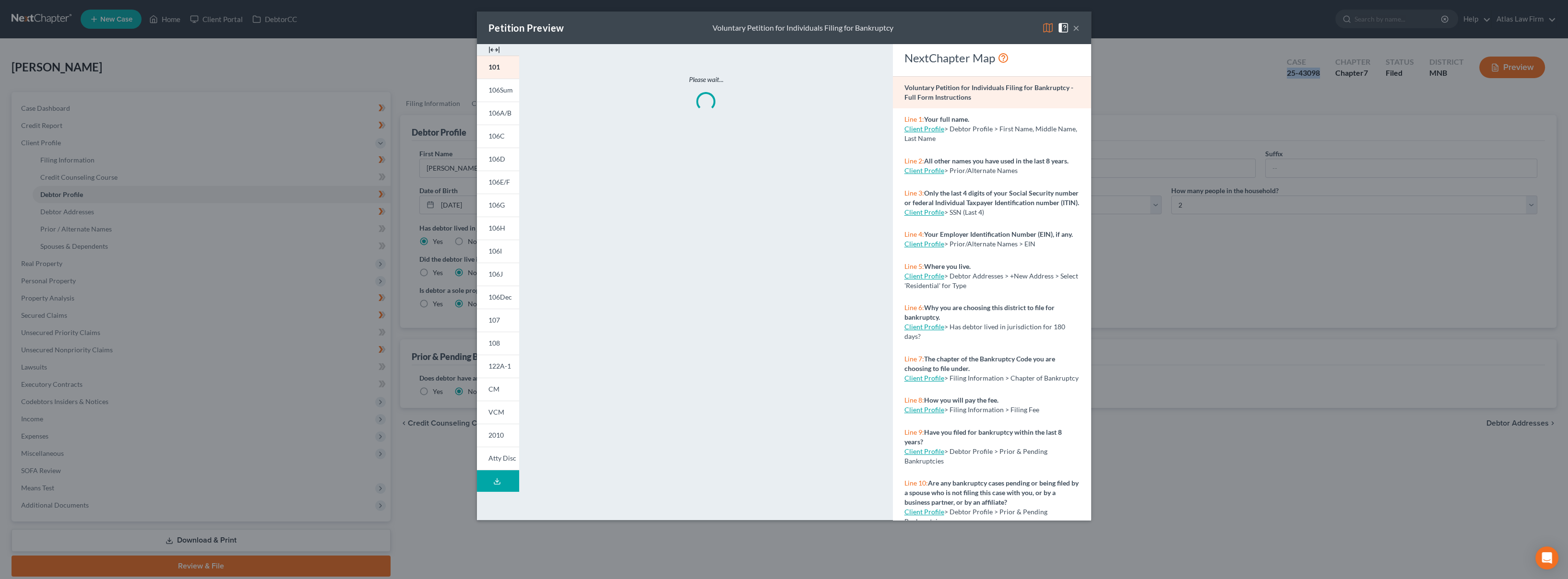
click at [1044, 29] on img at bounding box center [1048, 27] width 12 height 12
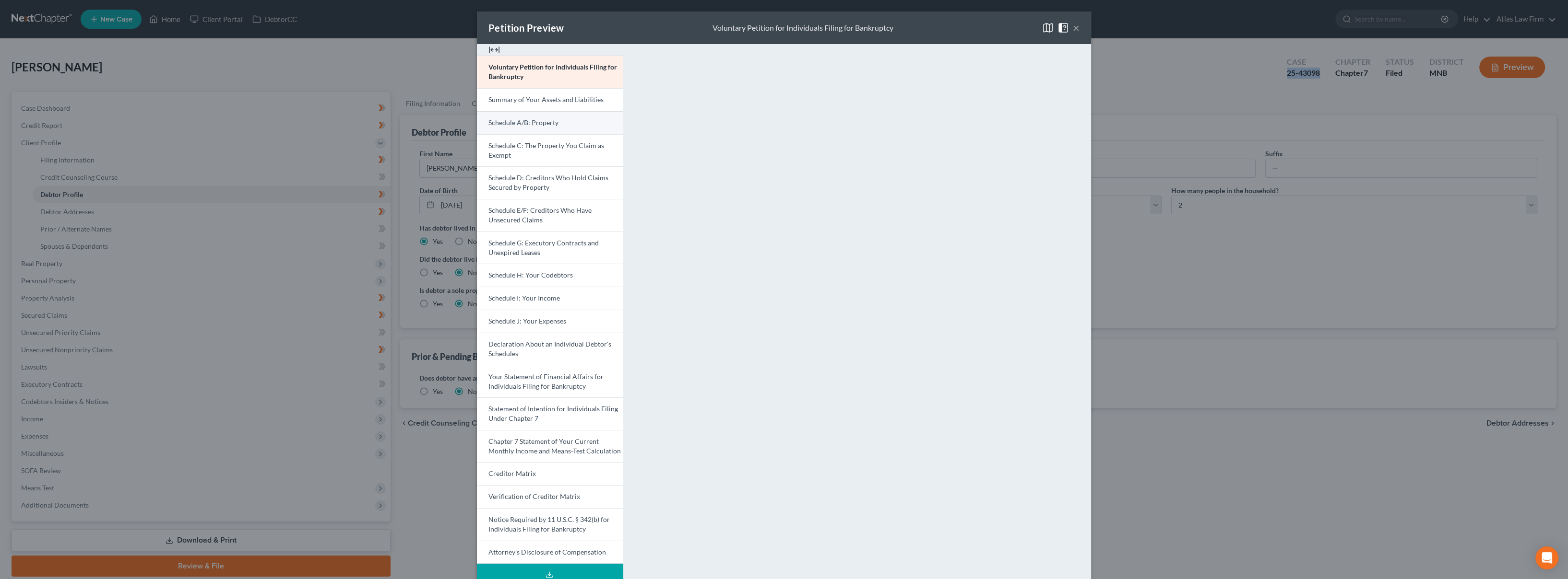
click at [576, 117] on link "Schedule A/B: Property" at bounding box center [550, 123] width 146 height 23
click at [363, 25] on div "Petition Preview Schedule A/B: Property × Voluntary Petition for Individuals Fi…" at bounding box center [784, 290] width 1568 height 579
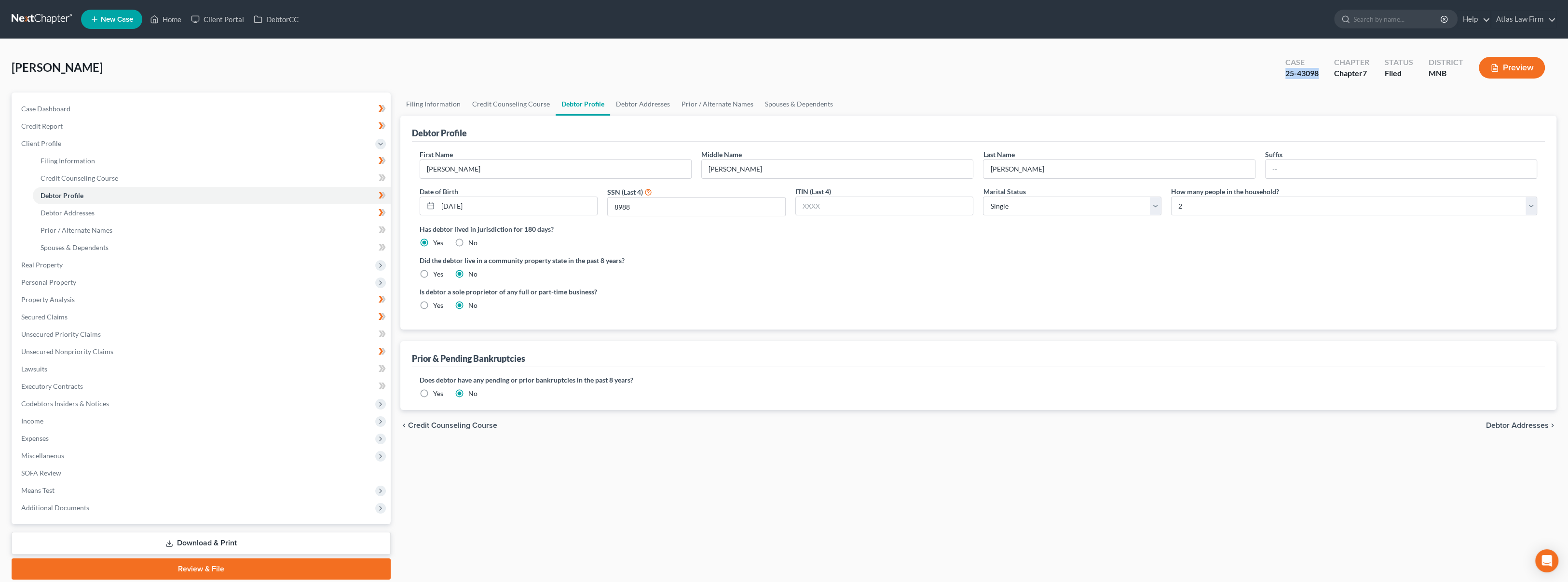
drag, startPoint x: 1317, startPoint y: 74, endPoint x: 1286, endPoint y: 76, distance: 31.1
click at [1286, 76] on div "25-43098" at bounding box center [1302, 73] width 33 height 11
click at [60, 21] on link at bounding box center [42, 19] width 62 height 17
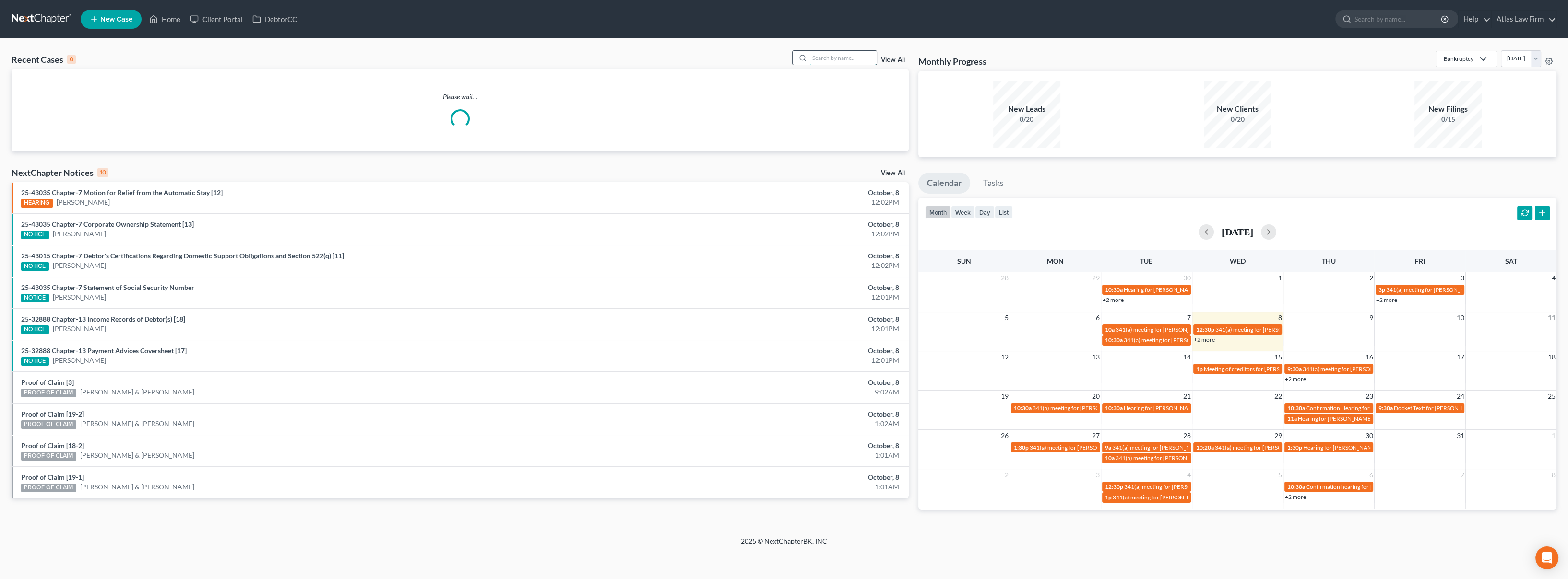
click at [818, 55] on input "search" at bounding box center [843, 58] width 67 height 14
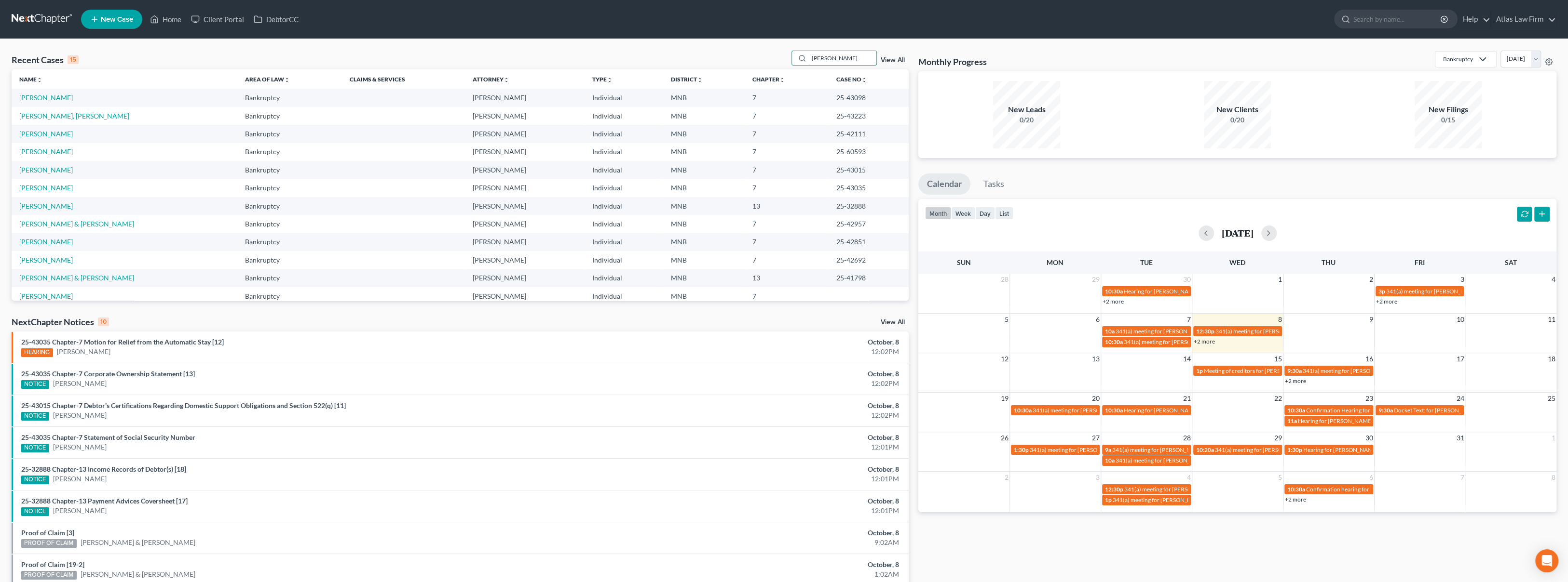
type input "[PERSON_NAME]"
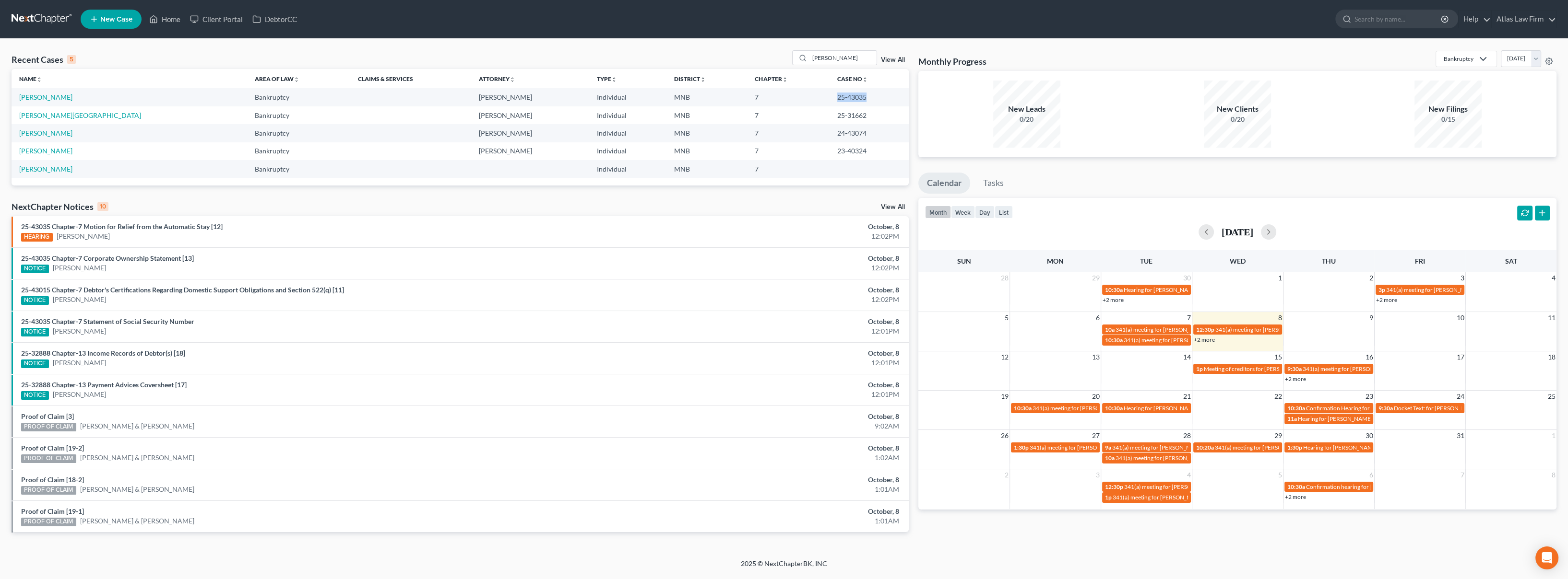
drag, startPoint x: 864, startPoint y: 97, endPoint x: 825, endPoint y: 99, distance: 39.1
click at [830, 99] on td "25-43035" at bounding box center [869, 97] width 79 height 18
copy td "25-43035"
drag, startPoint x: 620, startPoint y: 22, endPoint x: 551, endPoint y: 1, distance: 72.1
click at [620, 22] on ul "New Case Home Client Portal DebtorCC - No Result - See all results Or Press Ent…" at bounding box center [818, 19] width 1476 height 25
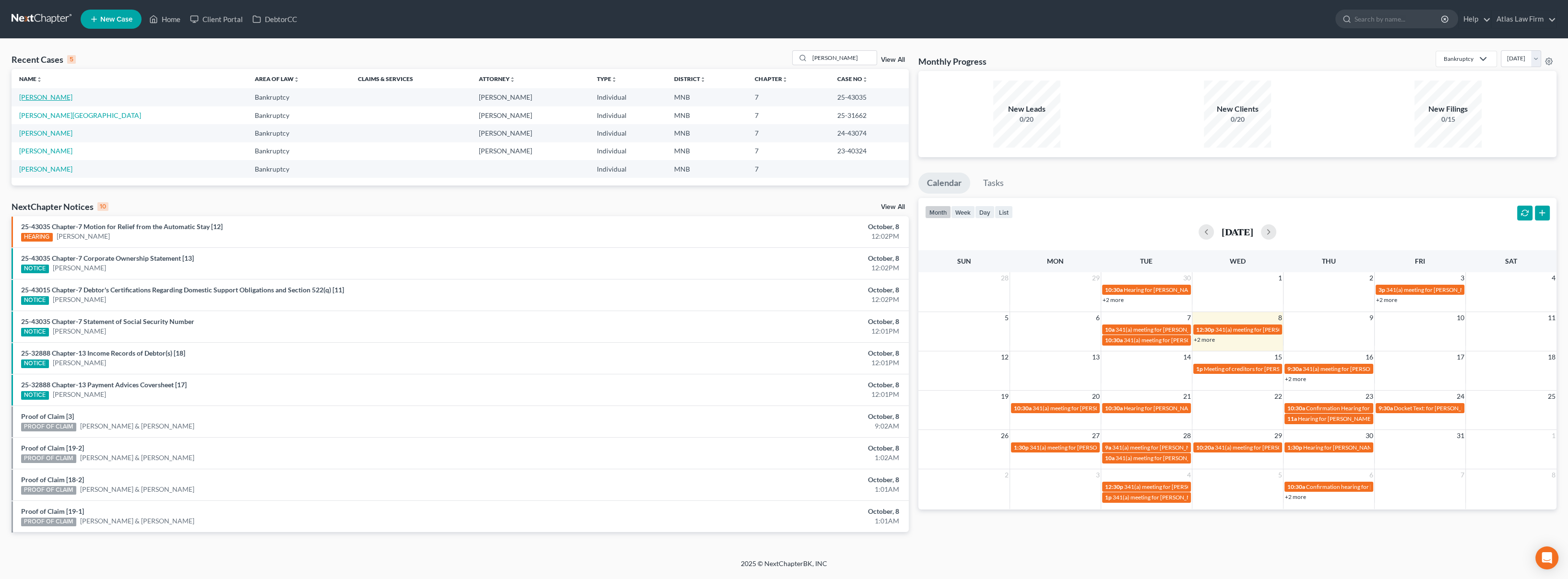
click at [53, 94] on link "[PERSON_NAME]" at bounding box center [46, 97] width 53 height 8
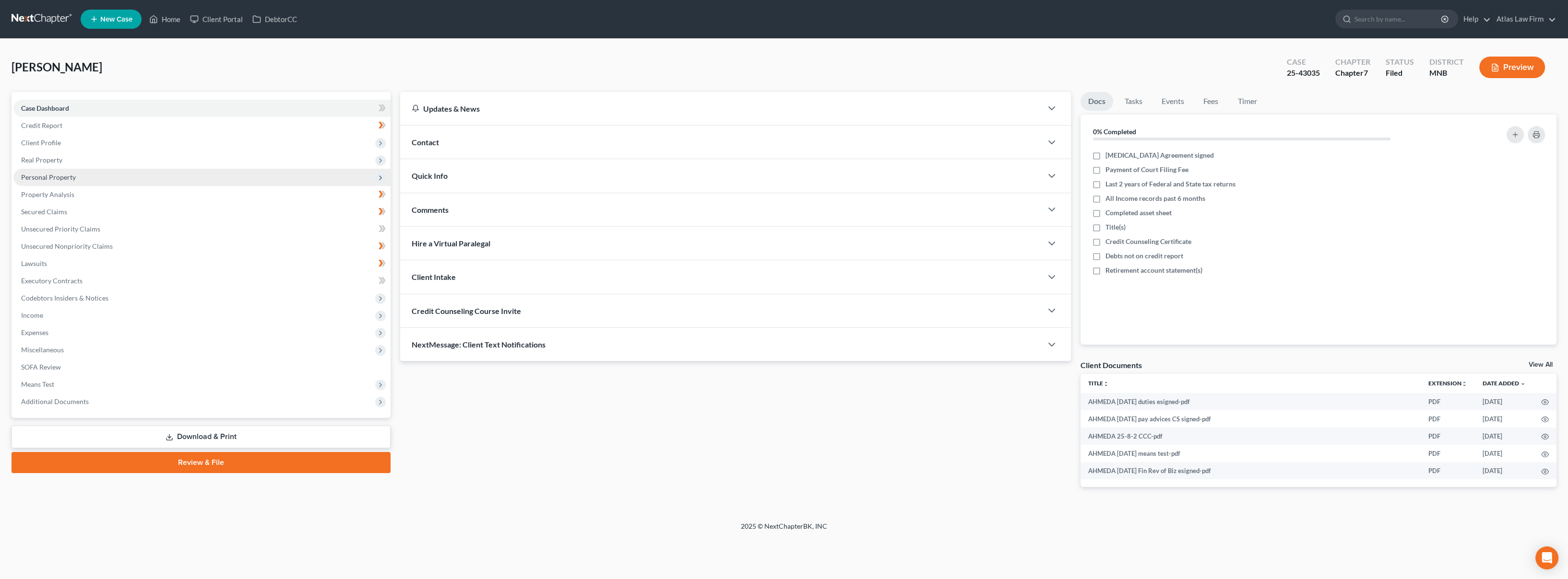
click at [158, 176] on span "Personal Property" at bounding box center [202, 177] width 377 height 17
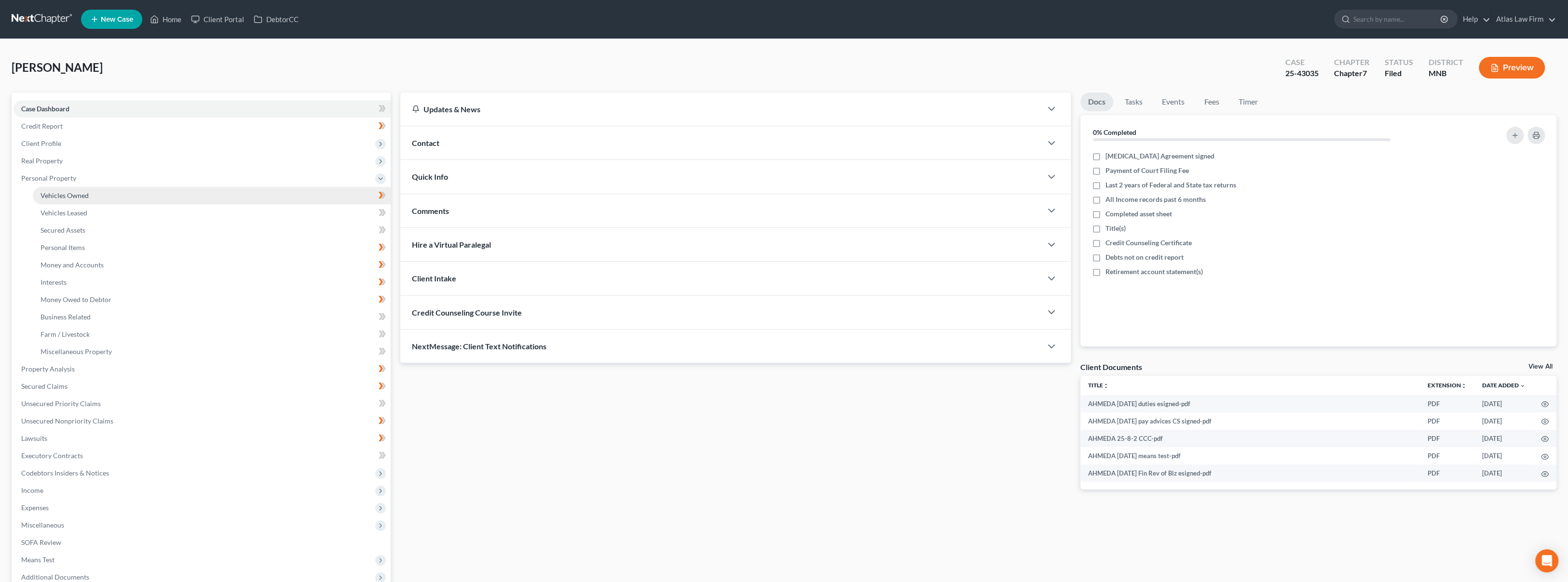
click at [160, 196] on link "Vehicles Owned" at bounding box center [212, 196] width 358 height 17
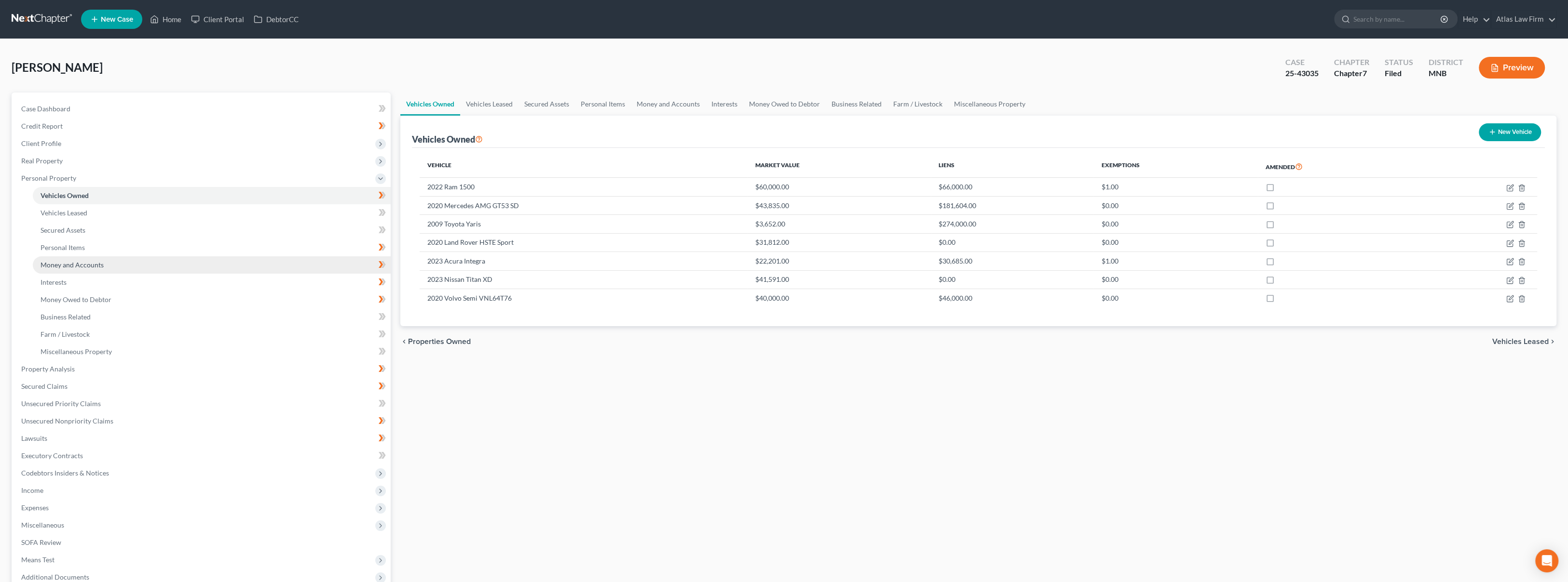
click at [117, 267] on link "Money and Accounts" at bounding box center [212, 265] width 358 height 17
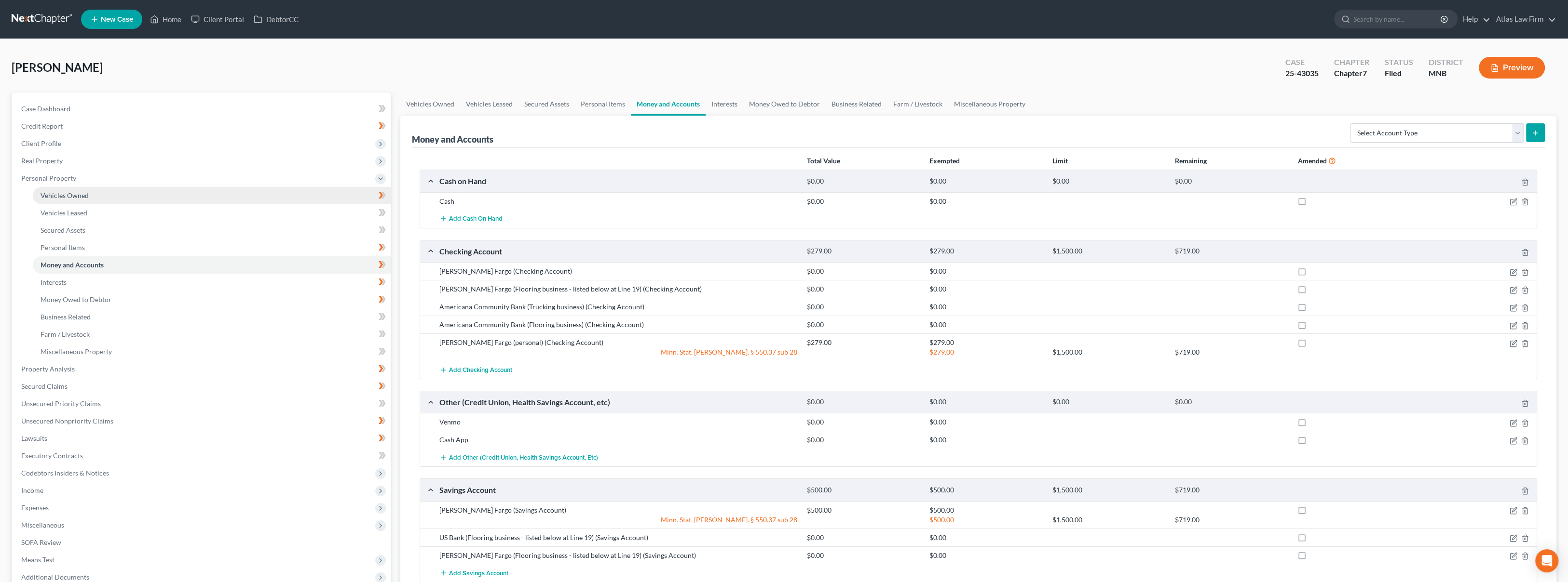
click at [172, 192] on link "Vehicles Owned" at bounding box center [212, 196] width 358 height 17
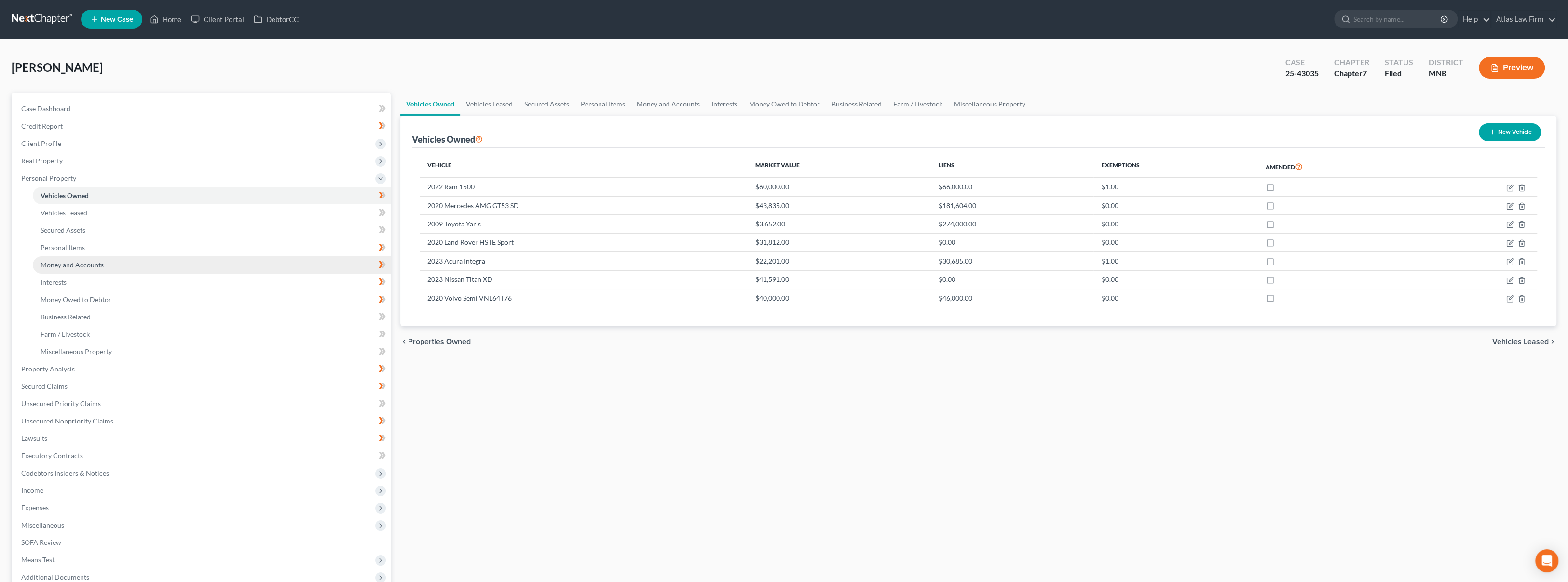
click at [145, 270] on link "Money and Accounts" at bounding box center [212, 265] width 358 height 17
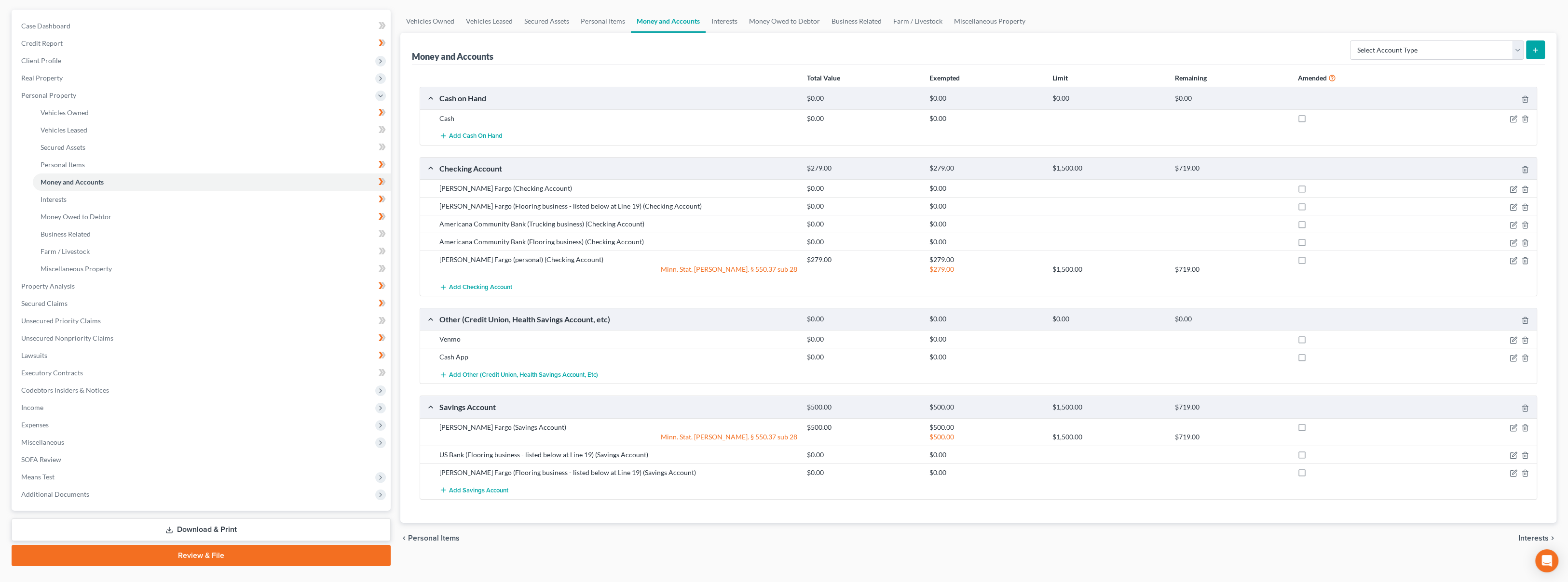
scroll to position [102, 0]
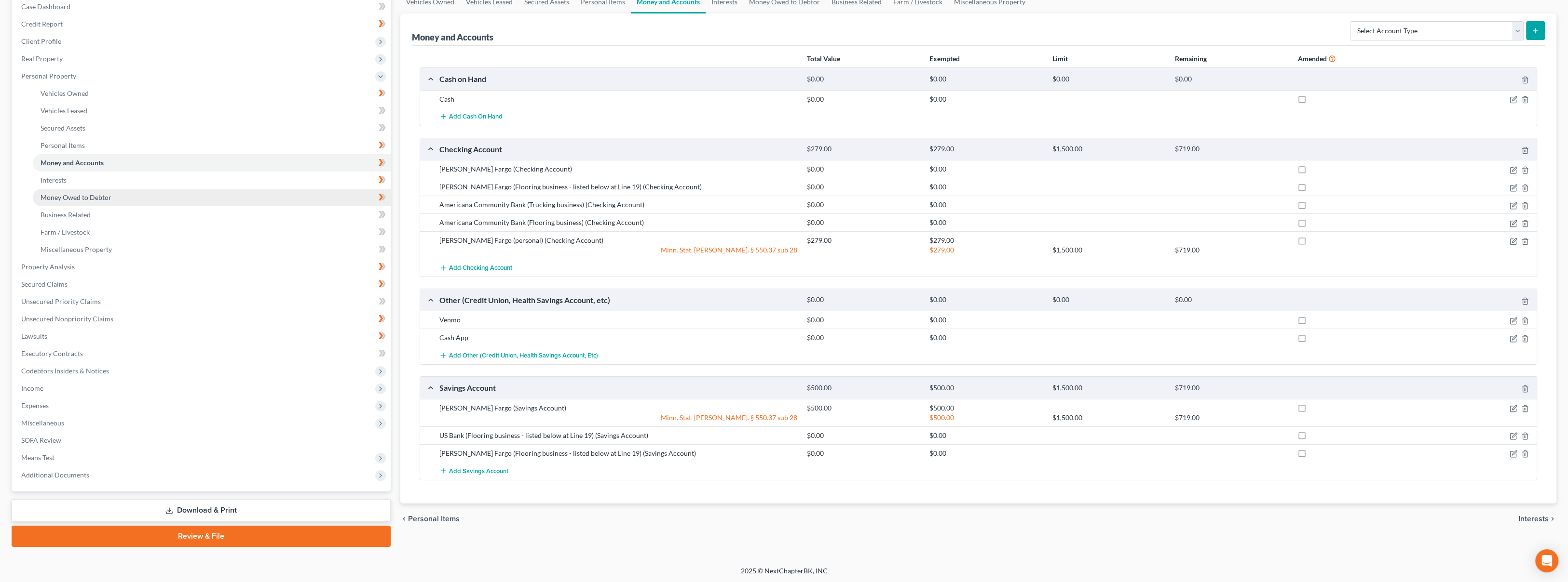
click at [134, 197] on link "Money Owed to Debtor" at bounding box center [212, 197] width 358 height 17
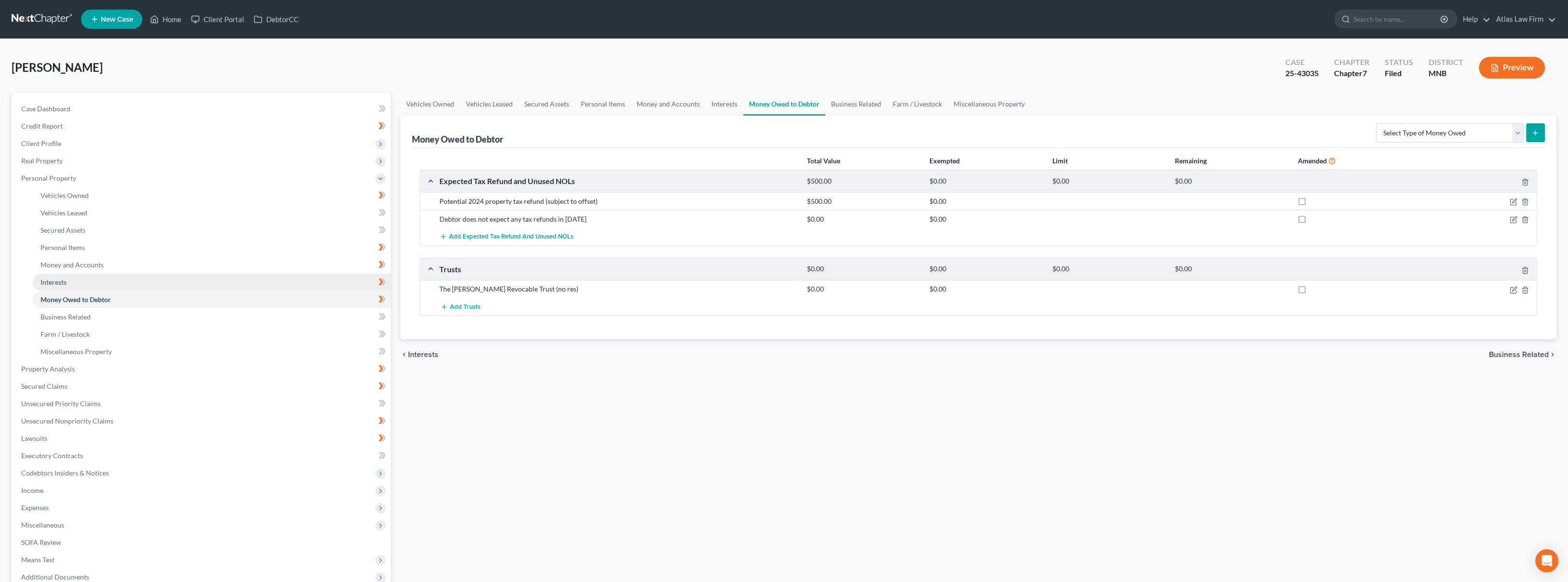
click at [127, 285] on link "Interests" at bounding box center [212, 282] width 358 height 17
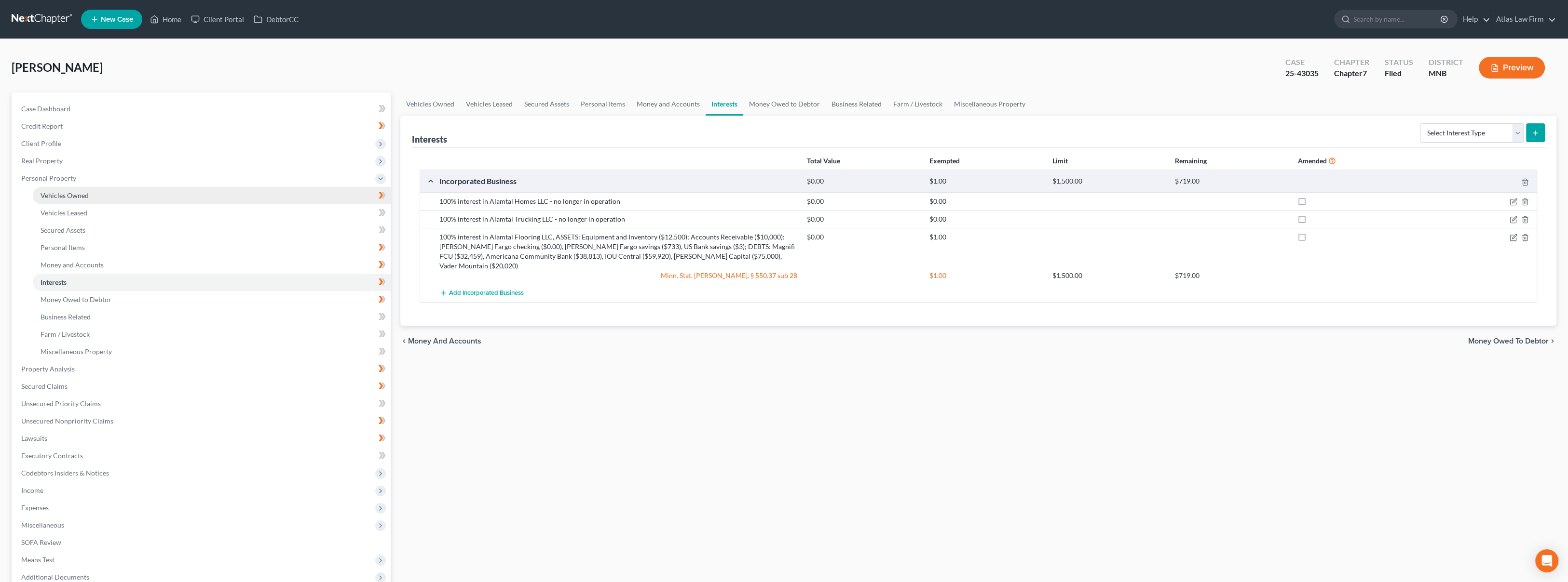
click at [119, 192] on link "Vehicles Owned" at bounding box center [212, 196] width 358 height 17
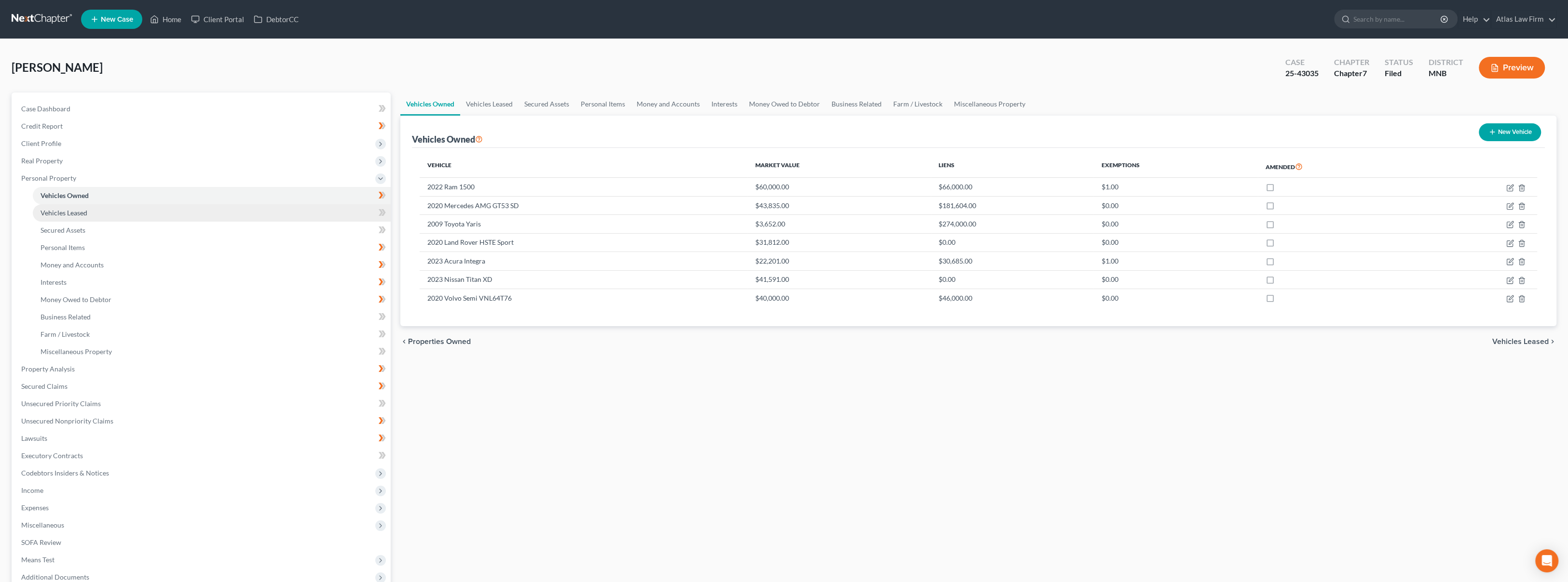
click at [138, 204] on link "Vehicles Leased" at bounding box center [212, 213] width 358 height 17
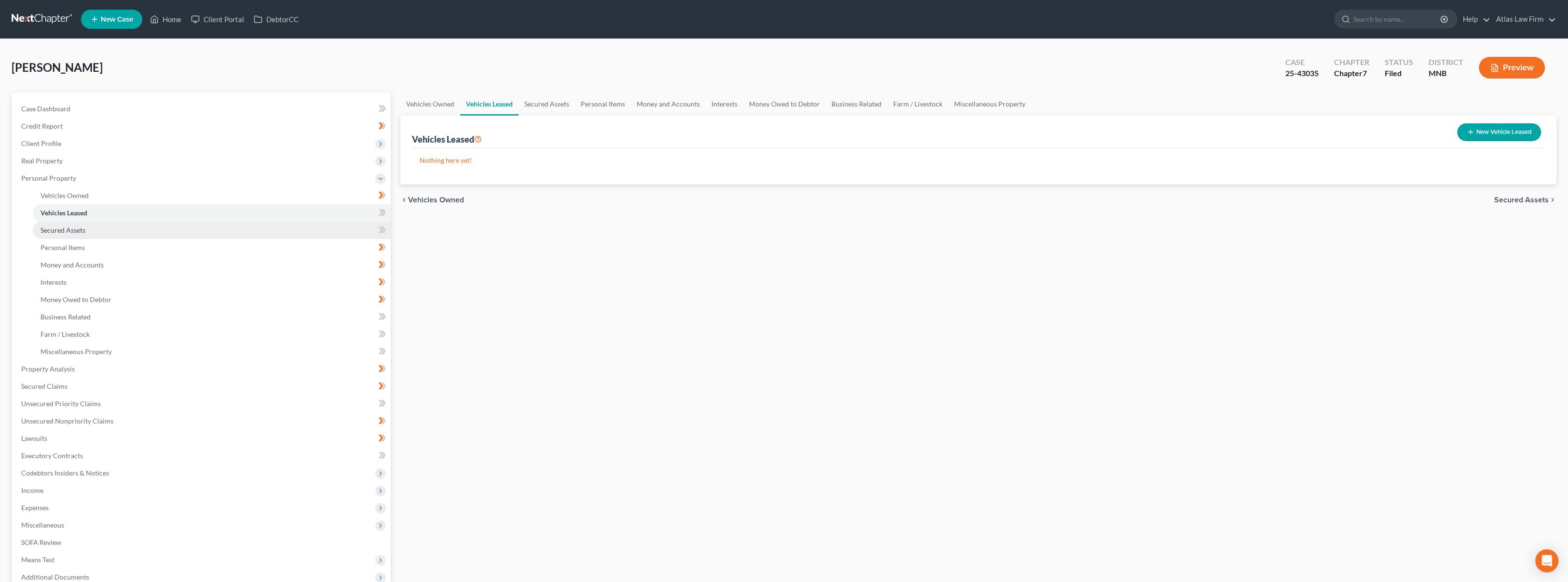
click at [131, 228] on link "Secured Assets" at bounding box center [212, 230] width 358 height 17
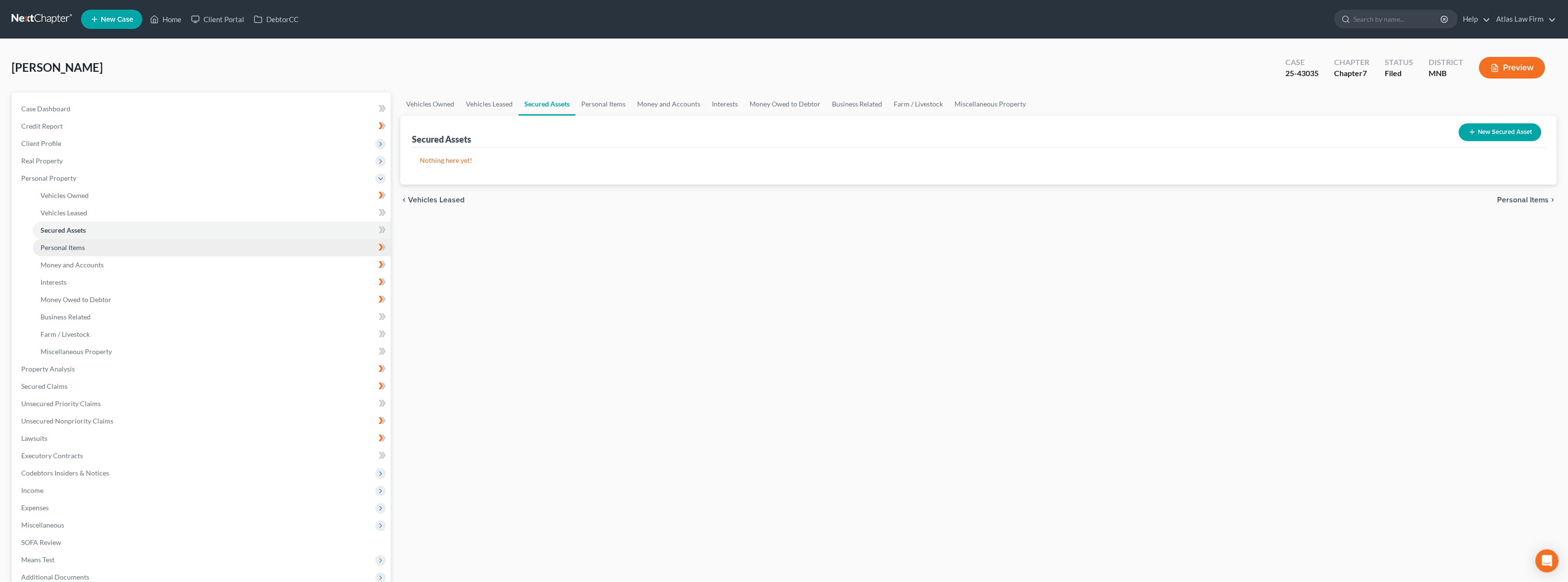
click at [131, 246] on link "Personal Items" at bounding box center [212, 248] width 358 height 17
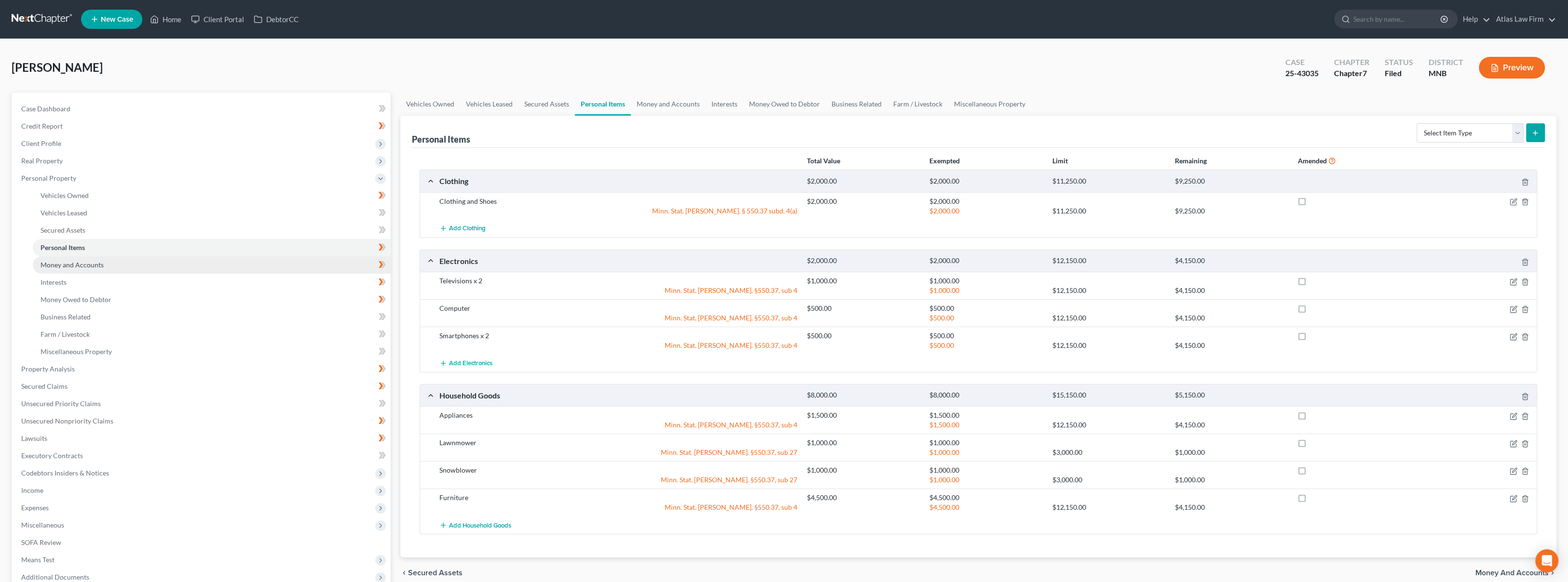
click at [131, 262] on link "Money and Accounts" at bounding box center [212, 265] width 358 height 17
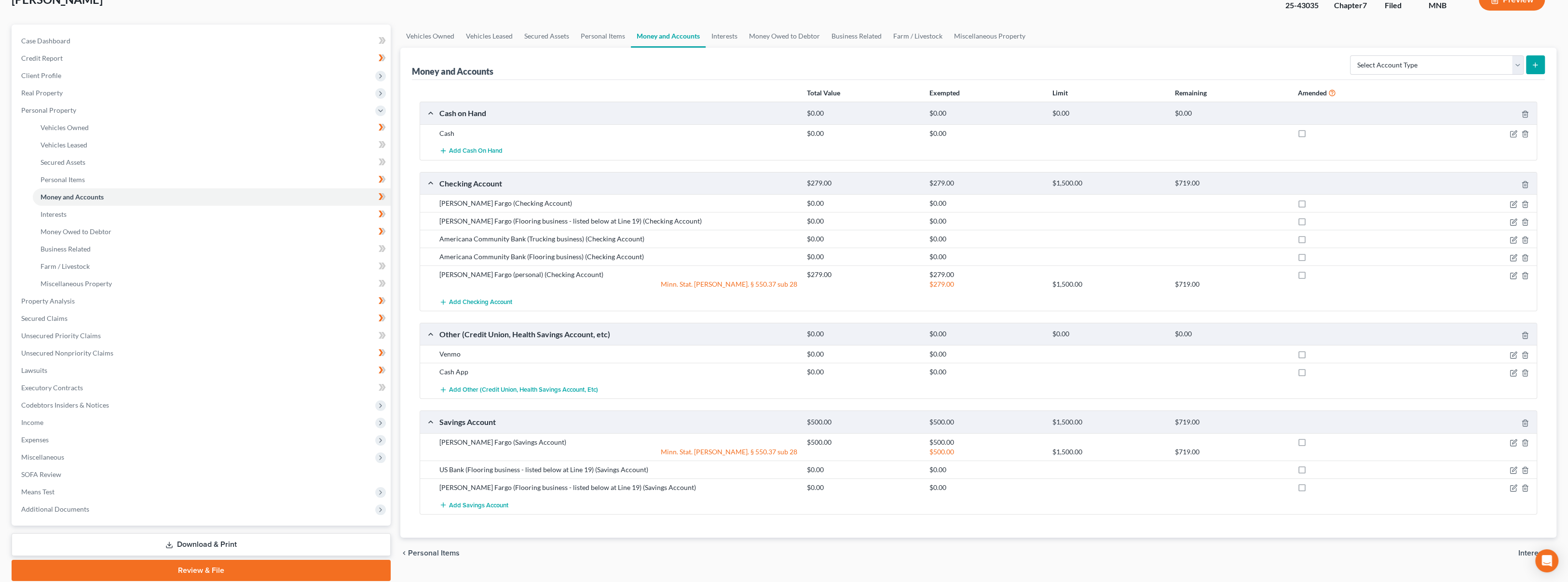
scroll to position [102, 0]
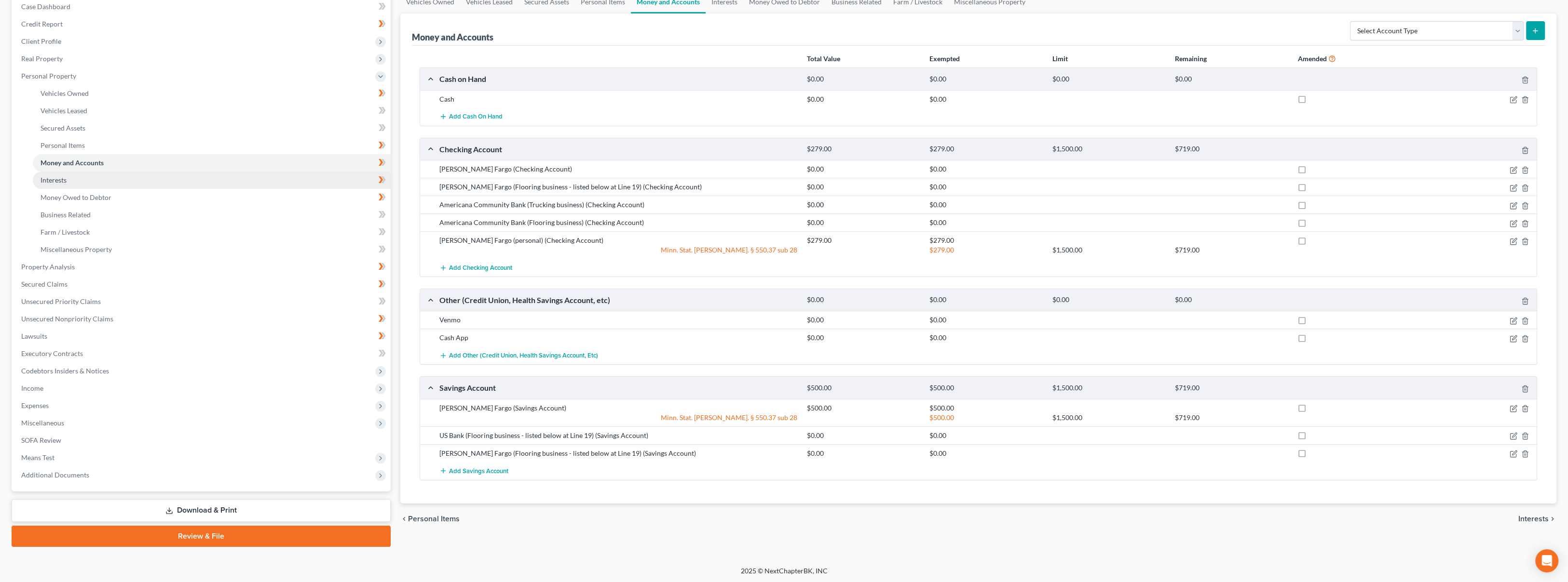
click at [65, 180] on span "Interests" at bounding box center [53, 180] width 26 height 8
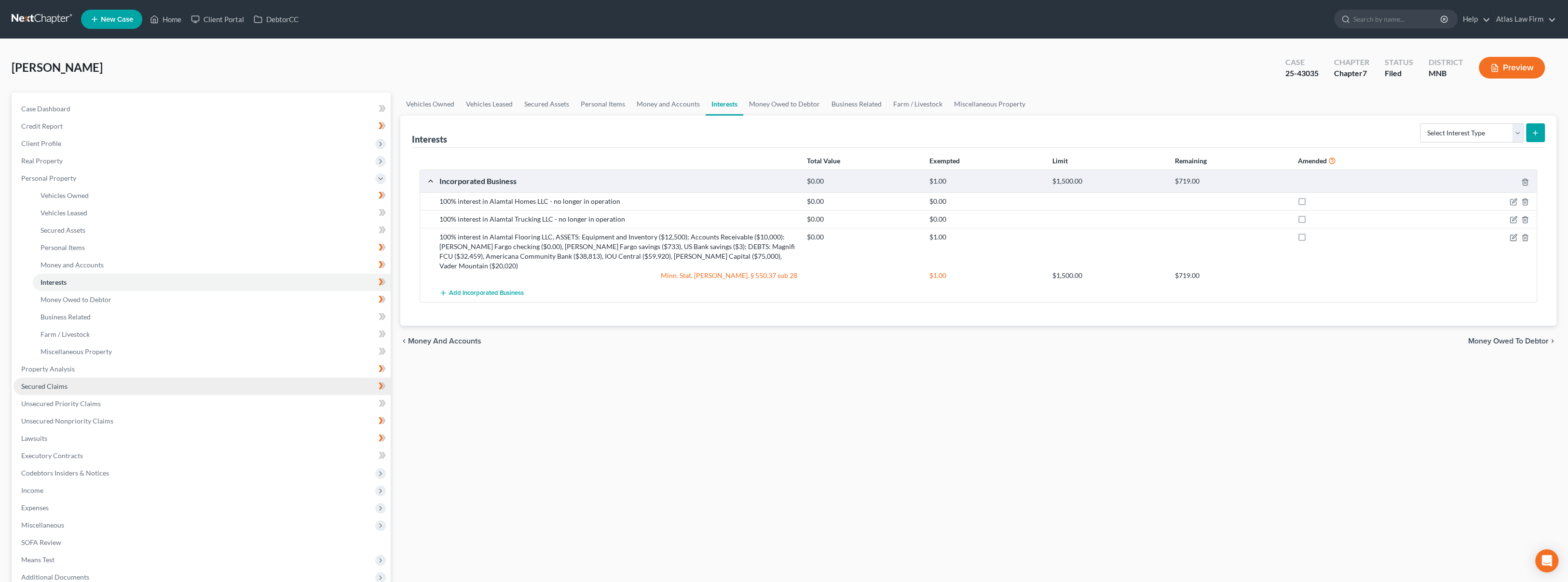
click at [93, 388] on link "Secured Claims" at bounding box center [202, 386] width 377 height 17
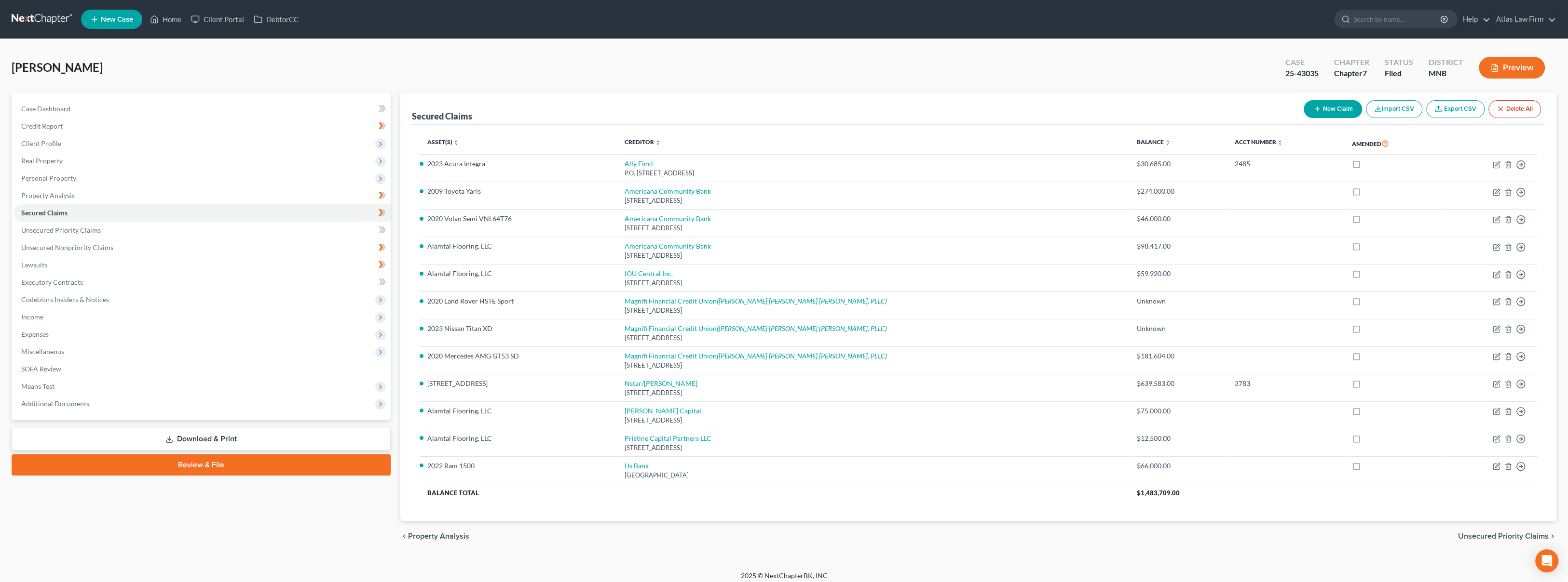
click at [52, 21] on link at bounding box center [42, 19] width 62 height 17
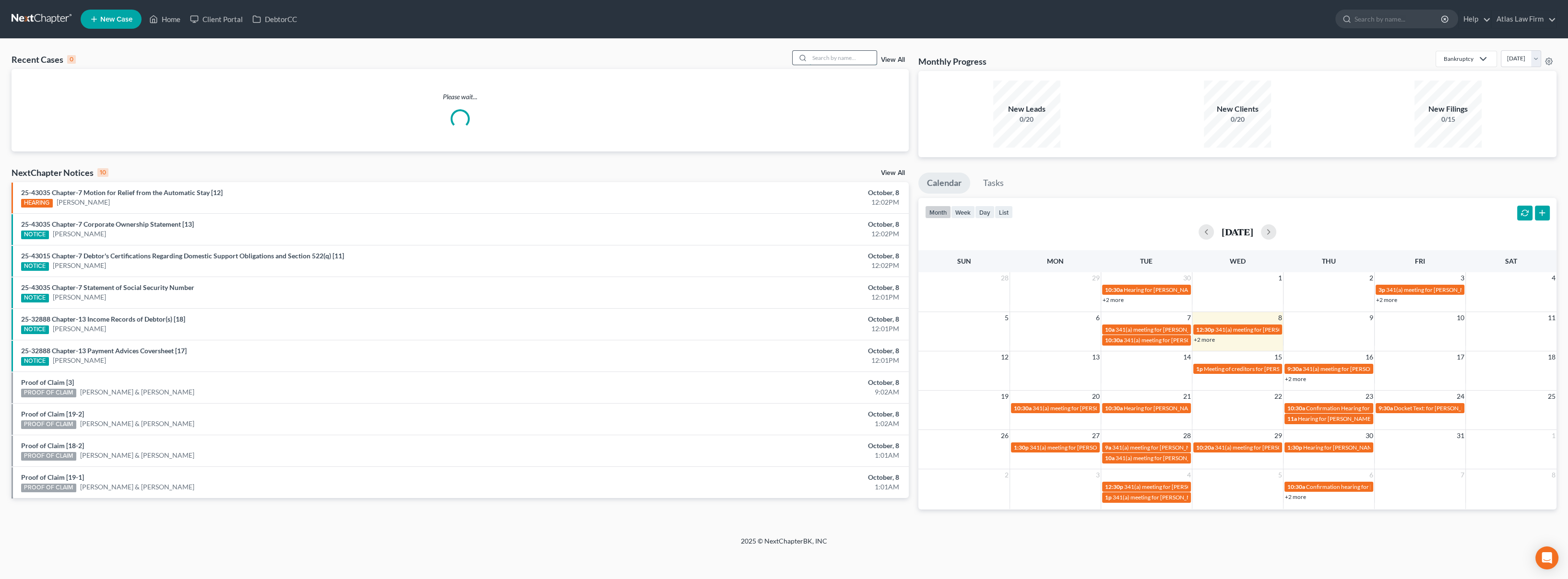
click at [820, 56] on input "search" at bounding box center [843, 58] width 67 height 14
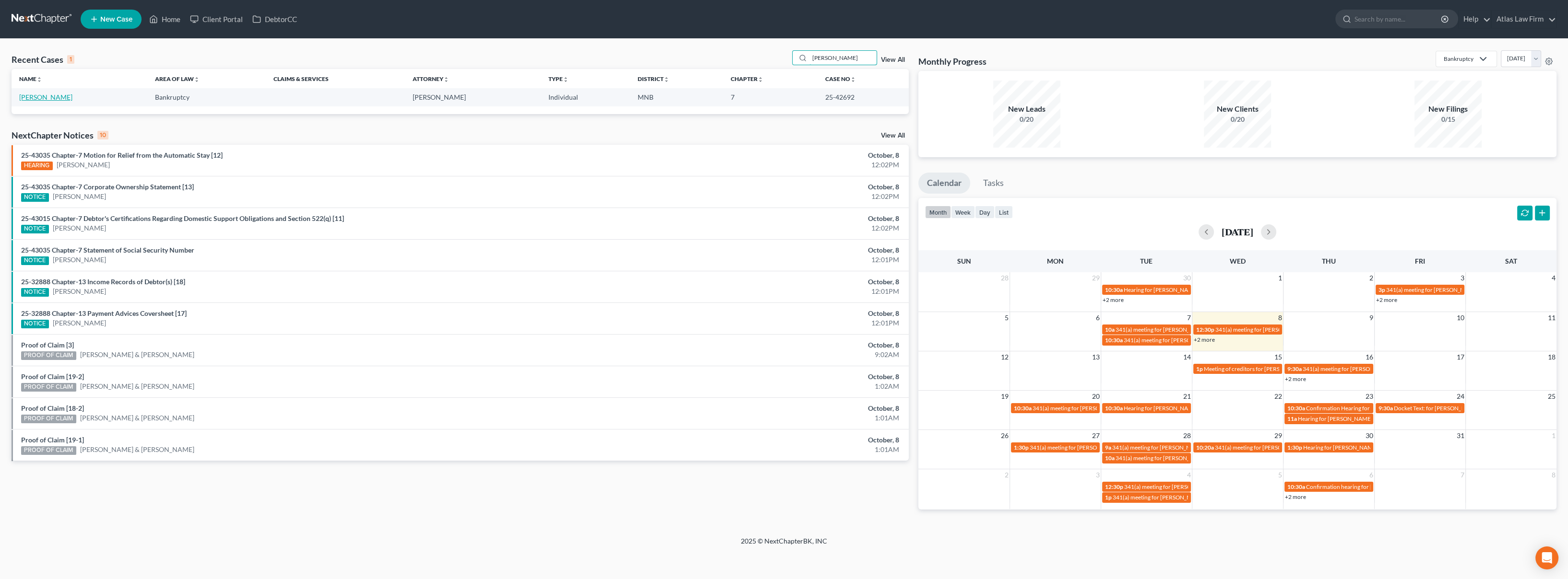
type input "[PERSON_NAME]"
click at [24, 100] on link "[PERSON_NAME]" at bounding box center [46, 97] width 53 height 8
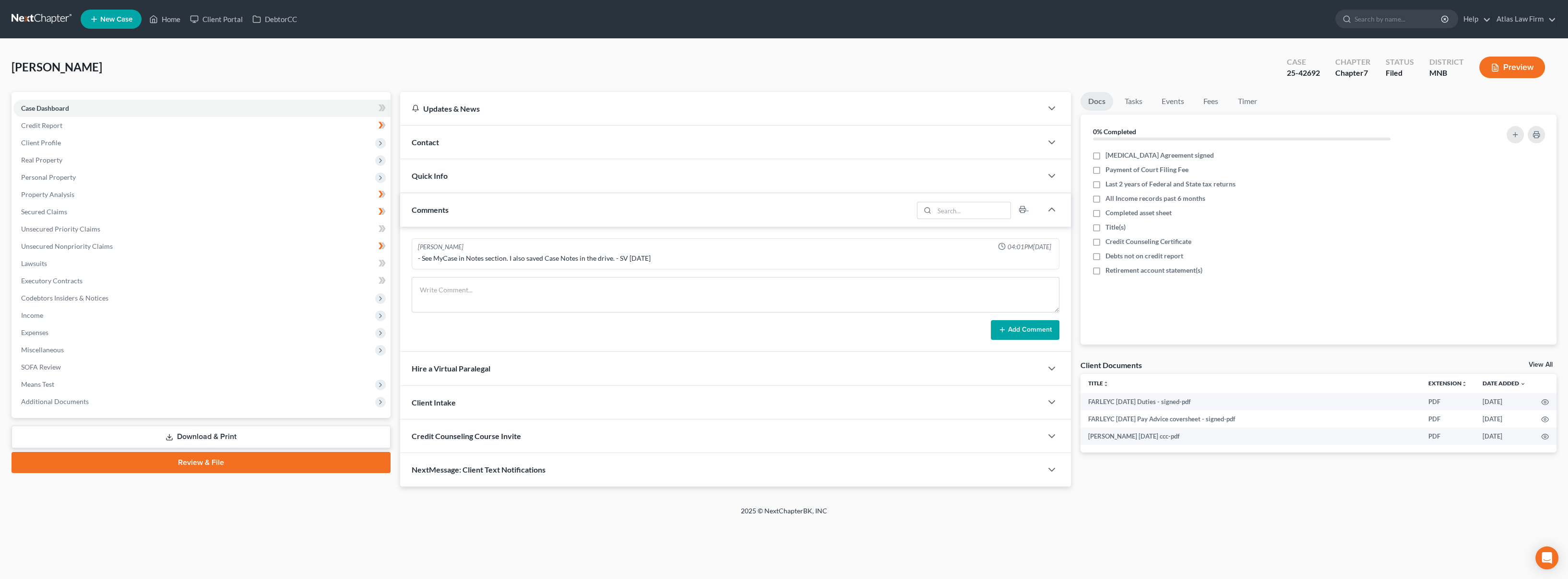
click at [1531, 64] on button "Preview" at bounding box center [1512, 67] width 66 height 21
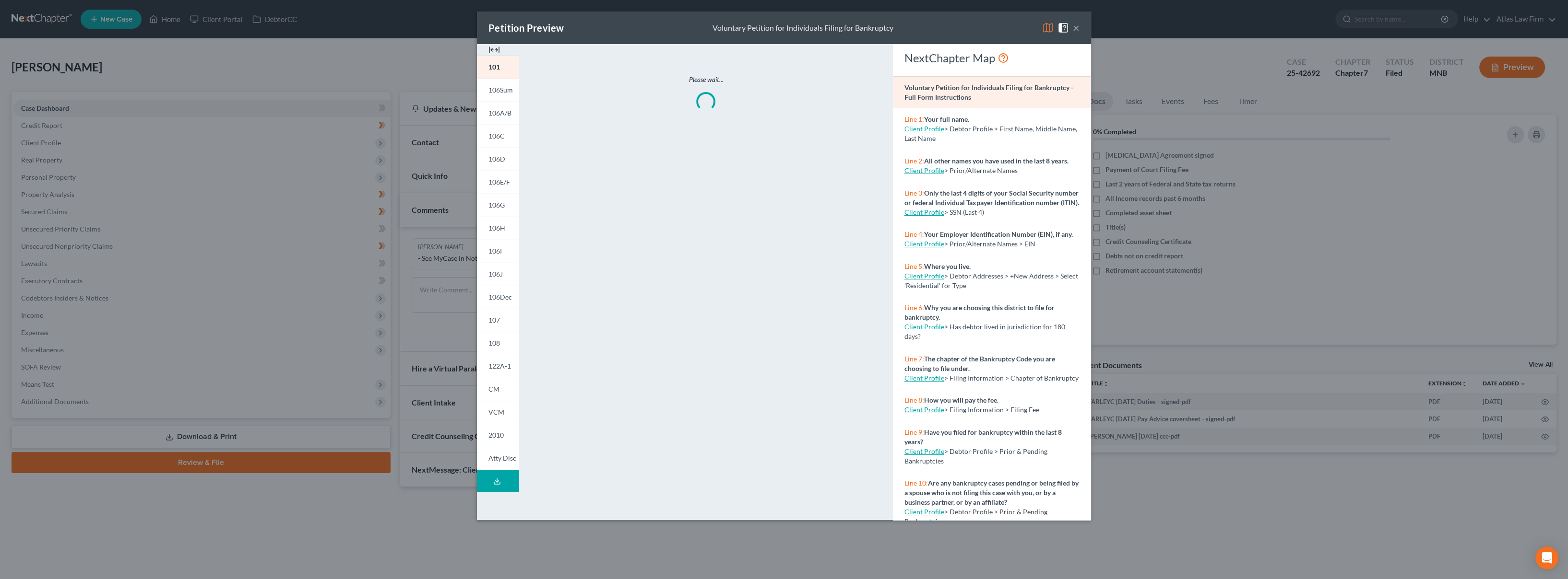
click at [1046, 33] on div "Petition Preview Voluntary Petition for Individuals Filing for Bankruptcy ×" at bounding box center [784, 28] width 614 height 33
click at [1049, 27] on img at bounding box center [1048, 27] width 12 height 12
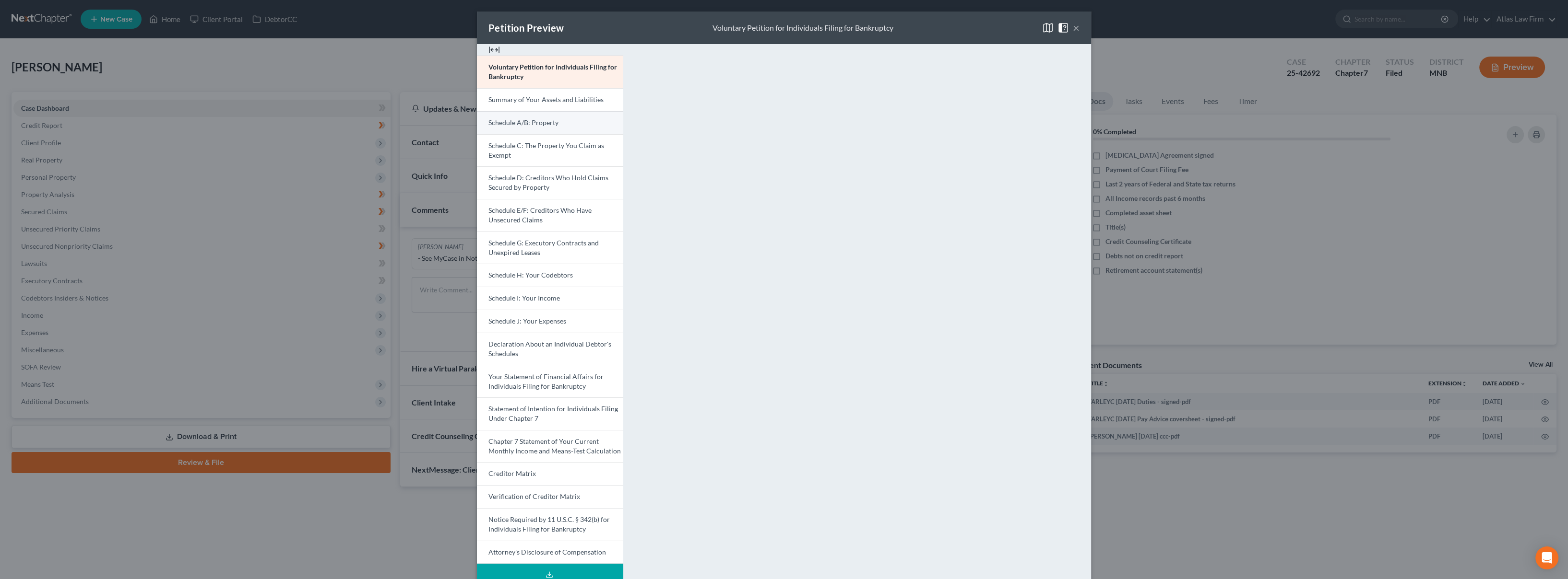
click at [573, 122] on link "Schedule A/B: Property" at bounding box center [550, 123] width 146 height 23
click at [1074, 26] on button "×" at bounding box center [1076, 27] width 7 height 12
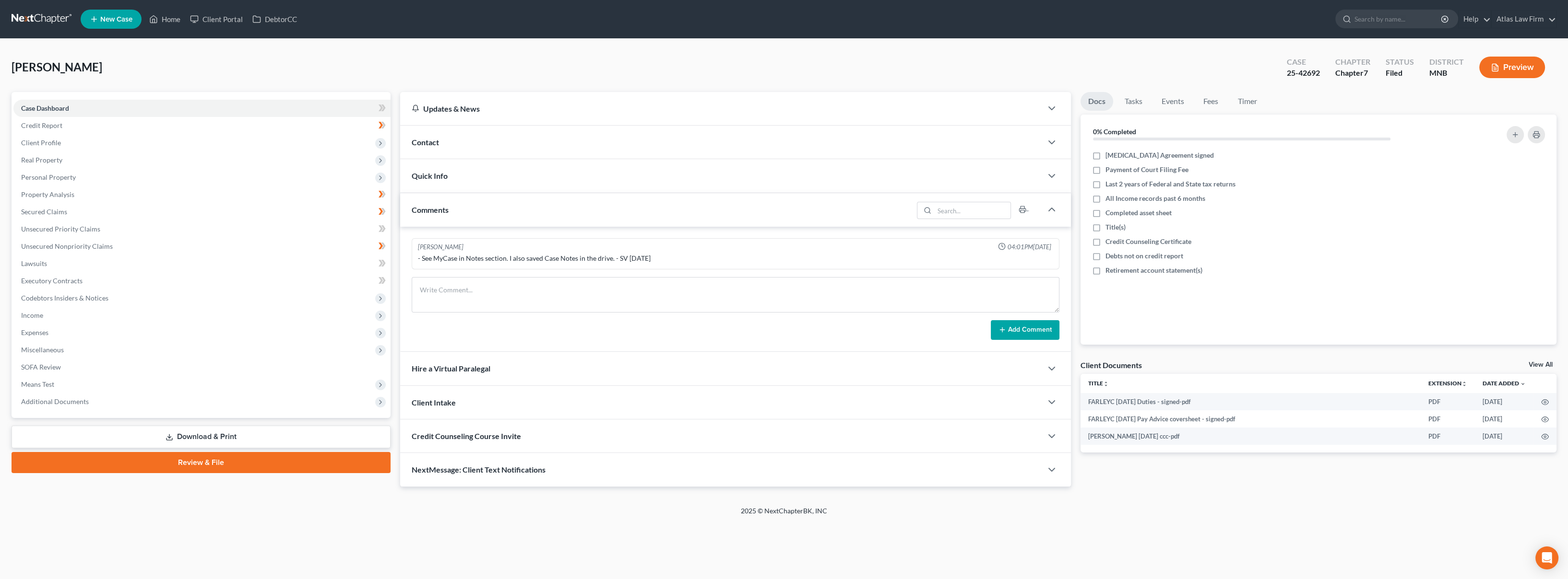
click at [60, 410] on div "Case Dashboard Payments Invoices Payments Payments Credit Report Client Profile…" at bounding box center [201, 255] width 379 height 326
click at [60, 398] on span "Additional Documents" at bounding box center [55, 401] width 68 height 8
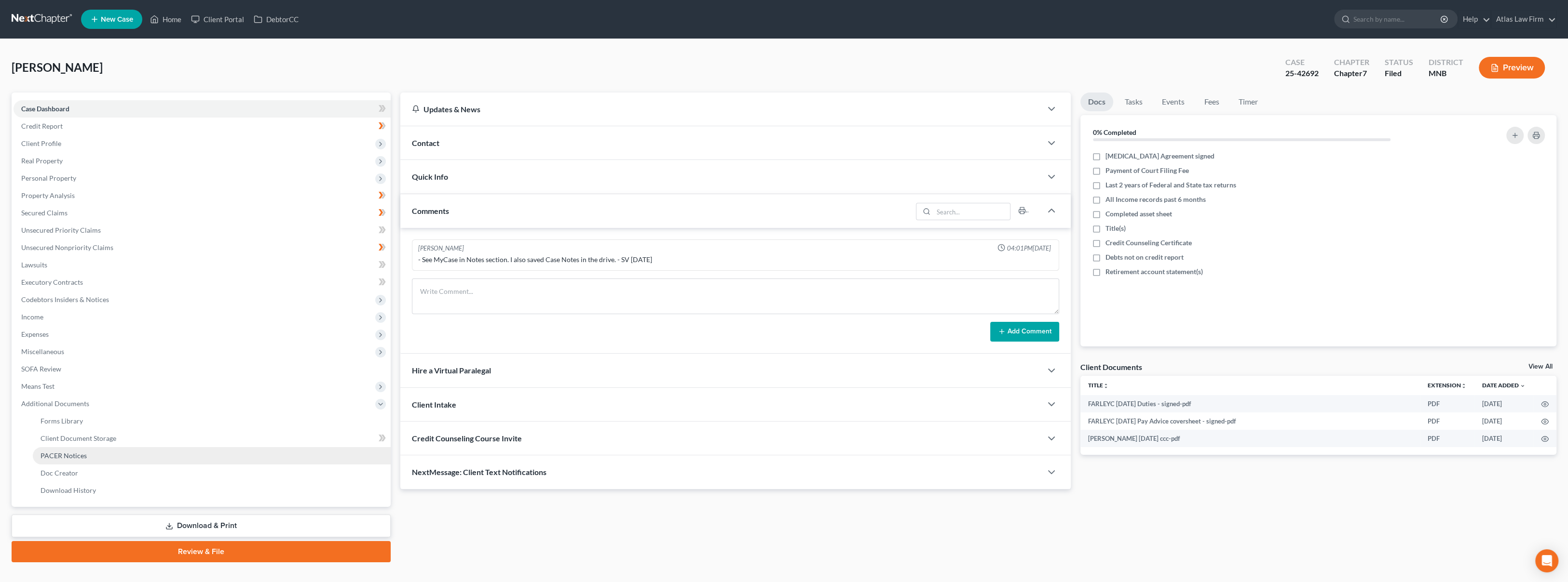
click at [86, 457] on link "PACER Notices" at bounding box center [212, 455] width 358 height 17
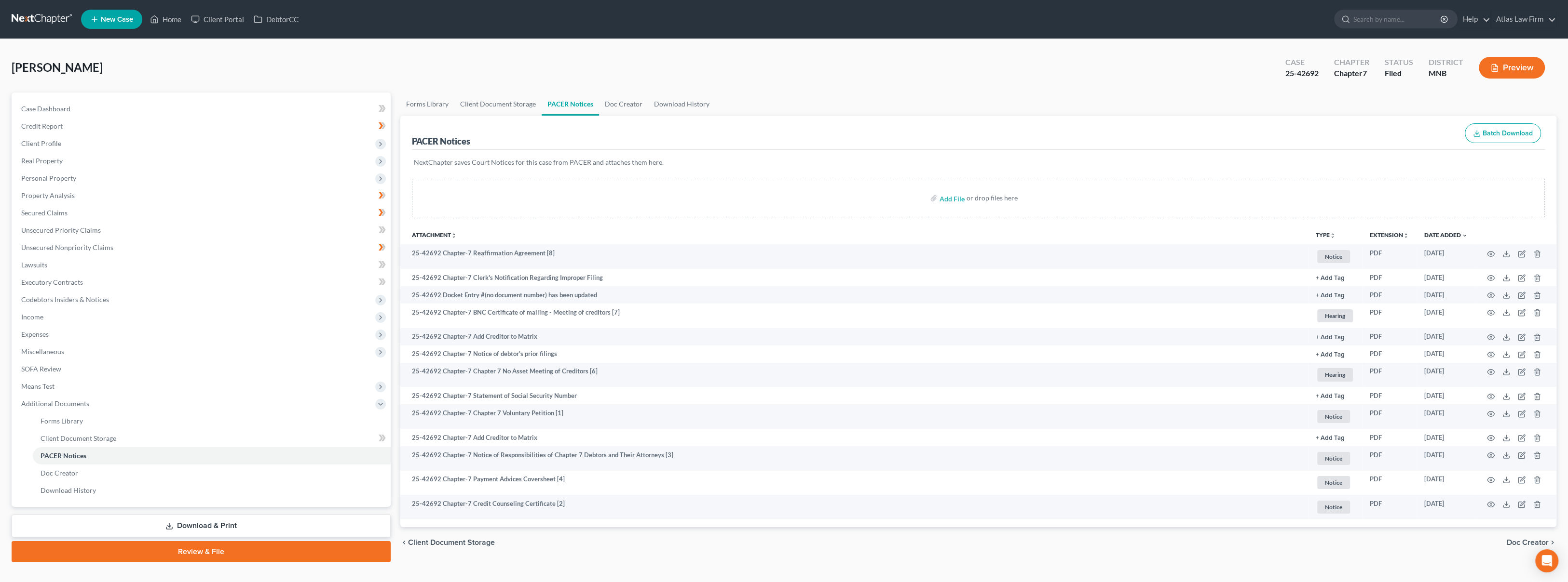
click at [42, 19] on link at bounding box center [42, 19] width 62 height 17
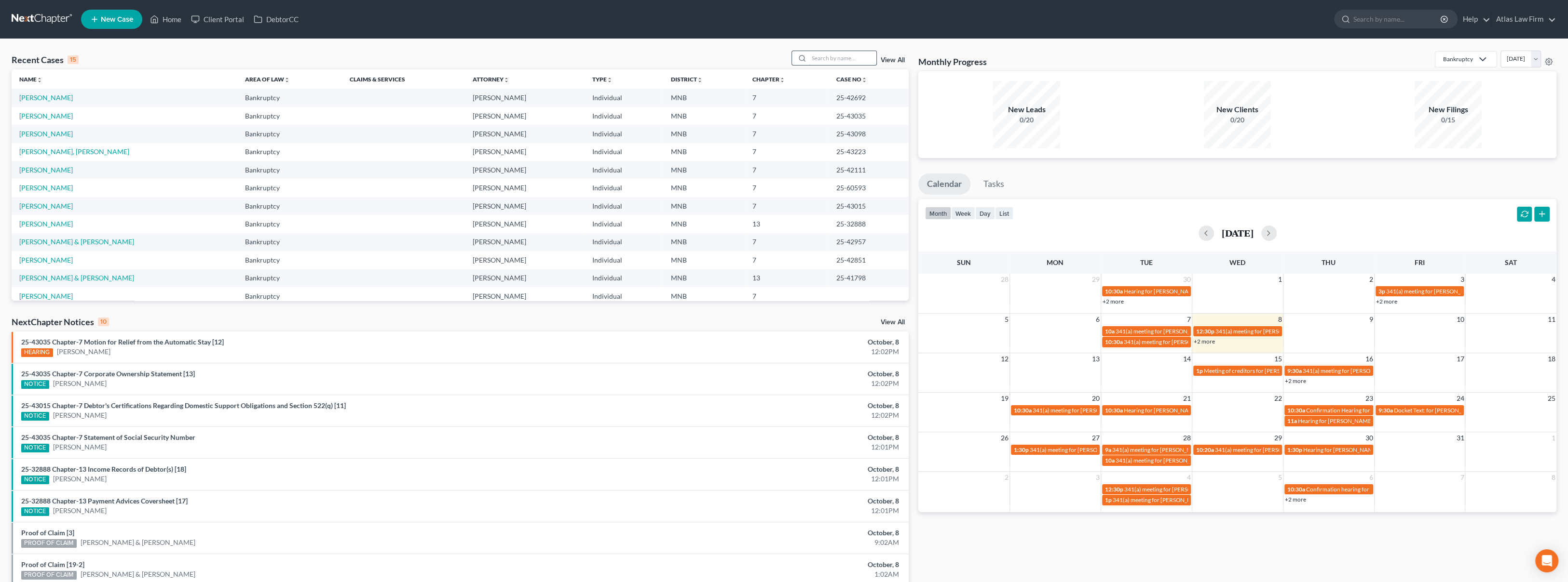
click at [859, 63] on input "search" at bounding box center [842, 58] width 67 height 14
click at [42, 100] on link "[PERSON_NAME]" at bounding box center [46, 97] width 53 height 8
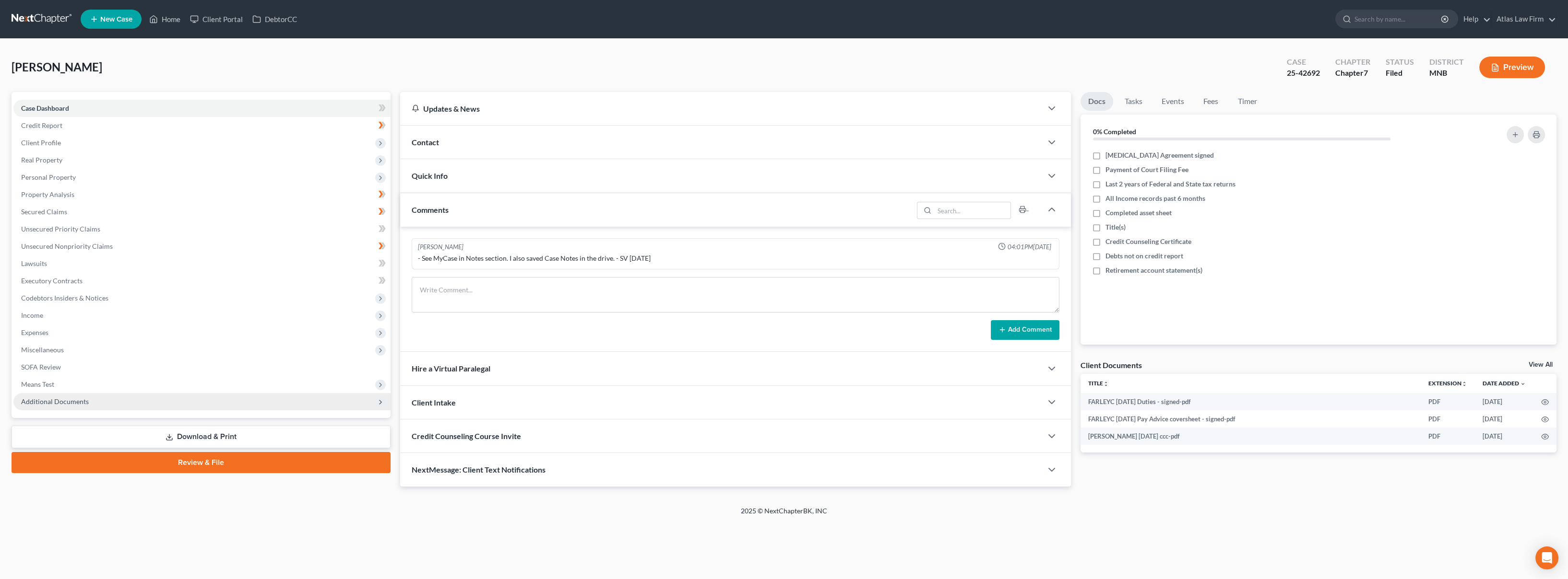
click at [86, 397] on span "Additional Documents" at bounding box center [55, 401] width 68 height 8
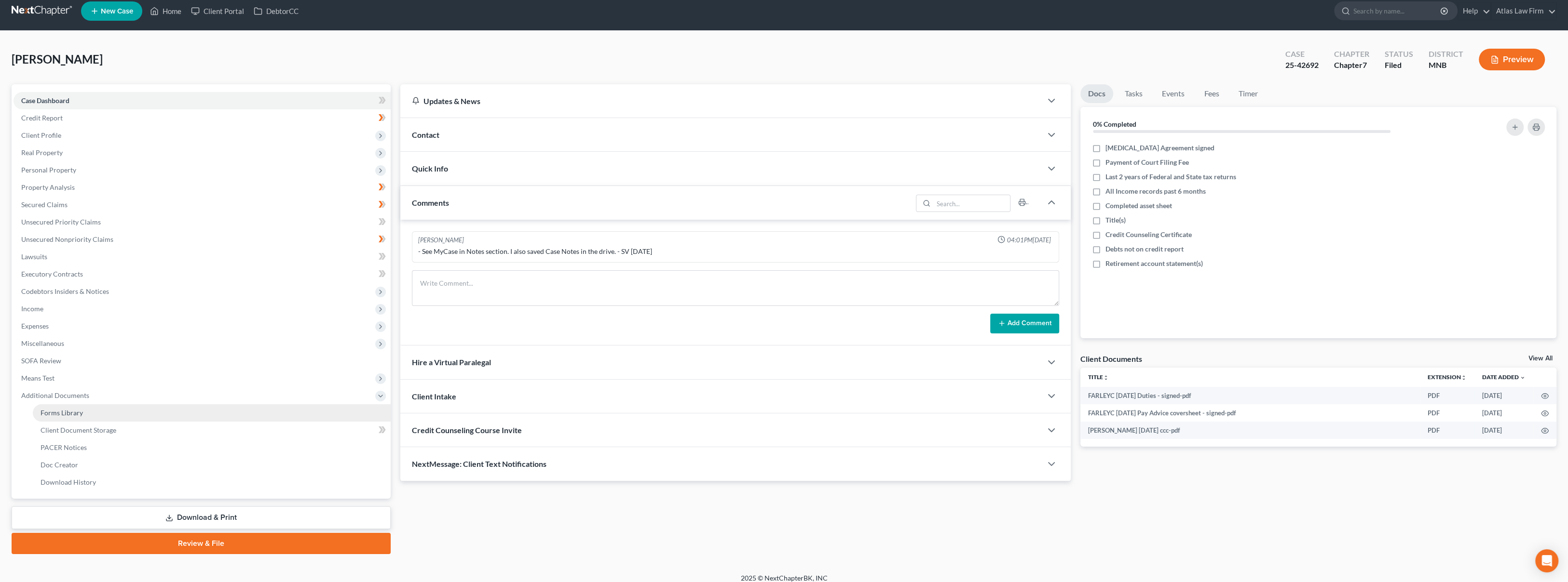
scroll to position [16, 0]
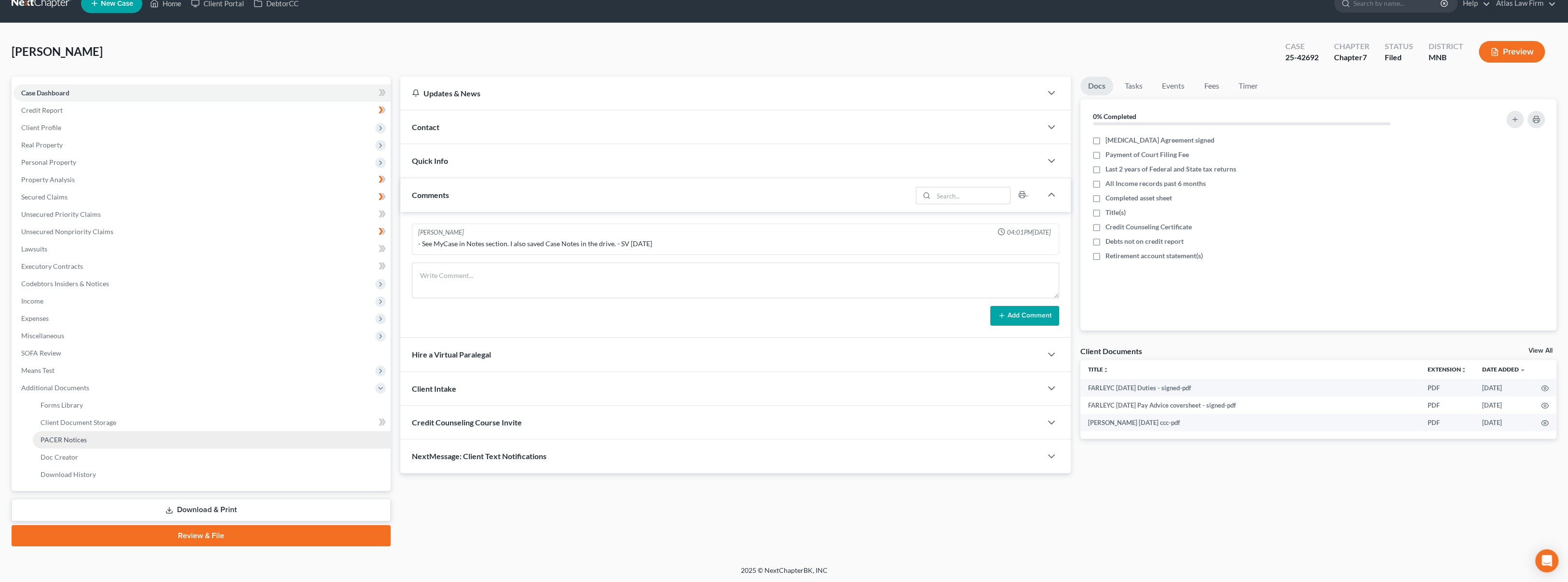
click at [113, 435] on link "PACER Notices" at bounding box center [212, 440] width 358 height 17
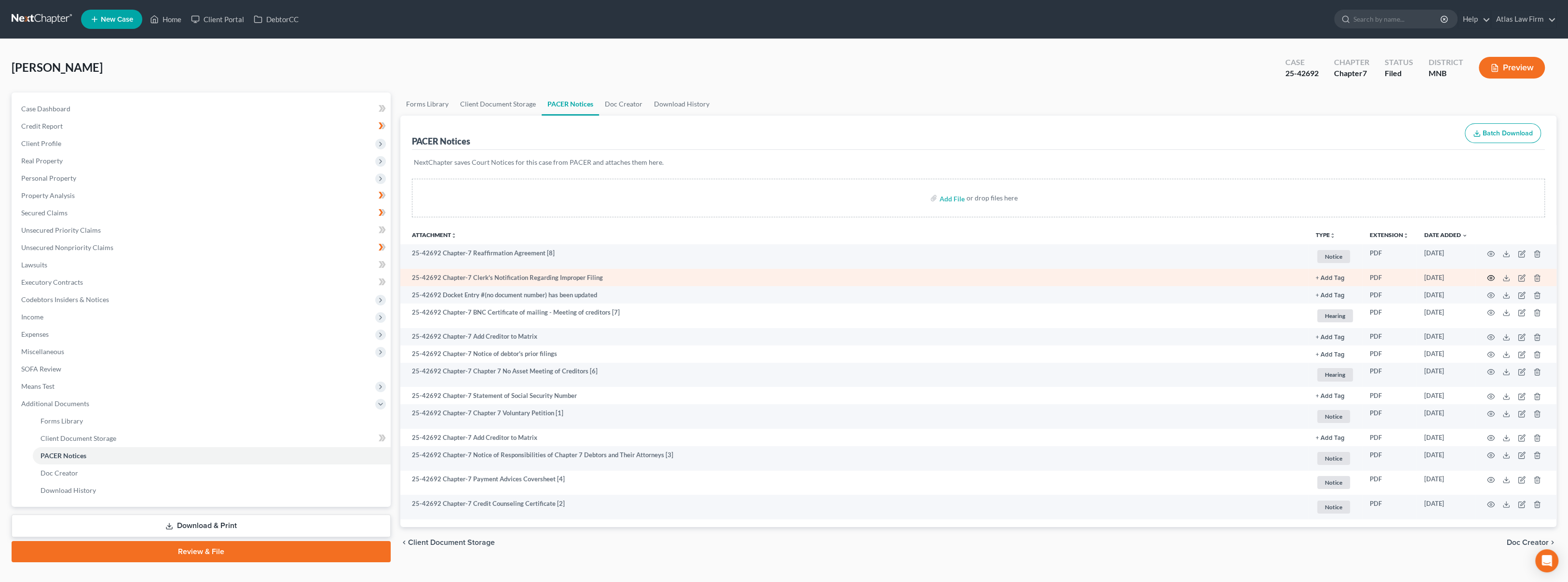
click at [1491, 280] on icon "button" at bounding box center [1491, 278] width 7 height 6
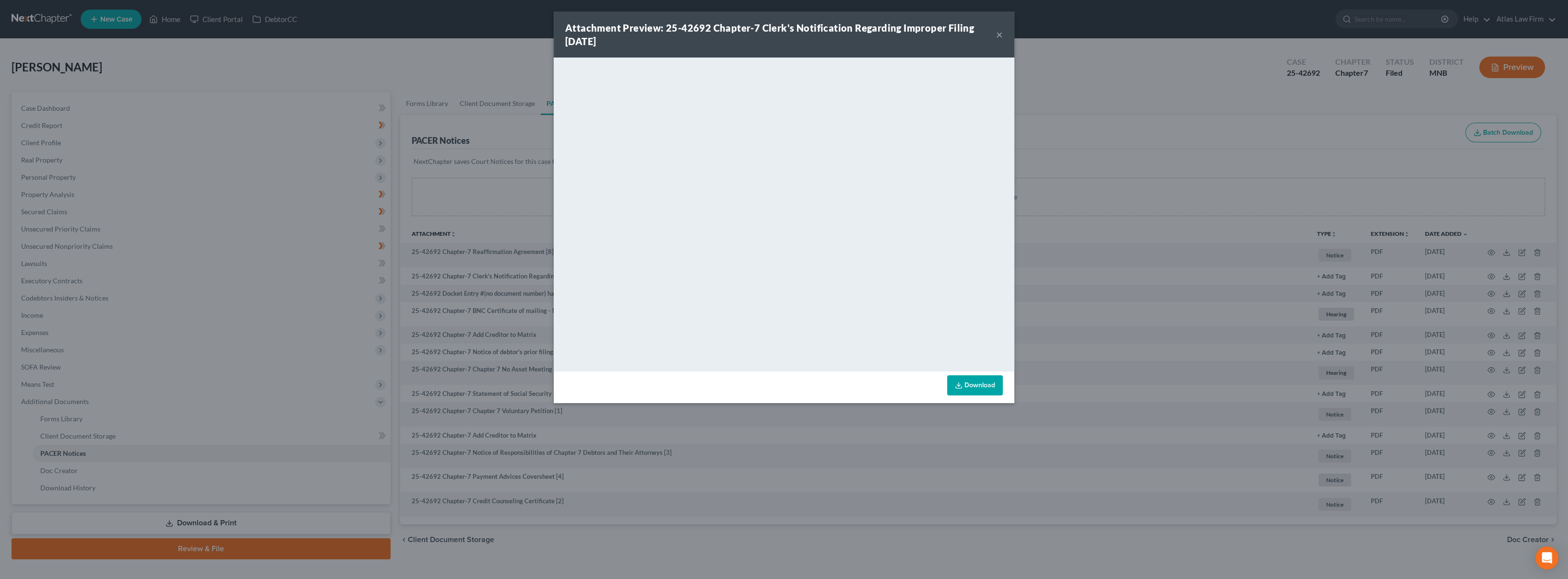
click at [997, 35] on button "×" at bounding box center [999, 34] width 7 height 12
